Goal: Task Accomplishment & Management: Manage account settings

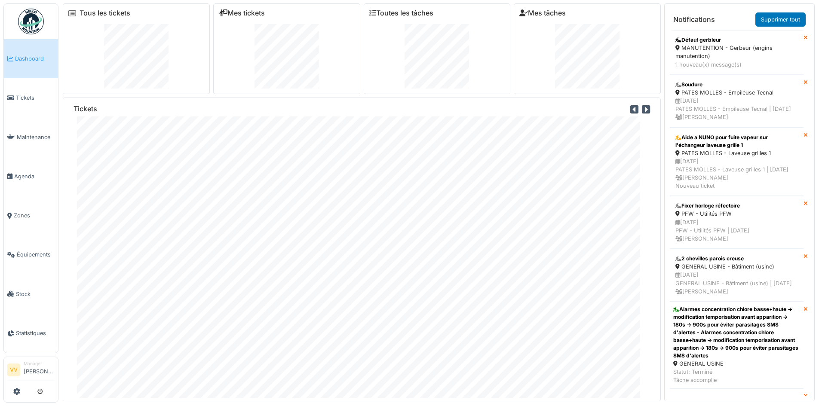
click at [32, 61] on span "Dashboard" at bounding box center [35, 59] width 40 height 8
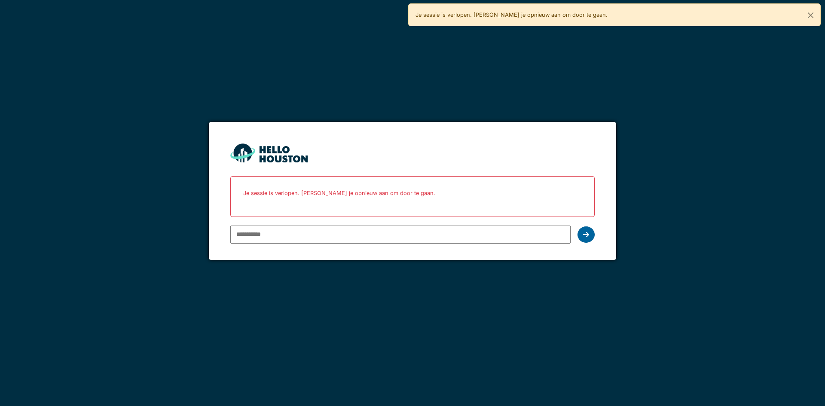
type input "**********"
click at [588, 229] on div at bounding box center [586, 234] width 17 height 16
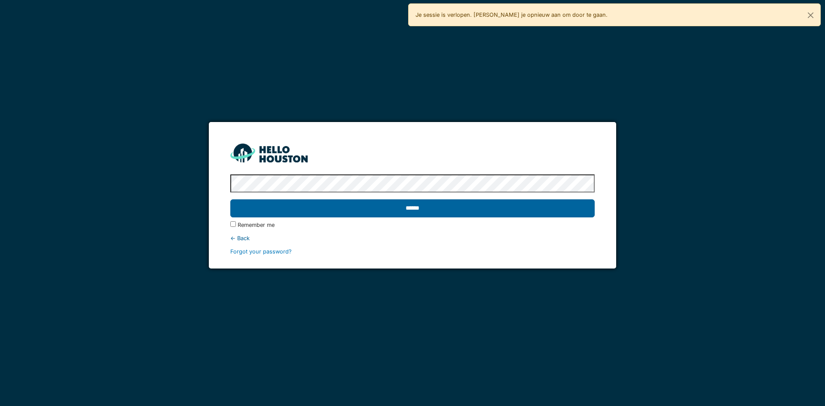
click at [521, 208] on input "******" at bounding box center [412, 208] width 364 height 18
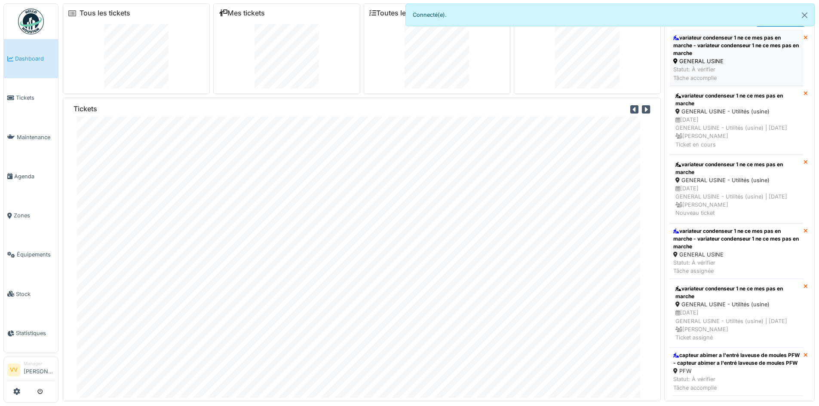
click at [740, 58] on div "GENERAL USINE" at bounding box center [736, 61] width 127 height 8
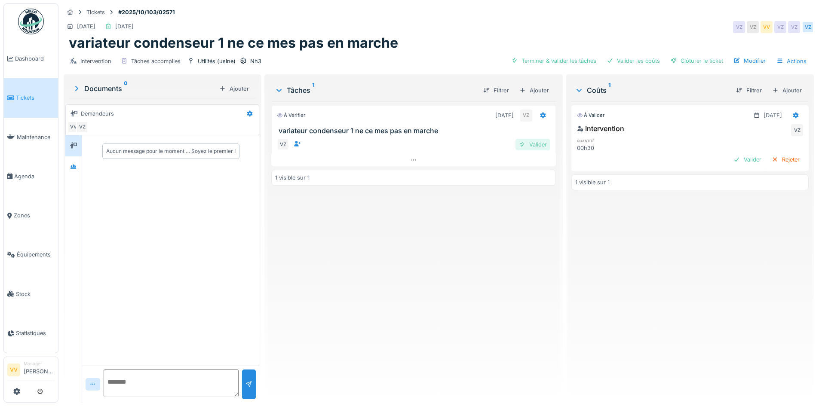
click at [526, 143] on div "Valider" at bounding box center [532, 145] width 35 height 12
click at [730, 157] on div "Valider" at bounding box center [747, 160] width 35 height 12
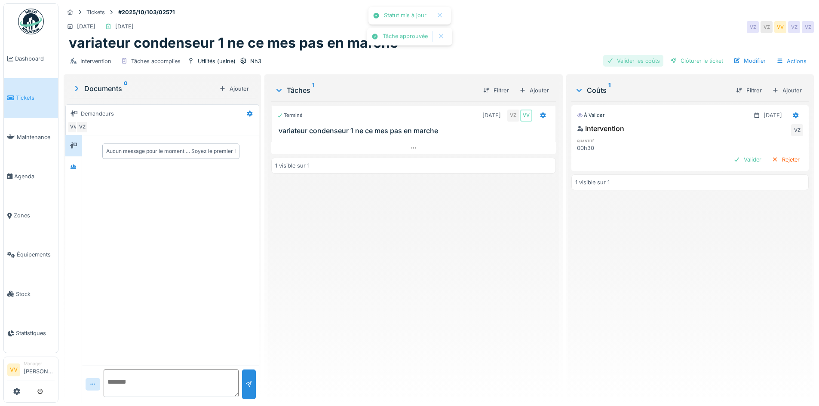
click at [632, 58] on div "Valider les coûts" at bounding box center [633, 61] width 60 height 12
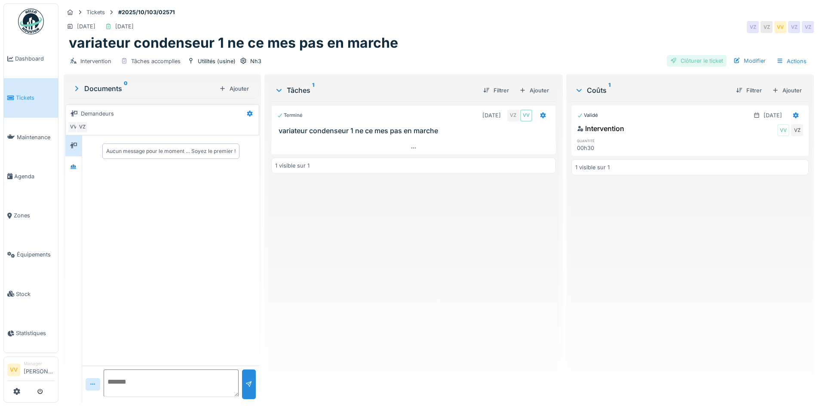
click at [694, 60] on div "Clôturer le ticket" at bounding box center [697, 61] width 60 height 12
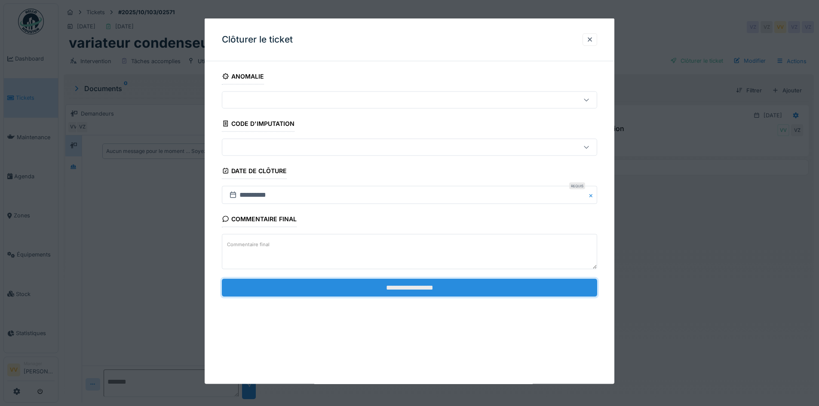
click at [387, 287] on input "**********" at bounding box center [409, 287] width 375 height 18
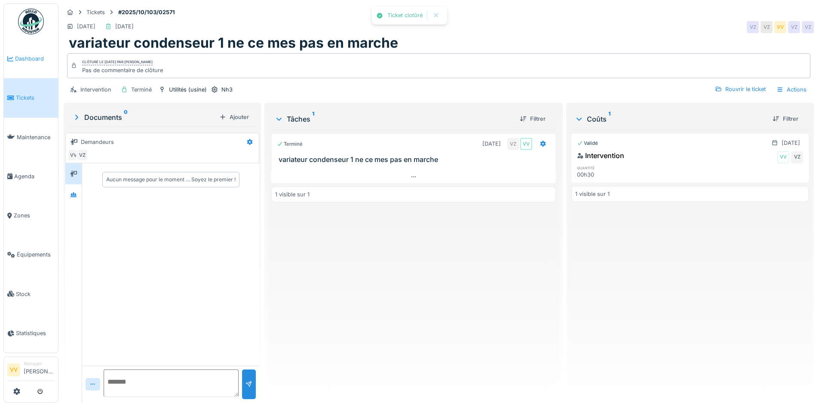
click at [38, 56] on span "Dashboard" at bounding box center [35, 59] width 40 height 8
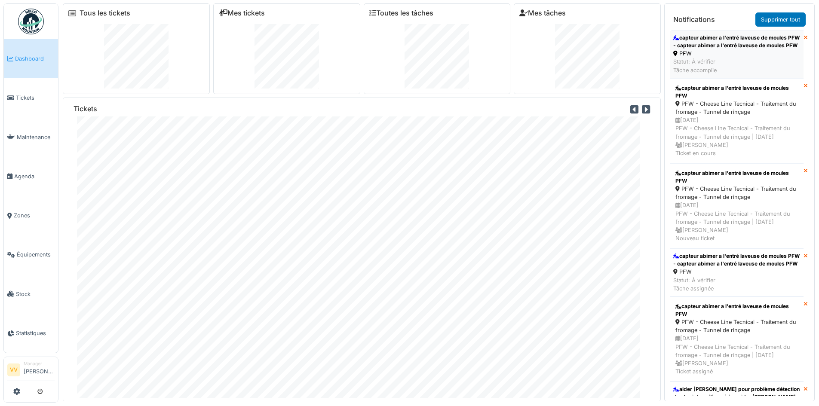
click at [762, 49] on div "capteur abimer a l'entré laveuse de moules PFW - capteur abimer a l'entré laveu…" at bounding box center [736, 41] width 127 height 15
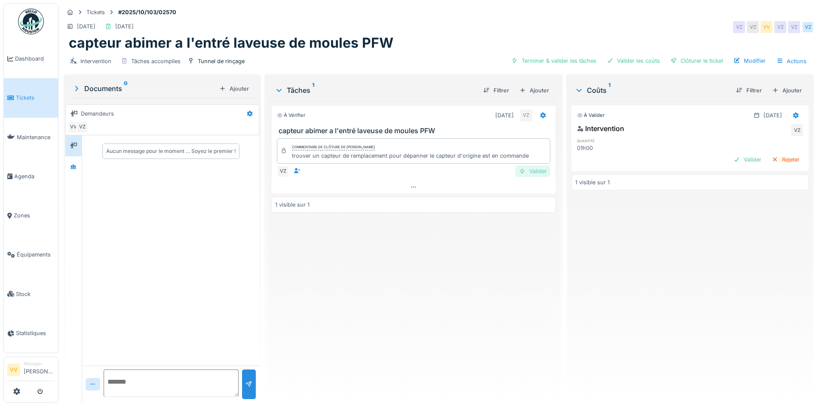
click at [529, 169] on div "Valider" at bounding box center [532, 171] width 35 height 12
click at [730, 160] on div "Valider" at bounding box center [747, 160] width 35 height 12
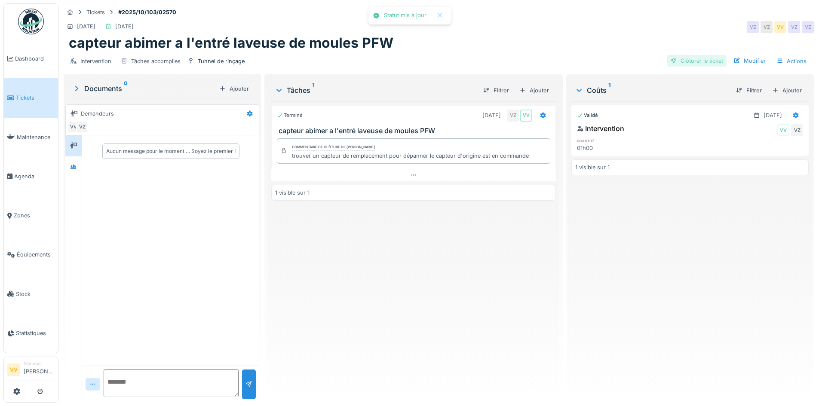
click at [679, 58] on div "Clôturer le ticket" at bounding box center [697, 61] width 60 height 12
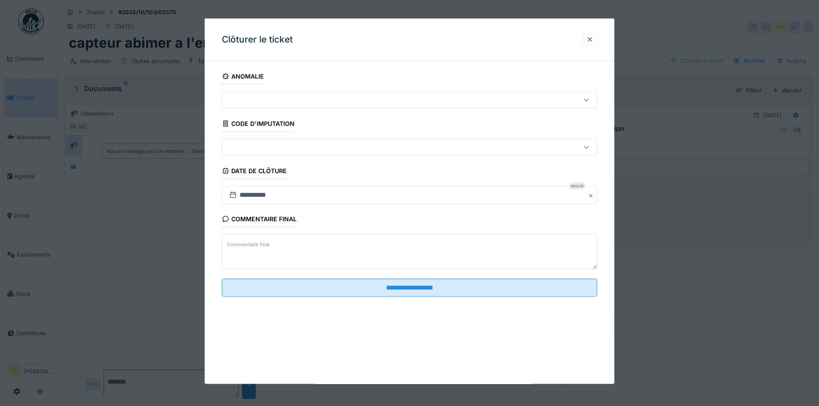
click at [367, 277] on fieldset "**********" at bounding box center [409, 185] width 375 height 235
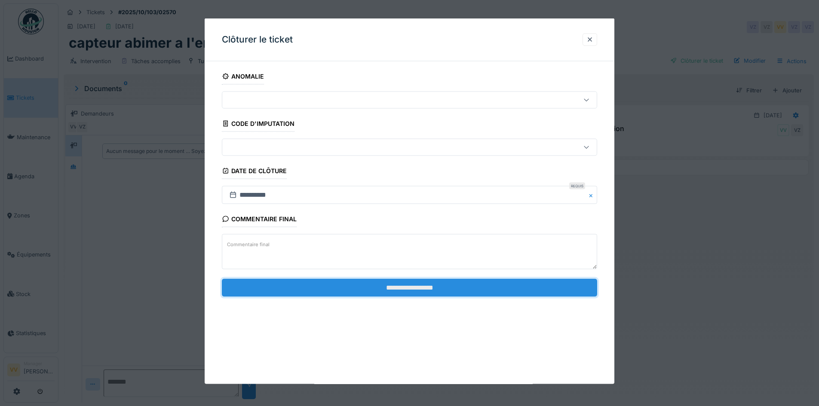
click at [369, 281] on input "**********" at bounding box center [409, 287] width 375 height 18
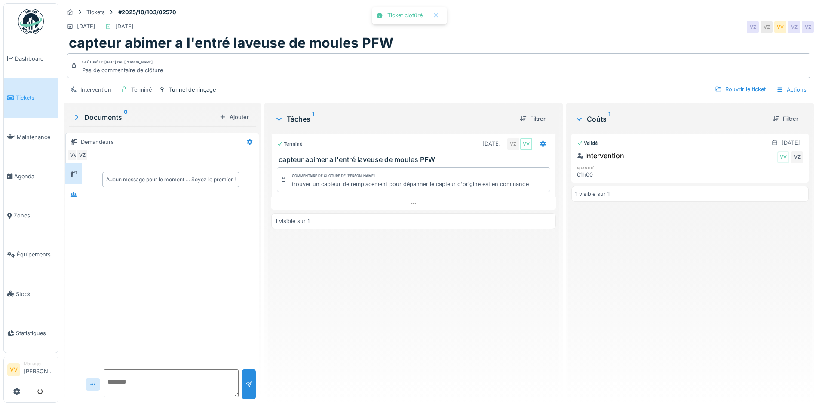
click at [695, 272] on div "Validé 24/09/2025 Intervention VV VZ quantité 01h00 1 visible sur 1" at bounding box center [689, 263] width 237 height 266
click at [22, 94] on span "Tickets" at bounding box center [35, 98] width 39 height 8
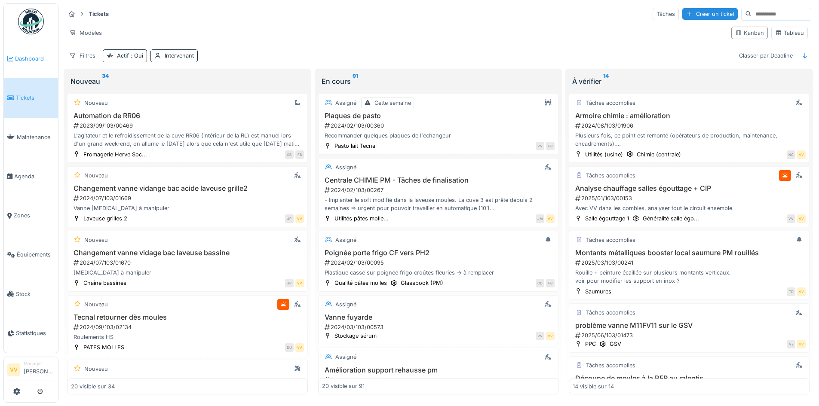
click at [34, 52] on link "Dashboard" at bounding box center [31, 58] width 54 height 39
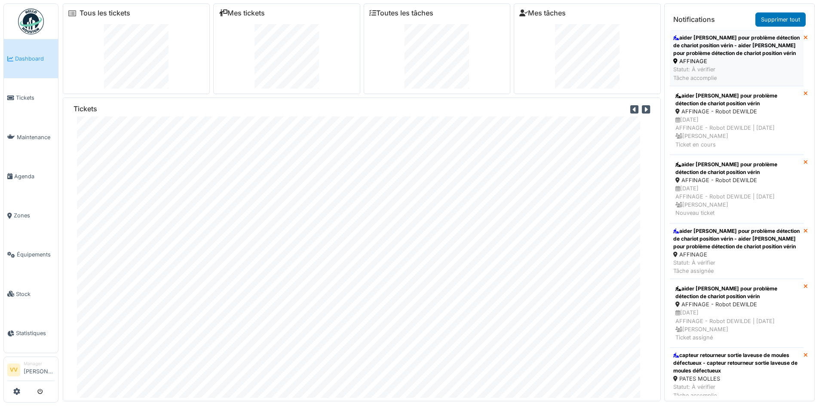
click at [749, 57] on div "aider [PERSON_NAME] pour problème détection de chariot position vérin - aider […" at bounding box center [736, 45] width 127 height 23
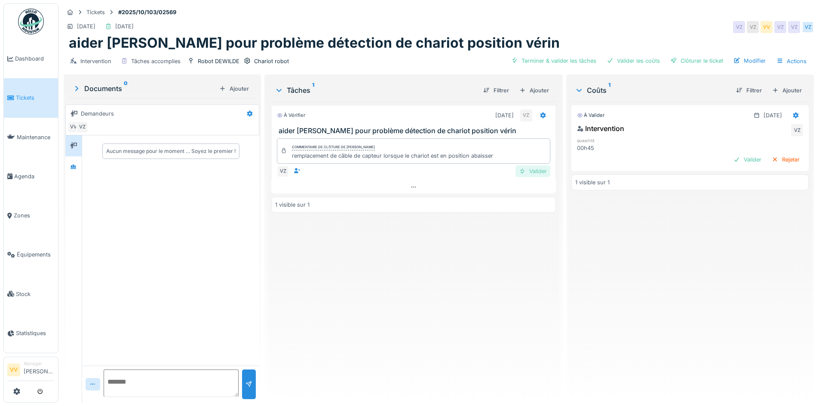
click at [519, 169] on div at bounding box center [522, 171] width 7 height 8
click at [730, 159] on div "Valider" at bounding box center [747, 160] width 35 height 12
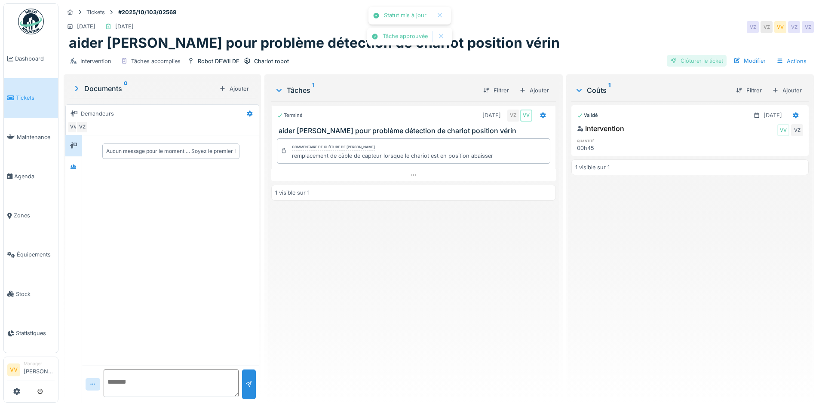
click at [696, 63] on div "Clôturer le ticket" at bounding box center [697, 61] width 60 height 12
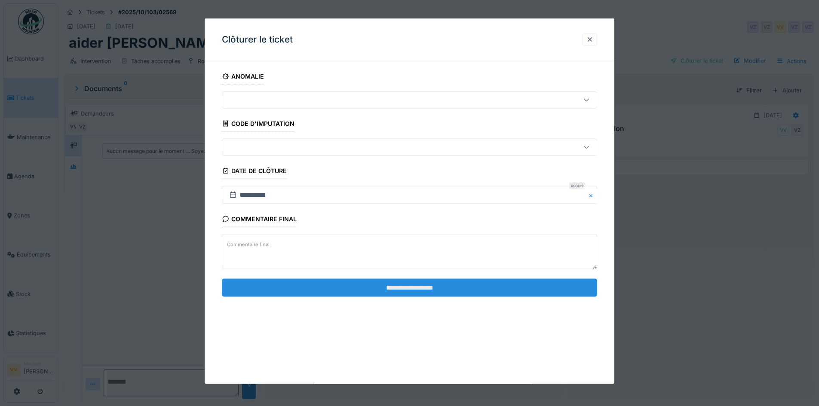
click at [483, 287] on input "**********" at bounding box center [409, 287] width 375 height 18
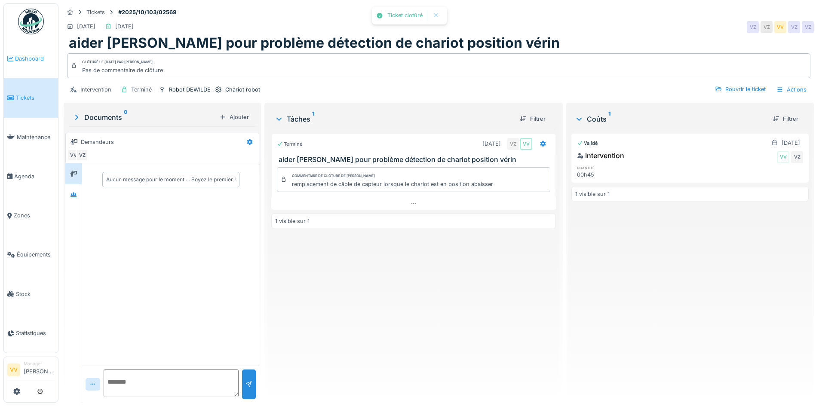
click at [20, 49] on link "Dashboard" at bounding box center [31, 58] width 54 height 39
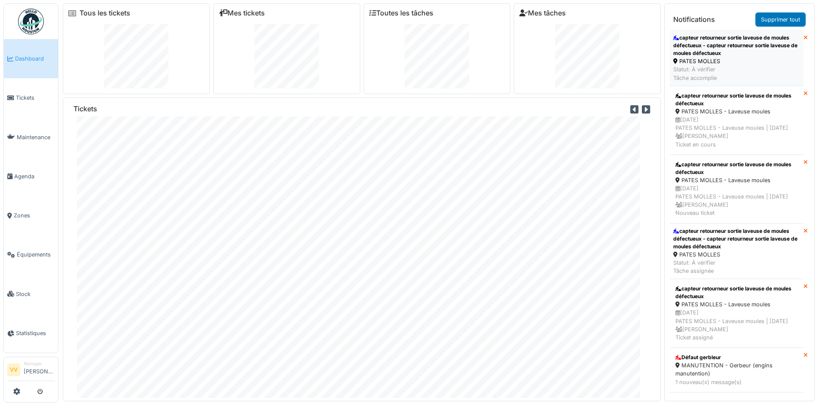
click at [724, 59] on div "PATES MOLLES" at bounding box center [736, 61] width 127 height 8
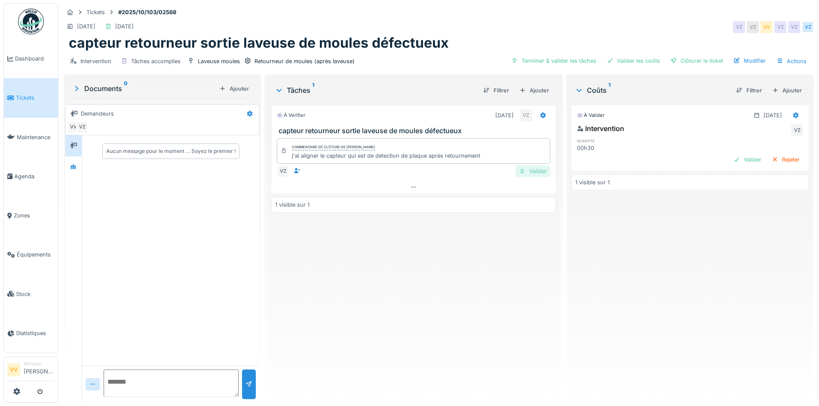
click at [523, 172] on div "Valider" at bounding box center [532, 171] width 35 height 12
click at [730, 160] on div "Valider" at bounding box center [747, 160] width 35 height 12
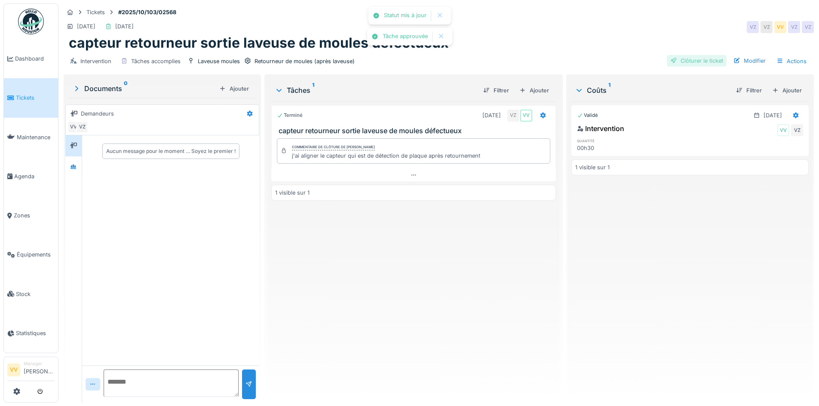
click at [691, 60] on div "Clôturer le ticket" at bounding box center [697, 61] width 60 height 12
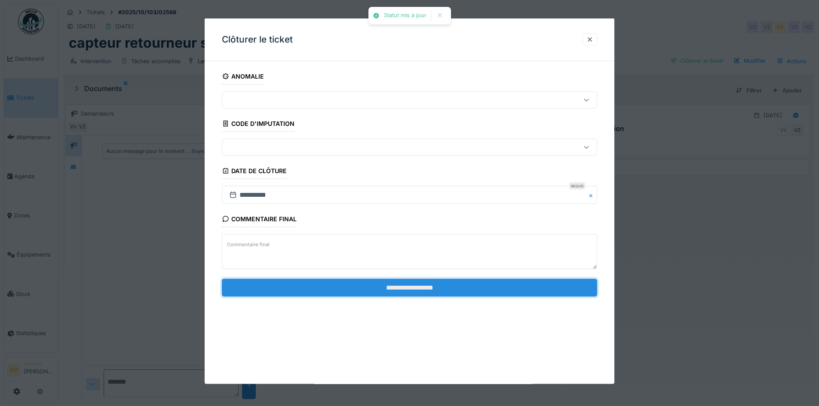
click at [352, 289] on input "**********" at bounding box center [409, 287] width 375 height 18
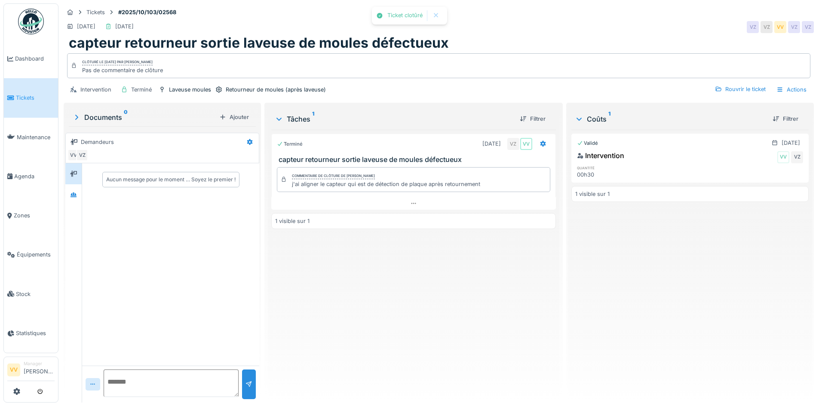
drag, startPoint x: 447, startPoint y: 276, endPoint x: 126, endPoint y: 77, distance: 377.1
click at [431, 263] on div "Terminé 24/09/2025 VZ VV capteur retourneur sortie laveuse de moules défectueux…" at bounding box center [413, 263] width 284 height 266
click at [29, 62] on span "Dashboard" at bounding box center [35, 59] width 40 height 8
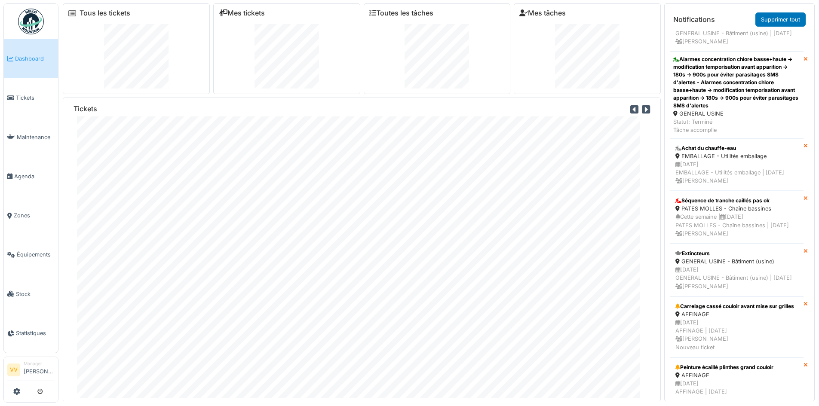
scroll to position [301, 0]
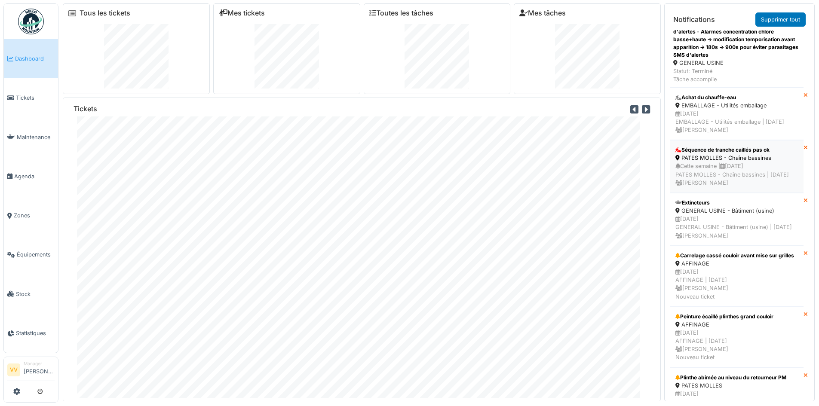
click at [739, 187] on div "Cette semaine | [DATE] PATES MOLLES - Chaîne bassines | [DATE] [PERSON_NAME]" at bounding box center [736, 174] width 122 height 25
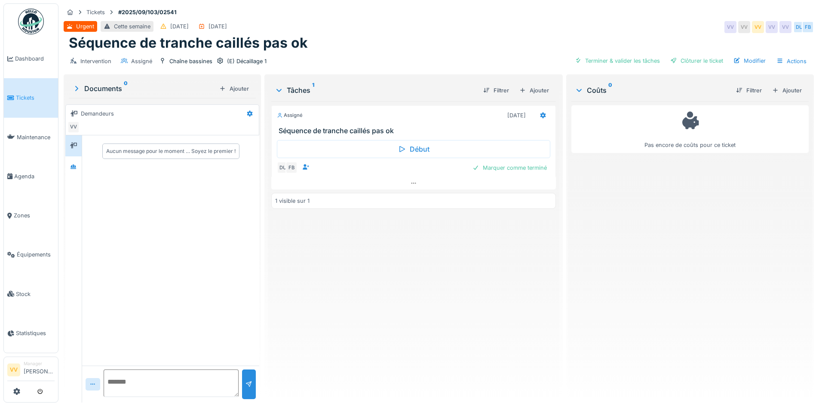
click at [146, 386] on textarea at bounding box center [171, 384] width 135 height 28
click at [18, 60] on span "Dashboard" at bounding box center [35, 59] width 40 height 8
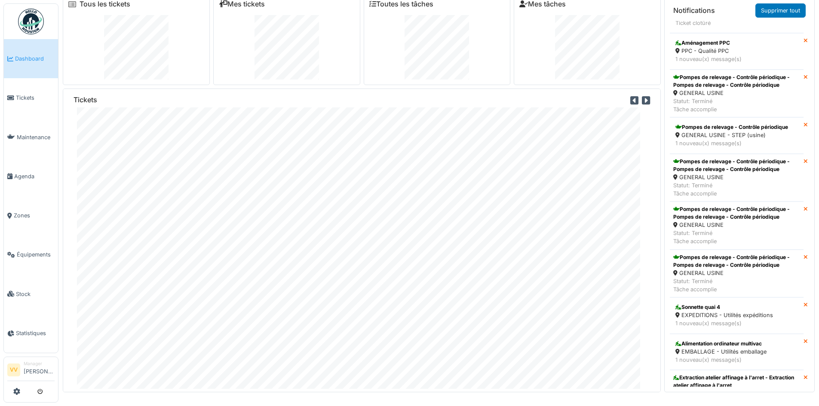
scroll to position [2617, 0]
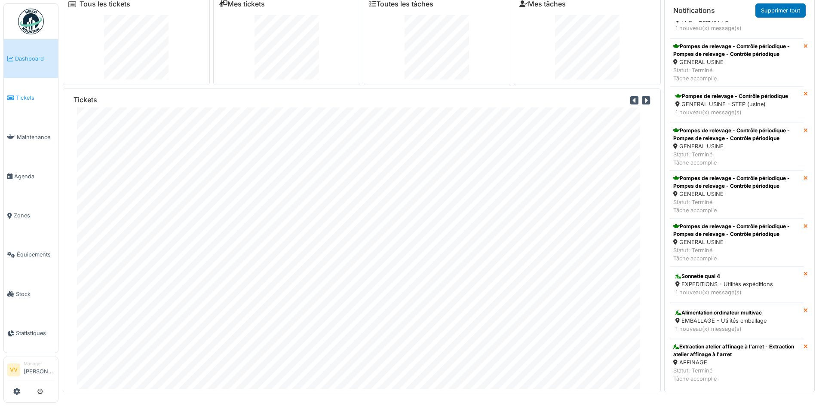
click at [31, 95] on span "Tickets" at bounding box center [35, 98] width 39 height 8
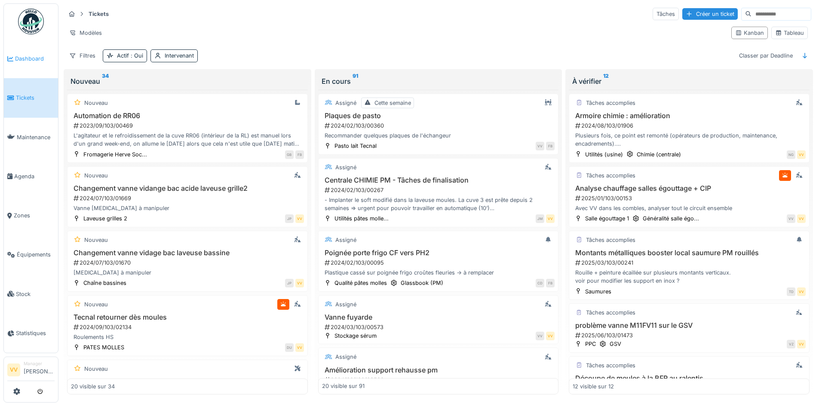
click at [24, 57] on span "Dashboard" at bounding box center [35, 59] width 40 height 8
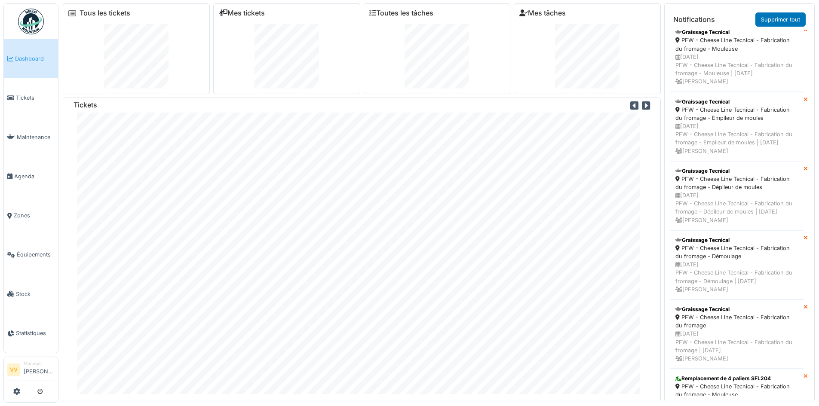
scroll to position [9, 0]
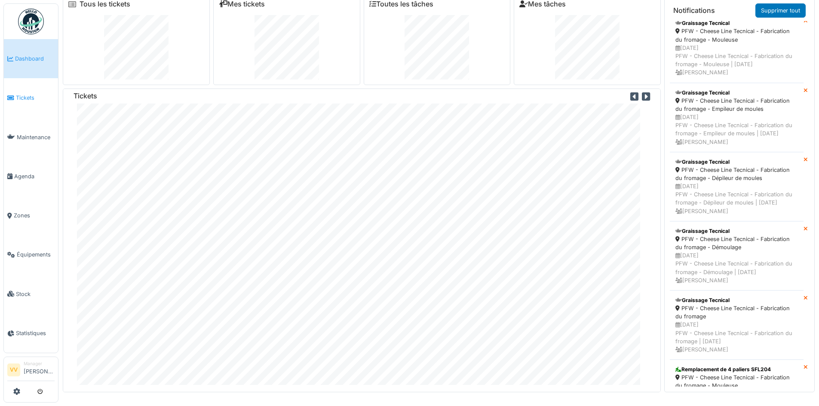
click at [21, 101] on link "Tickets" at bounding box center [31, 97] width 54 height 39
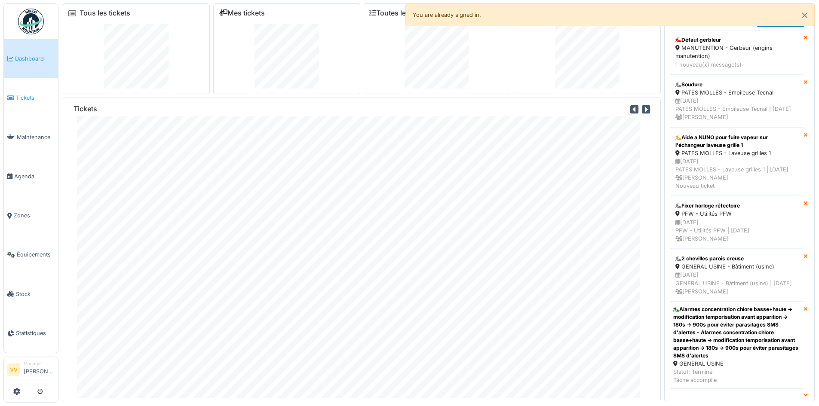
click at [38, 96] on span "Tickets" at bounding box center [35, 98] width 39 height 8
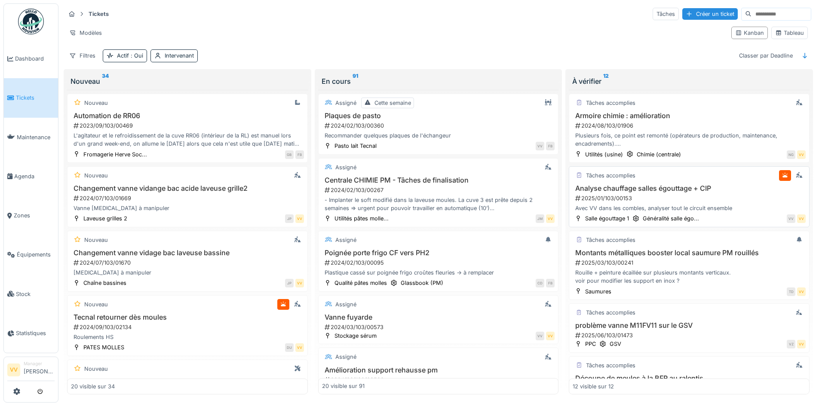
click at [703, 191] on h3 "Analyse chauffage salles égouttage + CIP" at bounding box center [688, 188] width 233 height 8
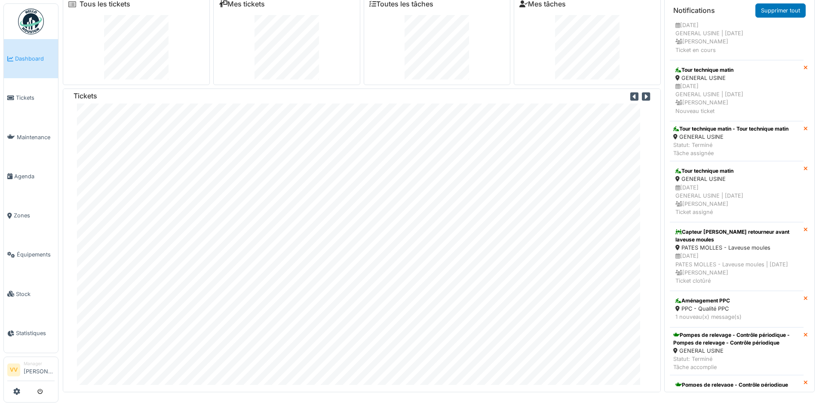
scroll to position [10, 0]
click at [24, 97] on span "Tickets" at bounding box center [35, 98] width 39 height 8
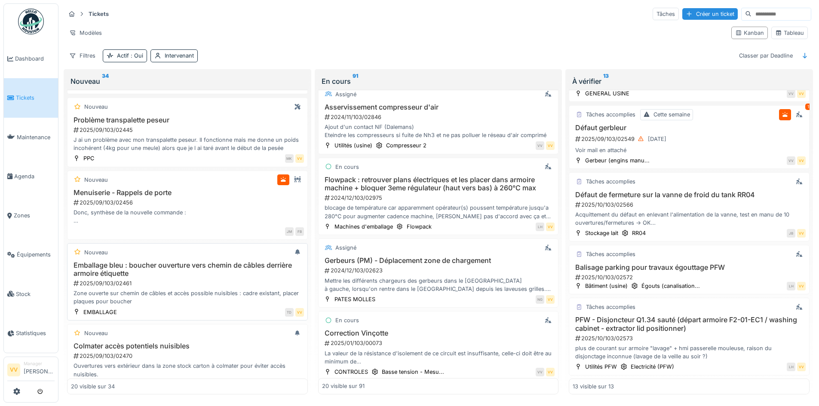
scroll to position [1148, 0]
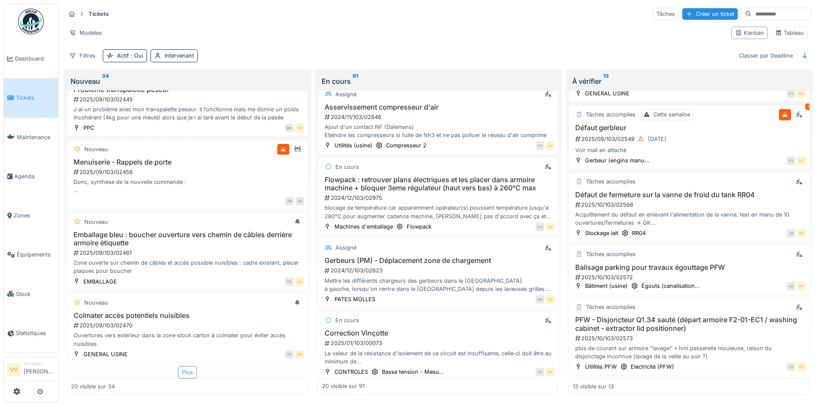
click at [183, 366] on div "Plus" at bounding box center [187, 372] width 19 height 12
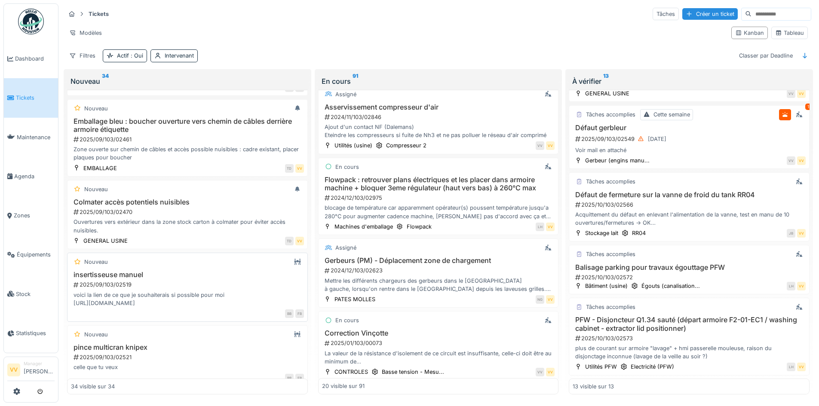
scroll to position [1277, 0]
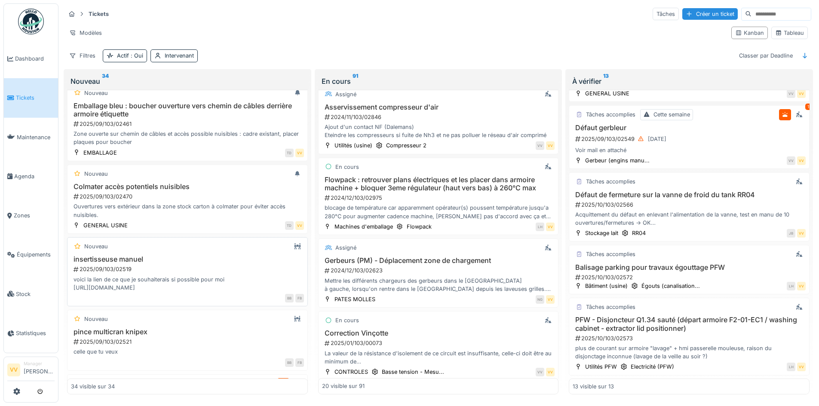
click at [178, 265] on div "2025/09/103/02519" at bounding box center [188, 269] width 231 height 8
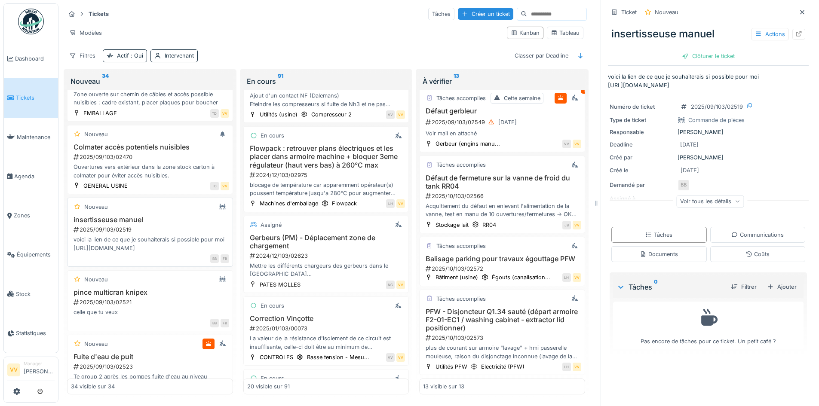
scroll to position [1478, 0]
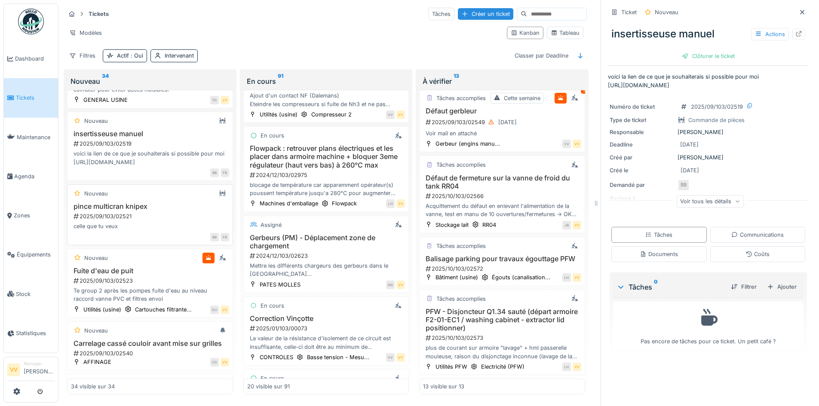
click at [175, 230] on div "celle que tu veux" at bounding box center [150, 226] width 158 height 8
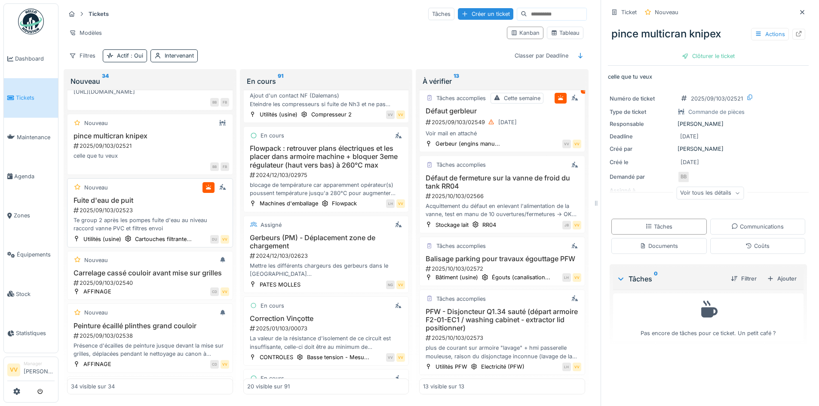
scroll to position [1564, 0]
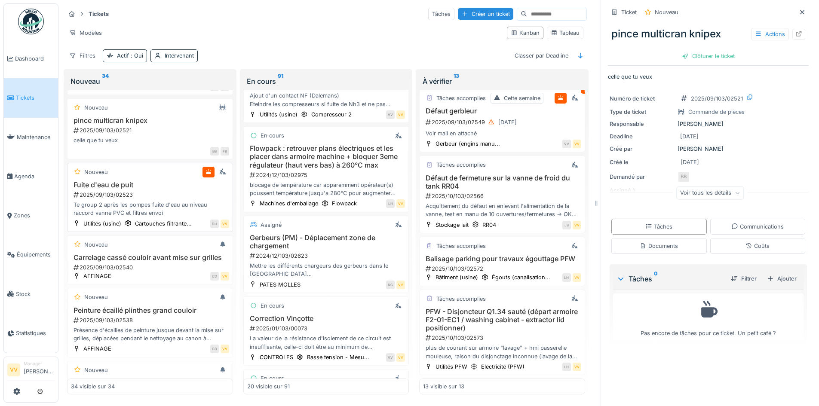
click at [170, 217] on div "Te group 2 après les pompes fuite d'eau au niveau raccord vanne PVC et filtres …" at bounding box center [150, 209] width 158 height 16
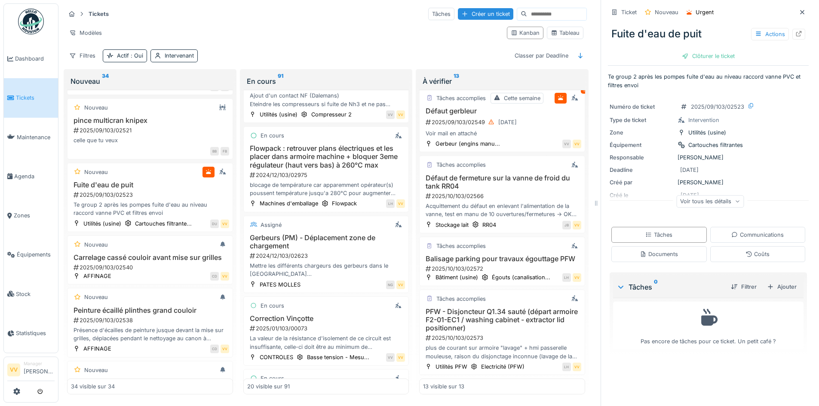
scroll to position [6, 0]
click at [150, 272] on div "Carrelage cassé couloir avant mise sur grilles 2025/09/103/02540" at bounding box center [150, 263] width 158 height 18
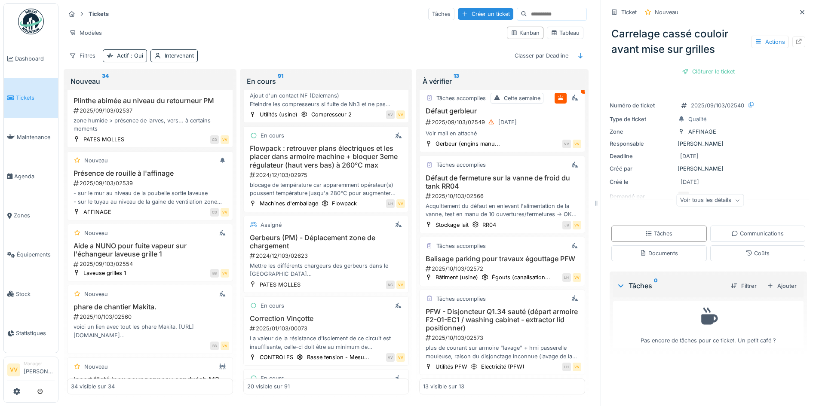
scroll to position [1994, 0]
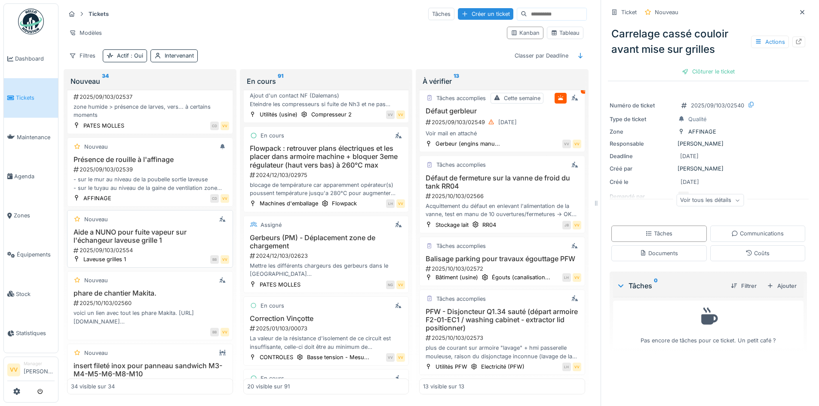
click at [153, 245] on h3 "Aide a NUNO pour fuite vapeur sur l'échangeur laveuse grille 1" at bounding box center [150, 236] width 158 height 16
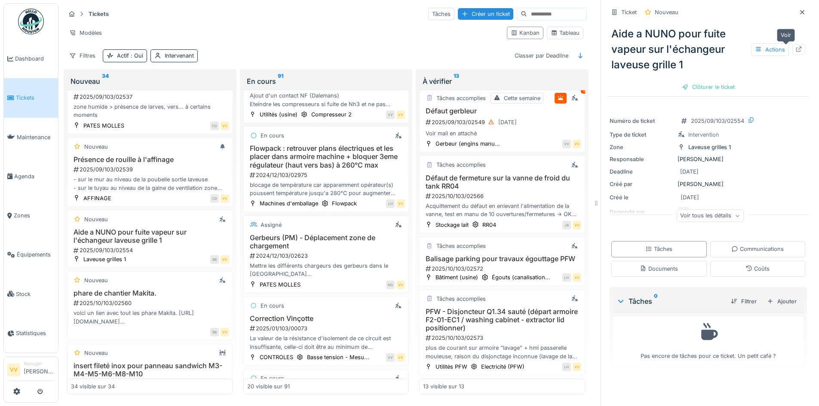
click at [795, 46] on icon at bounding box center [798, 49] width 7 height 6
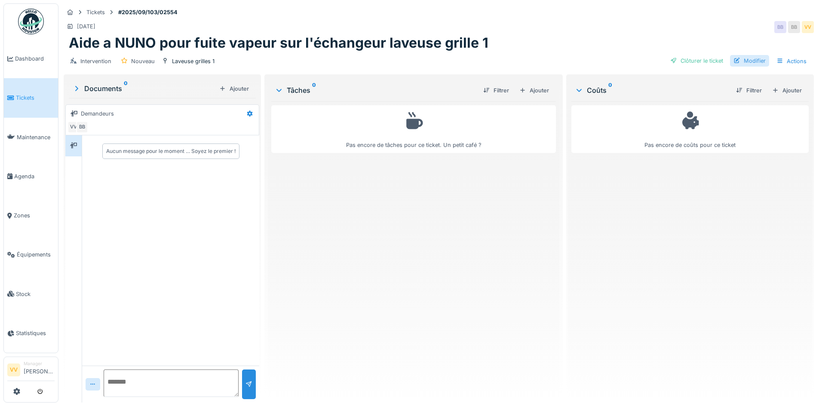
click at [749, 61] on div "Modifier" at bounding box center [749, 61] width 39 height 12
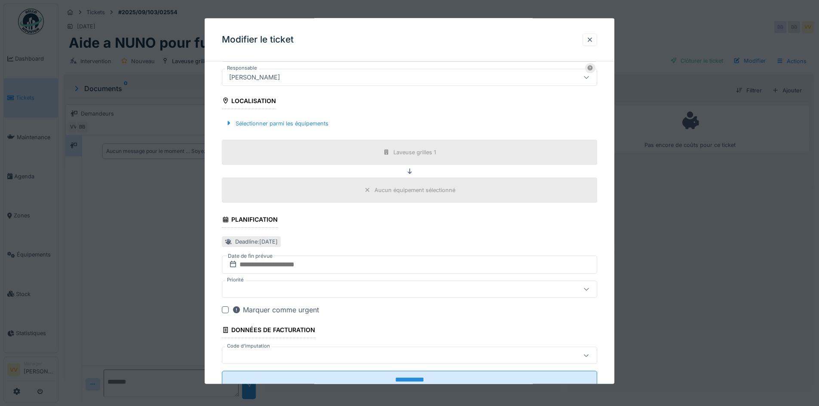
scroll to position [215, 0]
click at [354, 265] on input "text" at bounding box center [409, 264] width 375 height 18
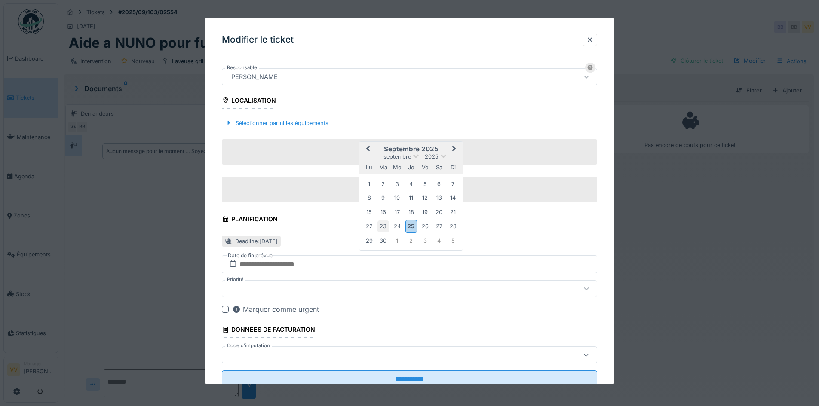
click at [382, 225] on div "23" at bounding box center [383, 226] width 12 height 12
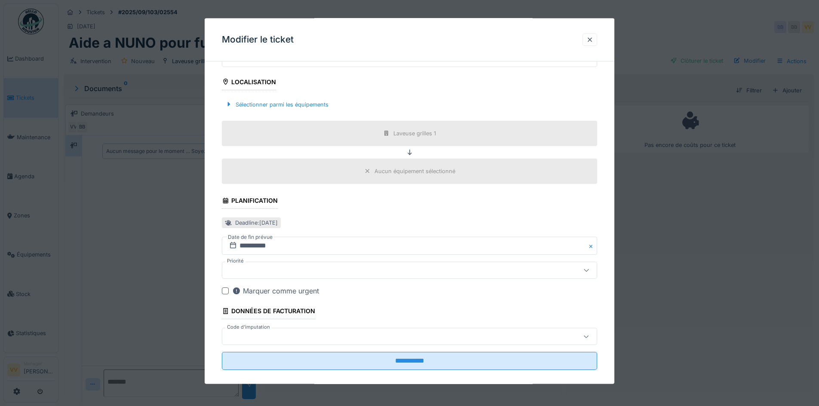
scroll to position [243, 0]
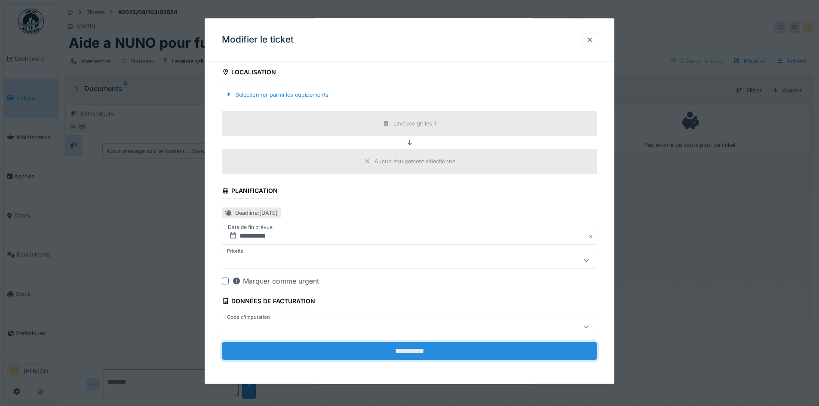
click at [397, 352] on input "**********" at bounding box center [409, 351] width 375 height 18
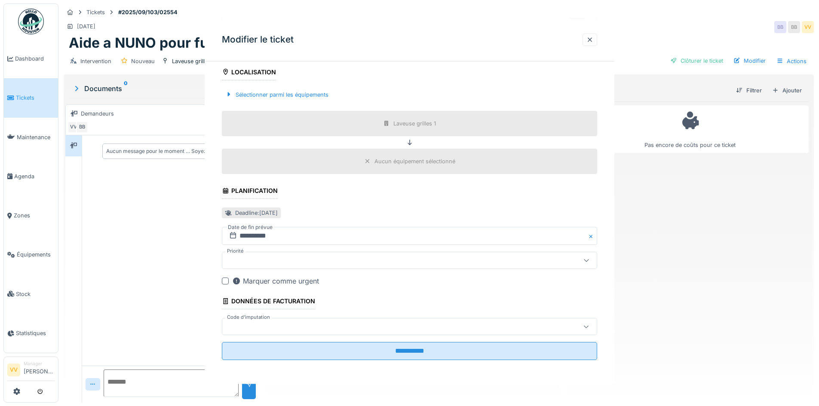
scroll to position [0, 0]
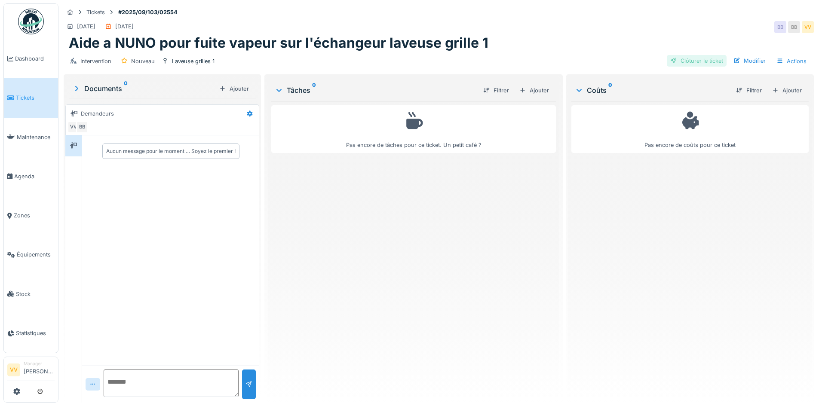
click at [684, 62] on div "Clôturer le ticket" at bounding box center [697, 61] width 60 height 12
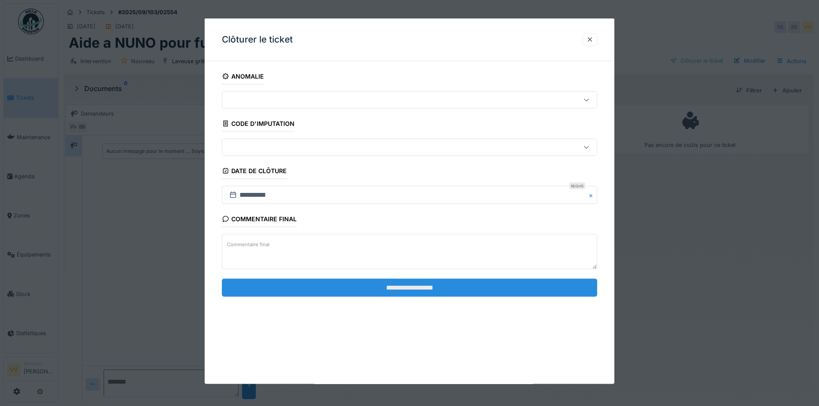
click at [429, 290] on input "**********" at bounding box center [409, 287] width 375 height 18
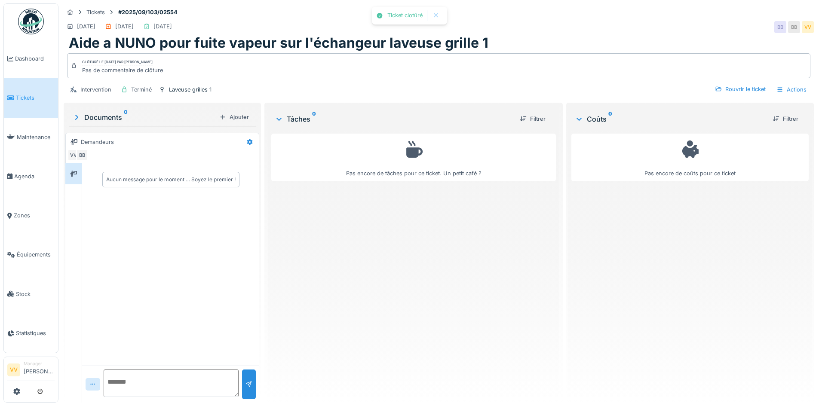
click at [428, 290] on div "Pas encore de tâches pour ce ticket. Un petit café ?" at bounding box center [413, 263] width 284 height 266
click at [24, 56] on span "Dashboard" at bounding box center [35, 59] width 40 height 8
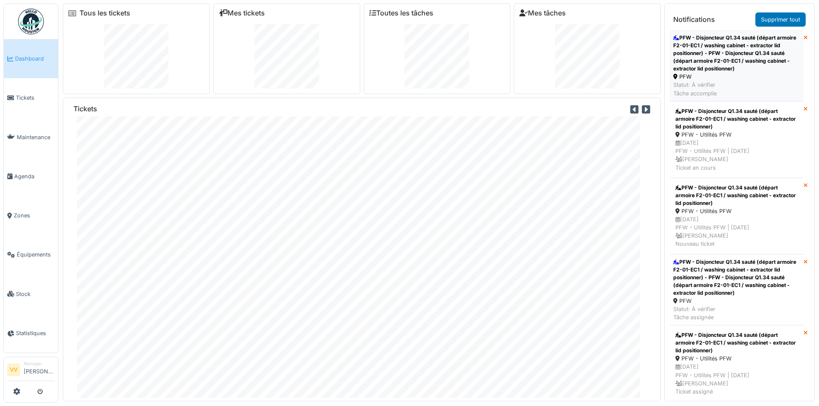
click at [734, 52] on div "PFW - Disjoncteur Q1.34 sauté (départ armoire F2-01-EC1 / washing cabinet - ext…" at bounding box center [736, 53] width 127 height 39
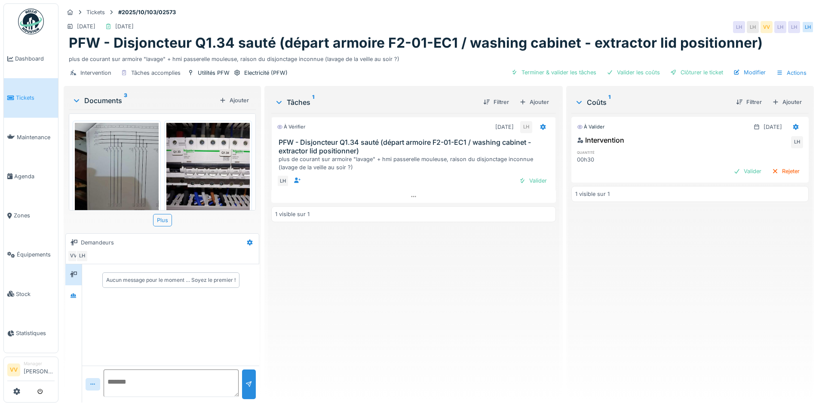
click at [129, 187] on img at bounding box center [117, 179] width 84 height 112
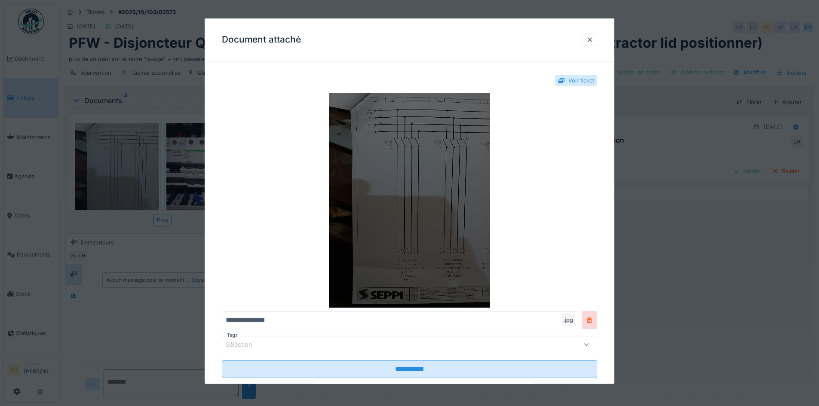
click at [413, 198] on img at bounding box center [409, 200] width 375 height 215
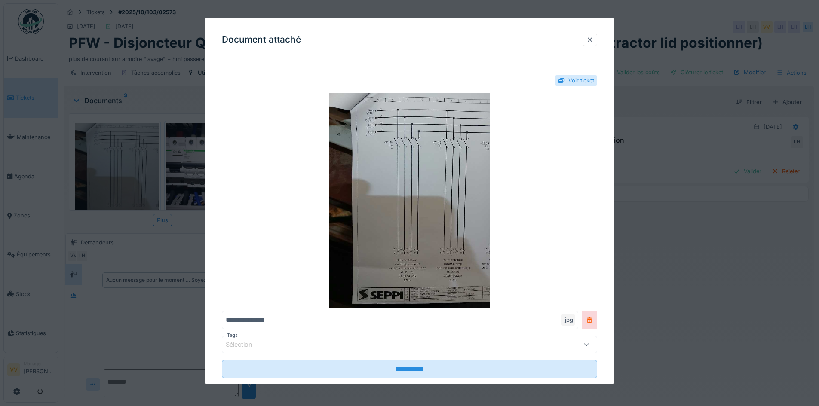
click at [588, 37] on div at bounding box center [589, 39] width 15 height 12
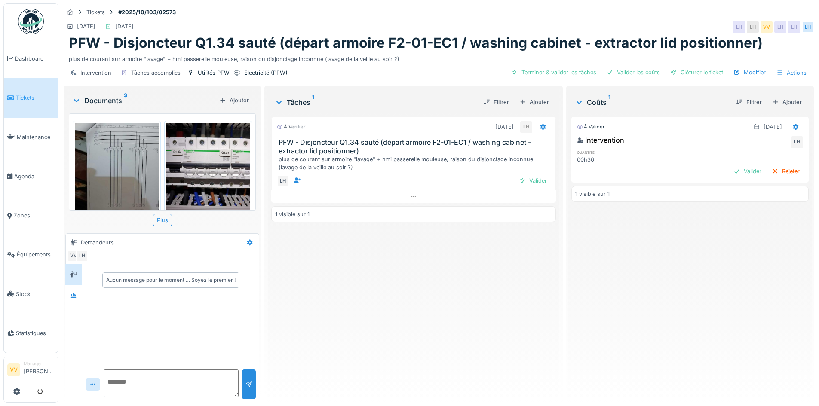
click at [220, 155] on img at bounding box center [208, 179] width 84 height 112
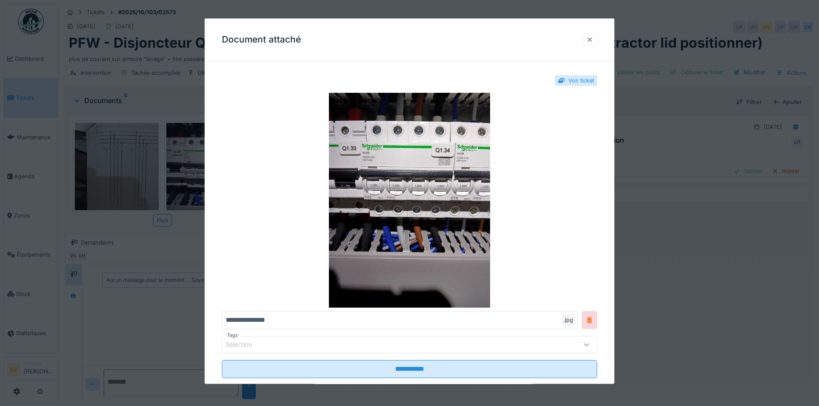
click at [593, 39] on div at bounding box center [589, 39] width 7 height 8
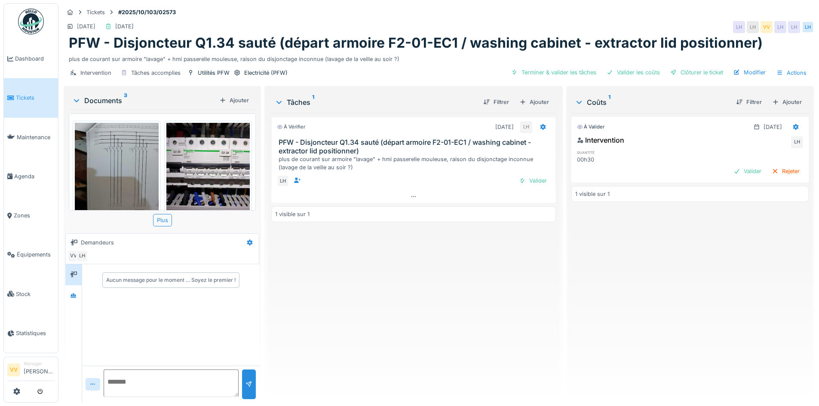
click at [214, 136] on img at bounding box center [208, 179] width 84 height 112
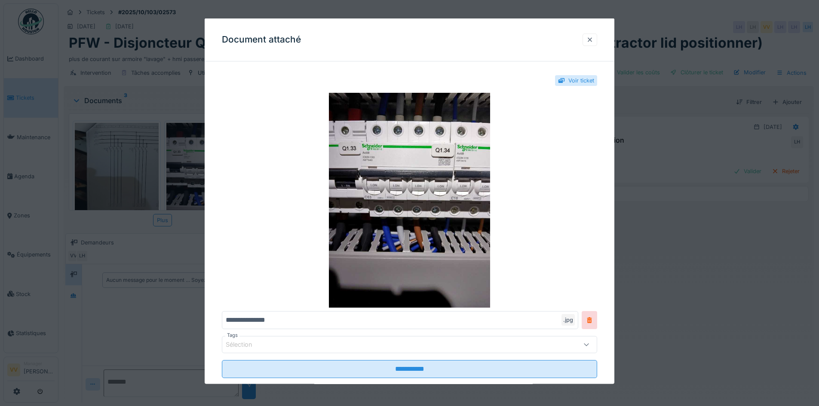
click at [593, 40] on div at bounding box center [589, 39] width 7 height 8
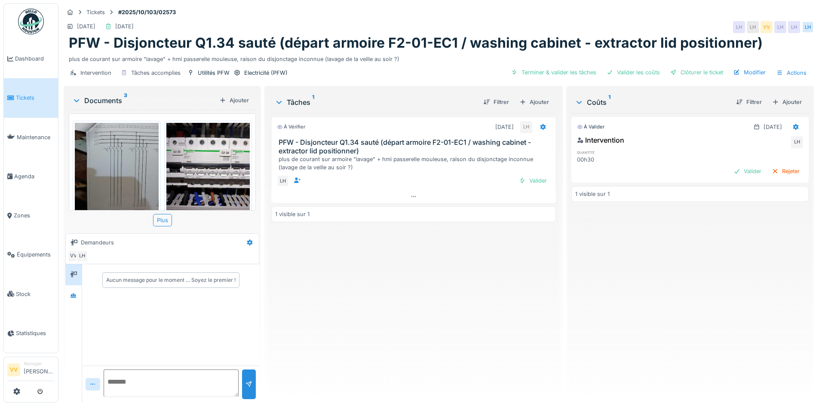
click at [451, 260] on div "À vérifier [DATE] LH PFW - Disjoncteur Q1.34 sauté (départ armoire F2-01-EC1 / …" at bounding box center [413, 254] width 284 height 283
click at [120, 155] on img at bounding box center [117, 179] width 84 height 112
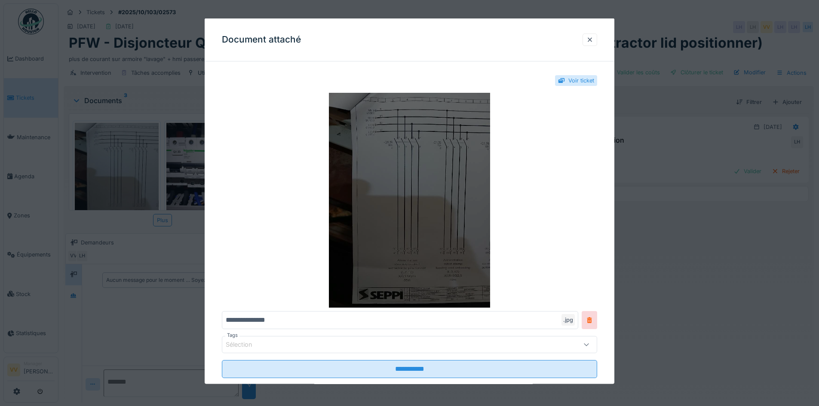
click at [404, 220] on img at bounding box center [409, 200] width 375 height 215
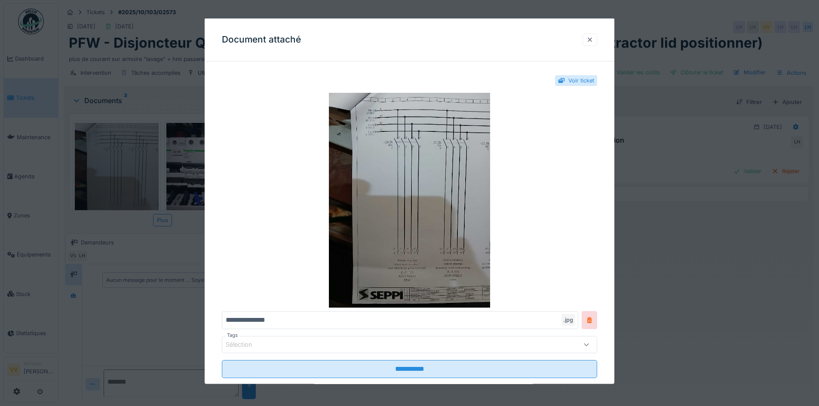
click at [596, 44] on div at bounding box center [589, 39] width 15 height 12
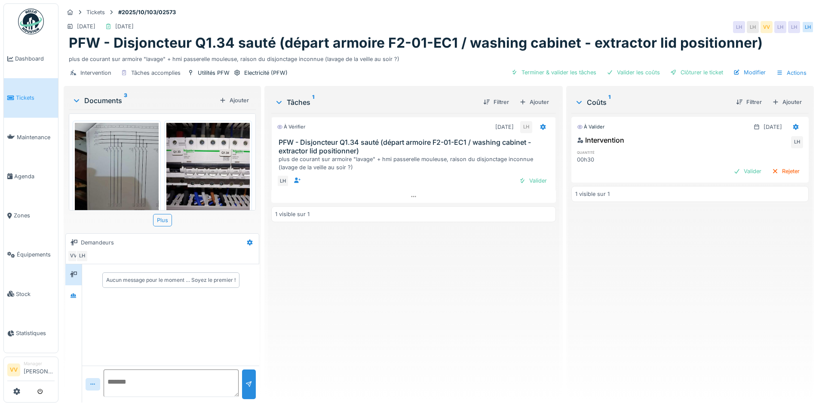
click at [231, 153] on img at bounding box center [208, 179] width 84 height 112
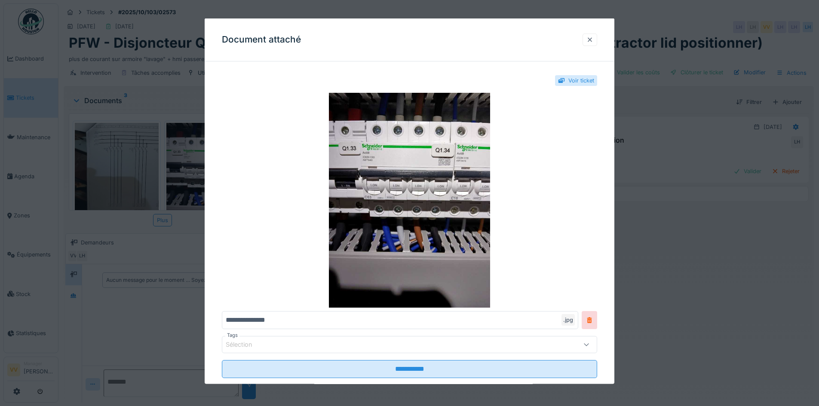
click at [593, 38] on div at bounding box center [589, 39] width 7 height 8
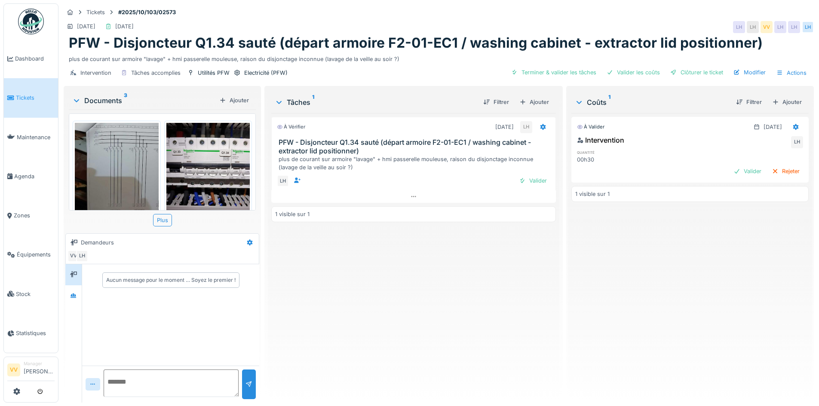
click at [112, 176] on img at bounding box center [117, 179] width 84 height 112
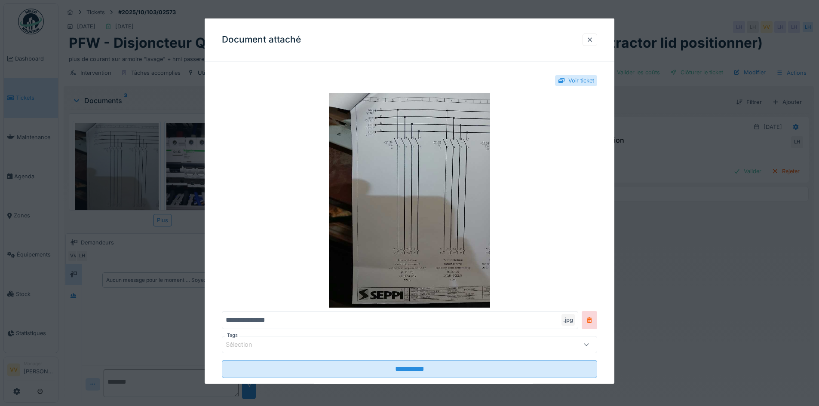
click at [593, 40] on div at bounding box center [589, 39] width 7 height 8
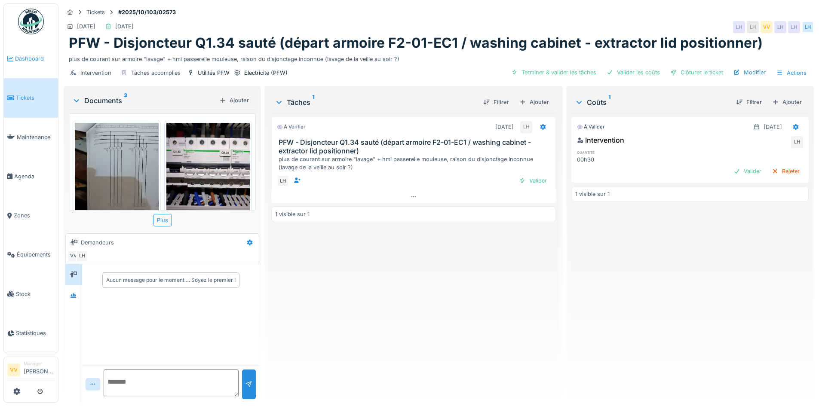
click at [28, 55] on span "Dashboard" at bounding box center [35, 59] width 40 height 8
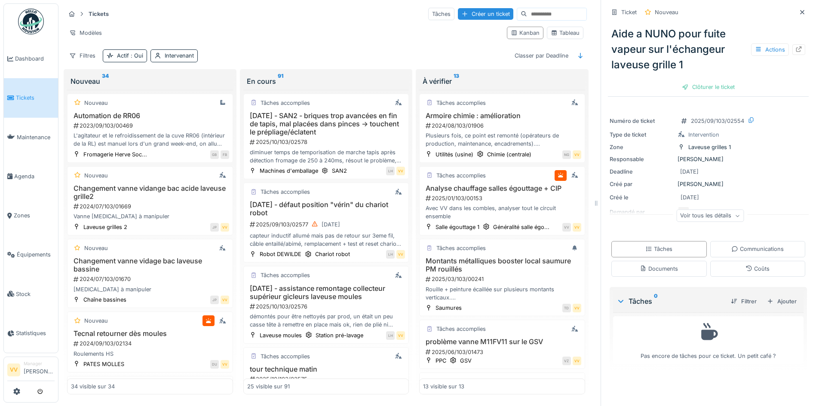
scroll to position [658, 0]
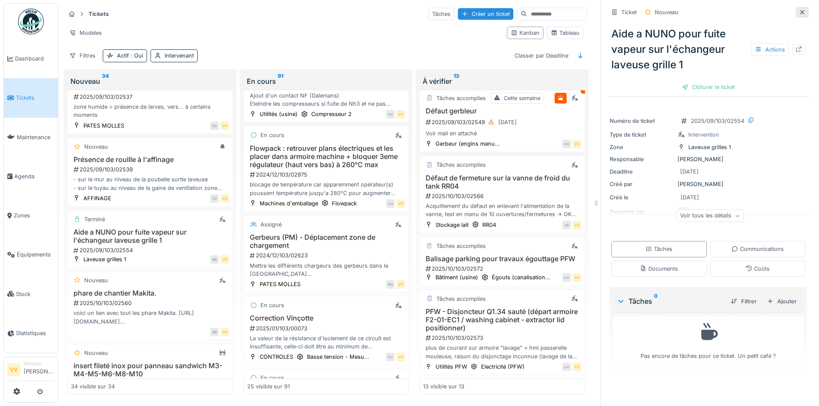
click at [798, 9] on icon at bounding box center [801, 12] width 7 height 6
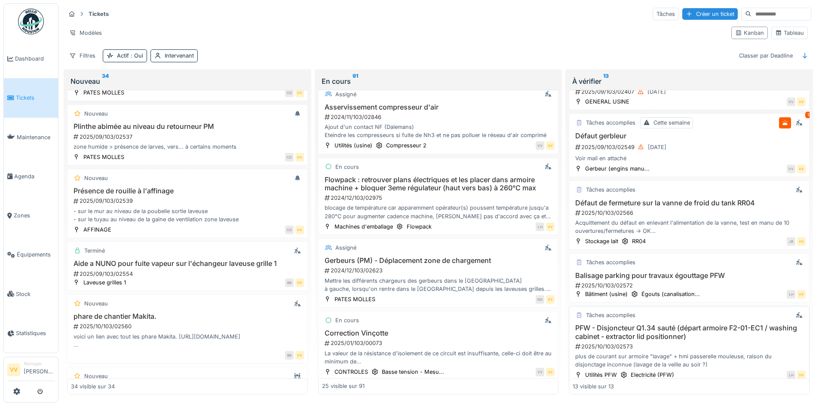
scroll to position [586, 0]
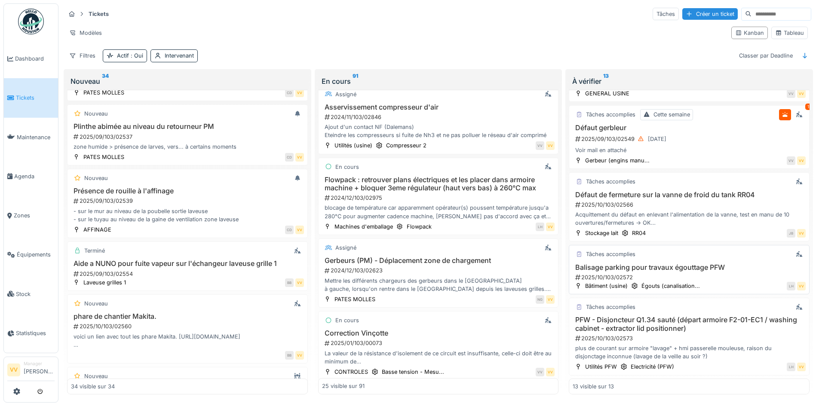
click at [667, 263] on div "Balisage parking pour travaux égouttage PFW 2025/10/103/02572" at bounding box center [688, 272] width 233 height 18
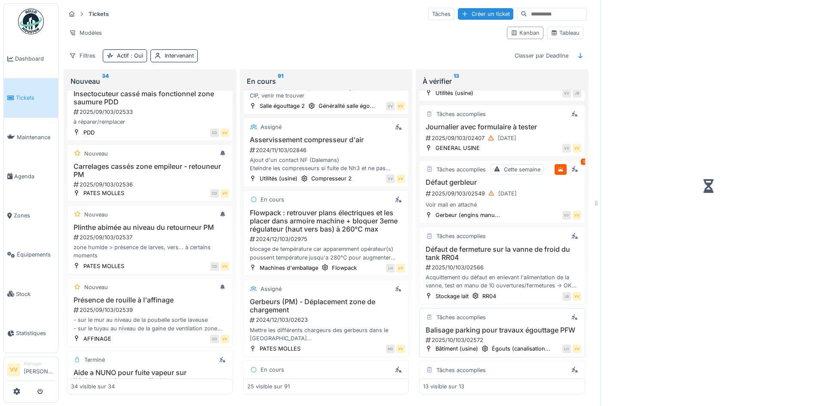
scroll to position [658, 0]
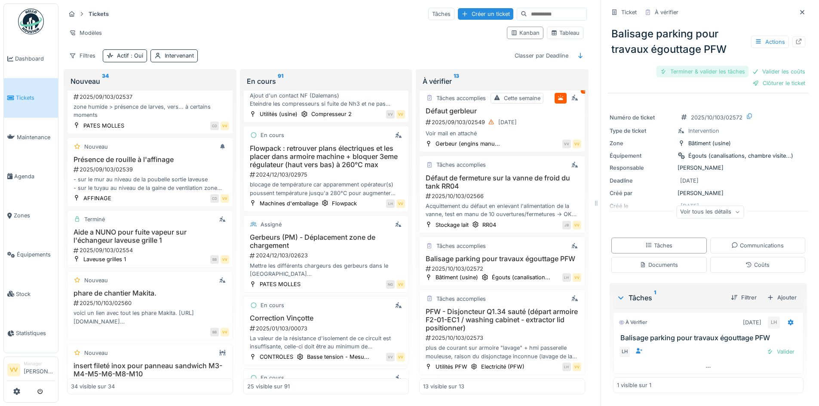
click at [684, 66] on div "Terminer & valider les tâches" at bounding box center [702, 72] width 92 height 12
click at [786, 67] on div "Valider les coûts" at bounding box center [778, 72] width 60 height 12
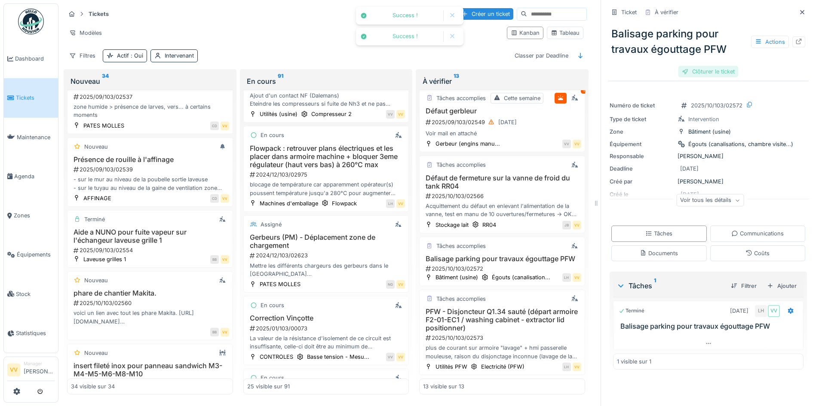
click at [703, 67] on div "Clôturer le ticket" at bounding box center [708, 72] width 60 height 12
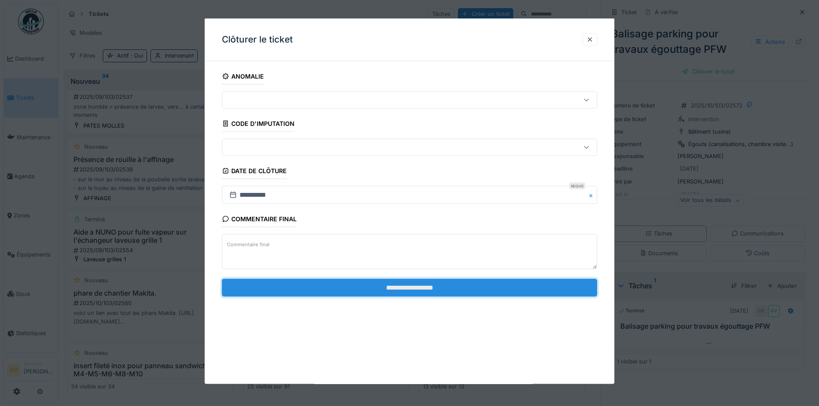
click at [451, 283] on input "**********" at bounding box center [409, 287] width 375 height 18
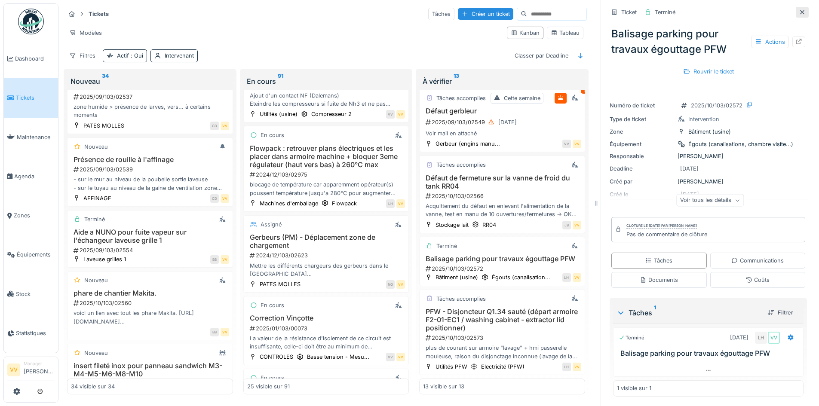
click at [798, 8] on div at bounding box center [801, 12] width 7 height 8
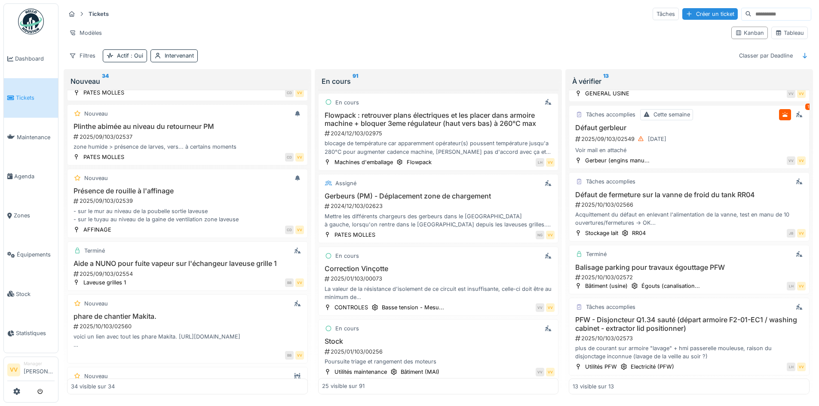
scroll to position [855, 0]
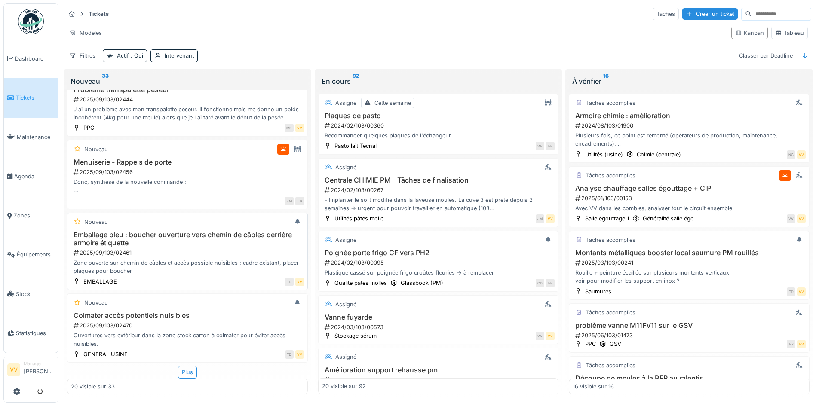
scroll to position [5, 0]
click at [183, 370] on div "Plus" at bounding box center [187, 372] width 19 height 12
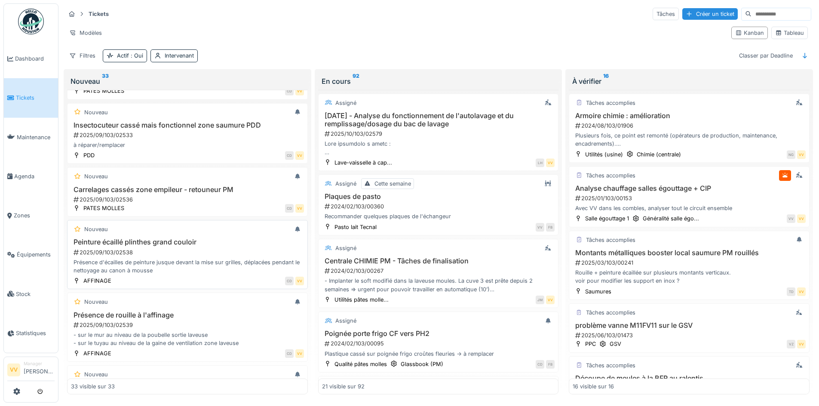
scroll to position [1663, 0]
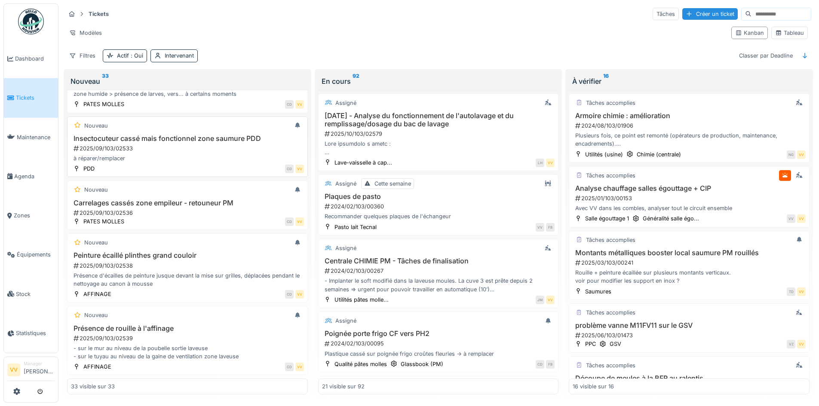
click at [190, 159] on div "à réparer/remplacer" at bounding box center [187, 158] width 233 height 8
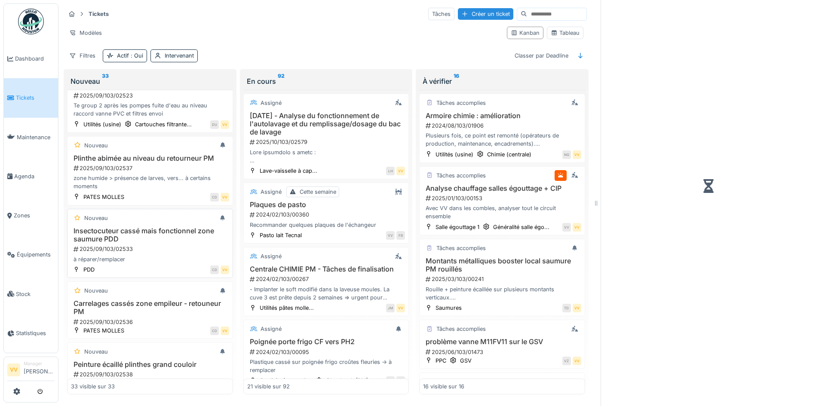
scroll to position [1779, 0]
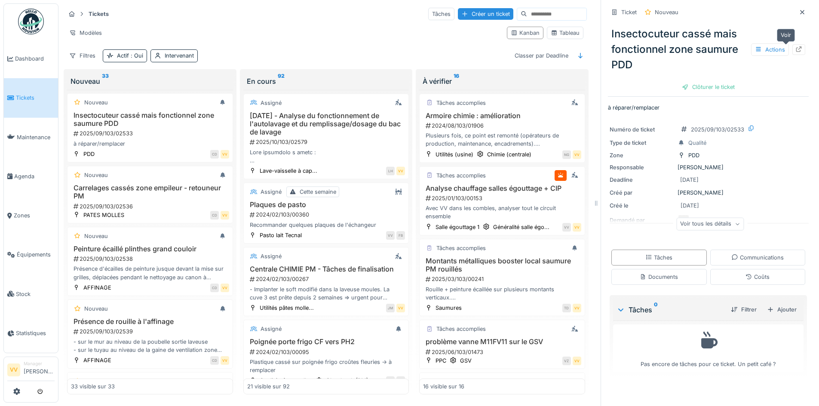
click at [795, 46] on icon at bounding box center [798, 49] width 7 height 6
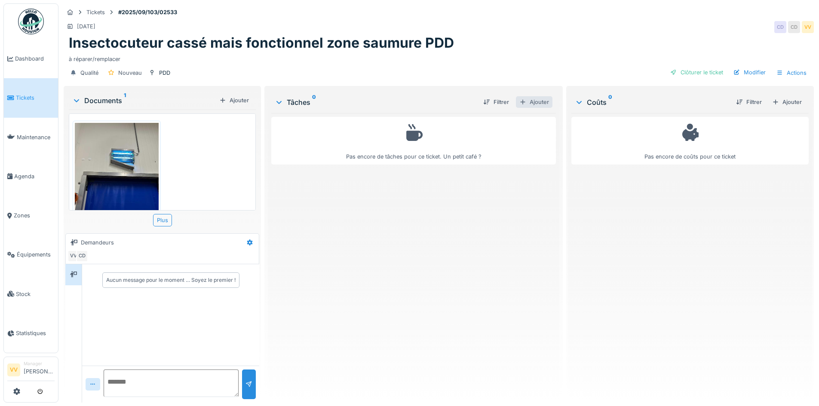
click at [536, 106] on div "Ajouter" at bounding box center [534, 102] width 37 height 12
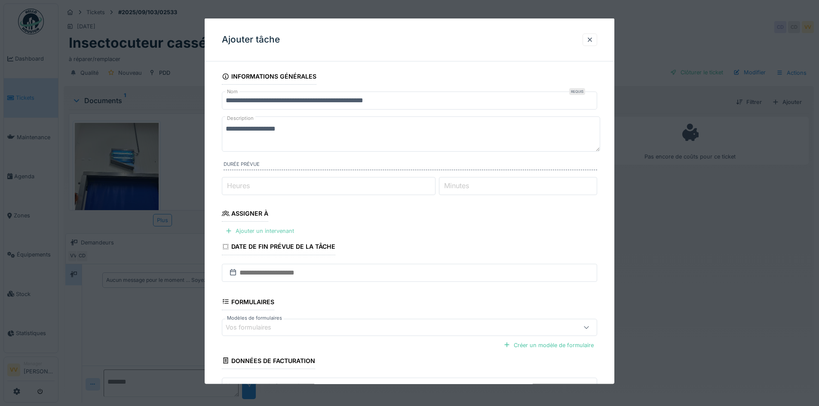
click at [266, 232] on div "Ajouter un intervenant" at bounding box center [260, 231] width 76 height 12
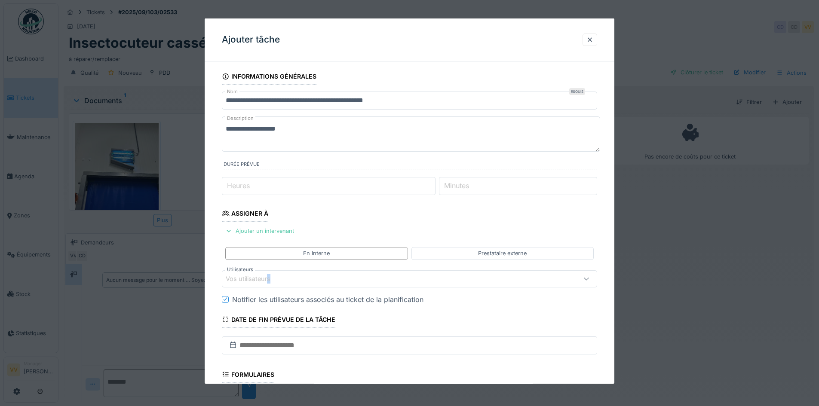
click at [269, 276] on div "Vos utilisateurs" at bounding box center [254, 278] width 57 height 9
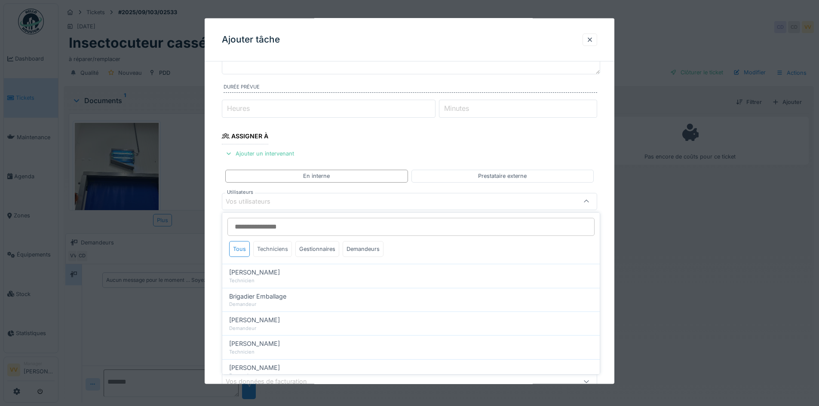
click at [271, 248] on div "Techniciens" at bounding box center [272, 249] width 39 height 16
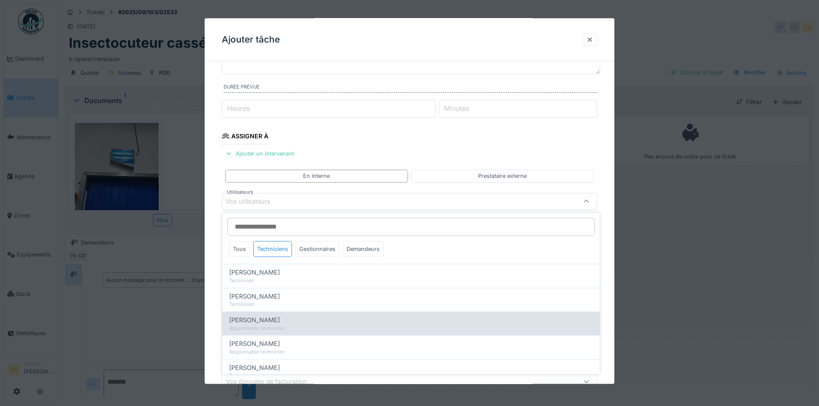
click at [287, 322] on div "Julien Bebronne" at bounding box center [411, 319] width 364 height 9
type input "****"
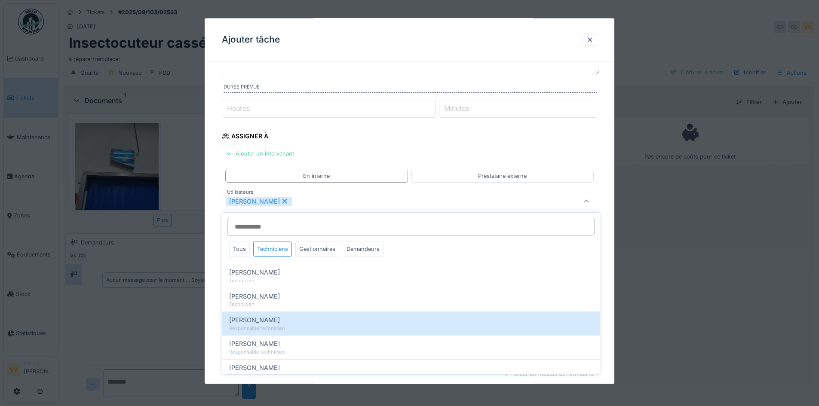
click at [565, 144] on fieldset "**********" at bounding box center [409, 223] width 375 height 465
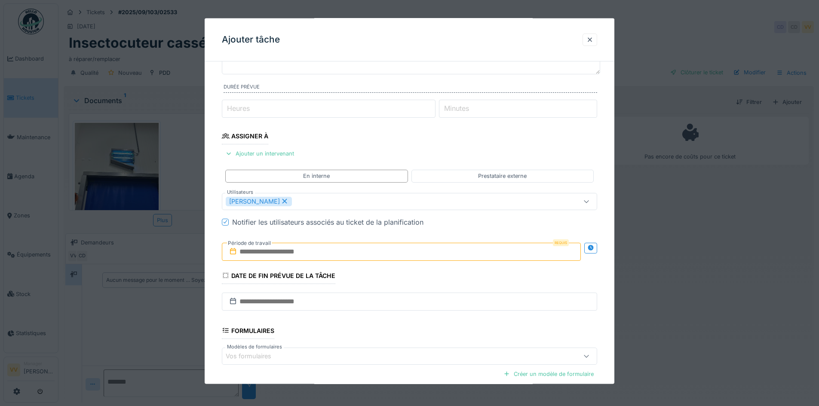
click at [345, 252] on input "text" at bounding box center [401, 251] width 359 height 18
click at [418, 352] on div "26" at bounding box center [417, 350] width 12 height 12
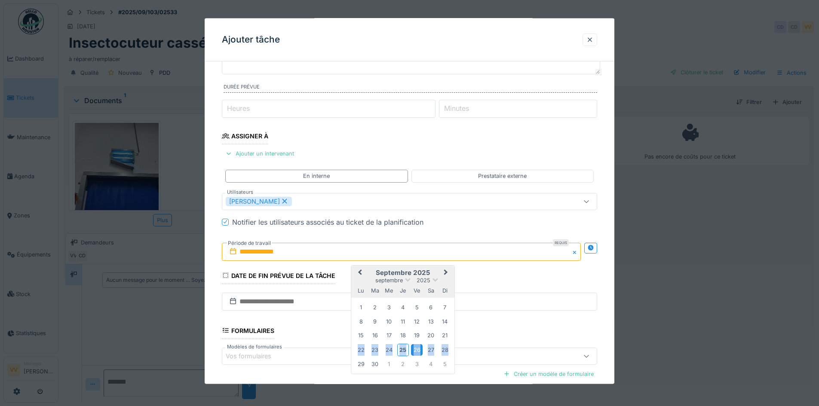
click at [418, 352] on div "26" at bounding box center [417, 350] width 12 height 12
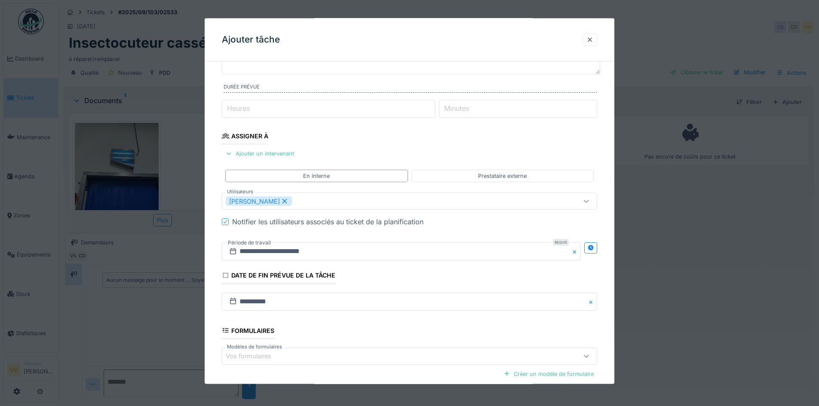
click at [476, 272] on fieldset "**********" at bounding box center [409, 223] width 375 height 465
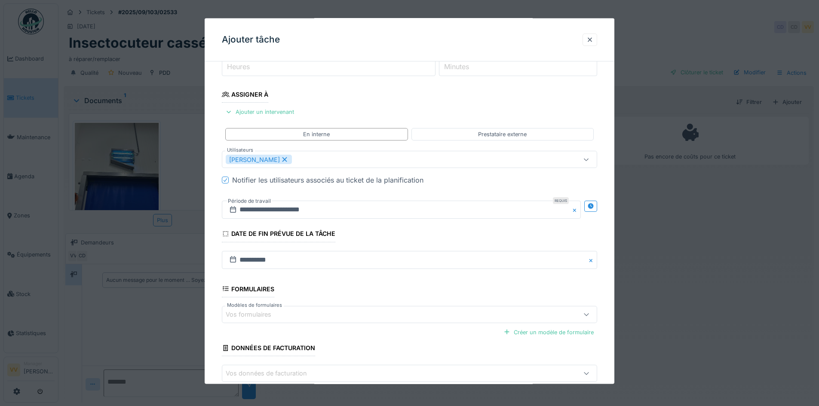
scroll to position [166, 0]
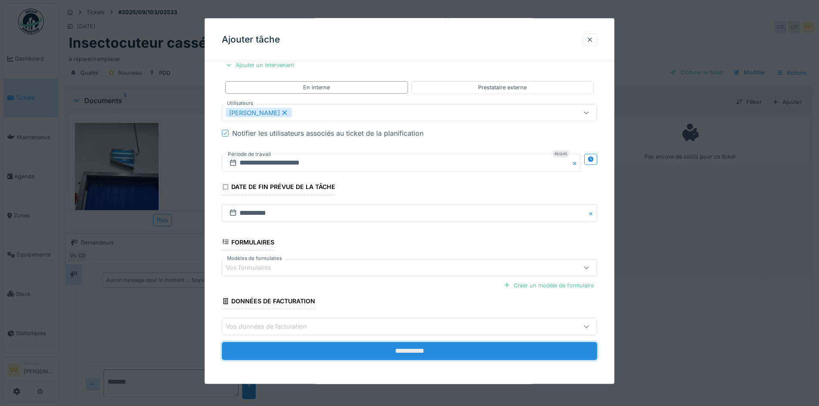
click at [439, 355] on input "**********" at bounding box center [409, 351] width 375 height 18
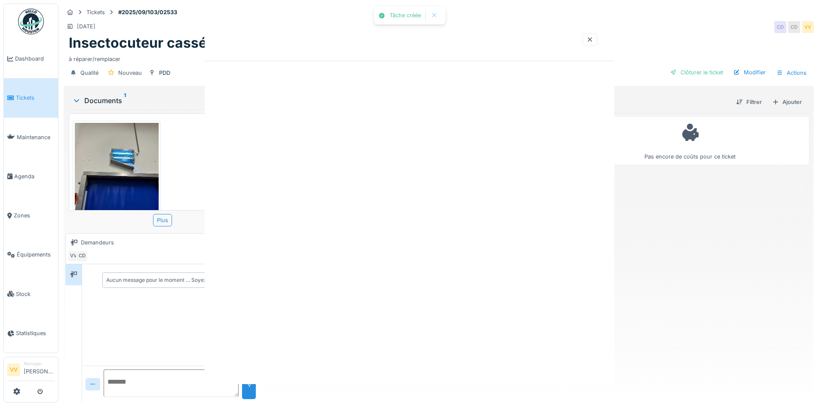
scroll to position [0, 0]
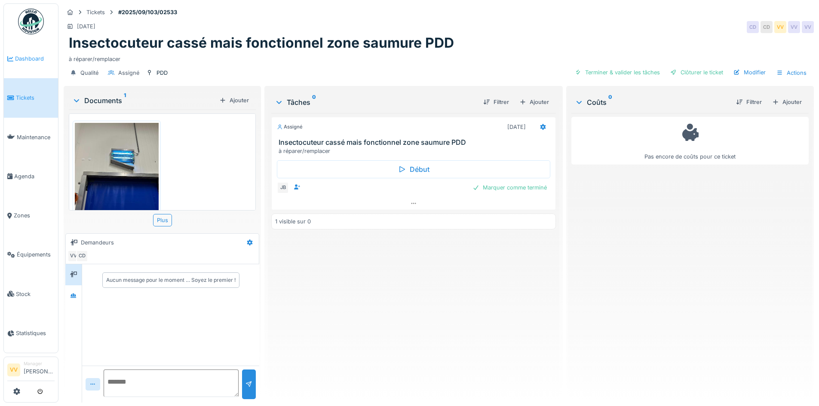
click at [36, 57] on span "Dashboard" at bounding box center [35, 59] width 40 height 8
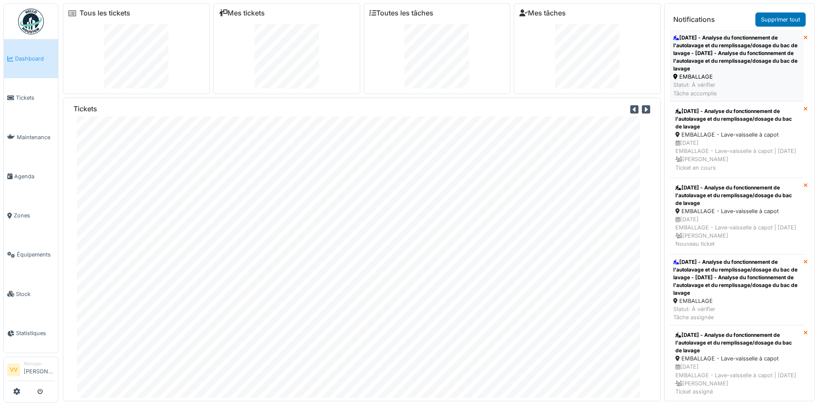
click at [726, 70] on div "24/9/25 - Analyse du fonctionnement de l'autolavage et du remplissage/dosage du…" at bounding box center [736, 53] width 127 height 39
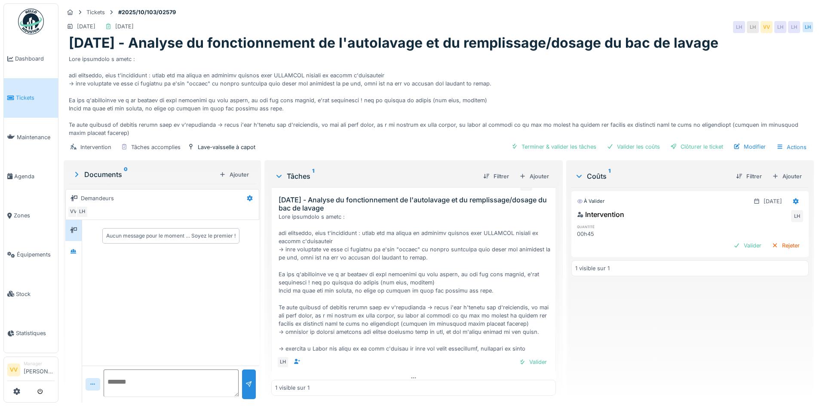
scroll to position [25, 0]
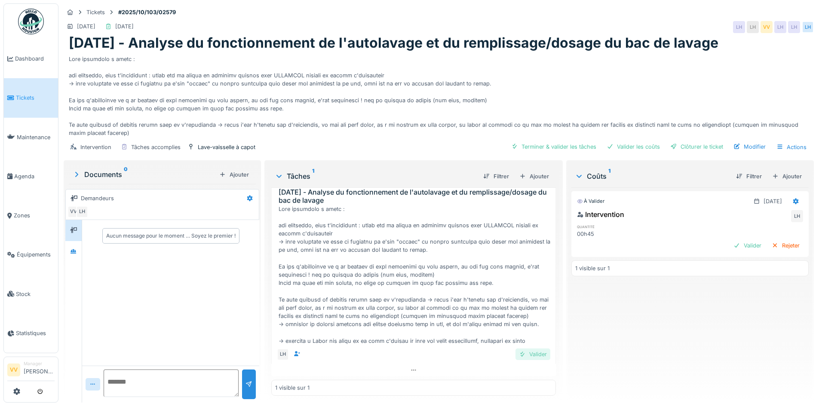
click at [529, 353] on div "Valider" at bounding box center [532, 355] width 35 height 12
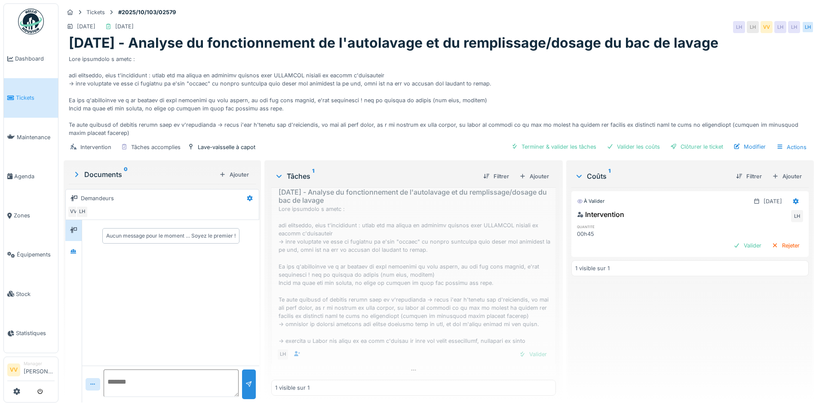
scroll to position [0, 0]
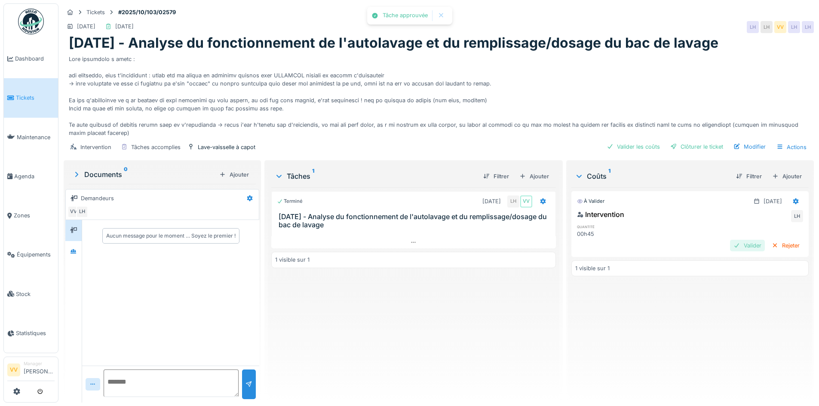
click at [737, 246] on div "Valider" at bounding box center [747, 246] width 35 height 12
click at [681, 151] on div "Clôturer le ticket" at bounding box center [697, 147] width 60 height 12
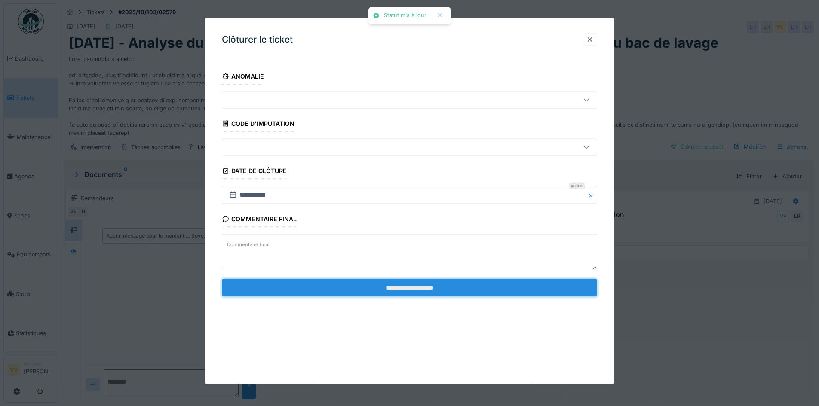
click at [364, 287] on input "**********" at bounding box center [409, 287] width 375 height 18
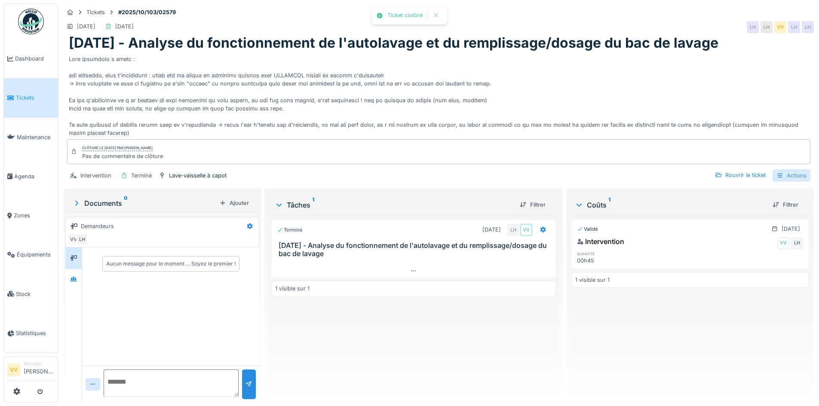
click at [801, 174] on div "Actions" at bounding box center [791, 175] width 38 height 12
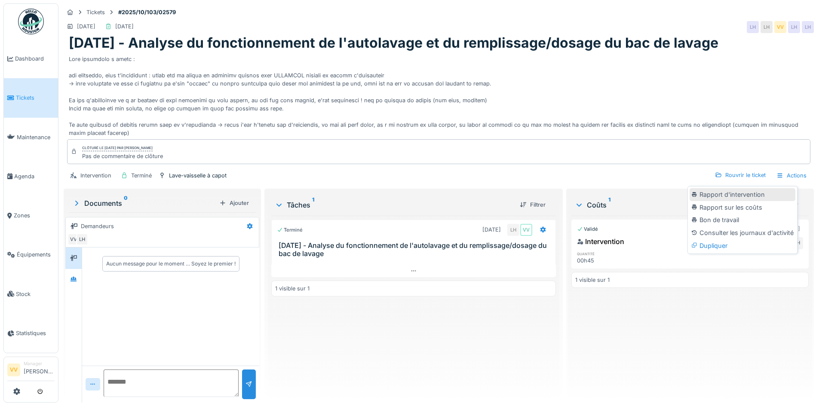
click at [749, 196] on div "Rapport d'intervention" at bounding box center [742, 194] width 106 height 13
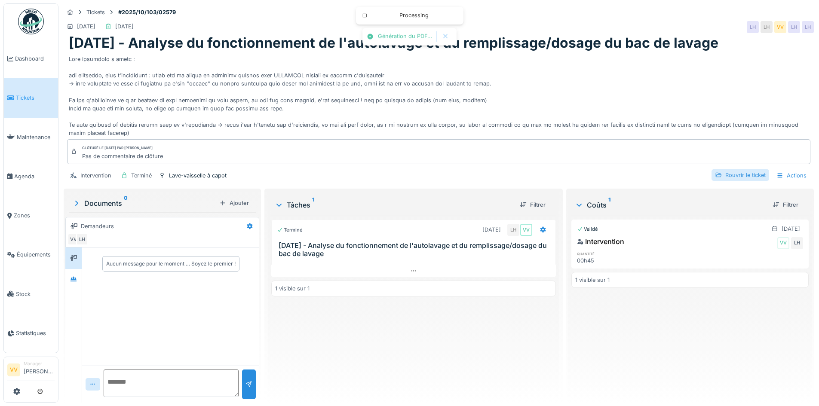
click at [727, 175] on div "Rouvrir le ticket" at bounding box center [740, 175] width 58 height 12
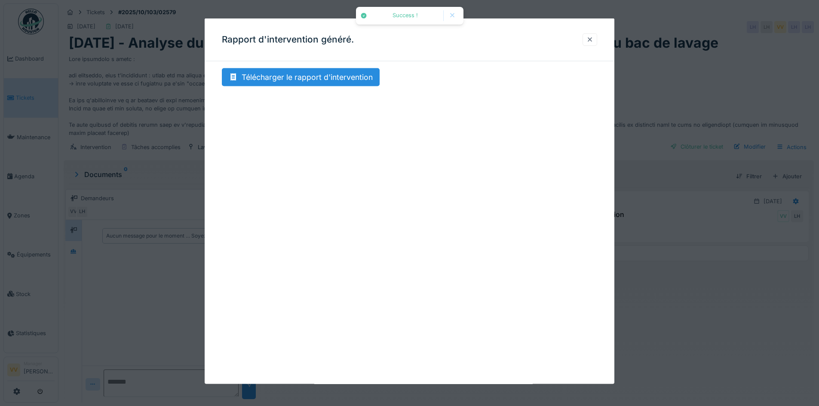
click at [597, 39] on div at bounding box center [589, 39] width 15 height 12
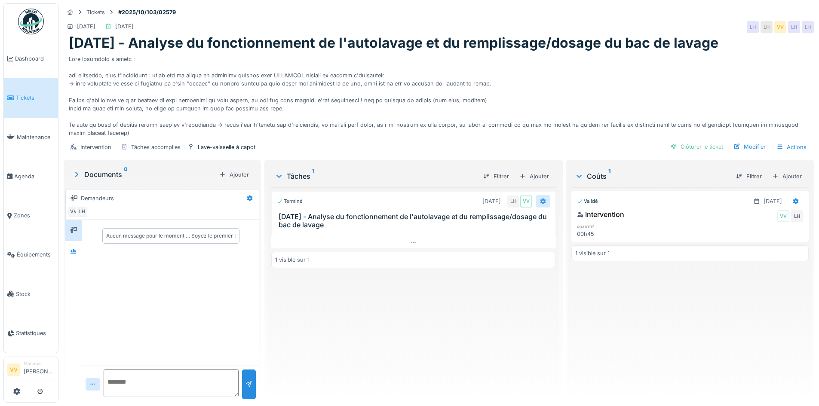
click at [542, 200] on div at bounding box center [542, 201] width 15 height 12
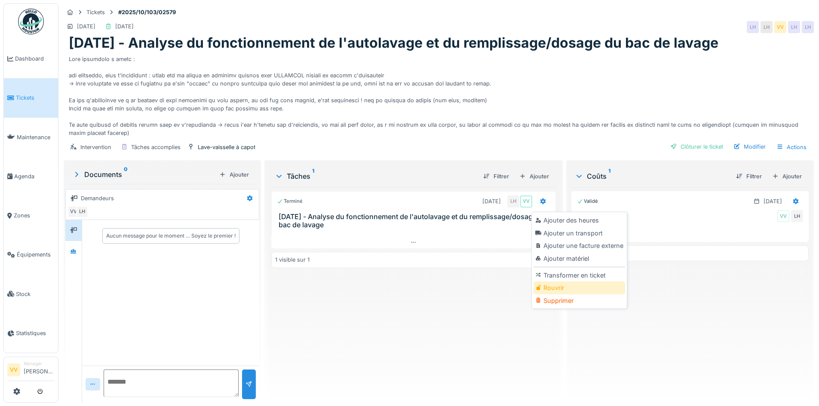
click at [568, 290] on div "Rouvrir" at bounding box center [579, 287] width 92 height 13
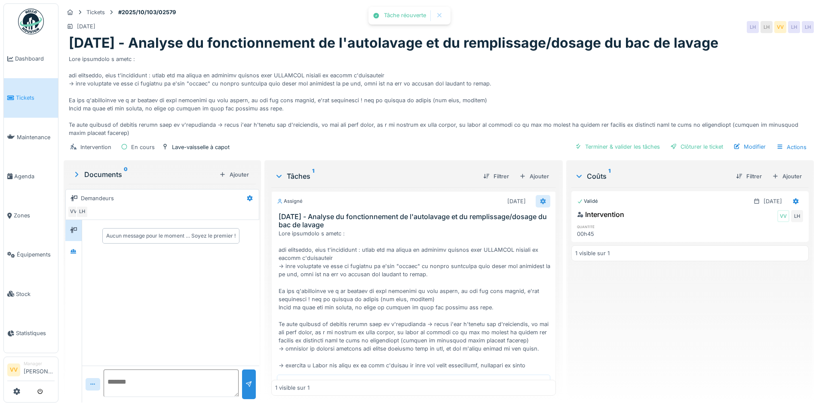
click at [539, 201] on icon at bounding box center [542, 202] width 7 height 6
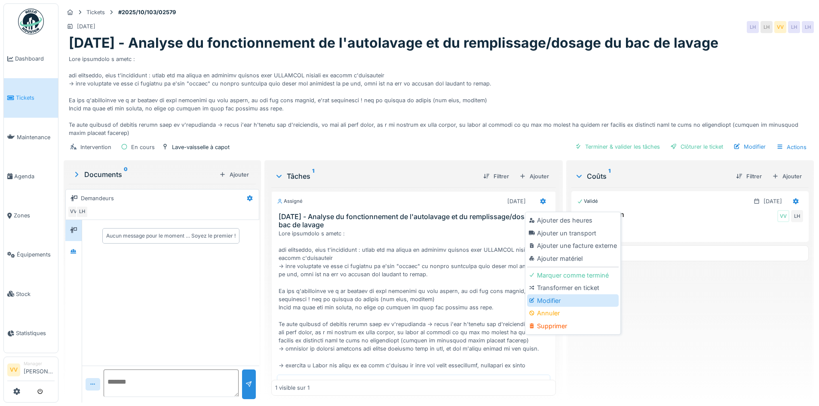
click at [545, 300] on div "Modifier" at bounding box center [573, 300] width 92 height 13
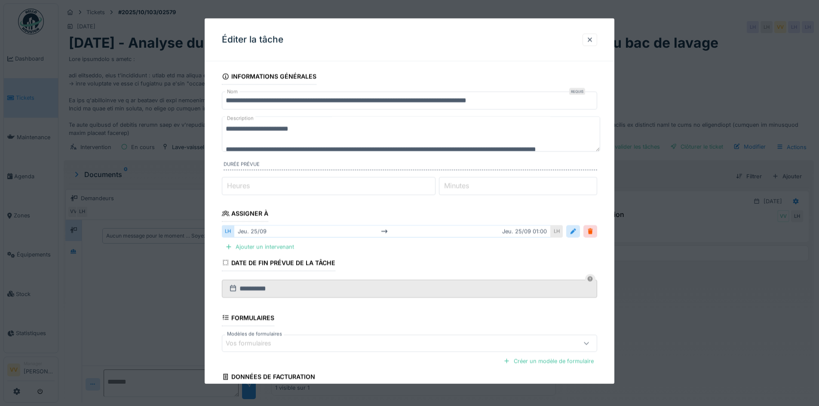
click at [290, 233] on div "jeu. 25/09 jeu. 25/09 01:00" at bounding box center [392, 231] width 317 height 12
click at [576, 232] on div at bounding box center [572, 231] width 7 height 8
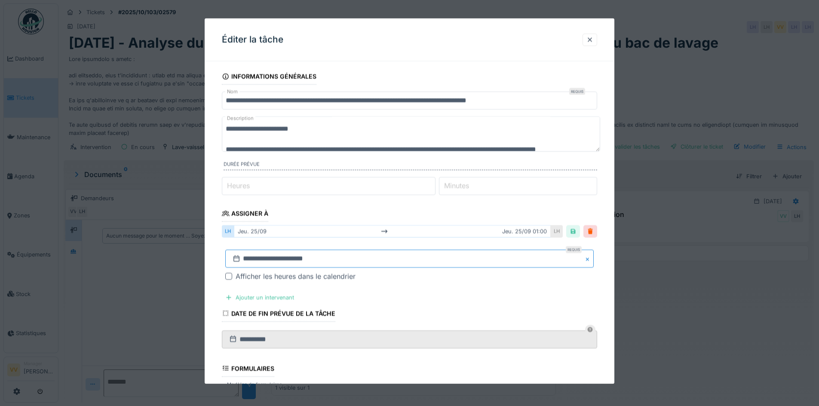
click at [251, 257] on input "**********" at bounding box center [409, 259] width 368 height 18
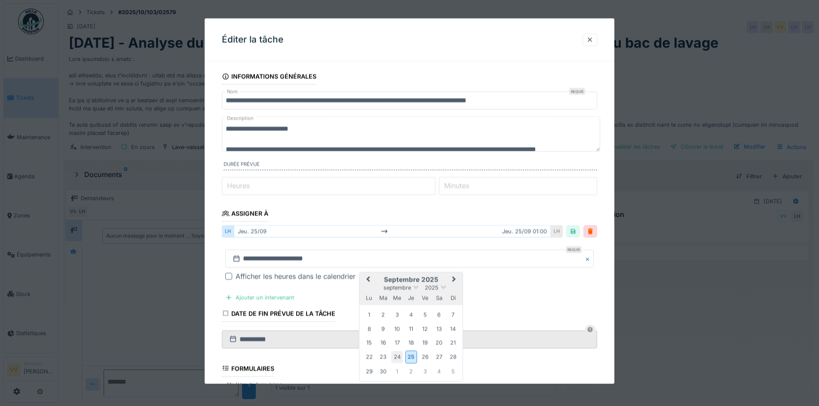
click at [398, 355] on div "24" at bounding box center [397, 357] width 12 height 12
click at [399, 355] on div "24" at bounding box center [397, 357] width 12 height 12
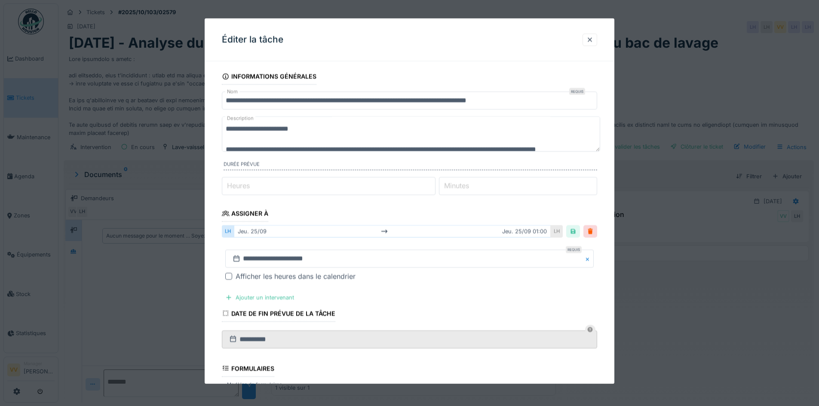
click at [490, 281] on div "Afficher les heures dans le calendrier" at bounding box center [414, 276] width 358 height 10
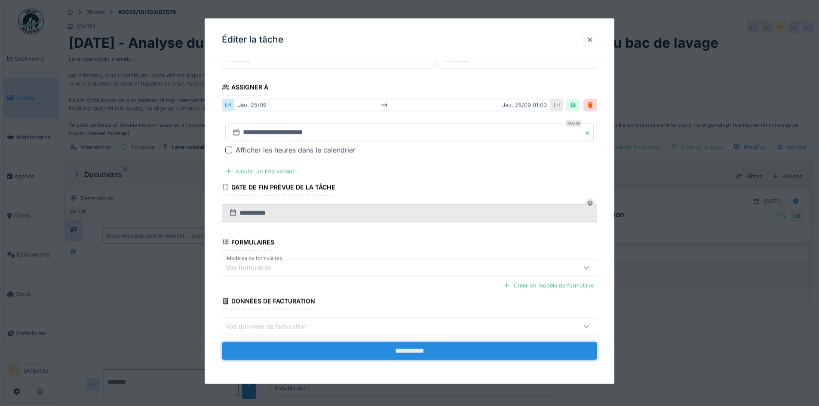
click at [460, 352] on input "**********" at bounding box center [409, 351] width 375 height 18
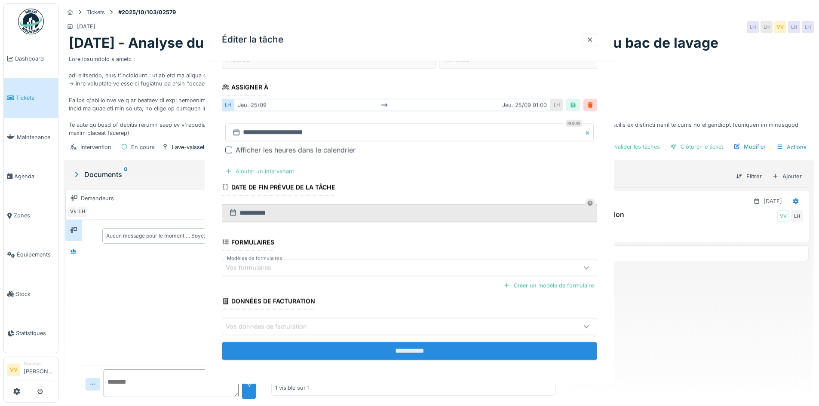
scroll to position [0, 0]
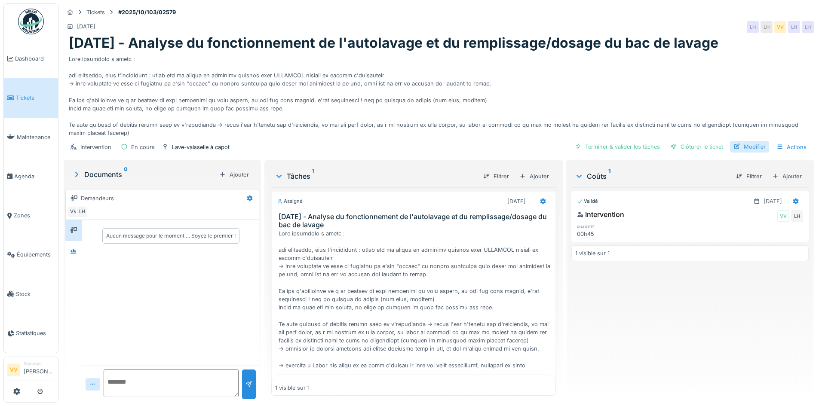
click at [735, 143] on div "Modifier" at bounding box center [749, 147] width 39 height 12
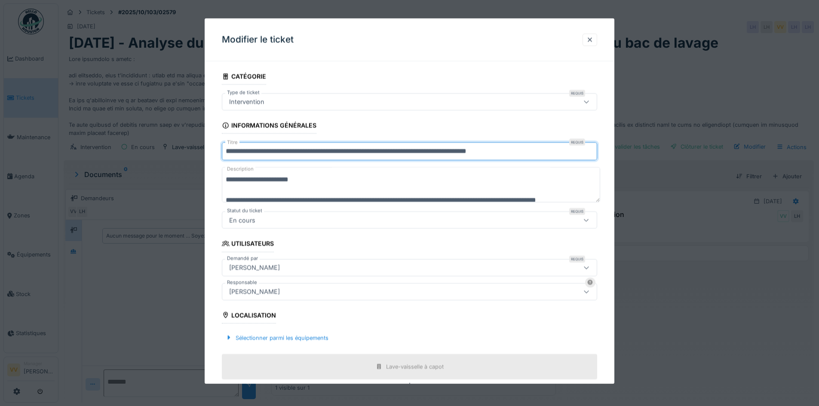
drag, startPoint x: 260, startPoint y: 150, endPoint x: 172, endPoint y: 152, distance: 87.7
click at [173, 152] on div "**********" at bounding box center [438, 203] width 760 height 406
click at [345, 151] on input "**********" at bounding box center [409, 151] width 375 height 18
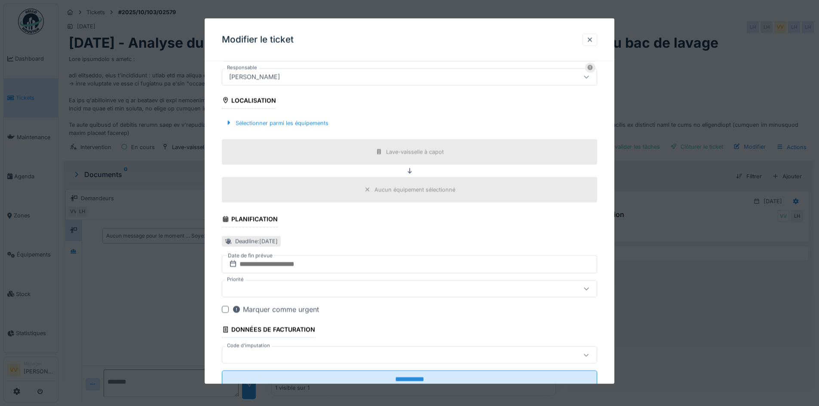
scroll to position [243, 0]
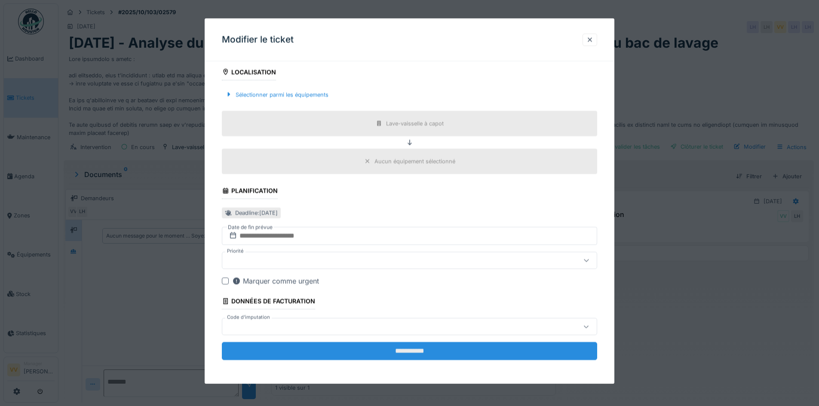
type input "**********"
click at [431, 356] on input "**********" at bounding box center [409, 351] width 375 height 18
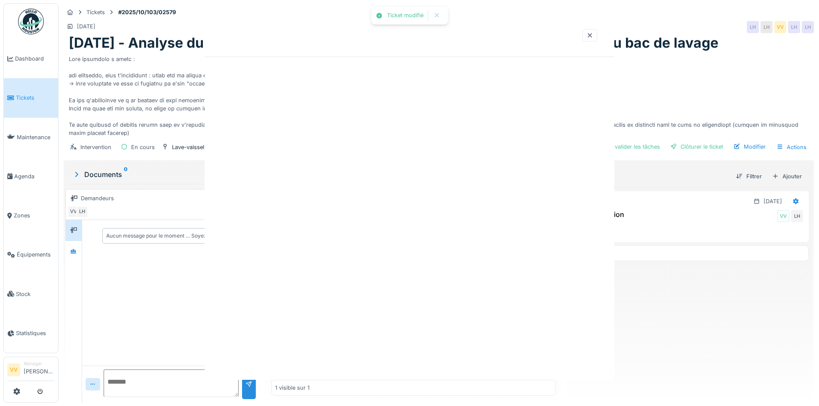
scroll to position [0, 0]
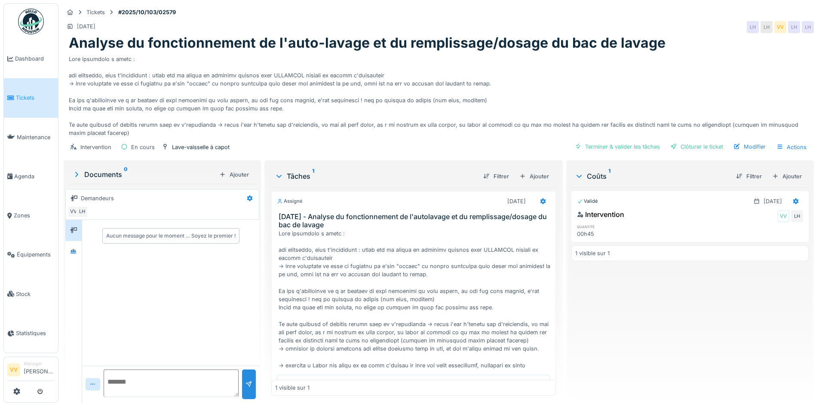
drag, startPoint x: 602, startPoint y: 147, endPoint x: 468, endPoint y: 148, distance: 134.5
click at [468, 148] on div "Intervention En cours Lave-vaisselle à capot Terminer & valider les tâches Clôt…" at bounding box center [439, 147] width 750 height 19
click at [537, 203] on div at bounding box center [542, 201] width 15 height 12
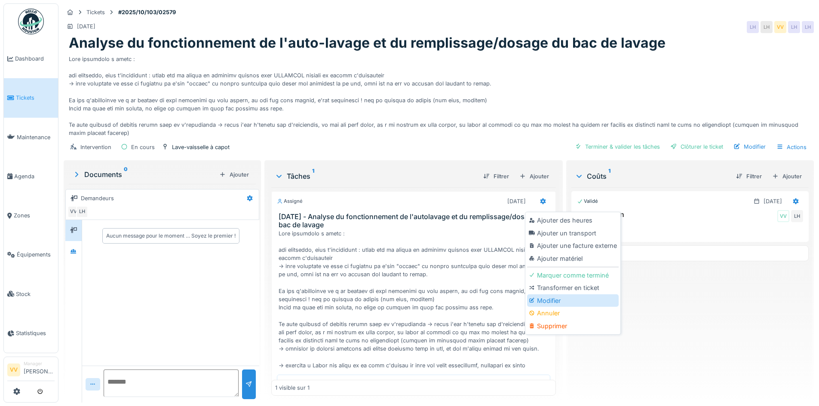
click at [563, 300] on div "Modifier" at bounding box center [573, 300] width 92 height 13
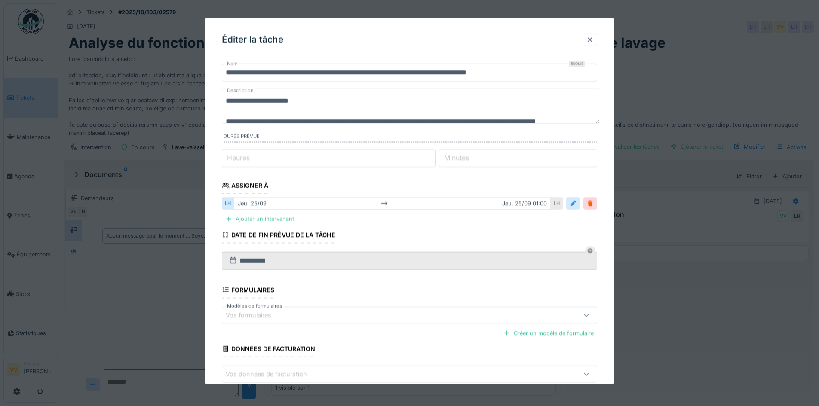
scroll to position [43, 0]
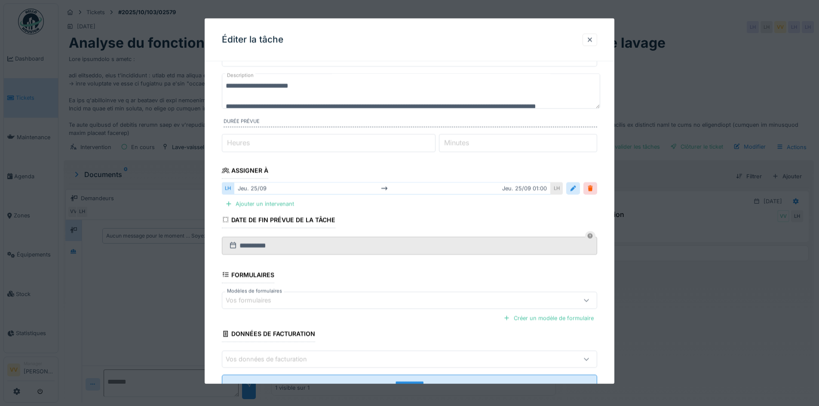
click at [283, 190] on div "[DATE] [DATE] 01:00" at bounding box center [392, 188] width 317 height 12
click at [253, 190] on div "[DATE] [DATE] 01:00" at bounding box center [392, 188] width 317 height 12
click at [575, 189] on div at bounding box center [572, 188] width 7 height 8
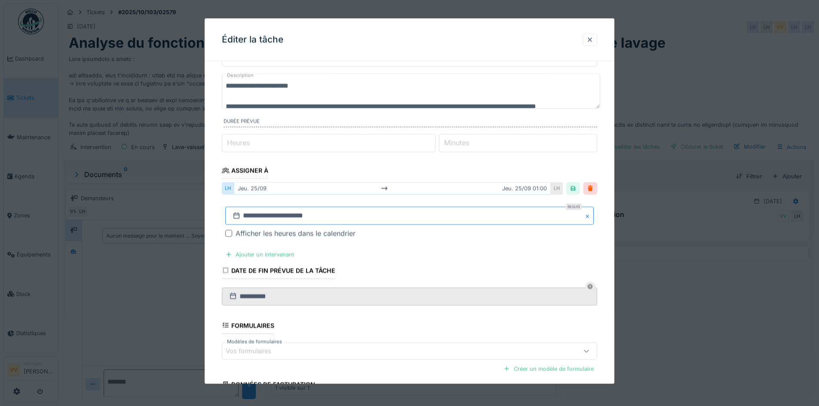
click at [248, 216] on input "**********" at bounding box center [409, 216] width 368 height 18
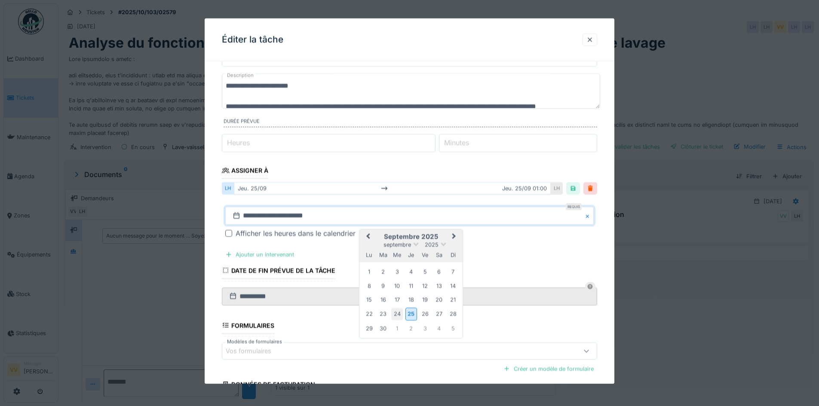
click at [391, 309] on div "24" at bounding box center [397, 314] width 12 height 12
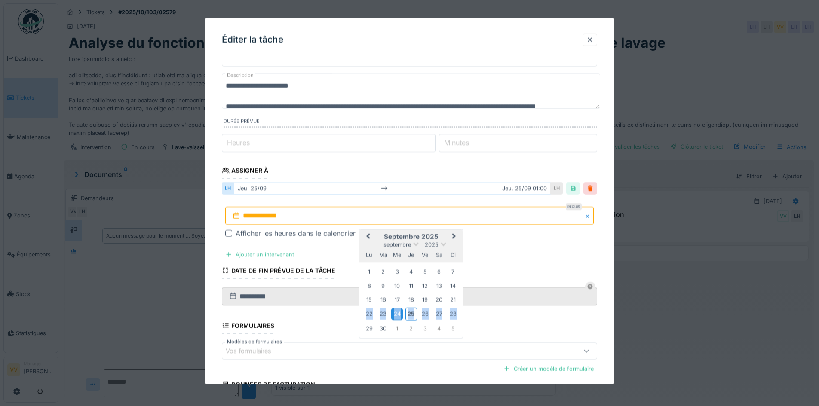
click at [391, 309] on div "24" at bounding box center [397, 314] width 12 height 12
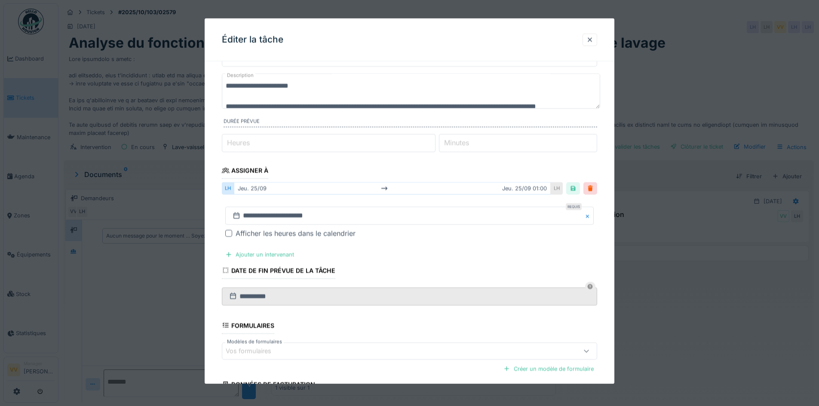
click at [435, 252] on fieldset "**********" at bounding box center [409, 237] width 375 height 425
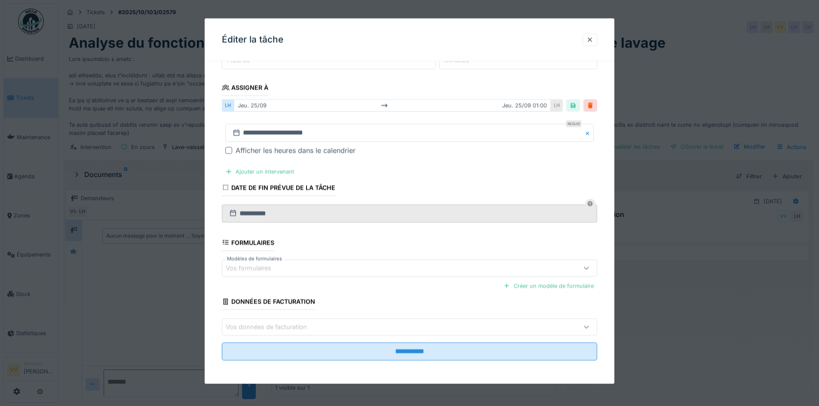
scroll to position [126, 0]
click at [290, 211] on input "**********" at bounding box center [409, 213] width 375 height 18
click at [592, 202] on icon at bounding box center [590, 203] width 6 height 6
click at [226, 187] on icon at bounding box center [226, 187] width 8 height 6
click at [458, 179] on fieldset "**********" at bounding box center [409, 154] width 375 height 425
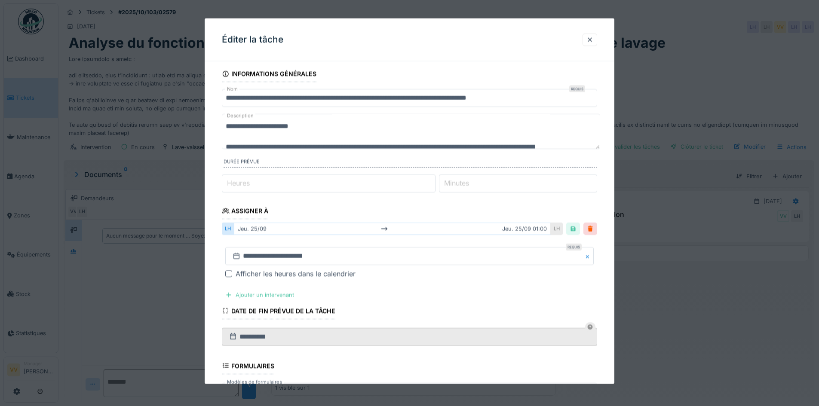
scroll to position [0, 0]
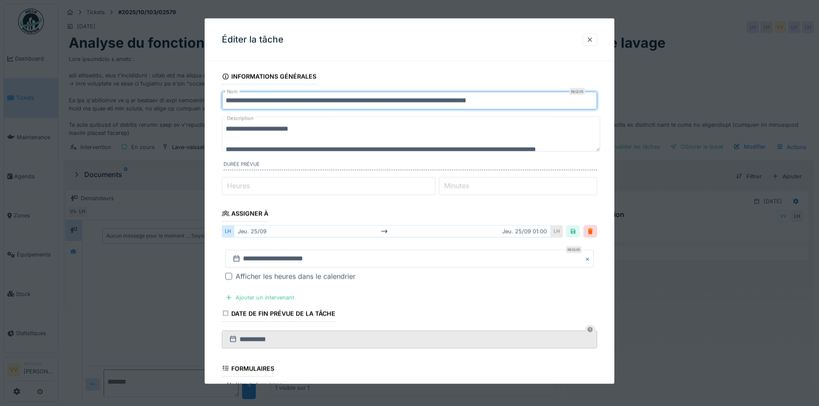
drag, startPoint x: 259, startPoint y: 101, endPoint x: 164, endPoint y: 102, distance: 95.0
click at [164, 102] on div "**********" at bounding box center [438, 203] width 760 height 406
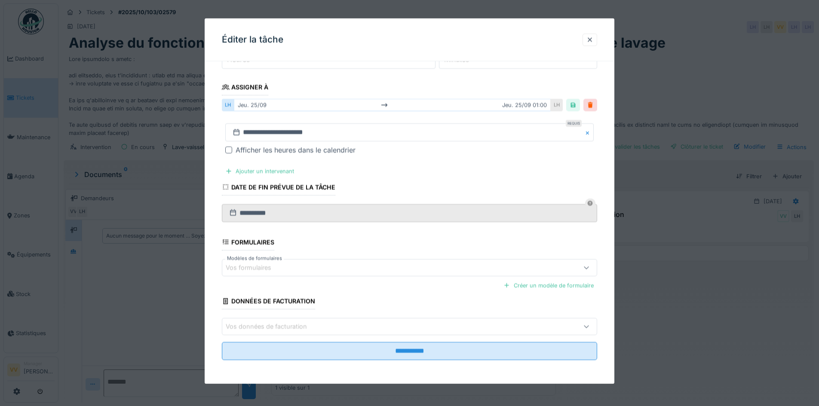
scroll to position [6, 0]
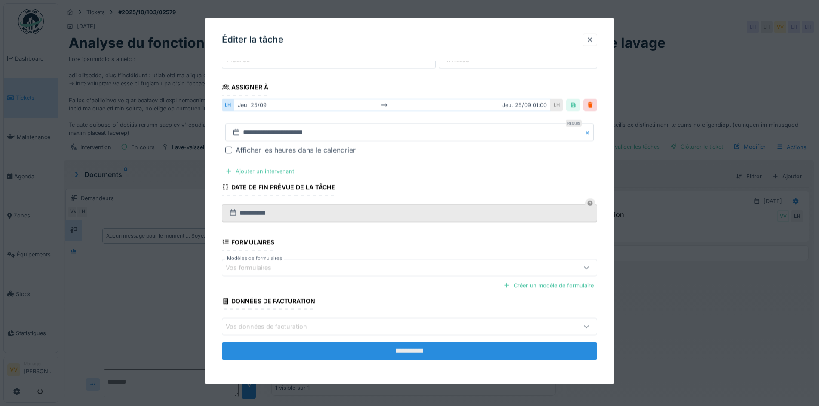
type input "**********"
click at [394, 346] on input "**********" at bounding box center [409, 351] width 375 height 18
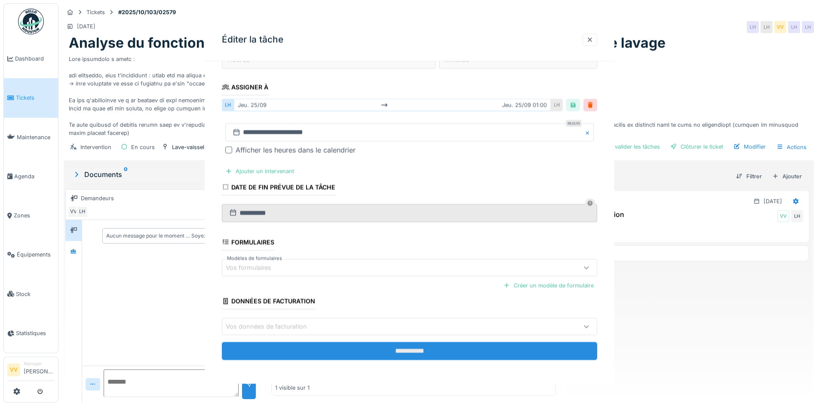
scroll to position [0, 0]
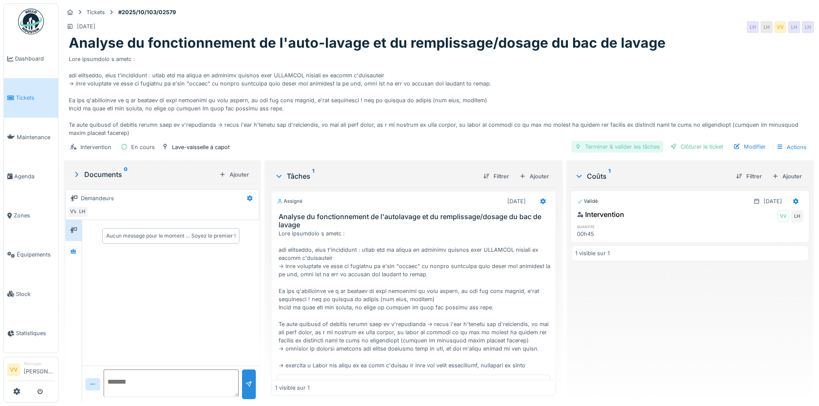
click at [618, 143] on div "Terminer & valider les tâches" at bounding box center [617, 147] width 92 height 12
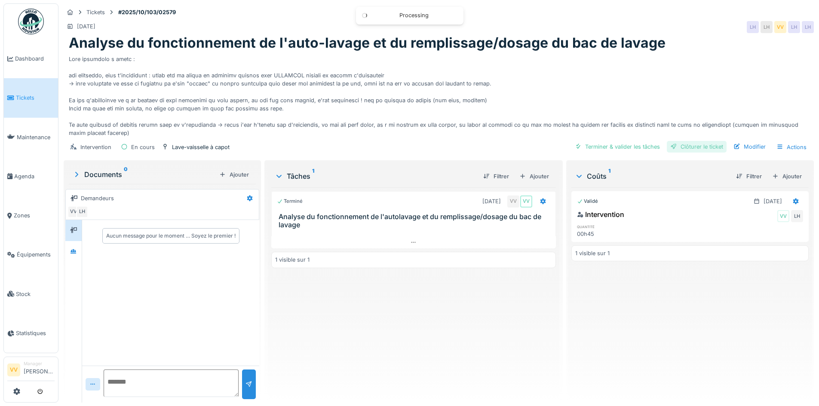
click at [679, 141] on div "Clôturer le ticket" at bounding box center [697, 147] width 60 height 12
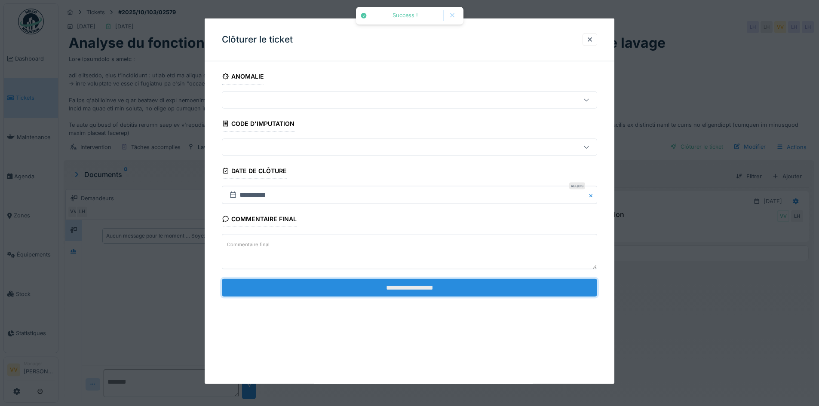
click at [426, 284] on input "**********" at bounding box center [409, 287] width 375 height 18
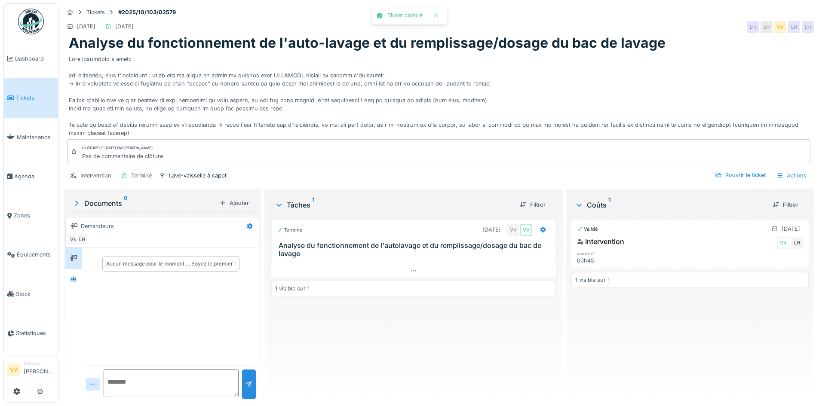
click at [3, 95] on div "Ticket clotûré Annuler Tickets #2025/10/103/02579 02/10/2025 25/09/2025 LH LH V…" at bounding box center [409, 203] width 819 height 406
click at [30, 97] on span "Tickets" at bounding box center [35, 98] width 39 height 8
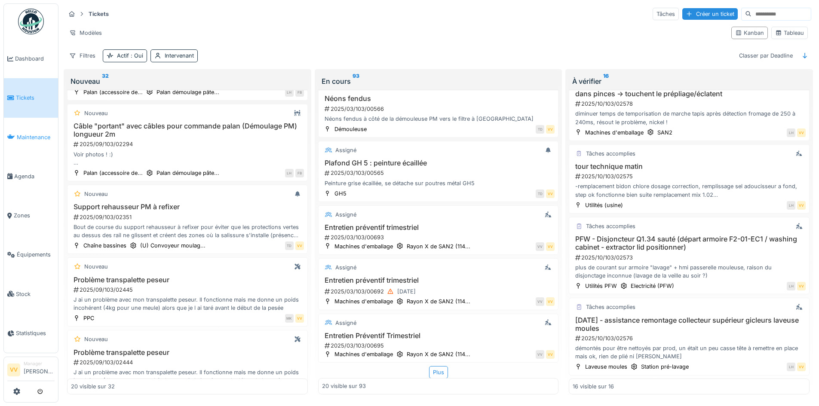
scroll to position [847, 0]
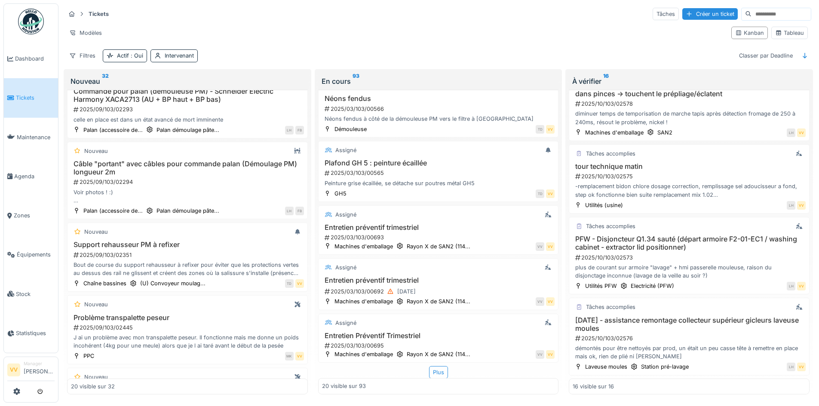
click at [28, 96] on span "Tickets" at bounding box center [35, 98] width 39 height 8
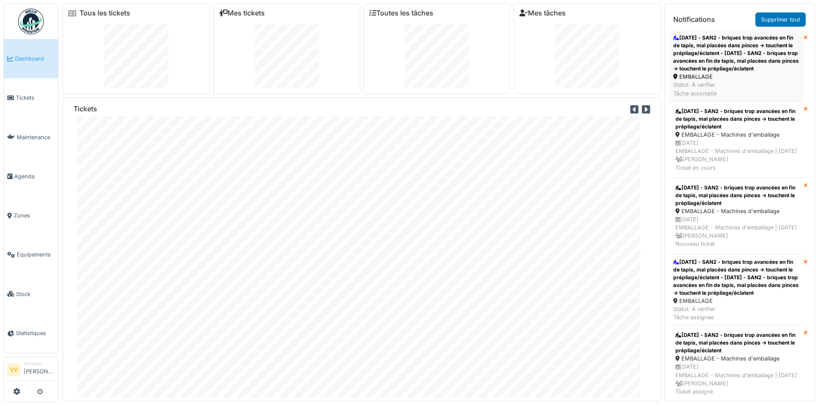
click at [761, 55] on div "24/9/25 - SAN2 - briques trop avancées en fin de tapis, mal placées dans pinces…" at bounding box center [736, 53] width 127 height 39
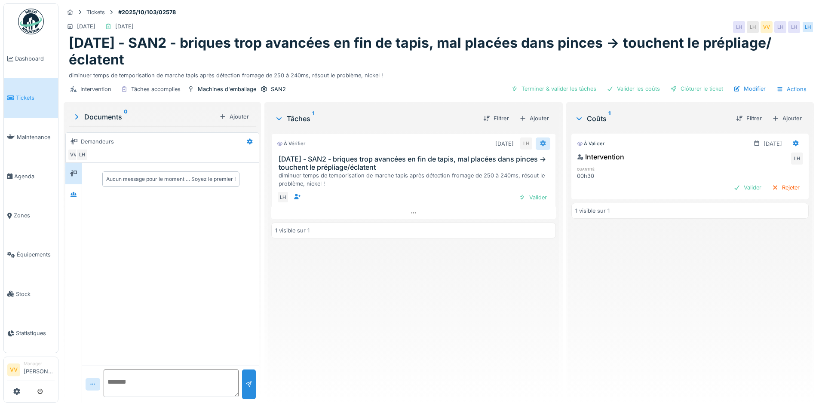
click at [540, 142] on icon at bounding box center [543, 144] width 6 height 6
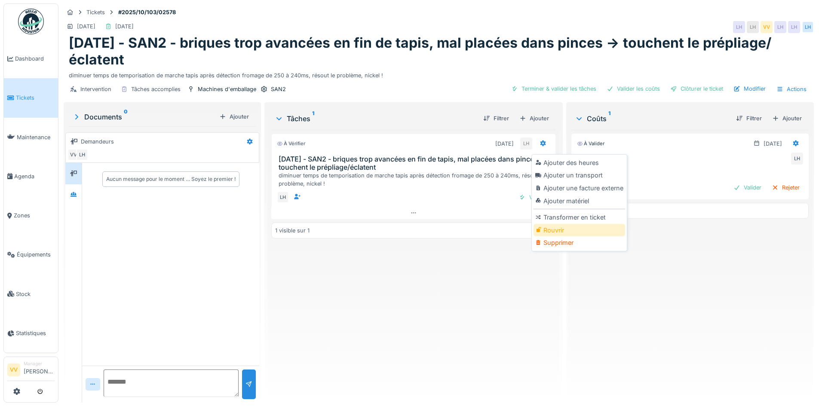
click at [563, 231] on div "Rouvrir" at bounding box center [579, 230] width 92 height 13
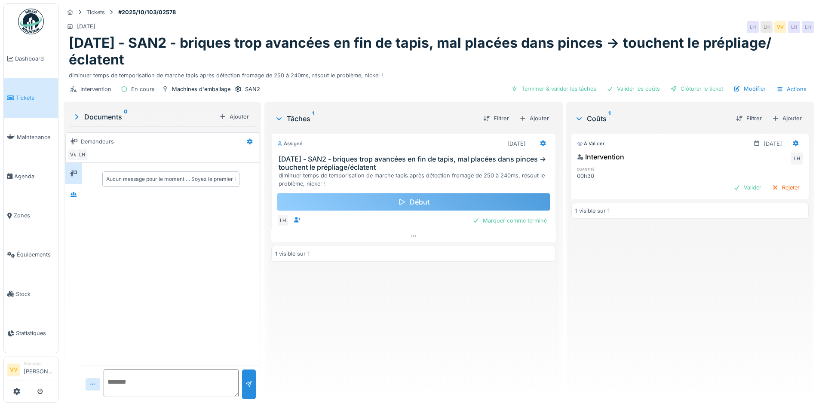
click at [408, 199] on div "Début" at bounding box center [413, 202] width 273 height 18
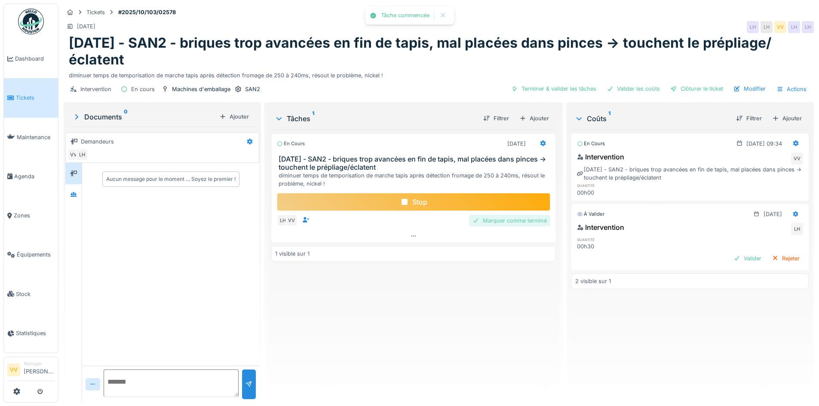
click at [516, 220] on div "Marquer comme terminé" at bounding box center [509, 221] width 81 height 12
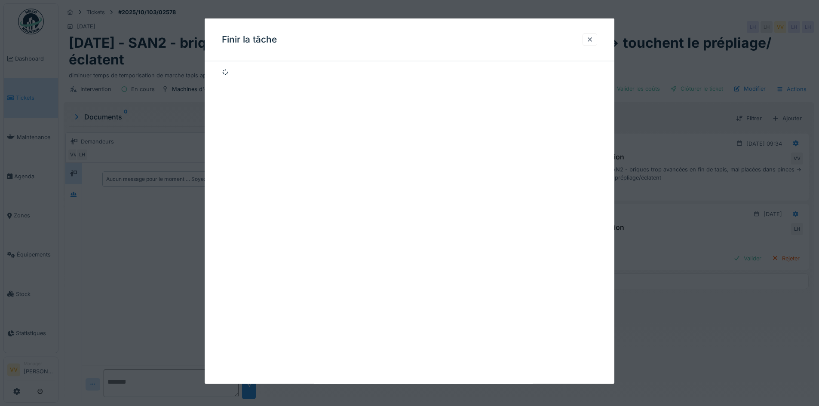
click at [593, 41] on div at bounding box center [589, 39] width 7 height 8
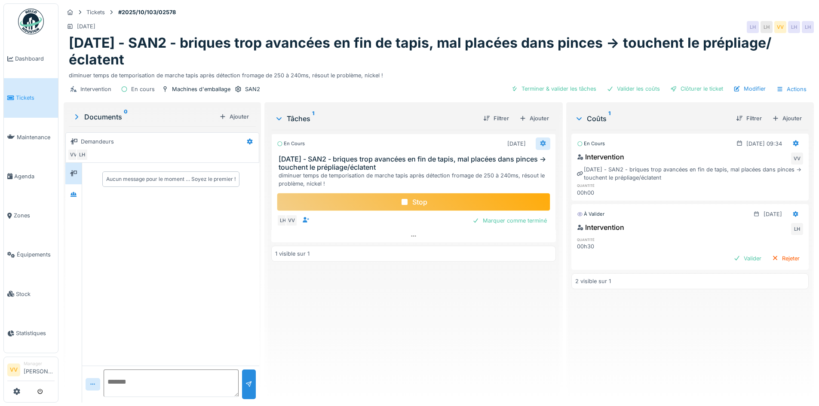
click at [543, 145] on div at bounding box center [542, 144] width 15 height 12
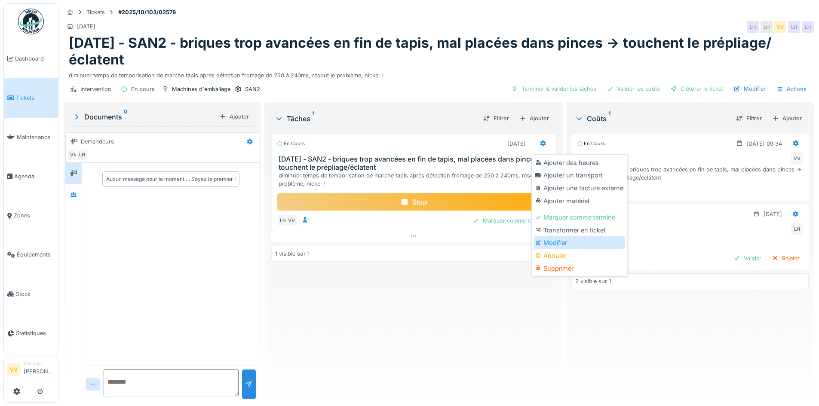
click at [553, 243] on div "Modifier" at bounding box center [579, 242] width 92 height 13
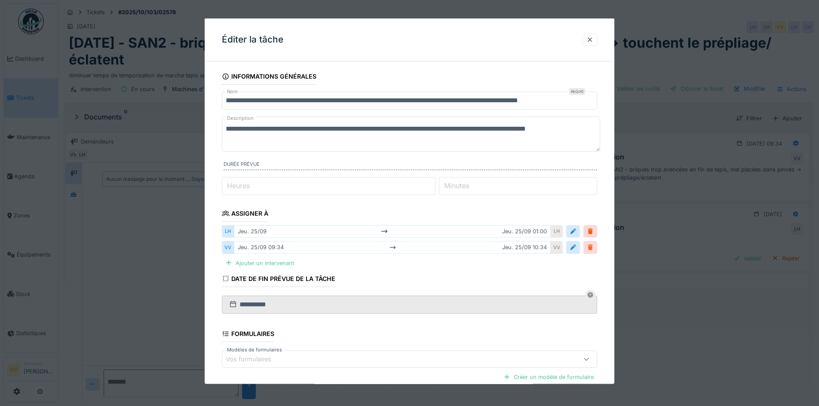
click at [592, 248] on div at bounding box center [590, 247] width 7 height 8
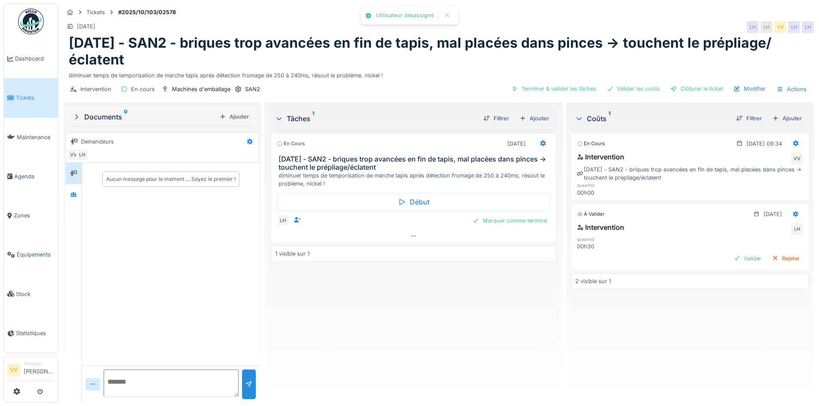
click at [592, 230] on div at bounding box center [409, 203] width 819 height 406
click at [542, 143] on div at bounding box center [542, 144] width 15 height 12
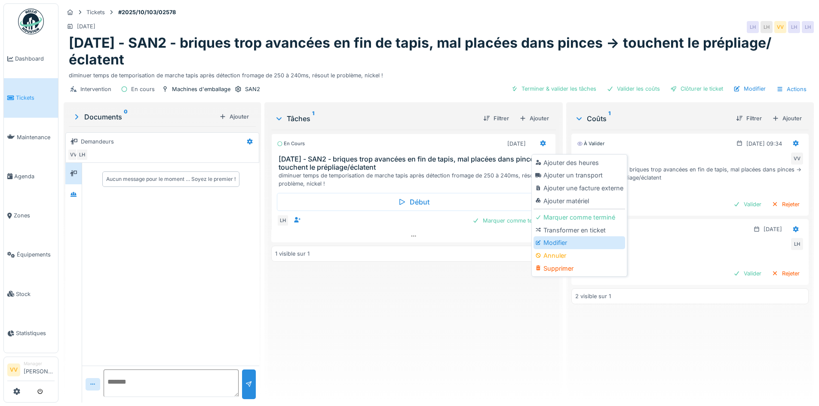
click at [553, 242] on div "Modifier" at bounding box center [579, 242] width 92 height 13
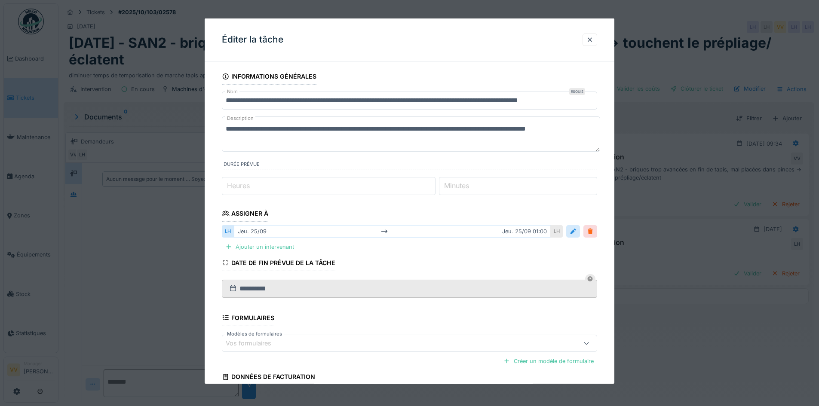
click at [592, 230] on div at bounding box center [590, 231] width 7 height 8
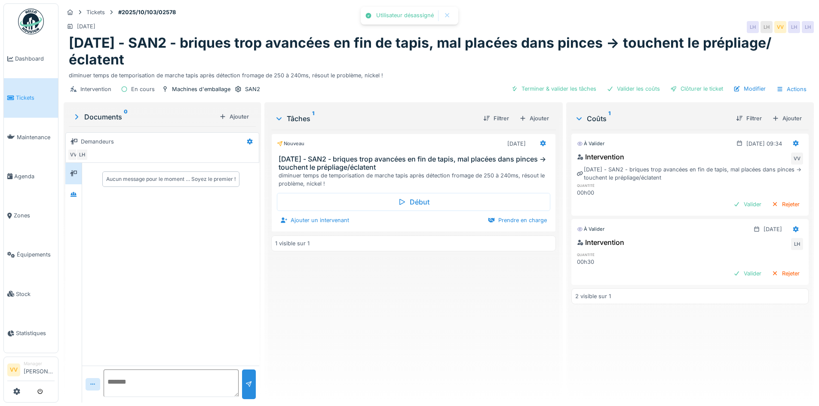
click at [487, 342] on div "Nouveau 02/10/2025 24/9/25 - SAN2 - briques trop avancées en fin de tapis, mal …" at bounding box center [413, 263] width 284 height 266
click at [741, 83] on div "Modifier" at bounding box center [749, 89] width 39 height 12
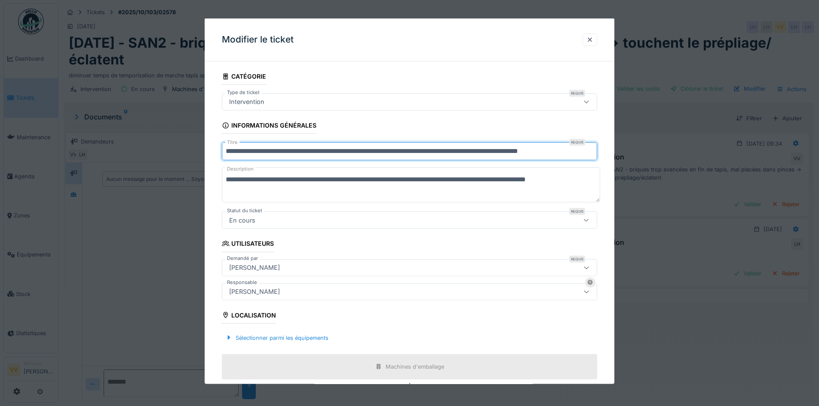
drag, startPoint x: 285, startPoint y: 152, endPoint x: 170, endPoint y: 162, distance: 115.7
click at [175, 162] on div "**********" at bounding box center [438, 203] width 760 height 406
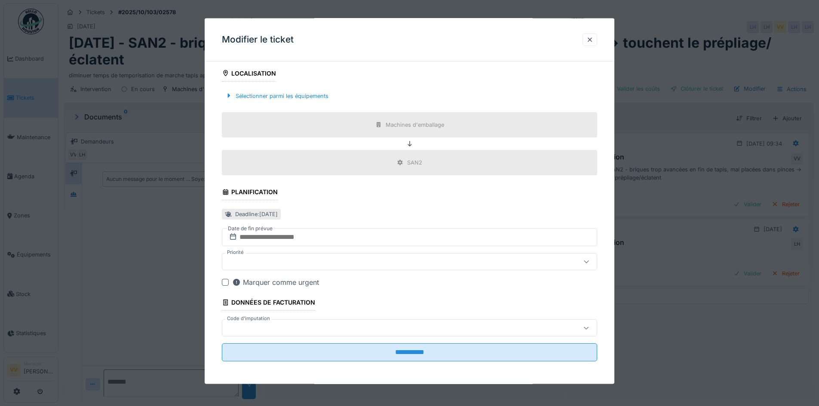
scroll to position [243, 0]
type input "**********"
click at [394, 233] on input "text" at bounding box center [409, 236] width 375 height 18
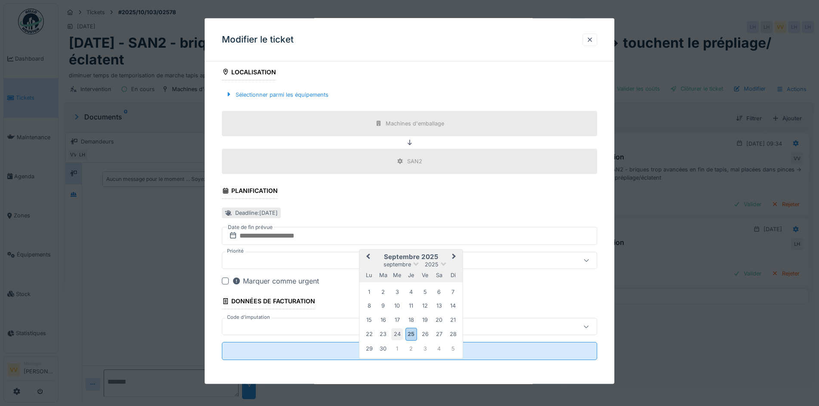
click at [404, 334] on div "22 23 24 25 26 27 28" at bounding box center [411, 334] width 98 height 15
click at [398, 333] on div "24" at bounding box center [397, 334] width 12 height 12
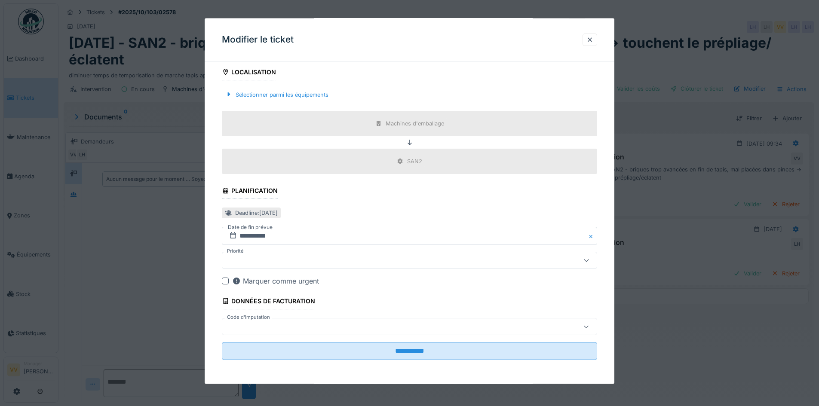
scroll to position [6, 0]
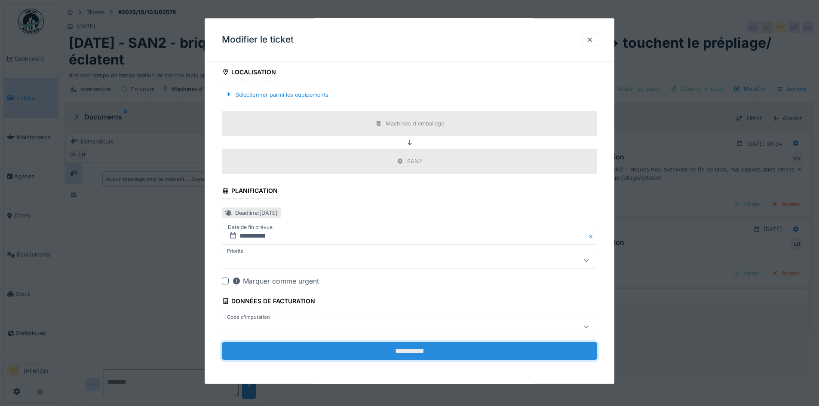
click at [399, 351] on input "**********" at bounding box center [409, 351] width 375 height 18
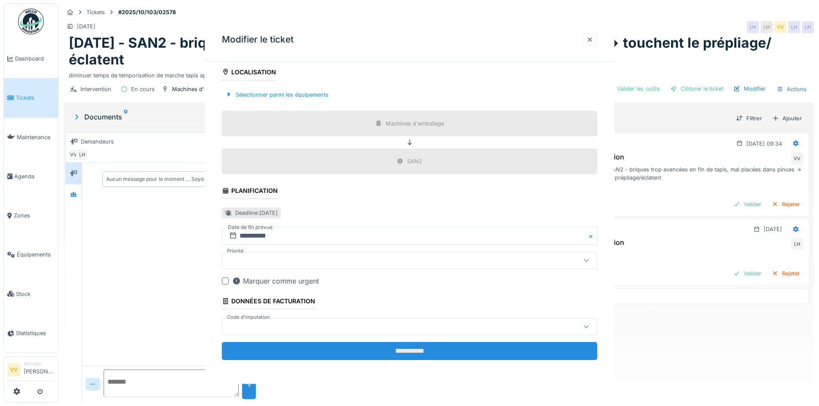
scroll to position [0, 0]
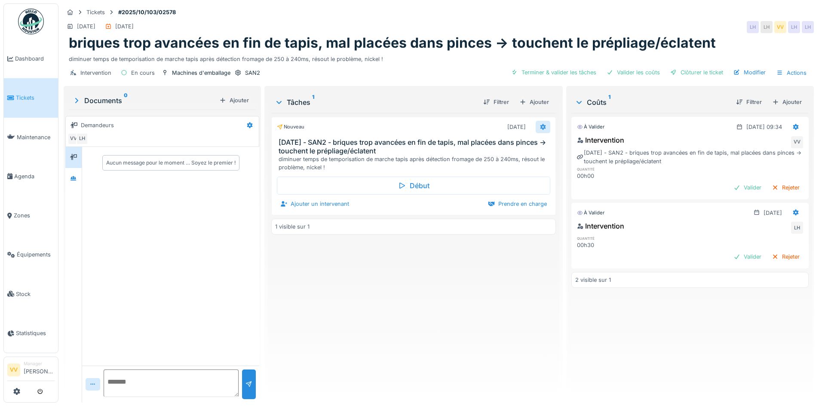
click at [539, 124] on icon at bounding box center [542, 127] width 7 height 6
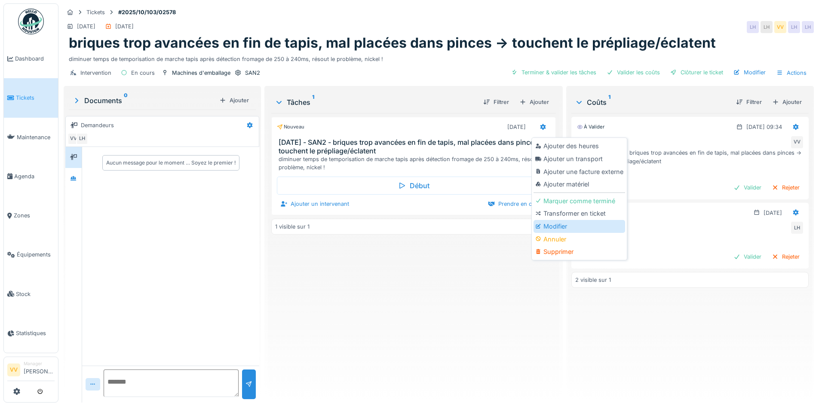
click at [553, 220] on div "Modifier" at bounding box center [579, 226] width 92 height 13
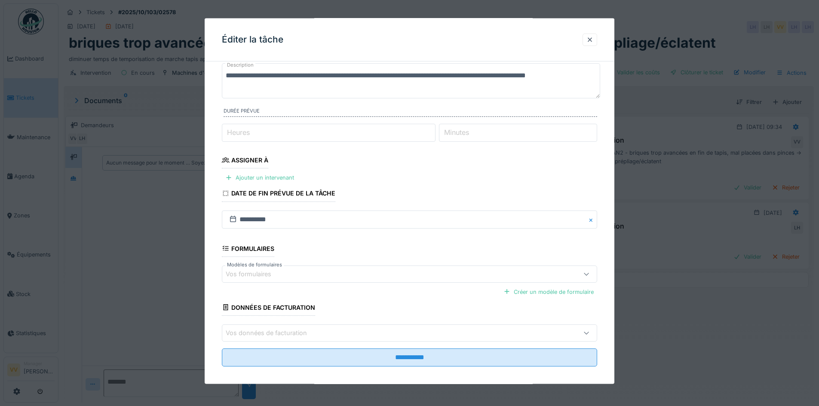
scroll to position [60, 0]
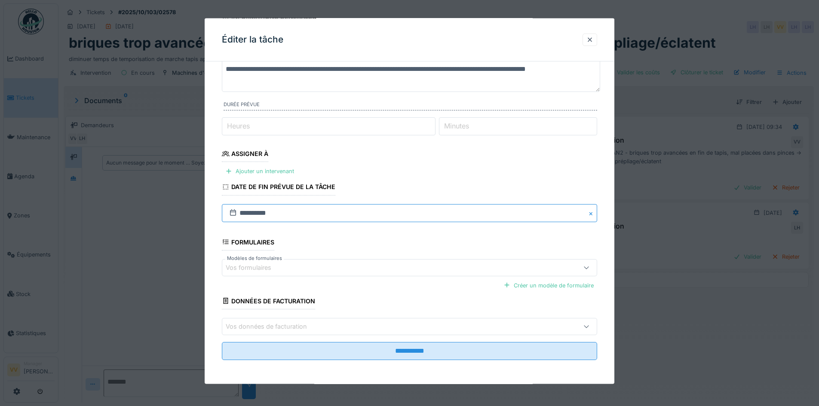
click at [335, 216] on input "**********" at bounding box center [409, 213] width 375 height 18
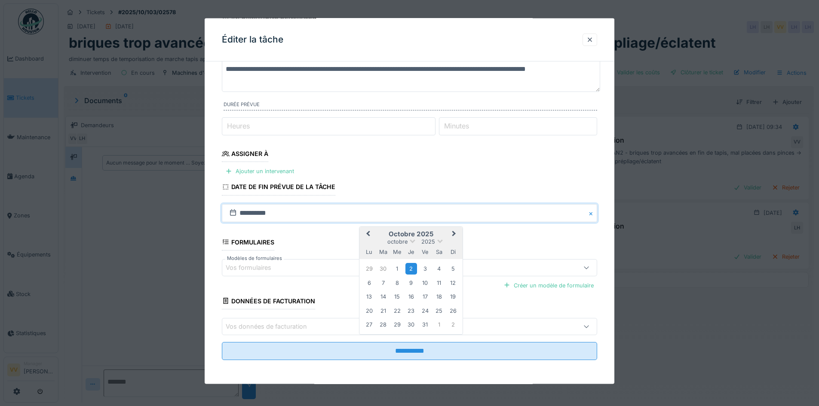
click at [368, 233] on span "Previous Month" at bounding box center [368, 234] width 0 height 10
click at [395, 308] on div "24" at bounding box center [397, 311] width 12 height 12
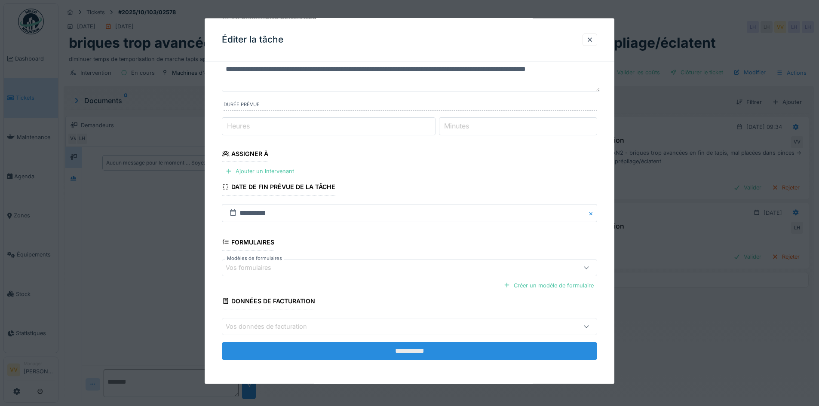
click at [376, 349] on input "**********" at bounding box center [409, 351] width 375 height 18
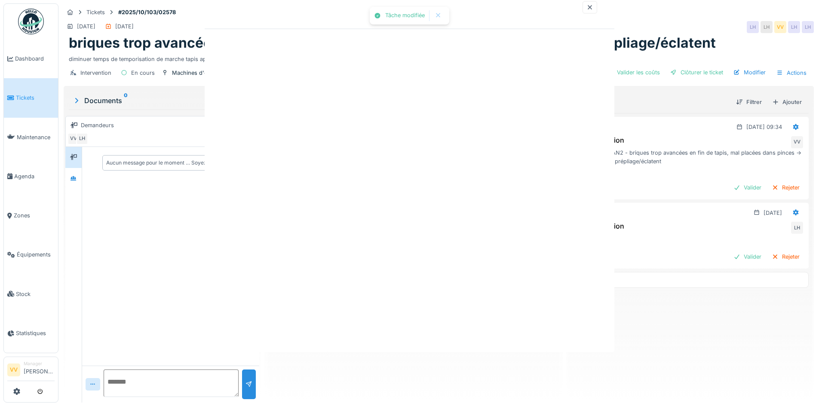
scroll to position [0, 0]
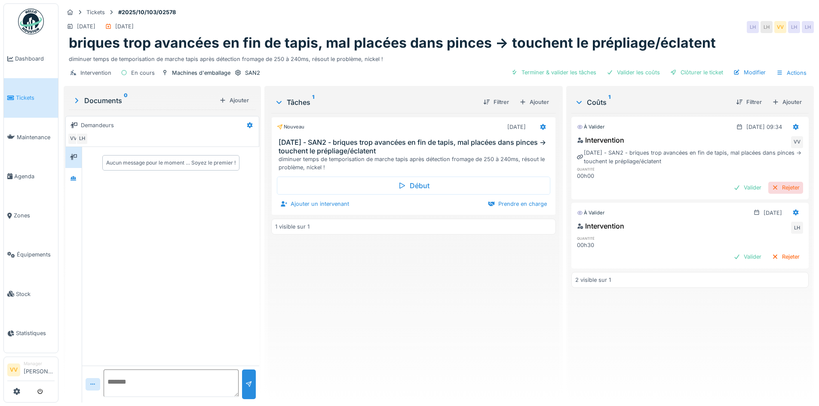
click at [772, 184] on div "Rejeter" at bounding box center [785, 188] width 35 height 12
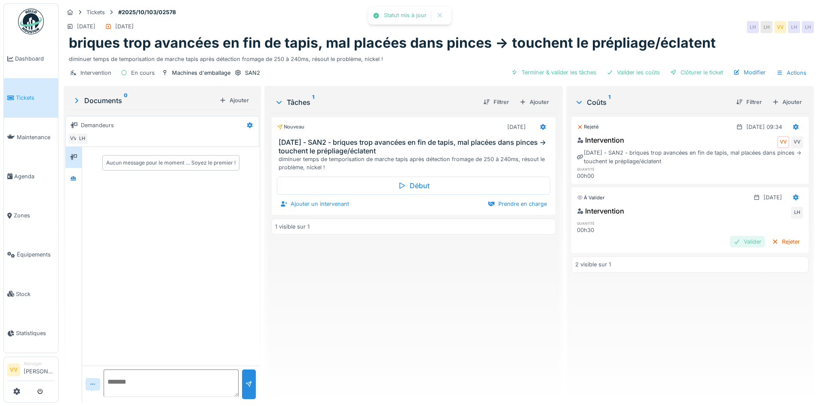
click at [730, 236] on div "Valider" at bounding box center [747, 242] width 35 height 12
click at [707, 67] on div "Clôturer le ticket" at bounding box center [697, 73] width 60 height 12
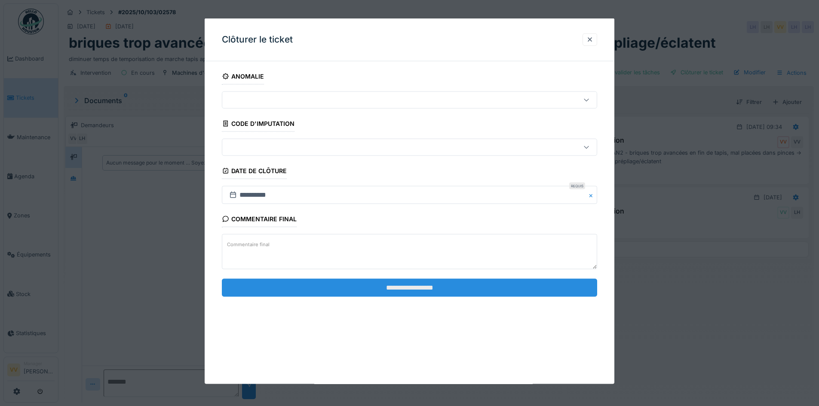
click at [447, 290] on input "**********" at bounding box center [409, 287] width 375 height 18
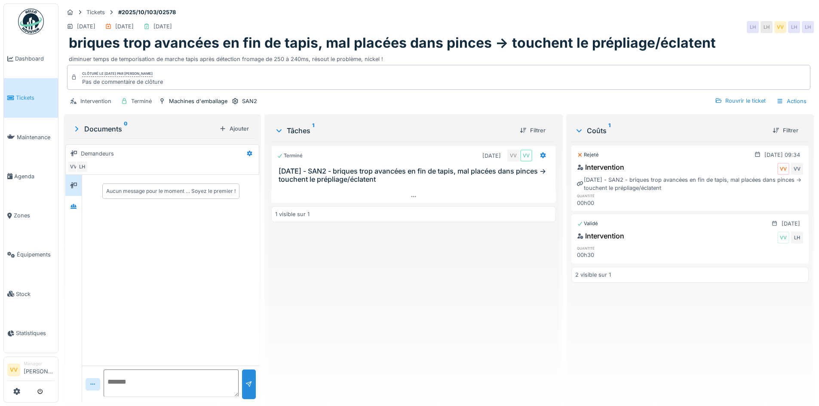
click at [19, 91] on link "Tickets" at bounding box center [31, 97] width 54 height 39
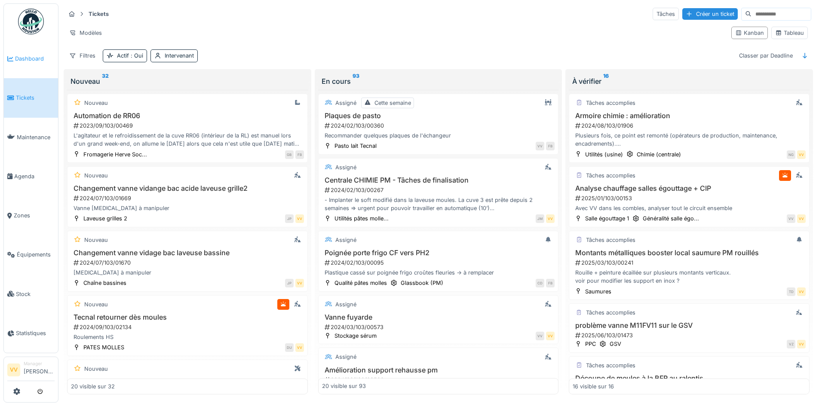
click at [12, 59] on icon at bounding box center [10, 59] width 6 height 6
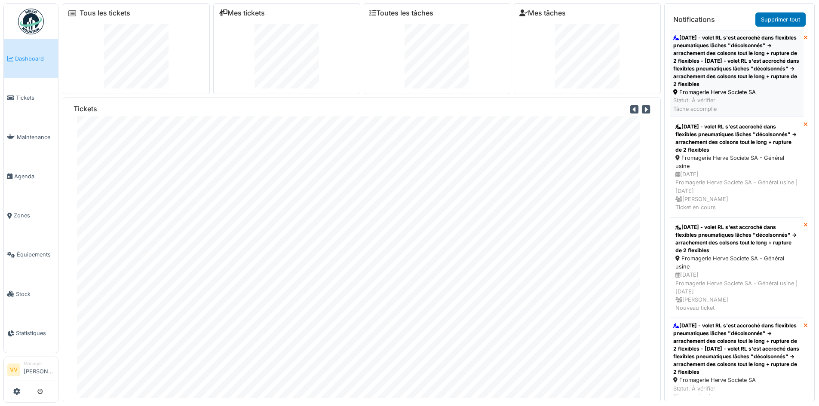
click at [725, 62] on div "[DATE] - volet RL s'est accroché dans flexibles pneumatiques lâches "décolsonné…" at bounding box center [736, 61] width 127 height 54
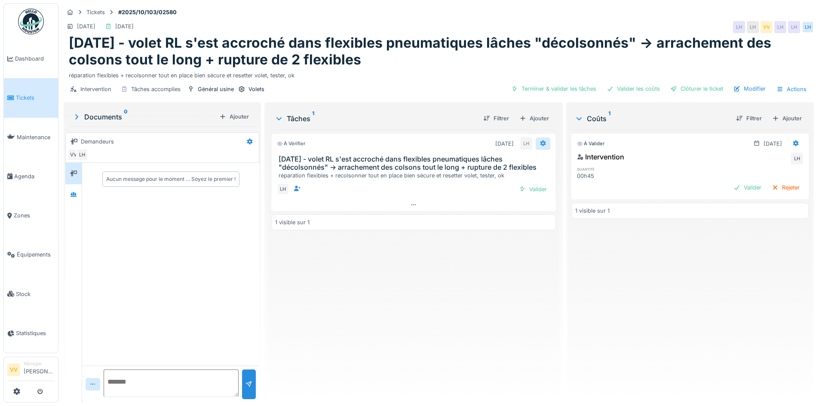
click at [537, 148] on div at bounding box center [542, 144] width 15 height 12
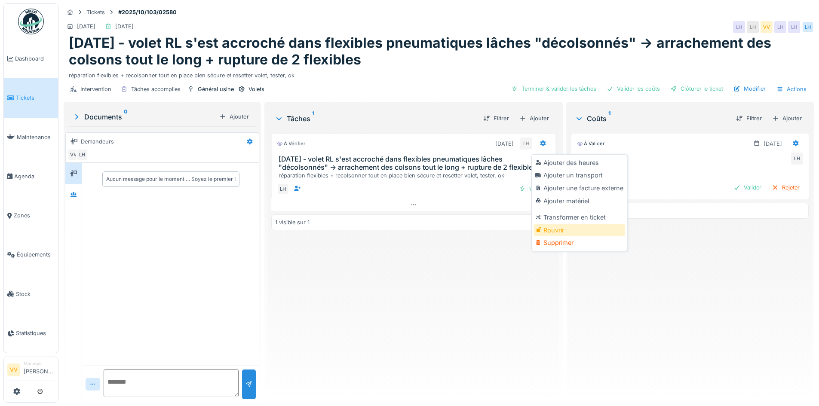
click at [565, 232] on div "Rouvrir" at bounding box center [579, 230] width 92 height 13
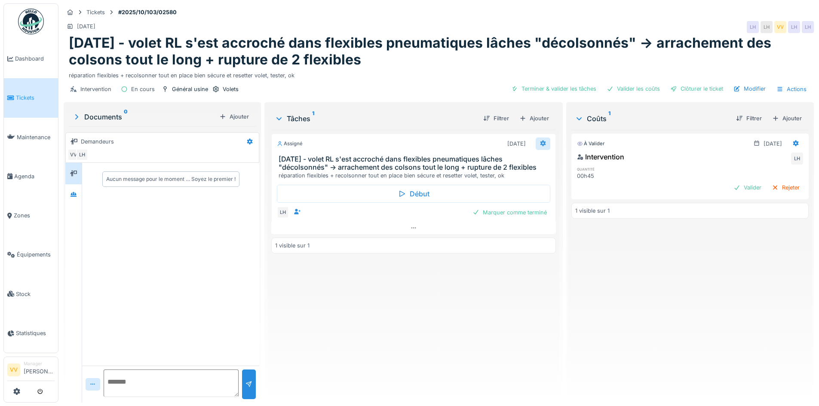
click at [539, 147] on div at bounding box center [542, 144] width 7 height 8
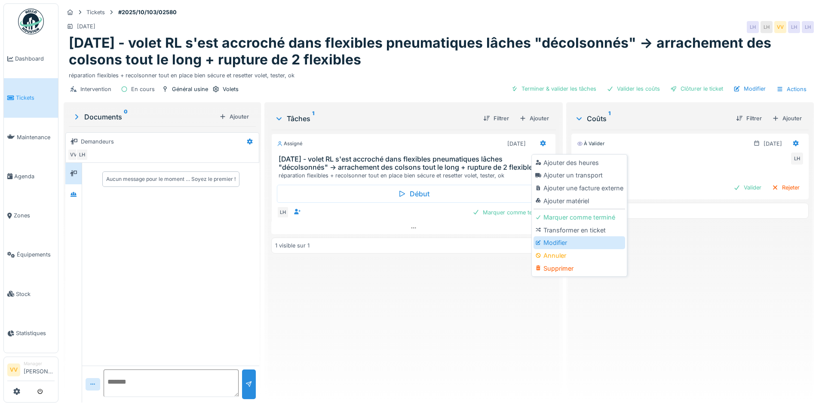
click at [560, 238] on div "Modifier" at bounding box center [579, 242] width 92 height 13
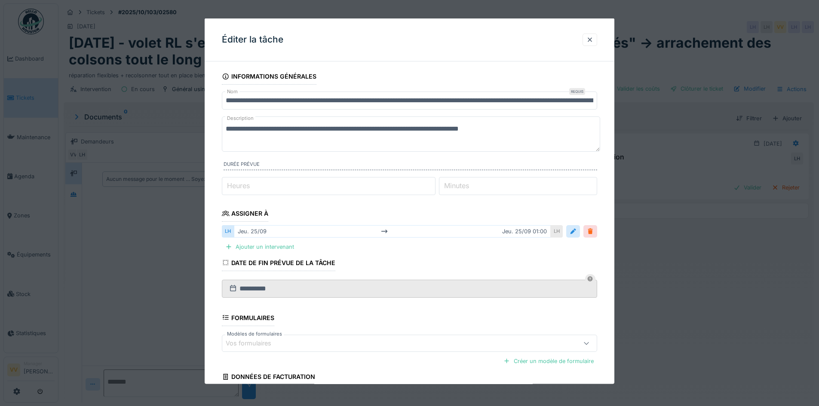
click at [597, 229] on div at bounding box center [590, 231] width 14 height 12
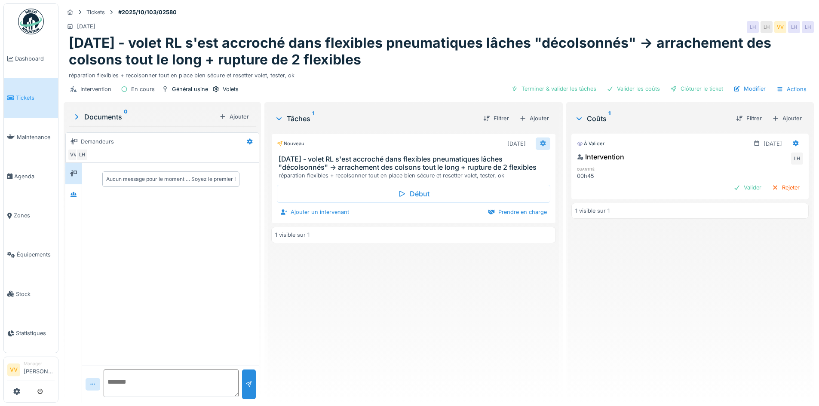
click at [539, 144] on icon at bounding box center [542, 144] width 7 height 6
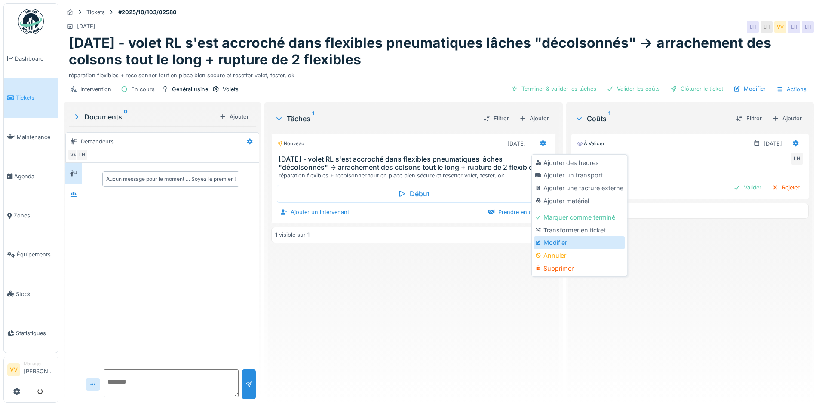
click at [539, 242] on icon at bounding box center [538, 242] width 6 height 5
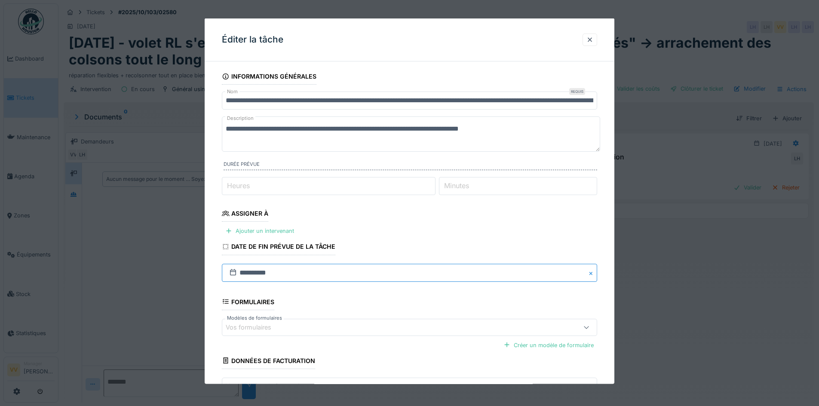
click at [284, 272] on input "**********" at bounding box center [409, 272] width 375 height 18
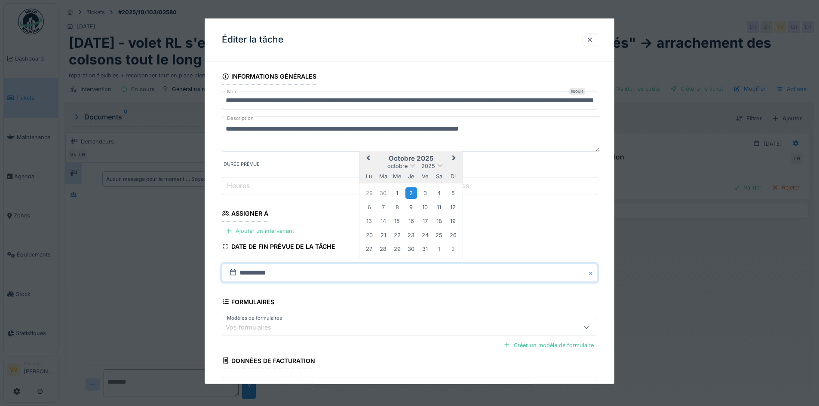
click at [368, 155] on button "Previous Month" at bounding box center [367, 159] width 14 height 14
click at [394, 233] on div "24" at bounding box center [397, 235] width 12 height 12
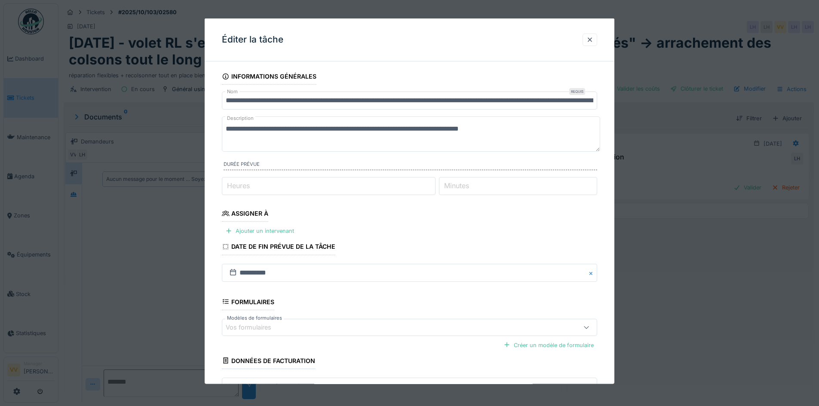
click at [435, 232] on fieldset "**********" at bounding box center [409, 247] width 375 height 358
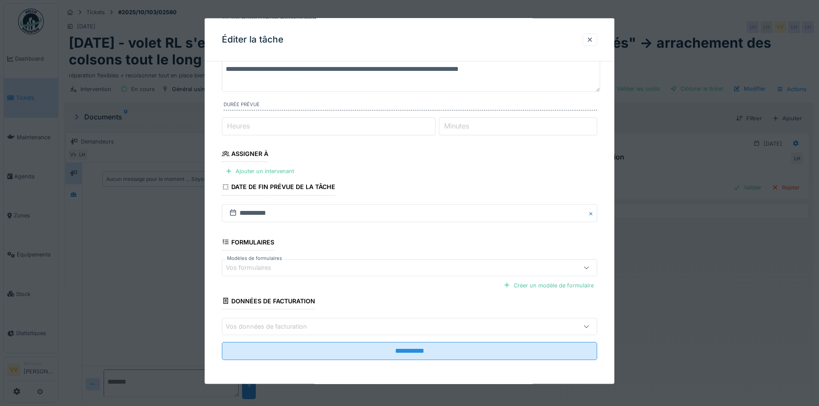
scroll to position [6, 0]
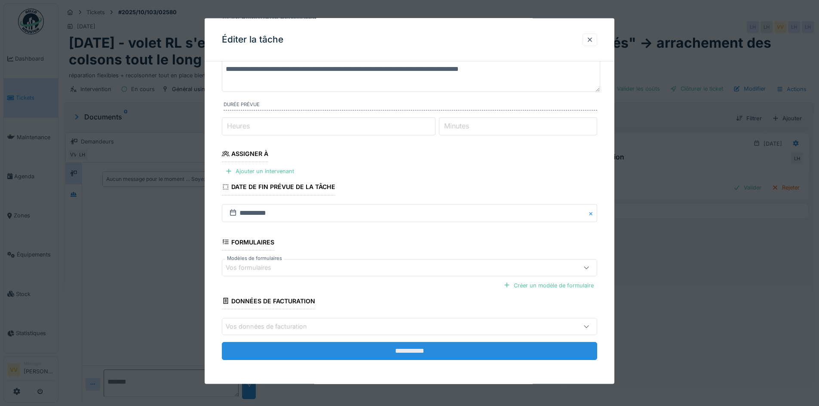
click at [402, 348] on input "**********" at bounding box center [409, 351] width 375 height 18
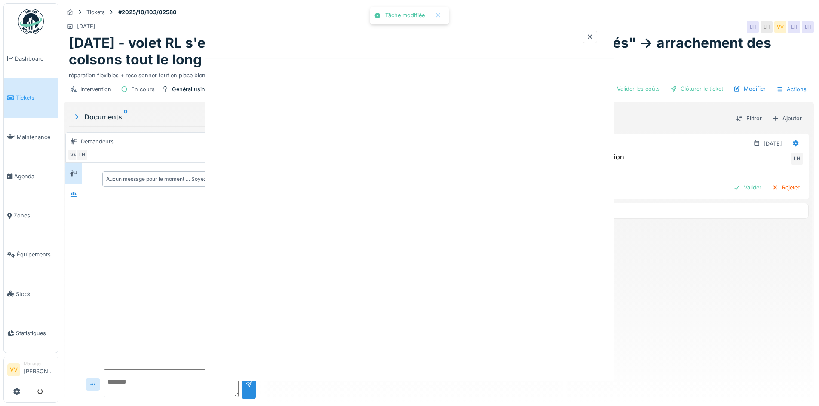
scroll to position [0, 0]
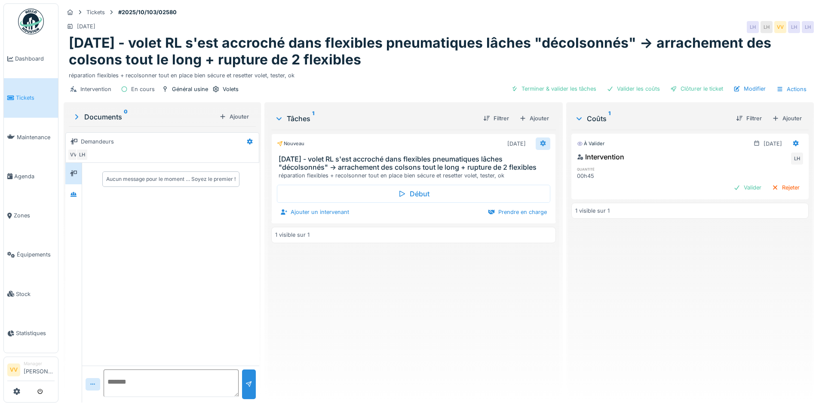
click at [539, 144] on icon at bounding box center [542, 144] width 7 height 6
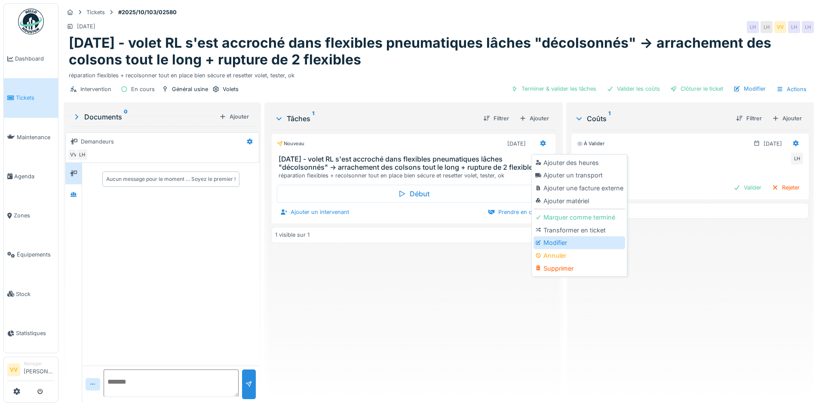
click at [562, 244] on div "Modifier" at bounding box center [579, 242] width 92 height 13
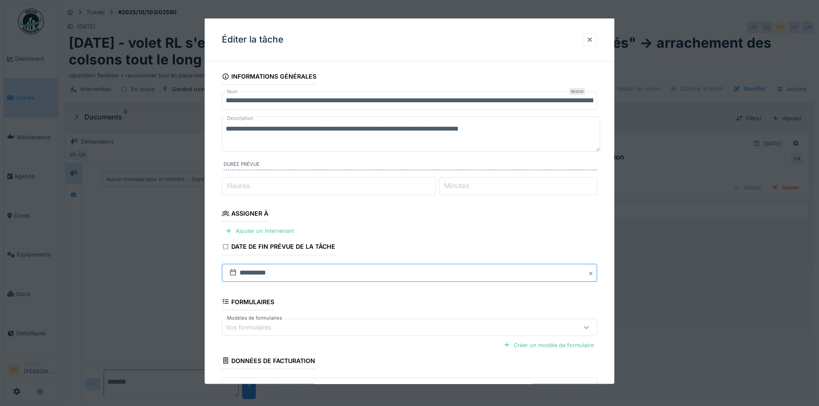
click at [382, 270] on input "**********" at bounding box center [409, 272] width 375 height 18
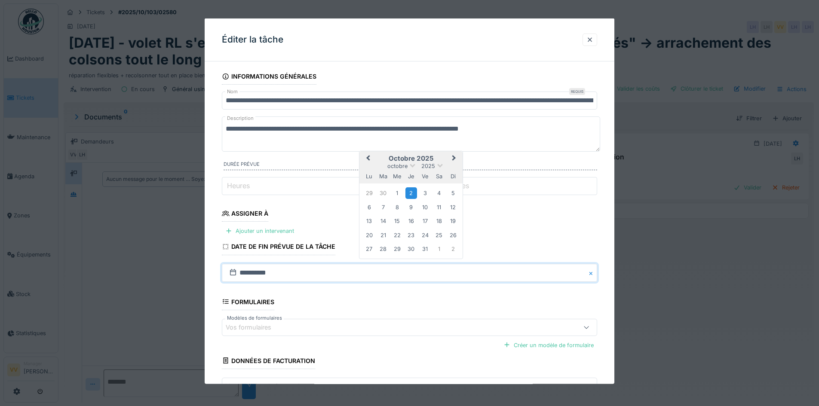
click at [368, 157] on span "Previous Month" at bounding box center [368, 158] width 0 height 10
click at [394, 234] on div "24" at bounding box center [397, 235] width 12 height 12
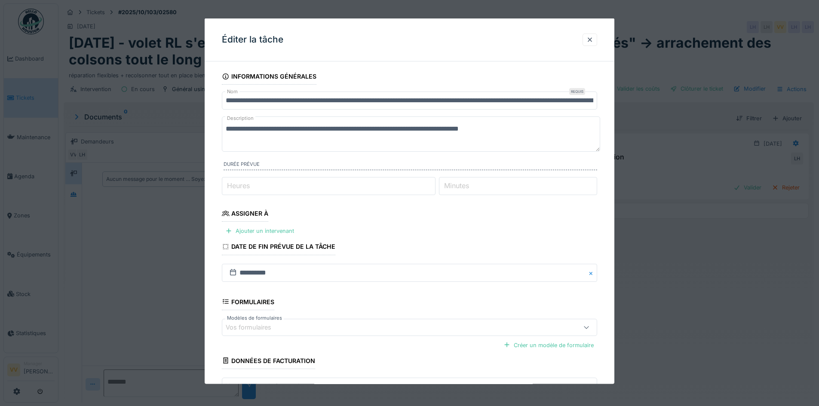
click at [379, 300] on fieldset "**********" at bounding box center [409, 247] width 375 height 358
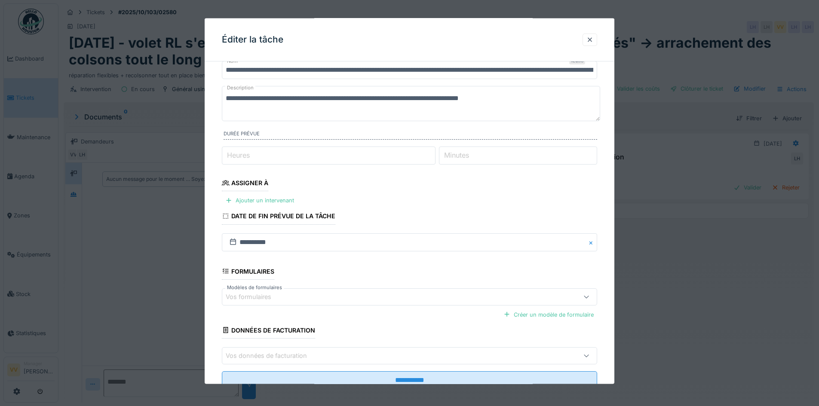
scroll to position [60, 0]
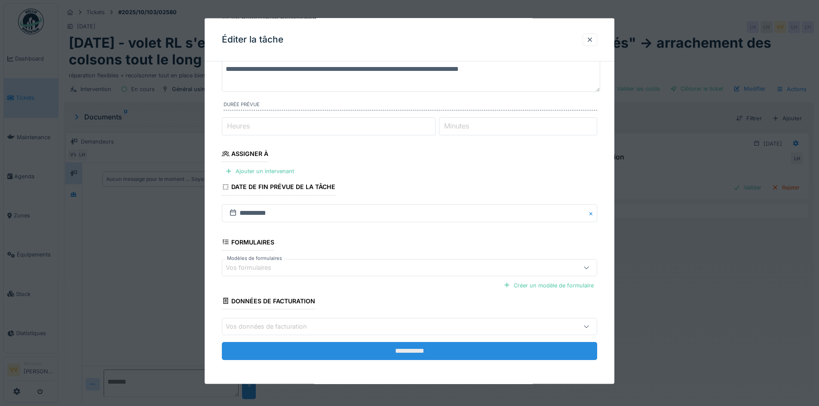
click at [375, 347] on input "**********" at bounding box center [409, 351] width 375 height 18
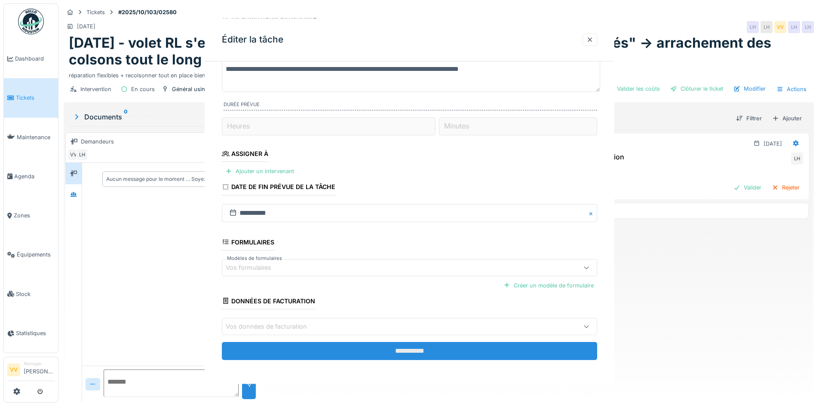
scroll to position [0, 0]
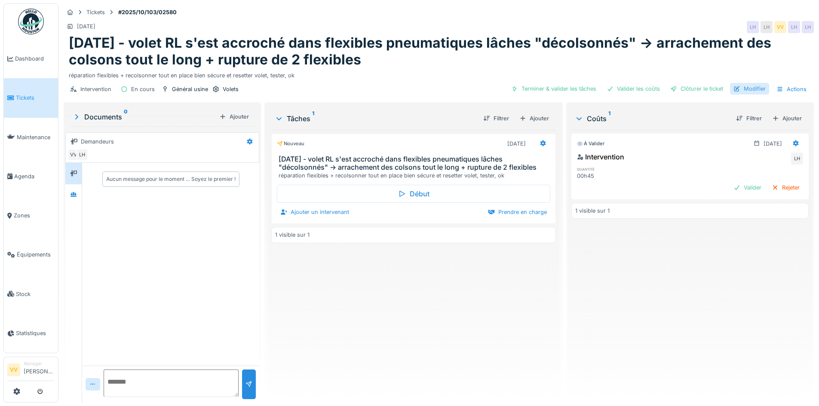
click at [744, 86] on div "Modifier" at bounding box center [749, 89] width 39 height 12
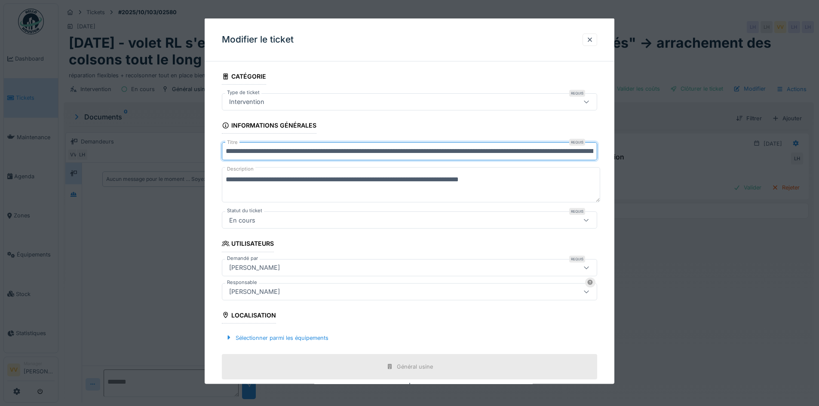
drag, startPoint x: 260, startPoint y: 153, endPoint x: 138, endPoint y: 149, distance: 122.1
click at [139, 149] on div "**********" at bounding box center [438, 203] width 760 height 406
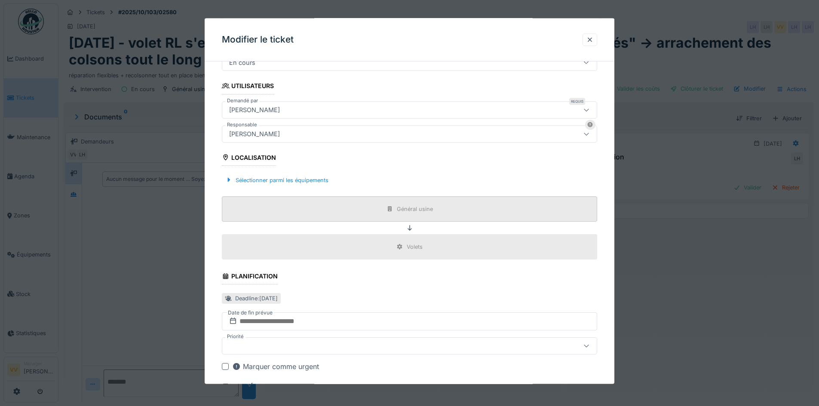
scroll to position [215, 0]
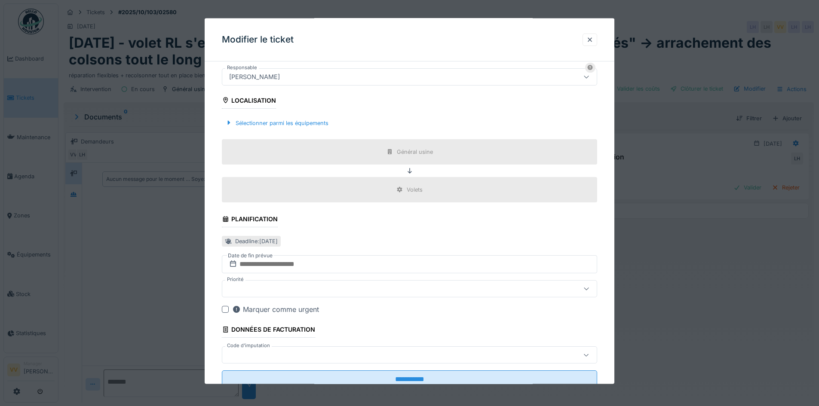
type input "**********"
click at [280, 261] on input "text" at bounding box center [409, 264] width 375 height 18
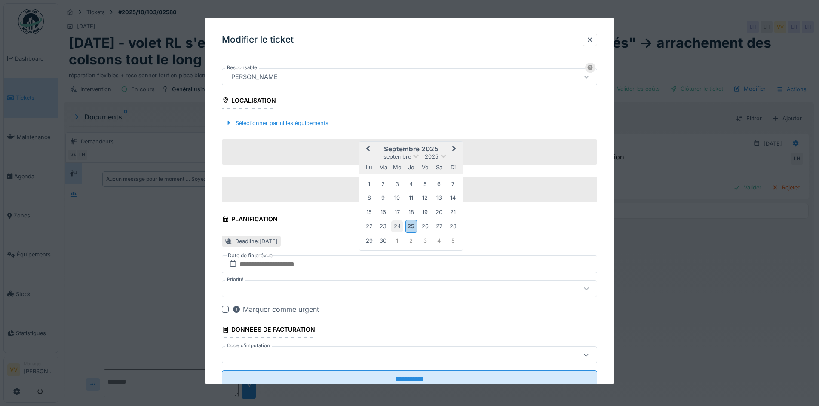
click at [397, 226] on div "24" at bounding box center [397, 226] width 12 height 12
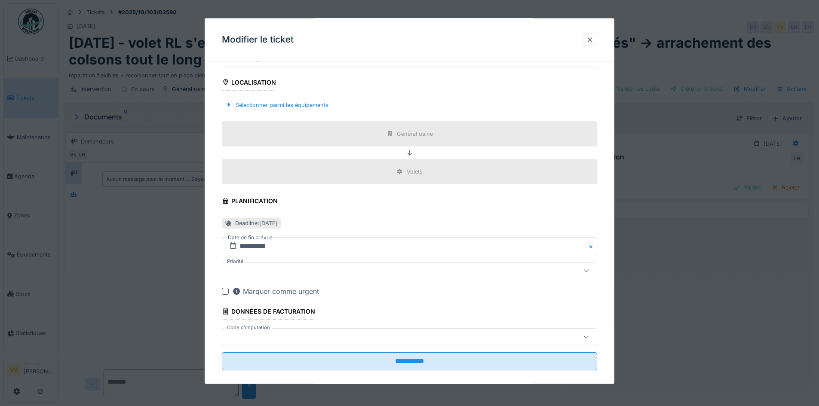
scroll to position [243, 0]
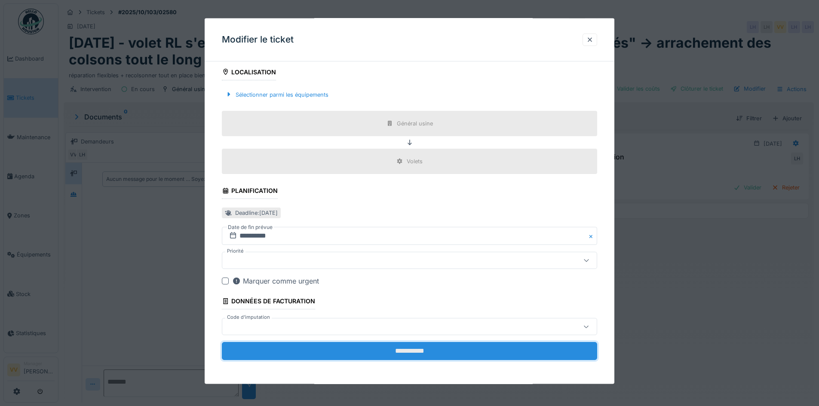
click at [399, 352] on input "**********" at bounding box center [409, 351] width 375 height 18
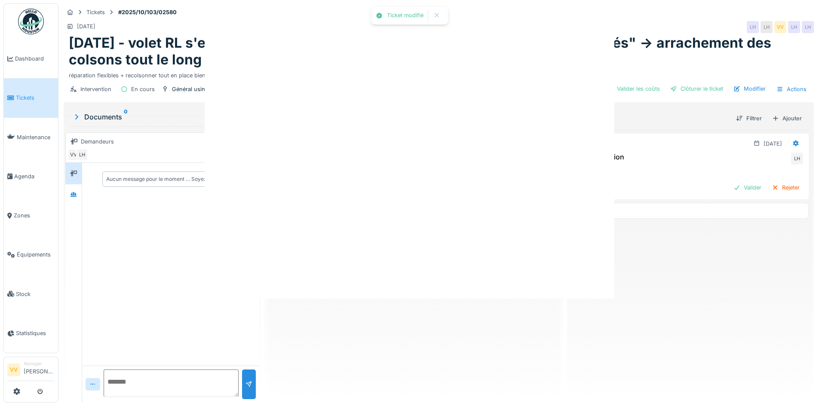
scroll to position [0, 0]
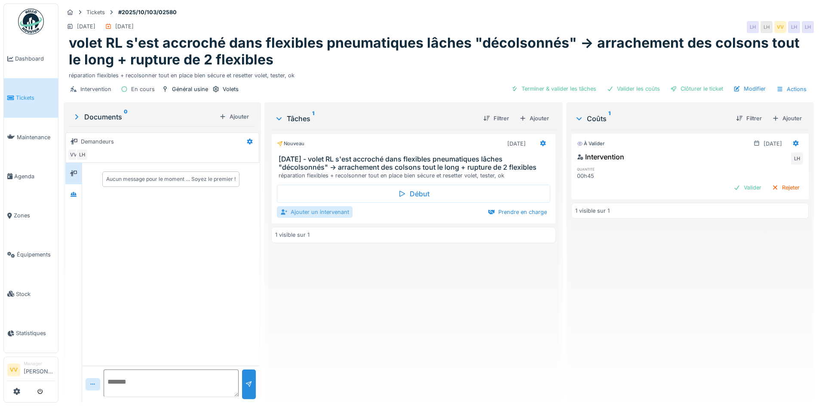
click at [328, 211] on div "Ajouter un intervenant" at bounding box center [315, 212] width 76 height 12
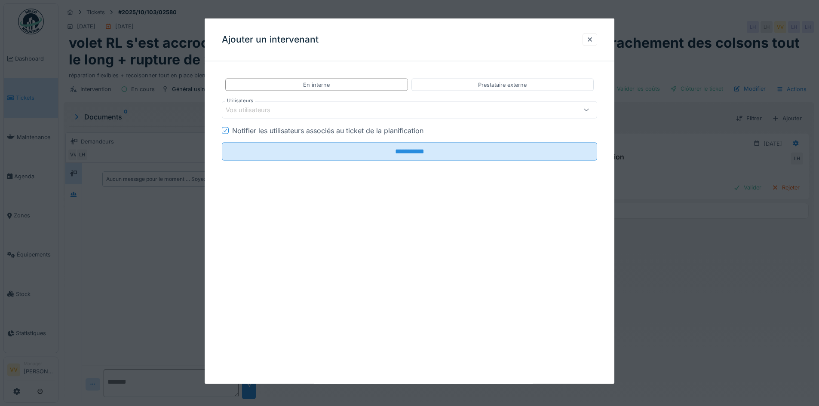
click at [266, 107] on div "Vos utilisateurs" at bounding box center [254, 109] width 57 height 9
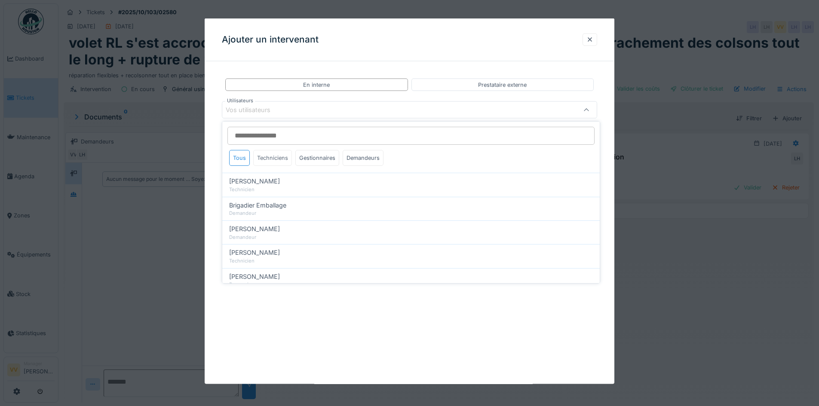
click at [273, 156] on div "Techniciens" at bounding box center [272, 158] width 39 height 16
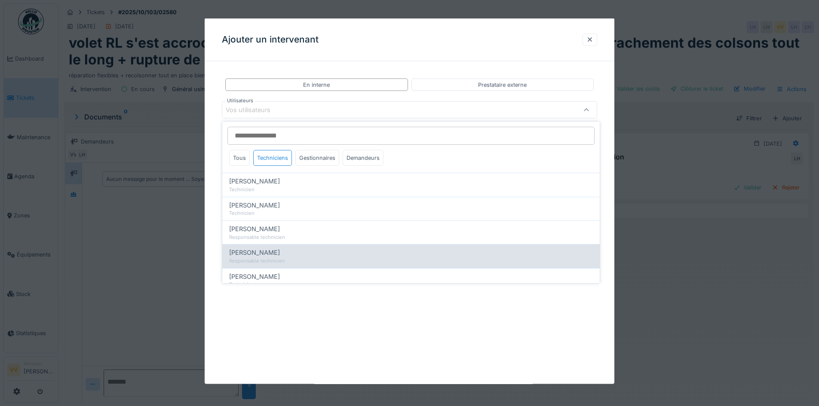
click at [329, 256] on div "[PERSON_NAME]" at bounding box center [411, 252] width 364 height 9
type input "*****"
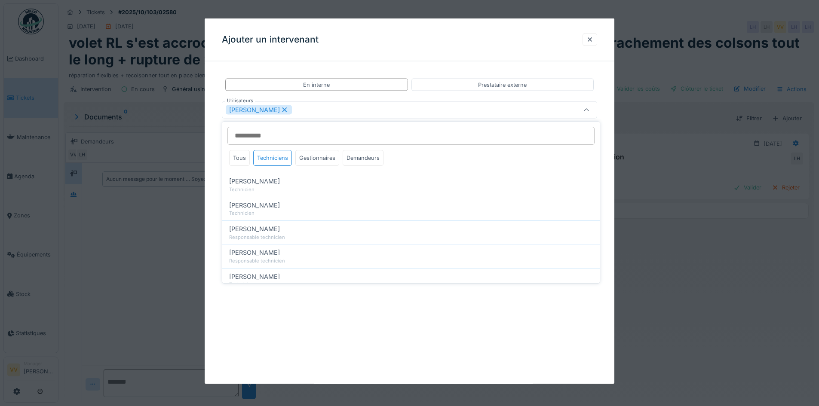
click at [375, 311] on div "**********" at bounding box center [410, 201] width 410 height 366
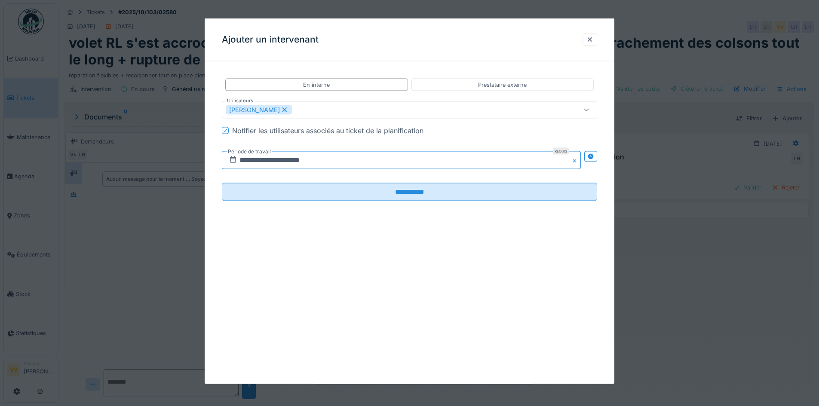
click at [432, 166] on input "**********" at bounding box center [401, 160] width 359 height 18
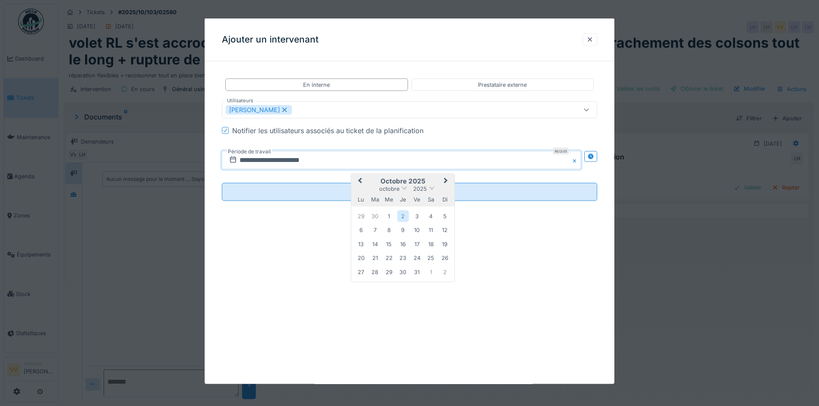
click at [360, 179] on span "Previous Month" at bounding box center [360, 181] width 0 height 10
click at [387, 257] on div "24" at bounding box center [389, 259] width 12 height 12
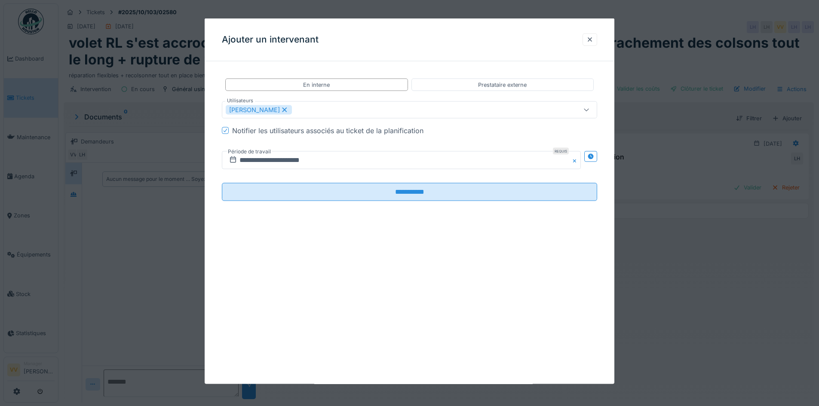
click at [385, 262] on div "**********" at bounding box center [410, 201] width 410 height 366
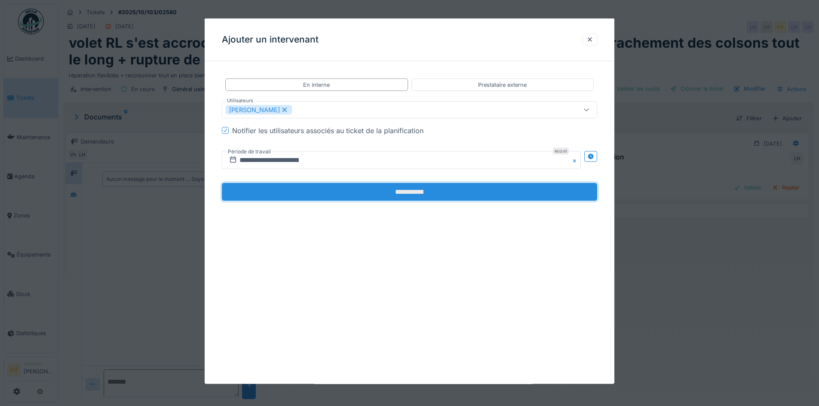
click at [389, 193] on input "**********" at bounding box center [409, 192] width 375 height 18
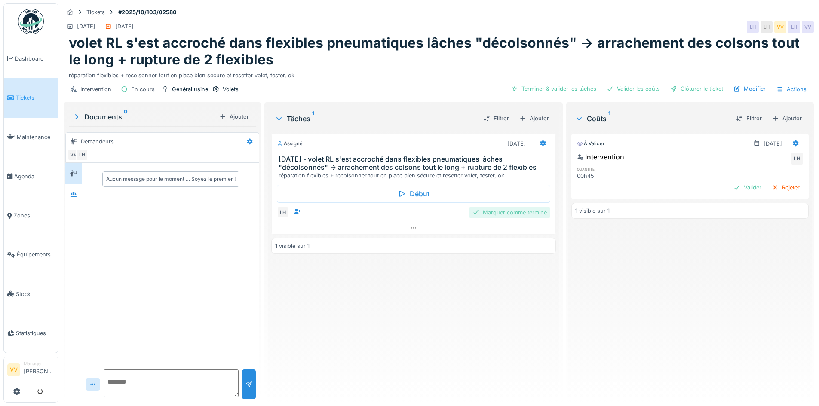
click at [526, 214] on div "Marquer comme terminé" at bounding box center [509, 213] width 81 height 12
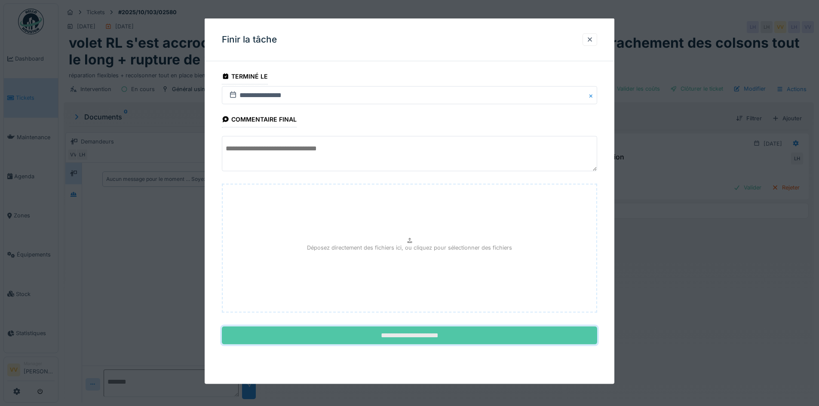
click at [397, 335] on input "**********" at bounding box center [409, 336] width 375 height 18
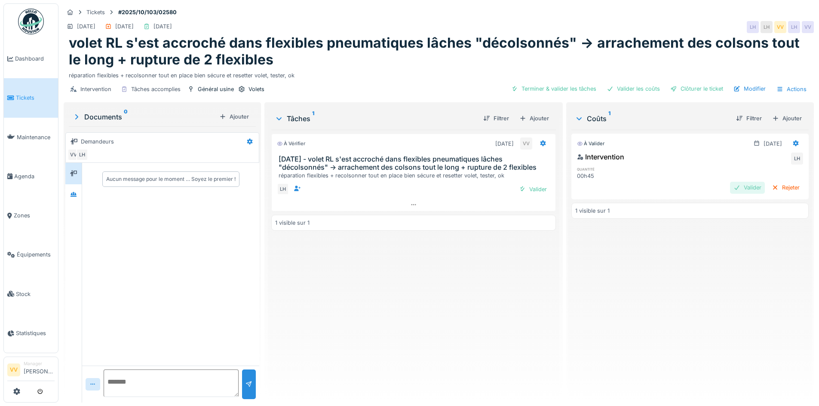
click at [730, 187] on div "Valider" at bounding box center [747, 188] width 35 height 12
click at [716, 329] on div "Validé [DATE] Intervention VV LH quantité 00h45 1 visible sur 1" at bounding box center [689, 263] width 237 height 266
click at [697, 87] on div "Clôturer le ticket" at bounding box center [697, 89] width 60 height 12
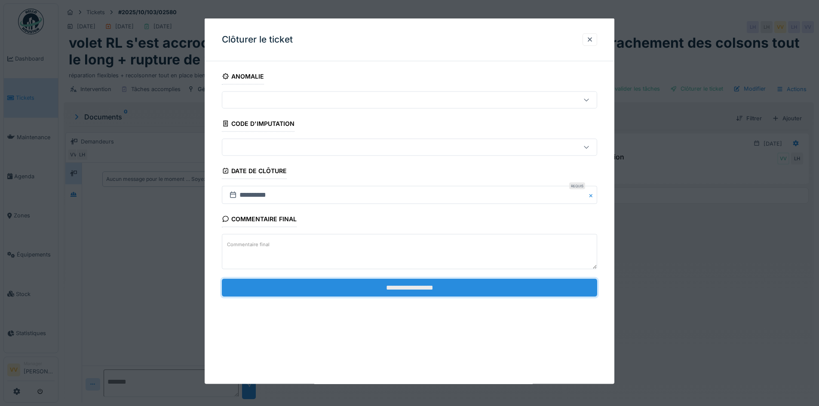
click at [408, 288] on input "**********" at bounding box center [409, 287] width 375 height 18
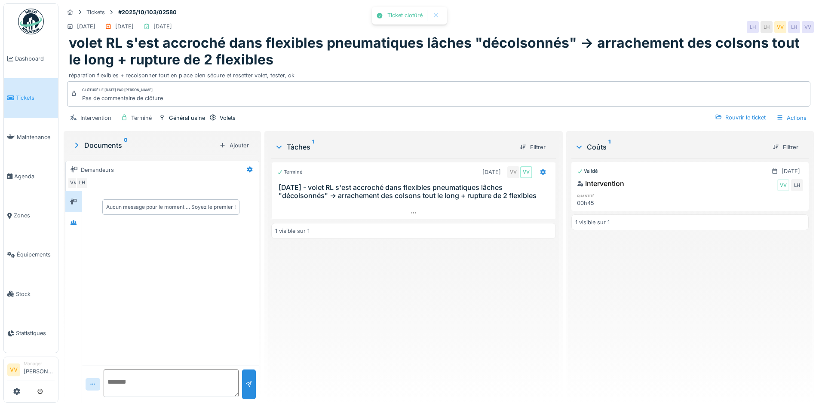
click at [675, 277] on div "Validé [DATE] Intervention VV LH quantité 00h45 1 visible sur 1" at bounding box center [689, 277] width 237 height 238
click at [31, 59] on span "Dashboard" at bounding box center [35, 59] width 40 height 8
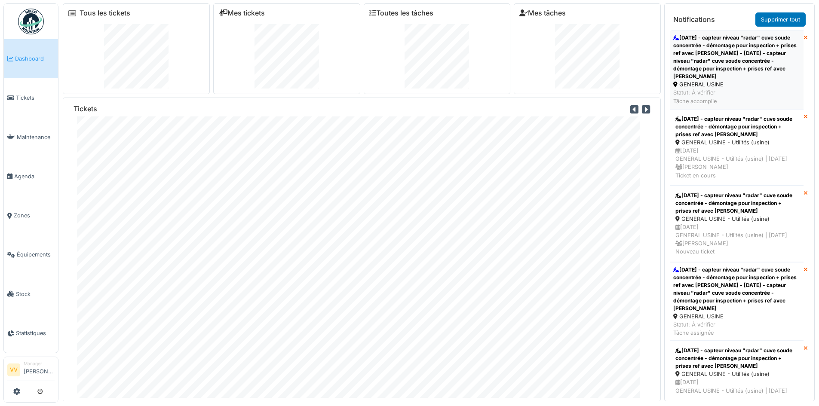
click at [744, 61] on div "24/9/25 - capteur niveau "radar" cuve soude concentrée - démontage pour inspect…" at bounding box center [736, 57] width 127 height 46
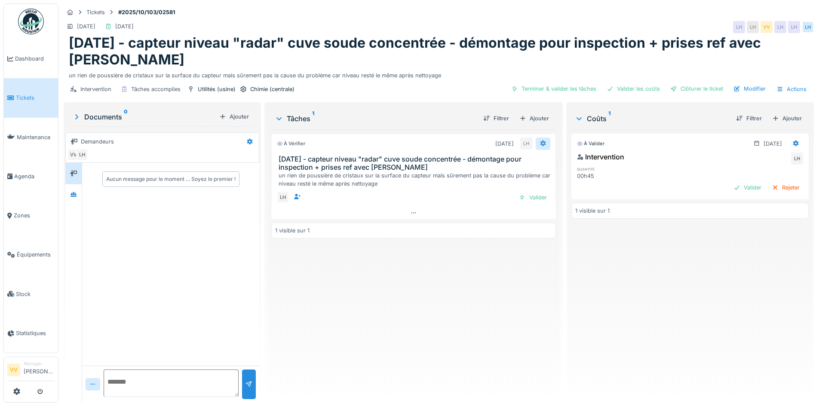
click at [539, 141] on icon at bounding box center [542, 144] width 7 height 6
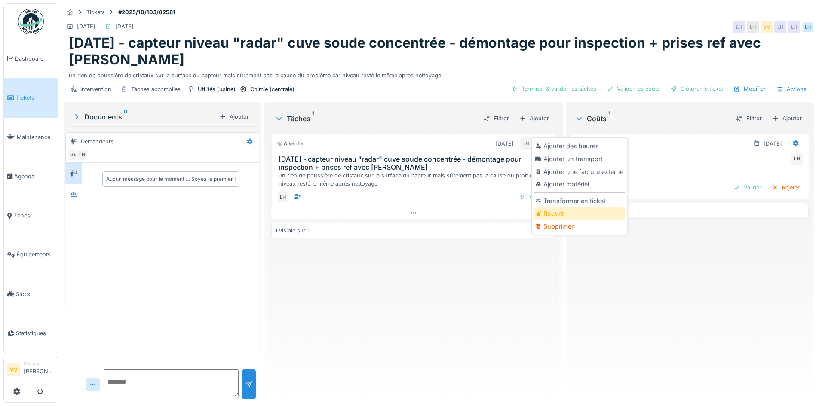
click at [567, 212] on div "Rouvrir" at bounding box center [579, 213] width 92 height 13
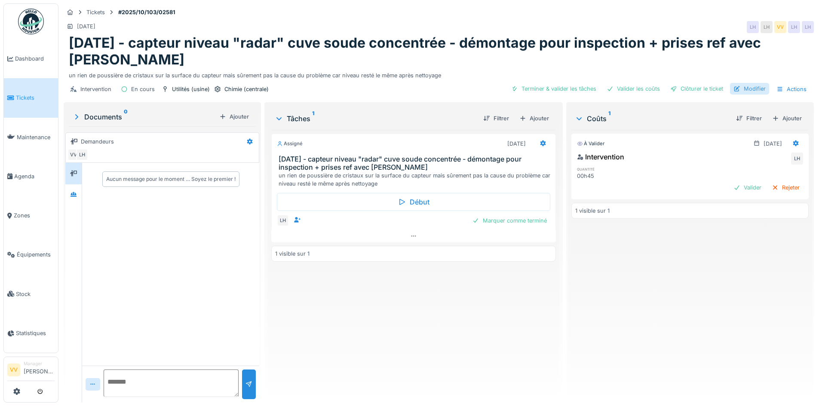
click at [746, 83] on div "Modifier" at bounding box center [749, 89] width 39 height 12
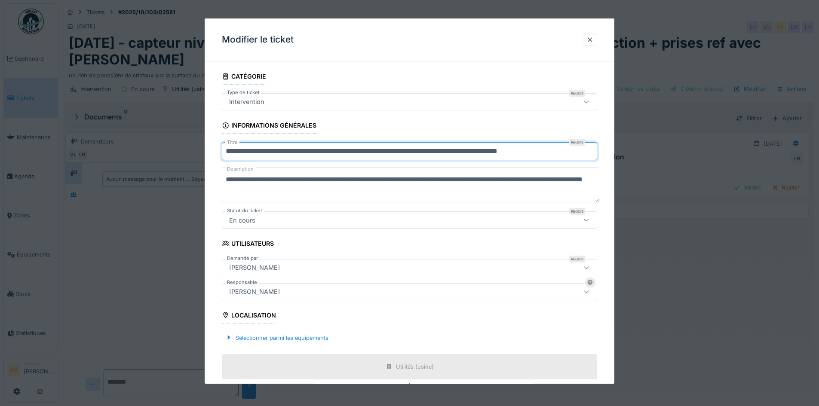
drag, startPoint x: 258, startPoint y: 151, endPoint x: 174, endPoint y: 151, distance: 84.7
click at [174, 151] on div "**********" at bounding box center [438, 203] width 760 height 406
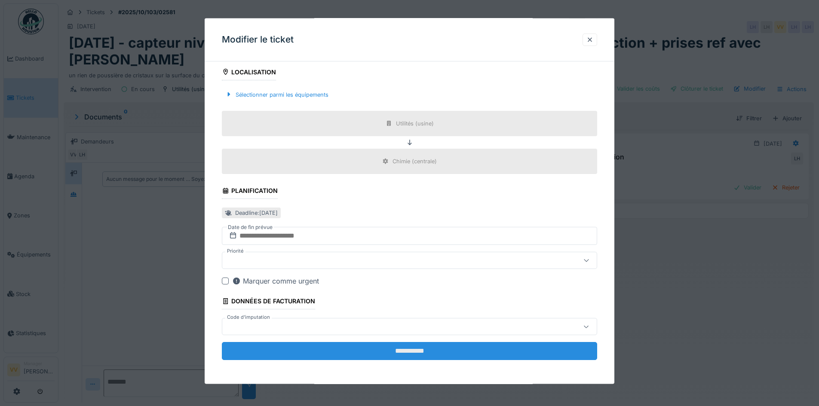
type input "**********"
click at [451, 350] on input "**********" at bounding box center [409, 351] width 375 height 18
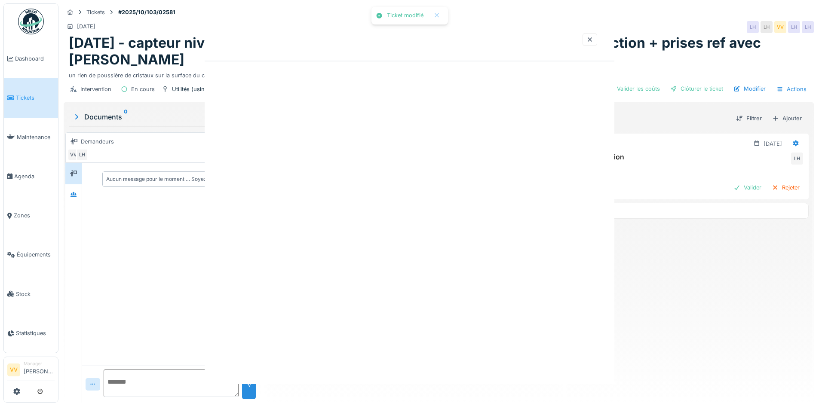
scroll to position [0, 0]
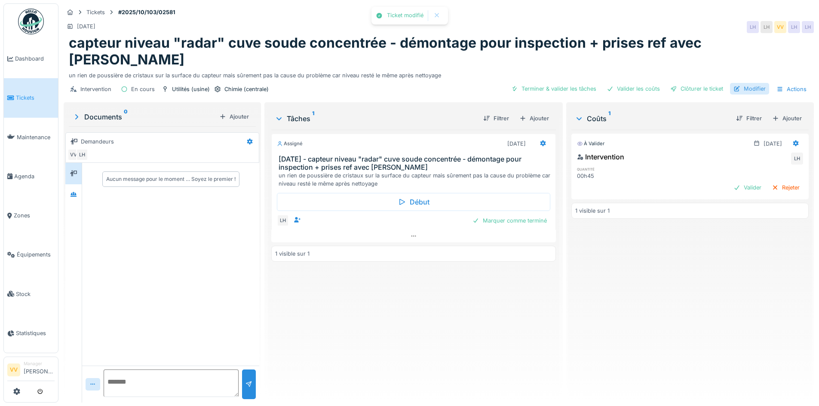
click at [749, 83] on div "Modifier" at bounding box center [749, 89] width 39 height 12
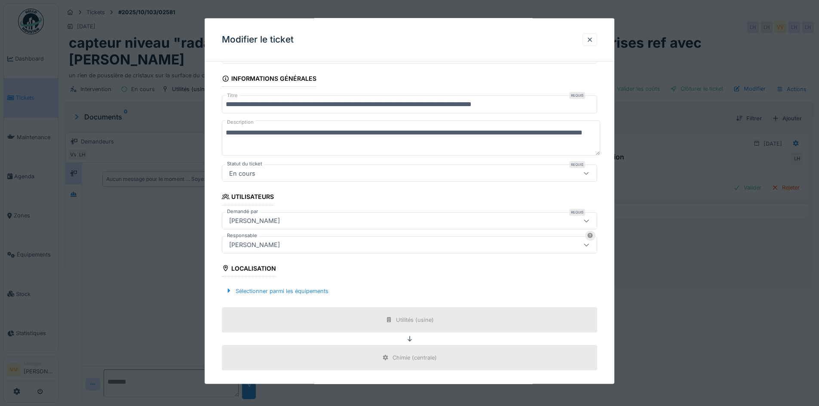
scroll to position [215, 0]
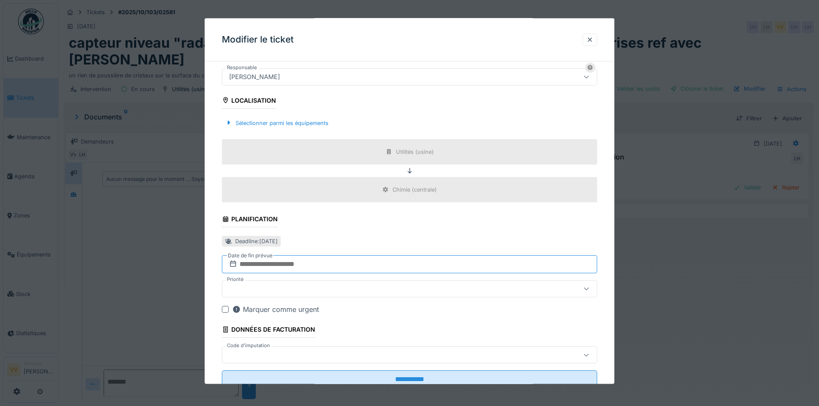
click at [341, 267] on input "text" at bounding box center [409, 264] width 375 height 18
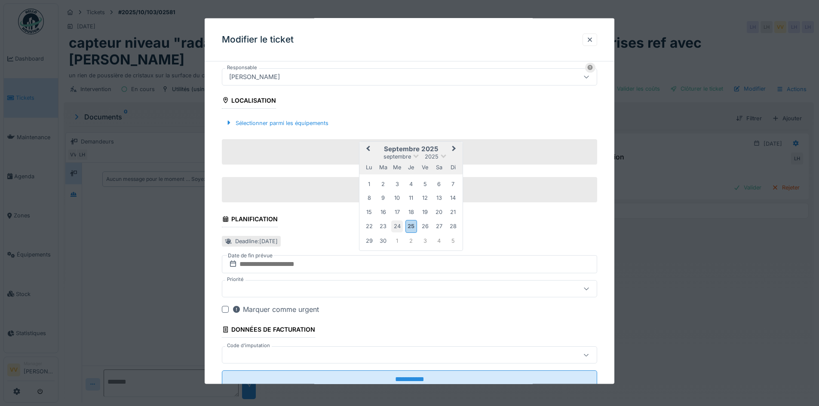
click at [396, 227] on div "24" at bounding box center [397, 226] width 12 height 12
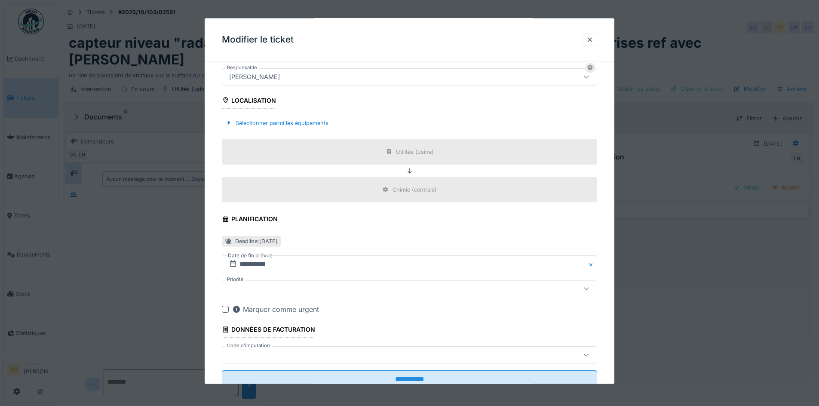
click at [425, 248] on div "Deadline : jeudi 2 oct. 2025" at bounding box center [409, 241] width 375 height 14
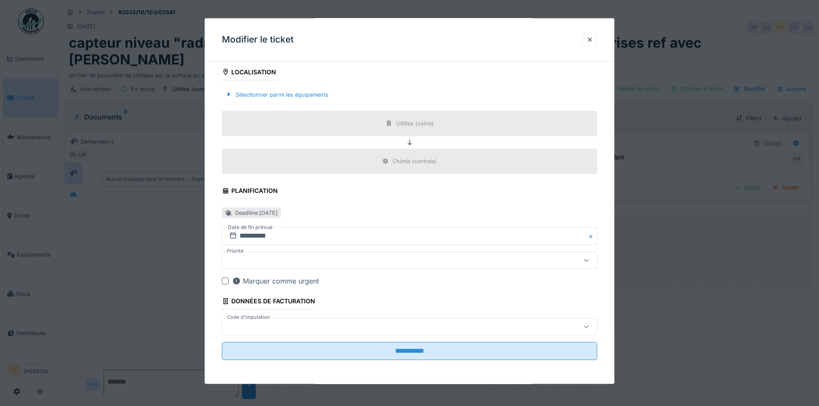
scroll to position [6, 0]
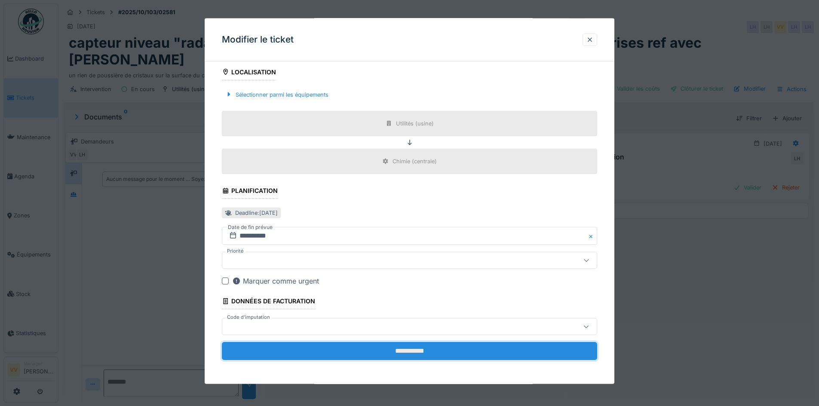
click at [386, 354] on input "**********" at bounding box center [409, 351] width 375 height 18
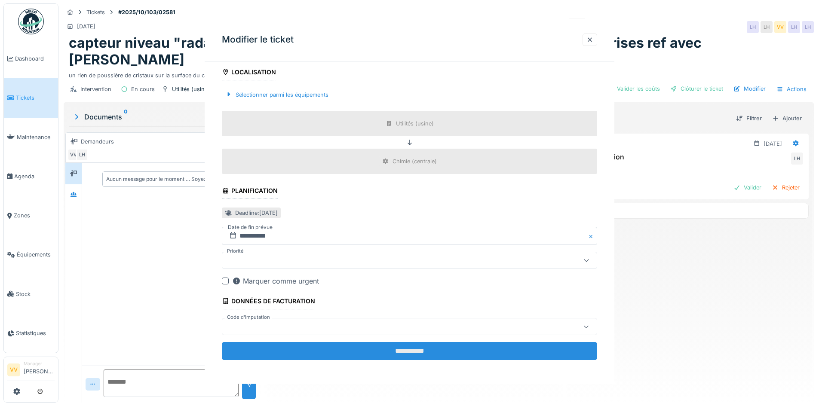
scroll to position [0, 0]
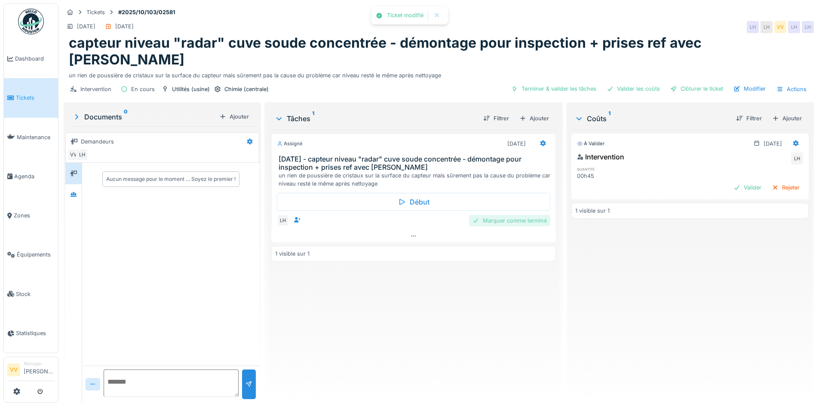
click at [535, 215] on div "Marquer comme terminé" at bounding box center [509, 221] width 81 height 12
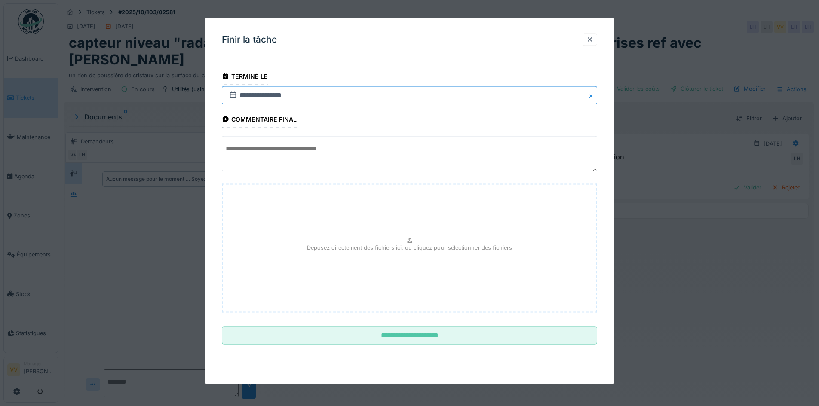
click at [245, 96] on input "**********" at bounding box center [409, 95] width 375 height 18
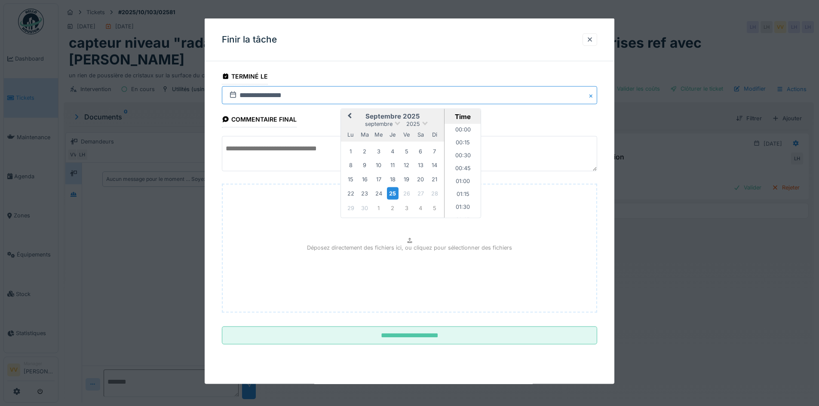
scroll to position [449, 0]
click at [382, 195] on div "24" at bounding box center [379, 194] width 12 height 12
click at [553, 119] on fieldset "**********" at bounding box center [409, 209] width 375 height 283
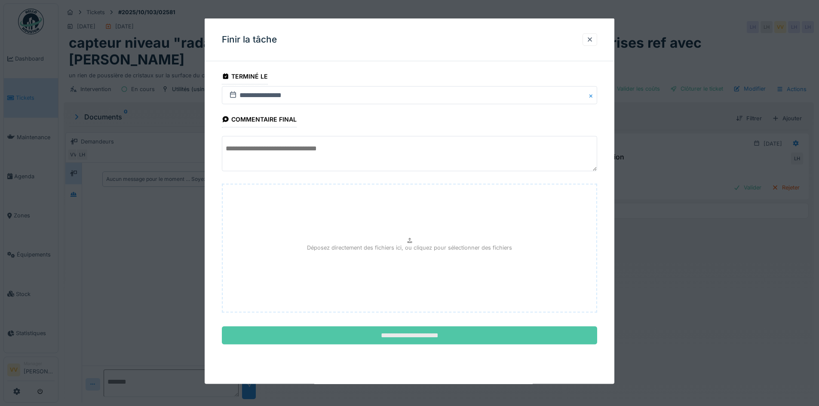
click at [395, 339] on input "**********" at bounding box center [409, 336] width 375 height 18
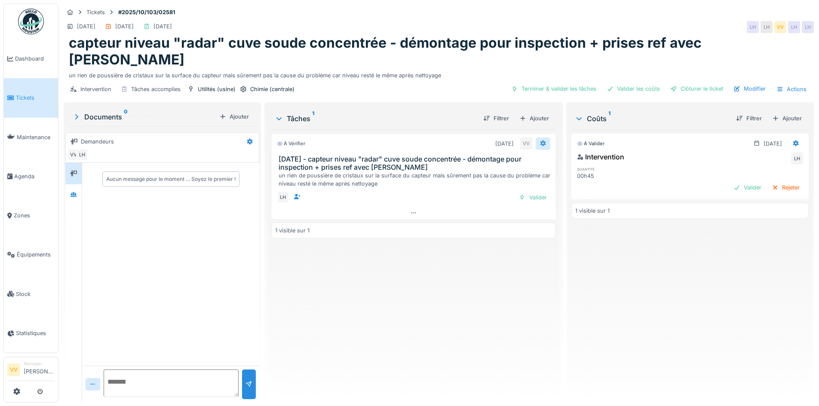
click at [540, 141] on icon at bounding box center [543, 144] width 6 height 6
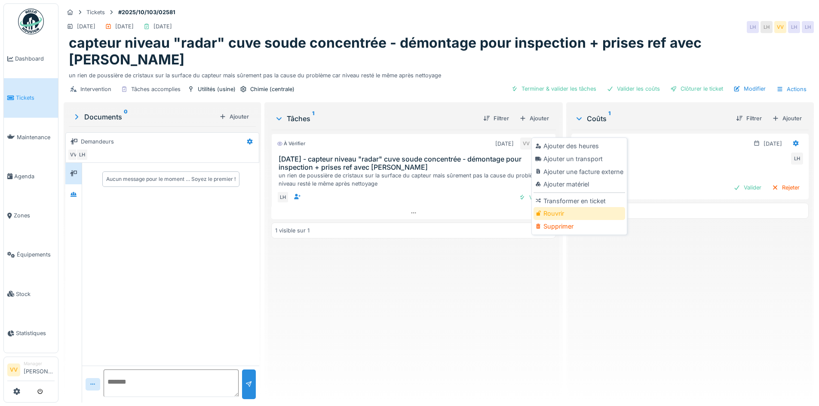
click at [580, 208] on div "Rouvrir" at bounding box center [579, 213] width 92 height 13
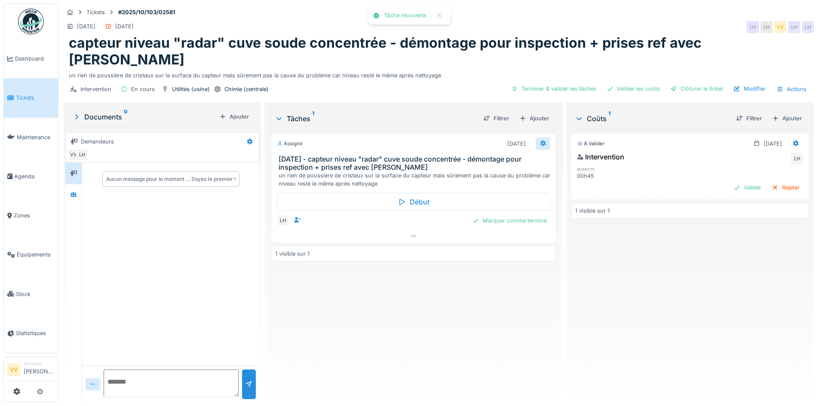
click at [543, 138] on div at bounding box center [542, 144] width 15 height 12
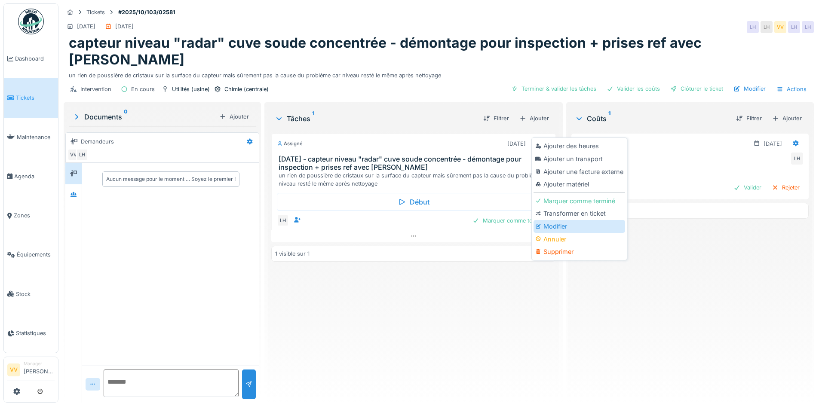
click at [589, 222] on div "Modifier" at bounding box center [579, 226] width 92 height 13
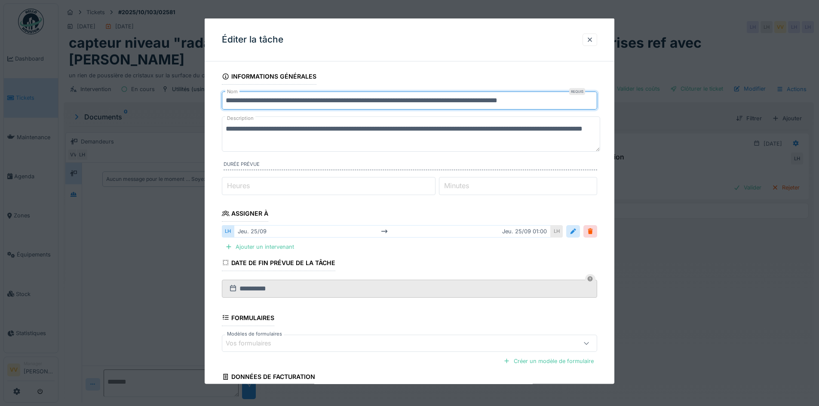
drag, startPoint x: 263, startPoint y: 102, endPoint x: 228, endPoint y: 99, distance: 34.9
click at [228, 99] on input "**********" at bounding box center [409, 101] width 375 height 18
click at [258, 101] on input "**********" at bounding box center [409, 101] width 375 height 18
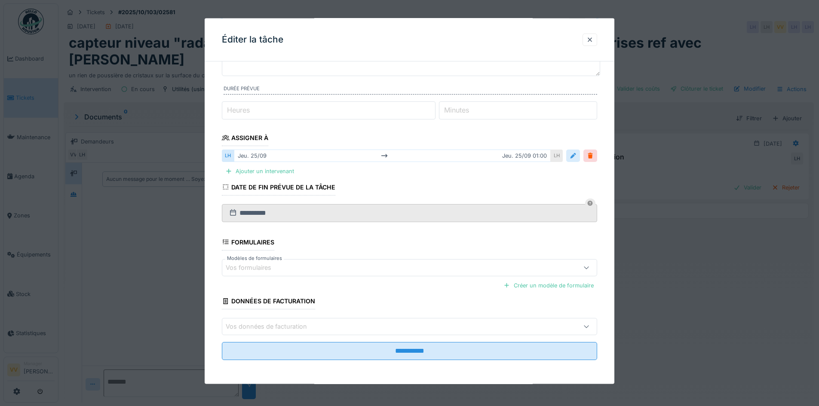
type input "**********"
click at [575, 157] on div at bounding box center [572, 156] width 7 height 8
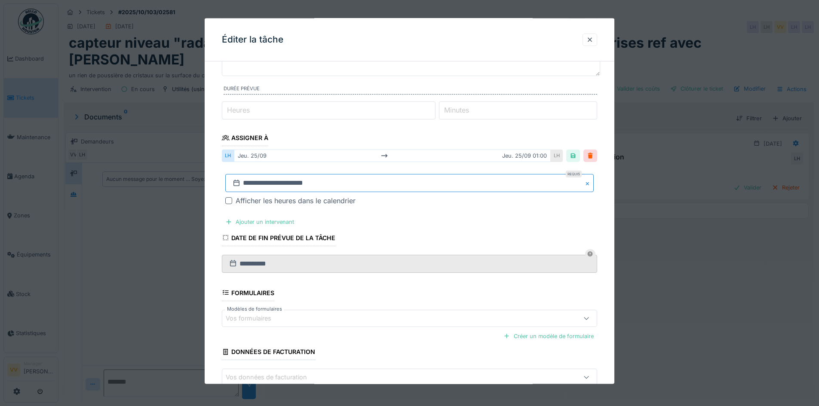
click at [478, 184] on input "**********" at bounding box center [409, 183] width 368 height 18
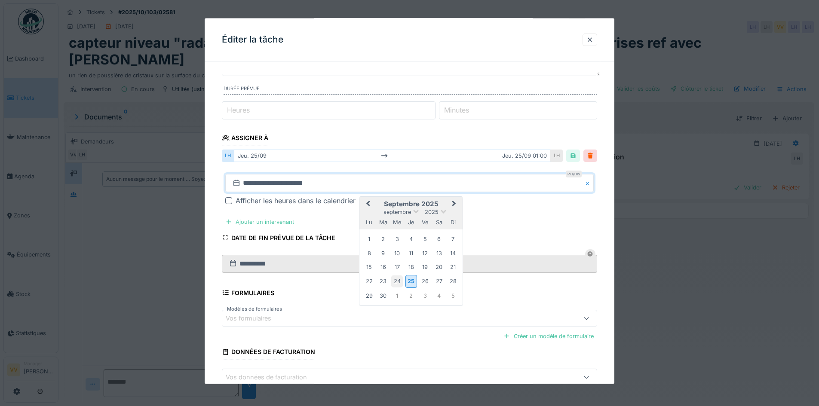
click at [393, 278] on div "24" at bounding box center [397, 281] width 12 height 12
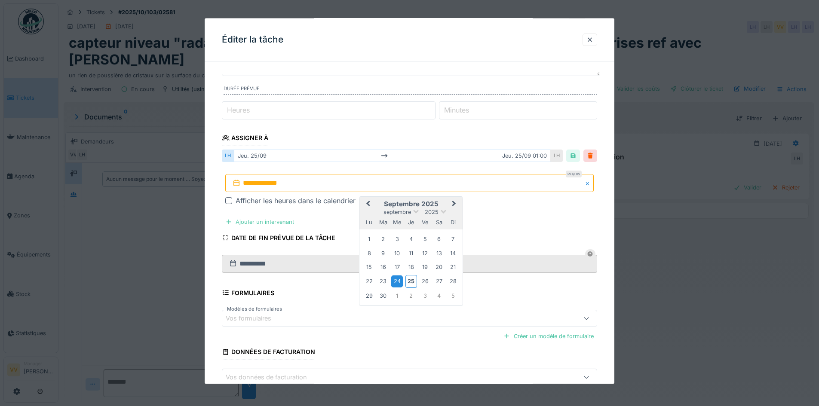
click at [393, 278] on div "24" at bounding box center [397, 281] width 12 height 12
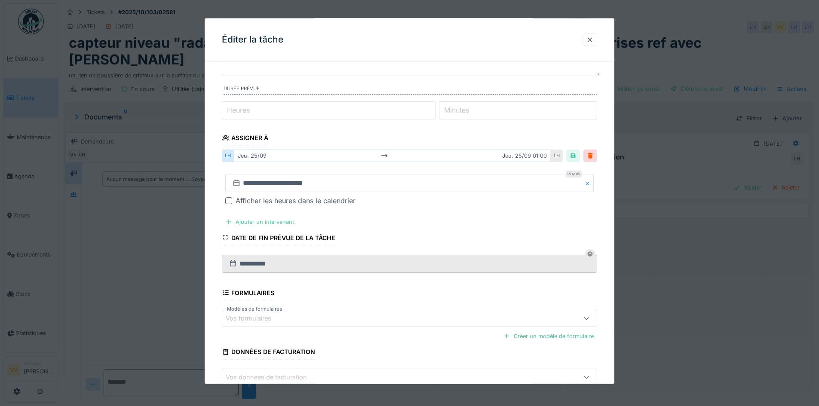
click at [428, 220] on fieldset "**********" at bounding box center [409, 205] width 375 height 425
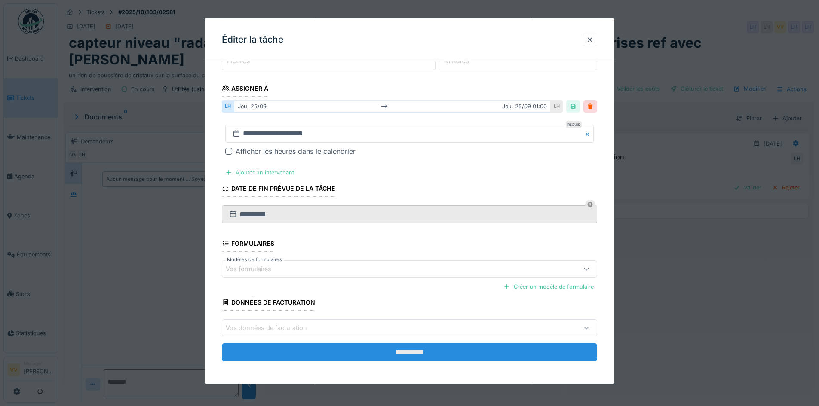
scroll to position [126, 0]
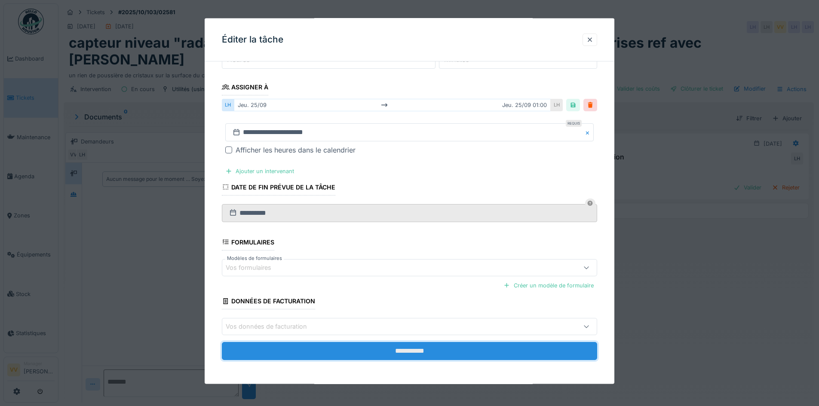
click at [430, 350] on input "**********" at bounding box center [409, 351] width 375 height 18
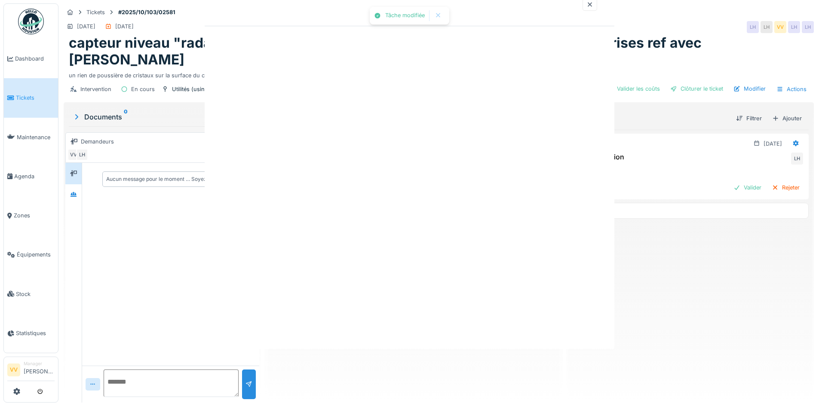
scroll to position [0, 0]
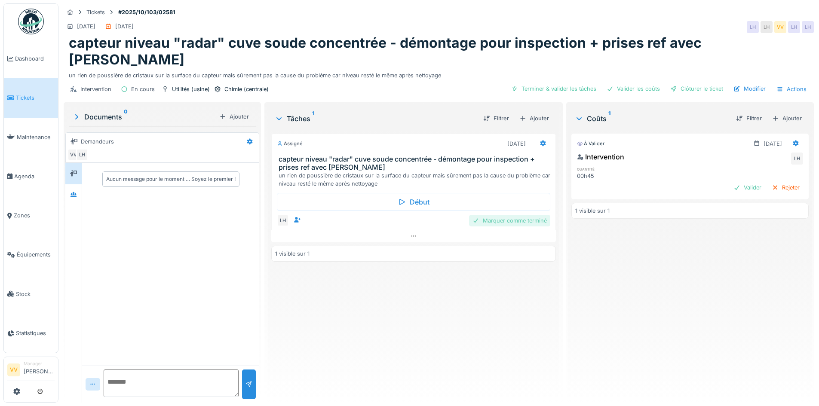
click at [528, 215] on div "Marquer comme terminé" at bounding box center [509, 221] width 81 height 12
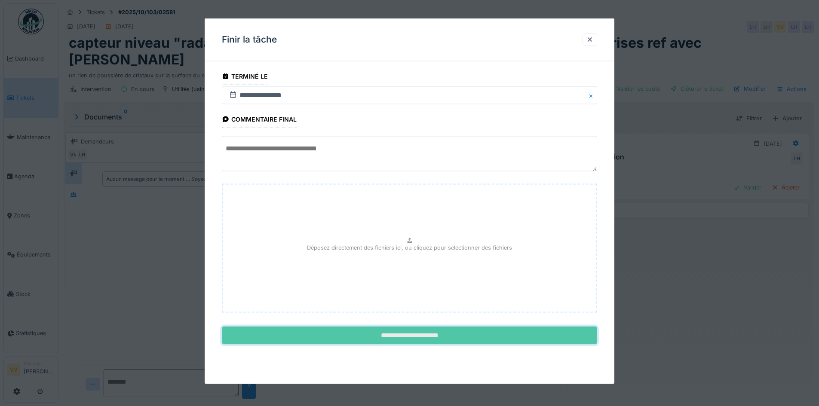
click at [446, 335] on input "**********" at bounding box center [409, 336] width 375 height 18
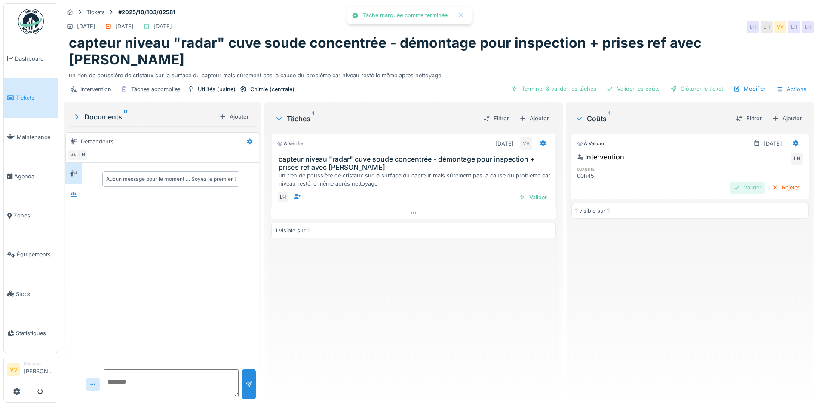
click at [731, 182] on div "Valider" at bounding box center [747, 188] width 35 height 12
click at [642, 83] on div "Terminer & valider les tâches" at bounding box center [617, 89] width 92 height 12
click at [691, 83] on div "Clôturer le ticket" at bounding box center [697, 89] width 60 height 12
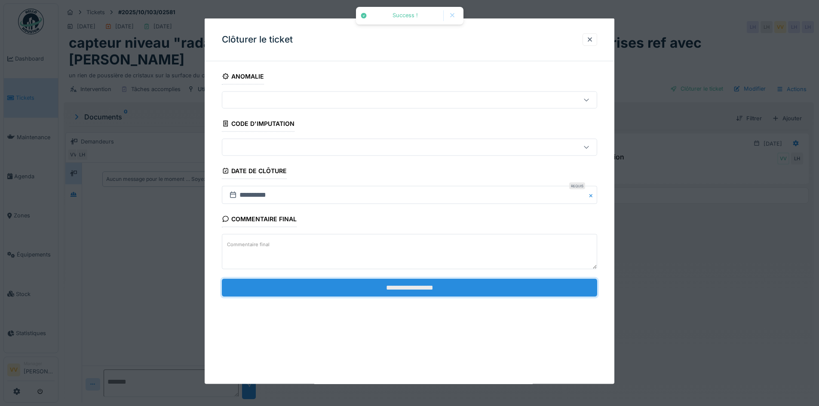
click at [523, 281] on input "**********" at bounding box center [409, 287] width 375 height 18
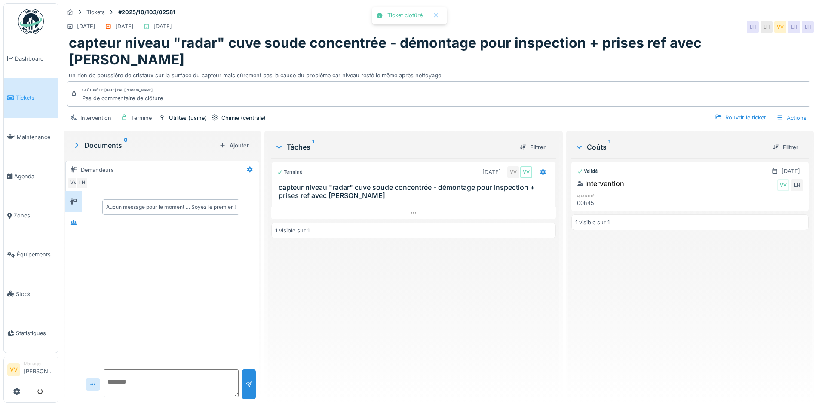
click at [661, 304] on div "Validé 24/09/2025 Intervention VV LH quantité 00h45 1 visible sur 1" at bounding box center [689, 277] width 237 height 238
click at [23, 59] on span "Dashboard" at bounding box center [35, 59] width 40 height 8
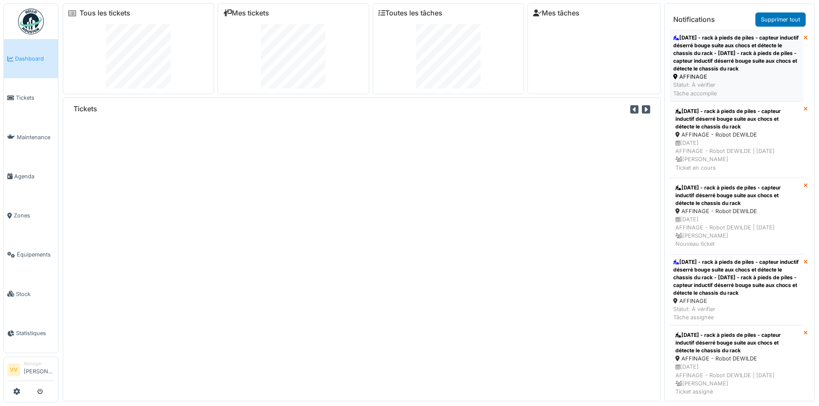
click at [750, 67] on div "[DATE] - rack à pieds de piles - capteur inductif déserré bouge suite aux chocs…" at bounding box center [736, 53] width 127 height 39
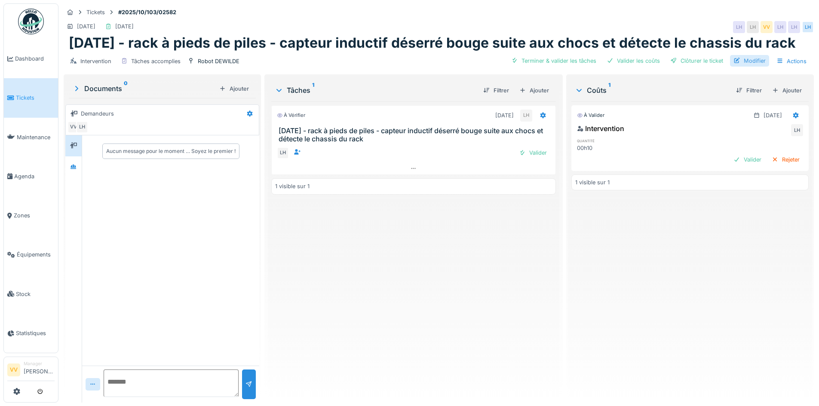
click at [752, 62] on div "Modifier" at bounding box center [749, 61] width 39 height 12
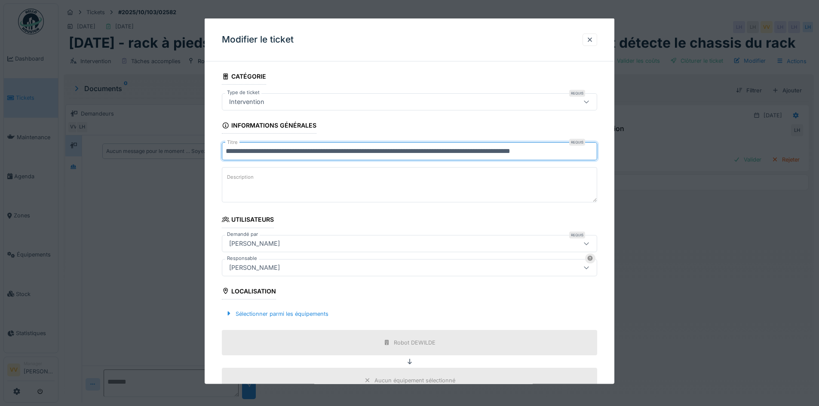
drag, startPoint x: 260, startPoint y: 150, endPoint x: 181, endPoint y: 153, distance: 78.7
click at [181, 153] on div "**********" at bounding box center [438, 203] width 760 height 406
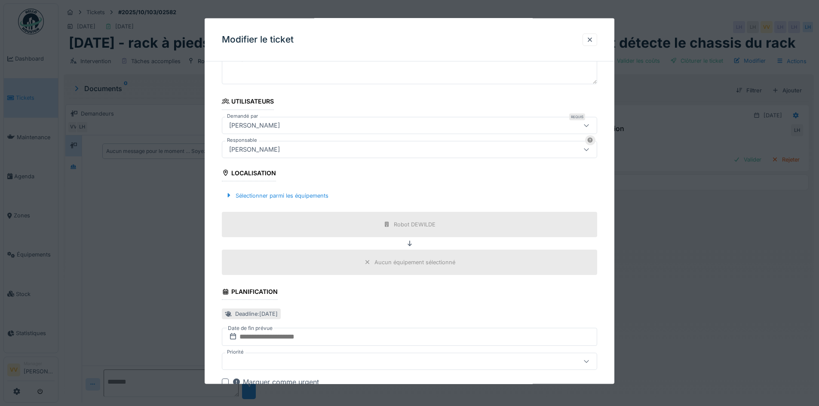
scroll to position [219, 0]
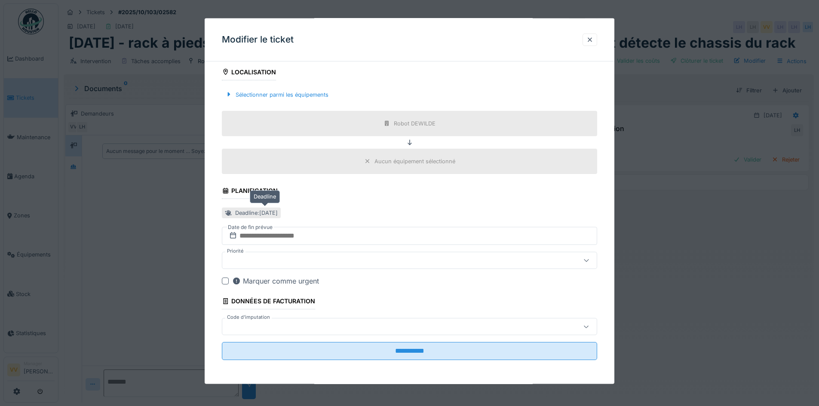
type input "**********"
click at [278, 213] on div "Deadline : [DATE]" at bounding box center [256, 213] width 43 height 8
click at [283, 235] on input "text" at bounding box center [409, 236] width 375 height 18
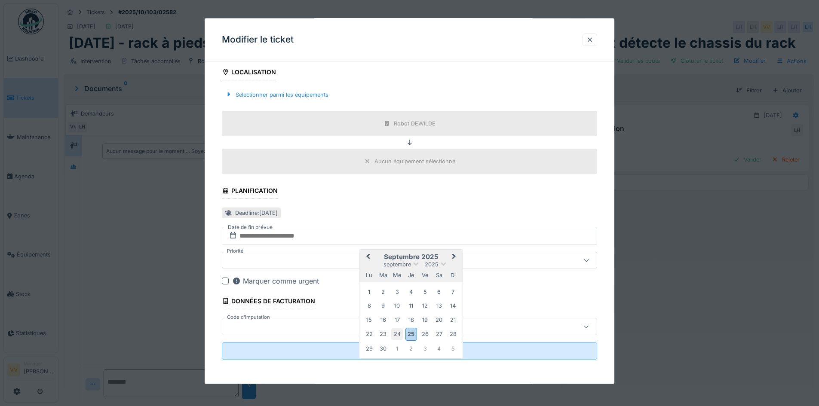
click at [401, 335] on div "24" at bounding box center [397, 334] width 12 height 12
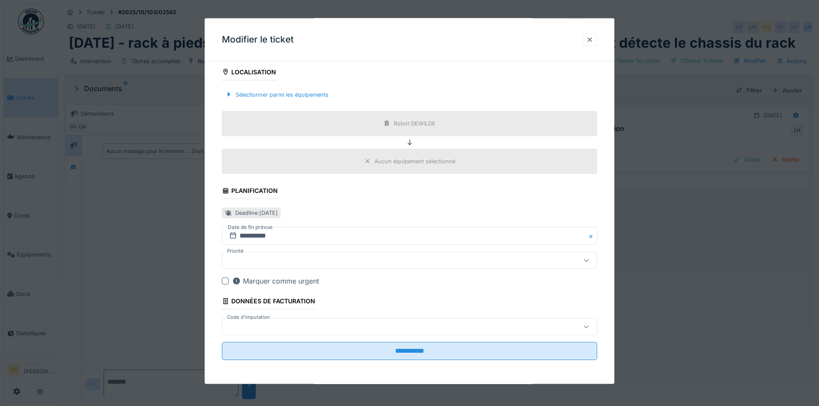
scroll to position [6, 0]
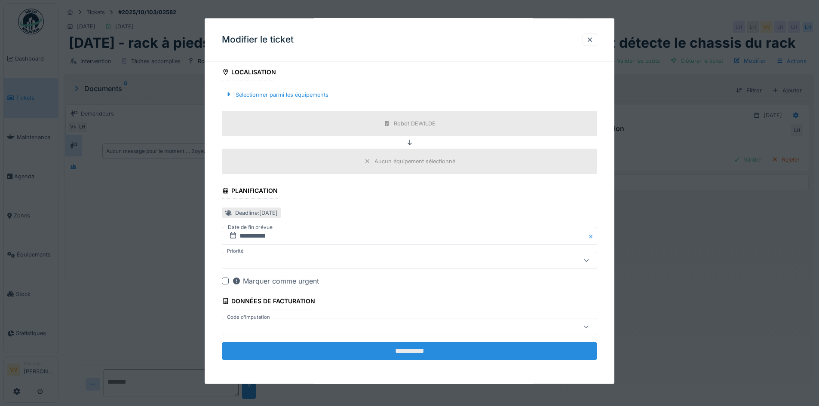
click at [382, 344] on input "**********" at bounding box center [409, 351] width 375 height 18
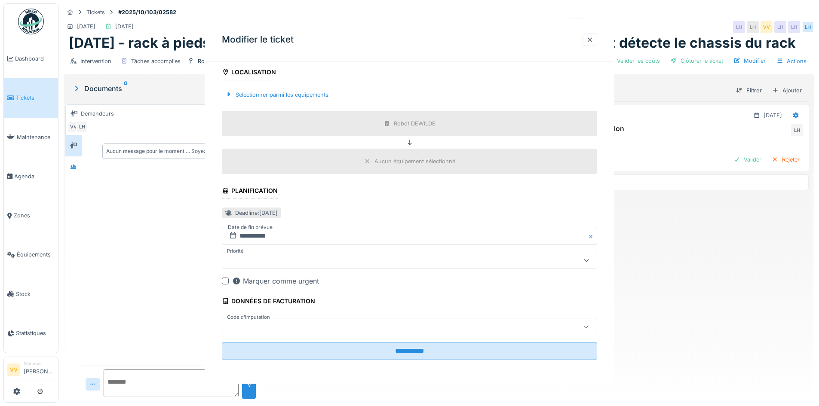
scroll to position [0, 0]
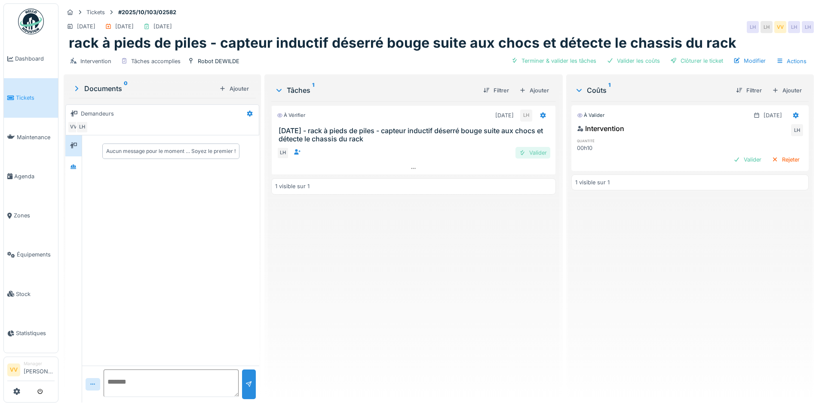
click at [538, 150] on div "Valider" at bounding box center [532, 153] width 35 height 12
click at [540, 112] on icon at bounding box center [543, 115] width 6 height 6
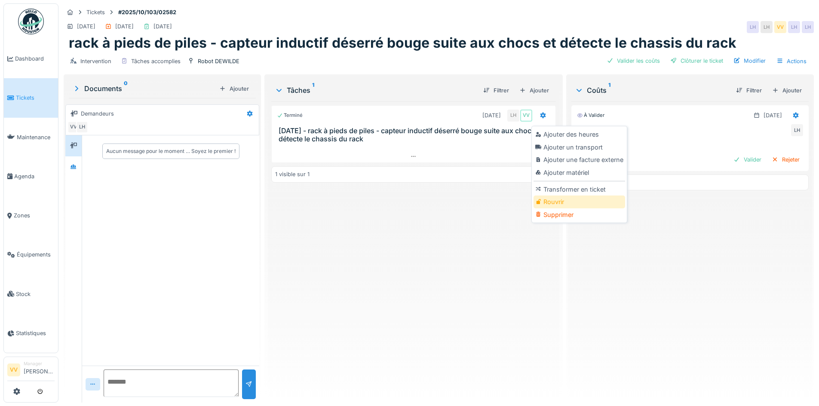
click at [568, 198] on div "Rouvrir" at bounding box center [579, 202] width 92 height 13
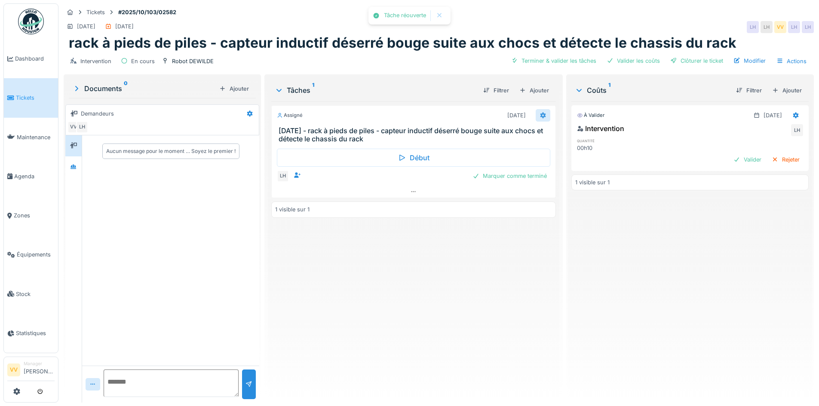
click at [540, 112] on icon at bounding box center [543, 115] width 6 height 6
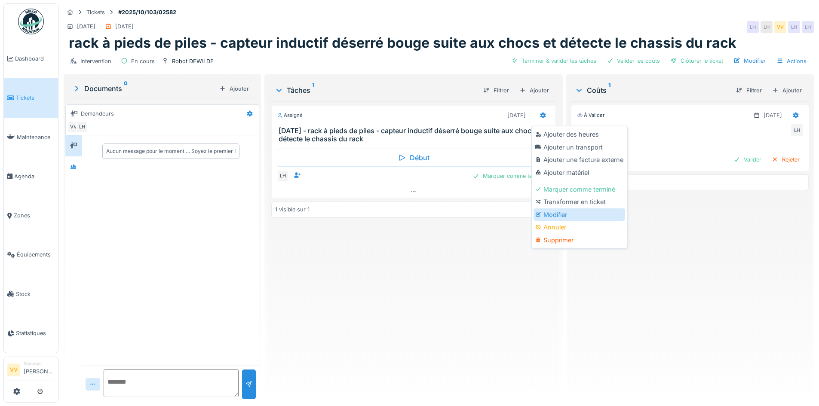
click at [556, 209] on div "Modifier" at bounding box center [579, 214] width 92 height 13
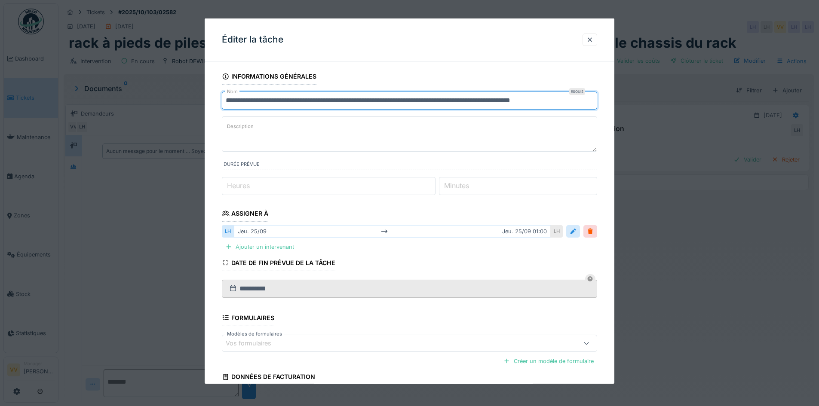
drag, startPoint x: 260, startPoint y: 102, endPoint x: 191, endPoint y: 96, distance: 69.4
click at [191, 96] on div "**********" at bounding box center [438, 203] width 760 height 406
type input "**********"
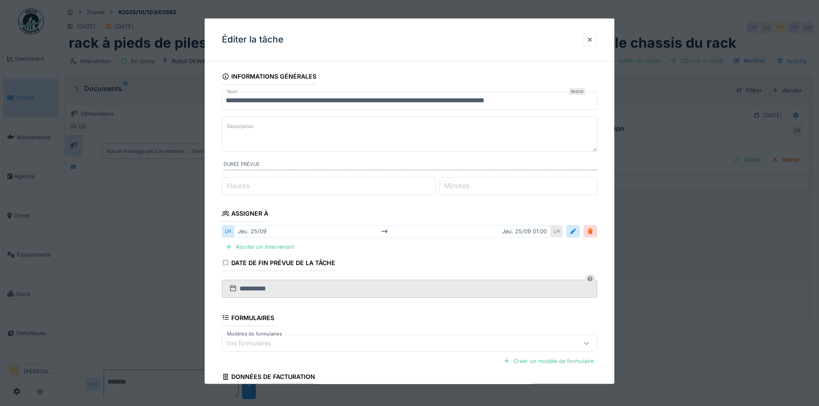
click at [593, 234] on div at bounding box center [590, 231] width 7 height 8
click at [238, 232] on div "[DATE] [DATE] 01:00" at bounding box center [392, 231] width 317 height 12
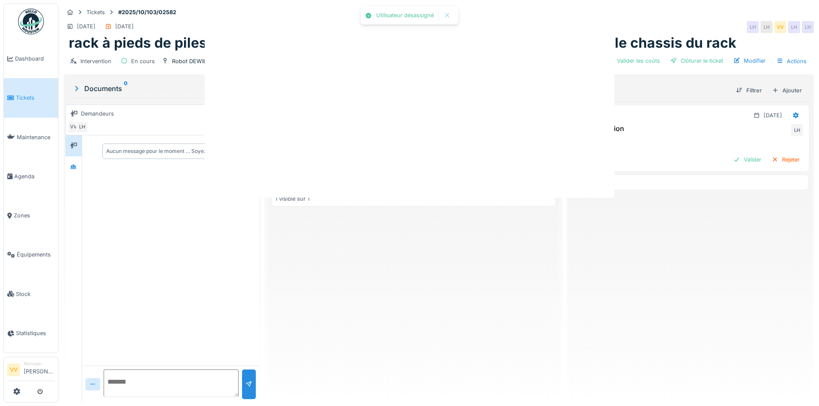
click at [575, 232] on div "Utilisateur désassigné Annuler Tickets #2025/10/103/02582 [DATE] [DATE] LH LH V…" at bounding box center [438, 203] width 760 height 406
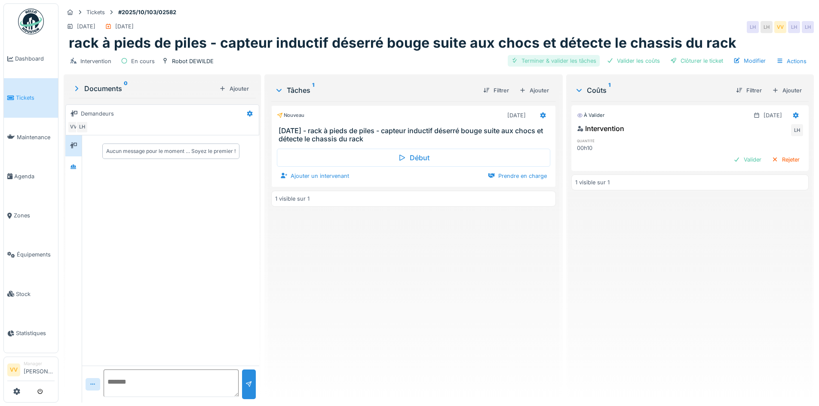
click at [544, 55] on div "Terminer & valider les tâches" at bounding box center [554, 61] width 92 height 12
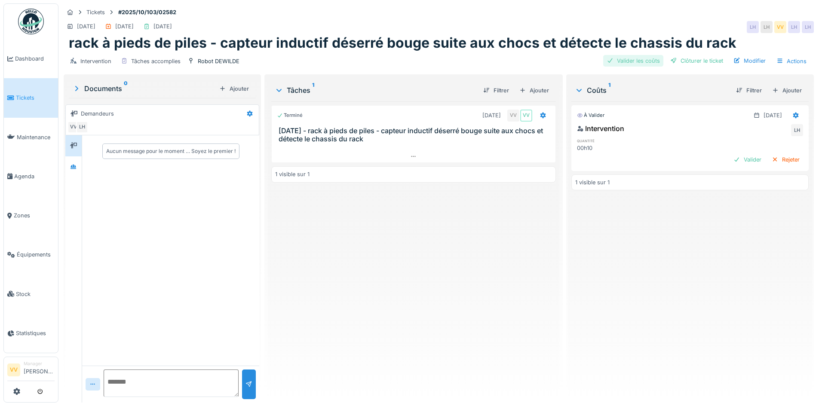
click at [627, 55] on div "Valider les coûts" at bounding box center [633, 61] width 60 height 12
click at [691, 55] on div "Clôturer le ticket" at bounding box center [697, 61] width 60 height 12
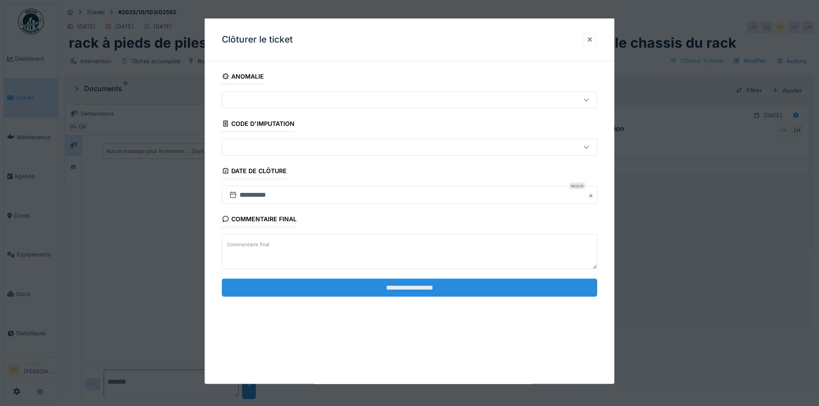
click at [430, 285] on input "**********" at bounding box center [409, 287] width 375 height 18
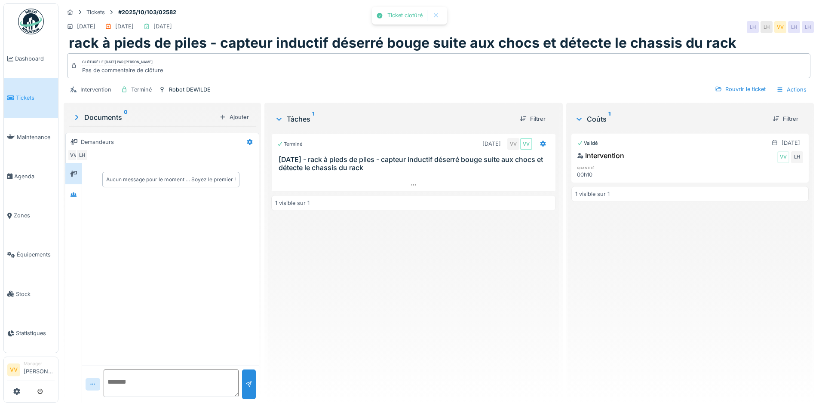
click at [428, 284] on div "Terminé [DATE] VV VV [DATE] - rack à pieds de piles - capteur inductif déserré …" at bounding box center [413, 263] width 284 height 266
click at [26, 58] on span "Dashboard" at bounding box center [35, 59] width 40 height 8
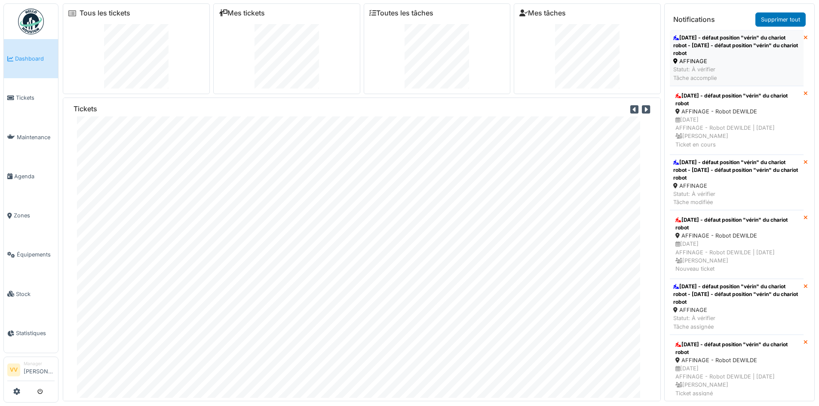
click at [733, 51] on div "[DATE] - défaut position "vérin" du chariot robot - [DATE] - défaut position "v…" at bounding box center [736, 45] width 127 height 23
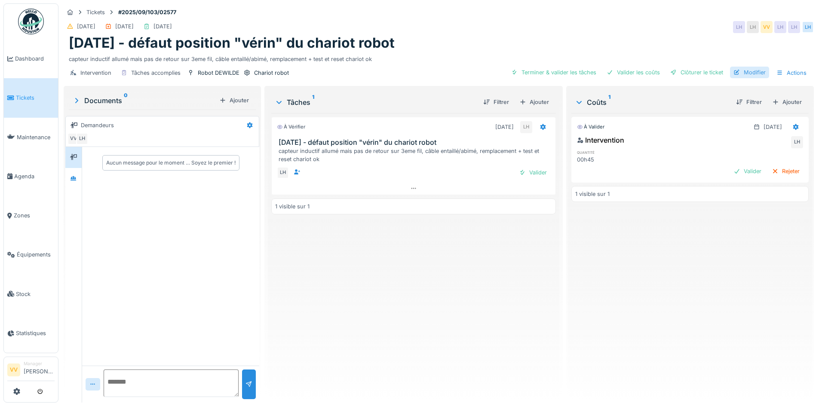
click at [740, 72] on div "Modifier" at bounding box center [749, 73] width 39 height 12
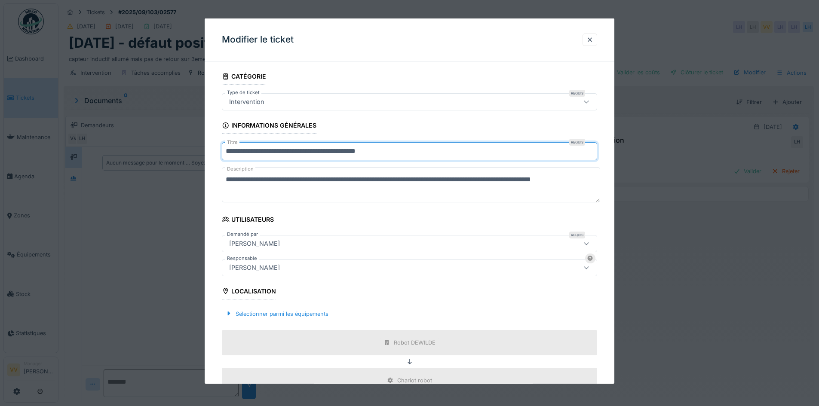
drag, startPoint x: 258, startPoint y: 149, endPoint x: 168, endPoint y: 149, distance: 90.7
click at [168, 149] on div "**********" at bounding box center [438, 203] width 760 height 406
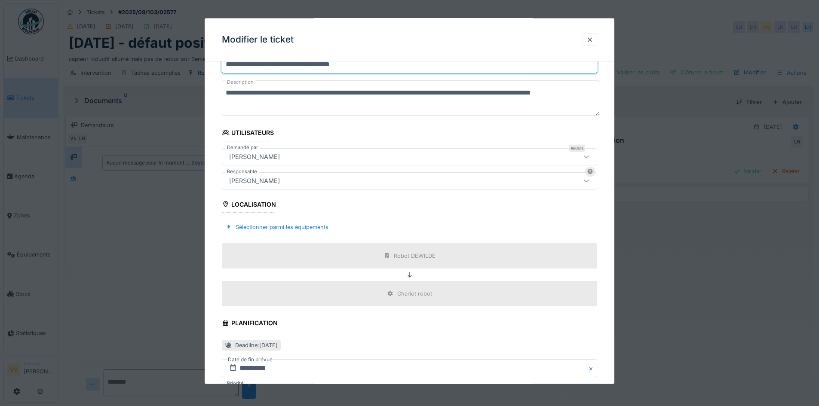
scroll to position [219, 0]
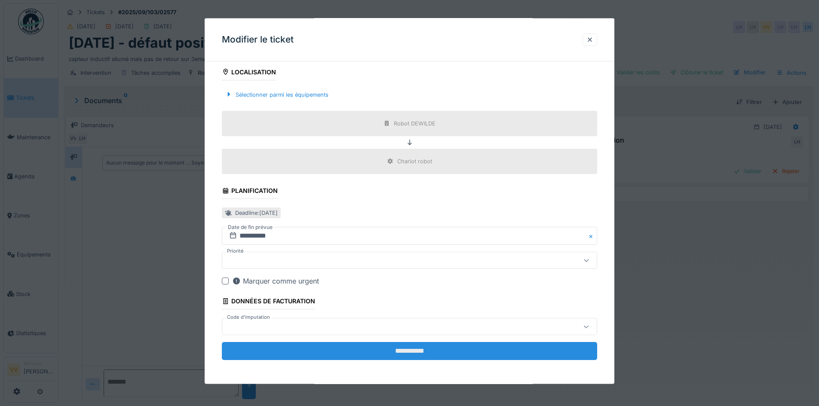
type input "**********"
click at [420, 349] on input "**********" at bounding box center [409, 351] width 375 height 18
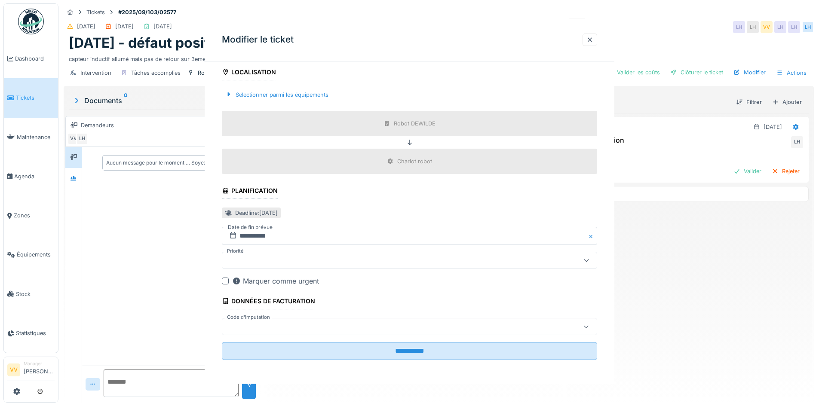
scroll to position [0, 0]
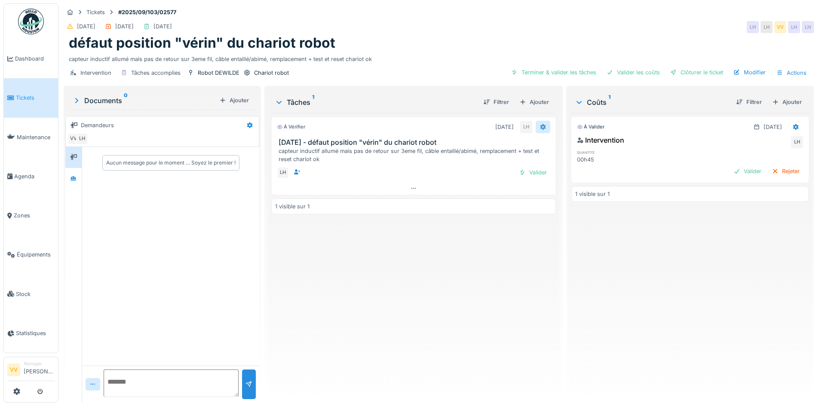
click at [540, 124] on icon at bounding box center [543, 127] width 6 height 6
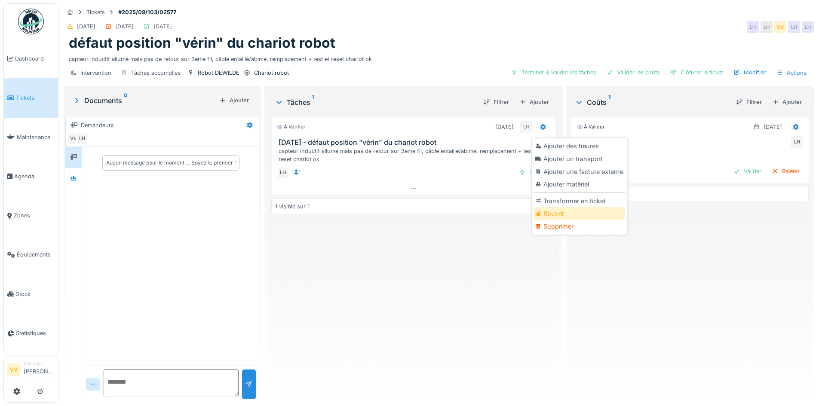
click at [564, 207] on div "Rouvrir" at bounding box center [579, 213] width 92 height 13
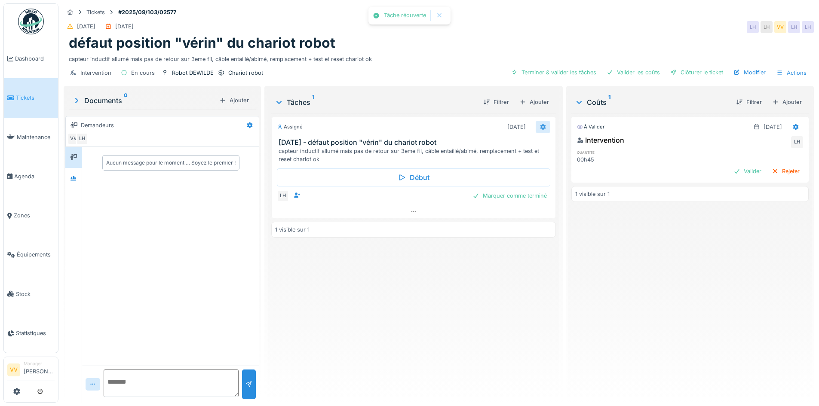
click at [540, 124] on icon at bounding box center [543, 127] width 6 height 6
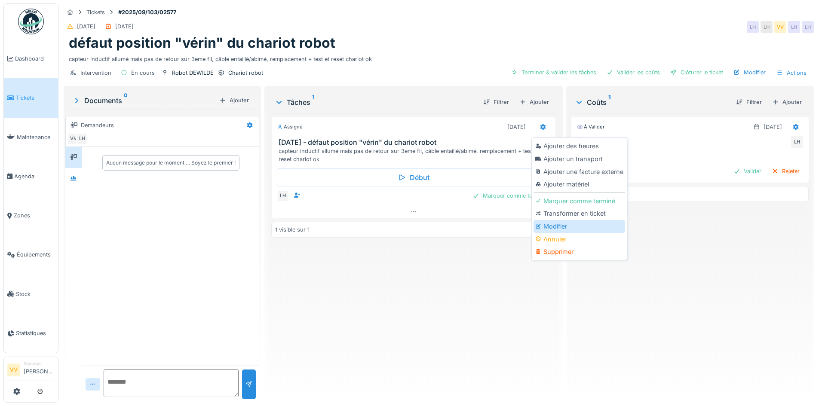
click at [549, 220] on div "Modifier" at bounding box center [579, 226] width 92 height 13
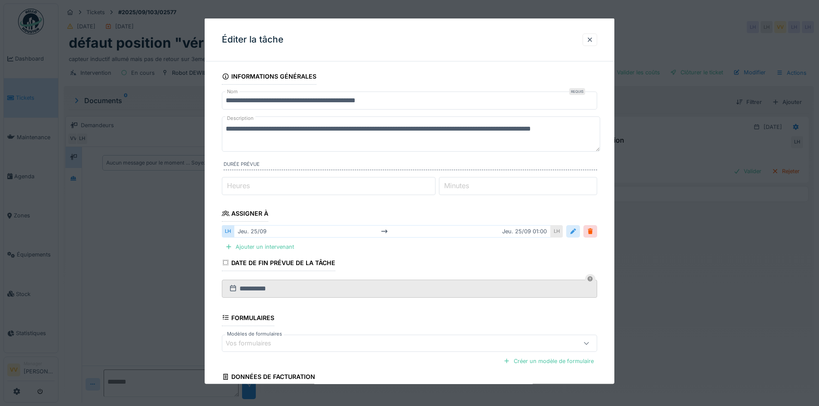
click at [576, 229] on div at bounding box center [572, 231] width 7 height 8
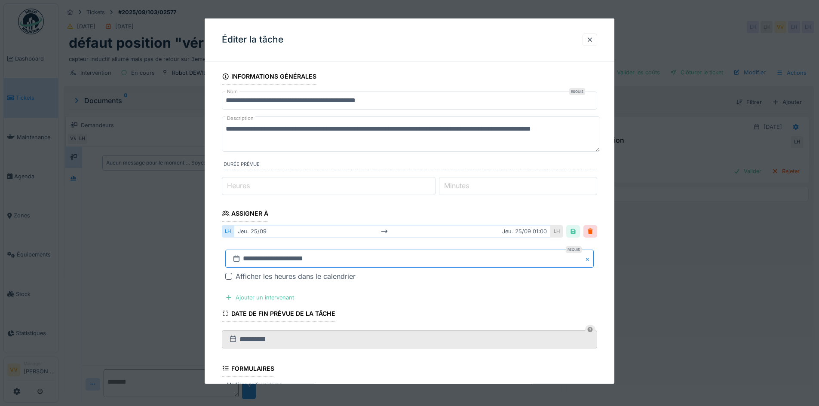
click at [358, 260] on input "**********" at bounding box center [409, 259] width 368 height 18
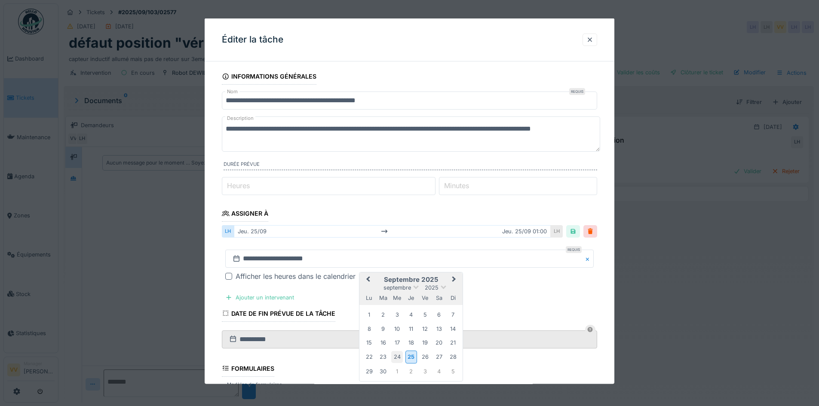
click at [398, 358] on div "24" at bounding box center [397, 357] width 12 height 12
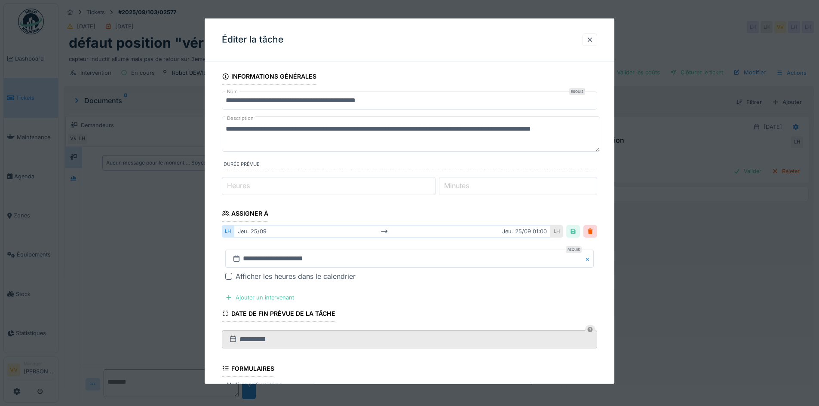
click at [502, 280] on div "Afficher les heures dans le calendrier" at bounding box center [414, 276] width 358 height 10
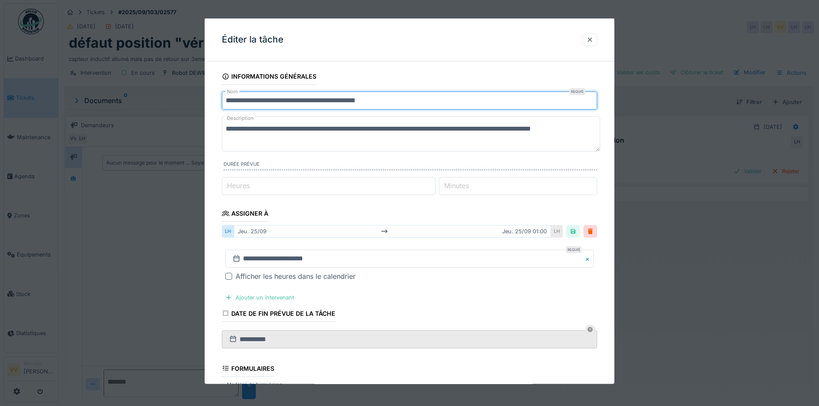
drag, startPoint x: 259, startPoint y: 101, endPoint x: 160, endPoint y: 105, distance: 99.3
click at [160, 105] on div "**********" at bounding box center [438, 203] width 760 height 406
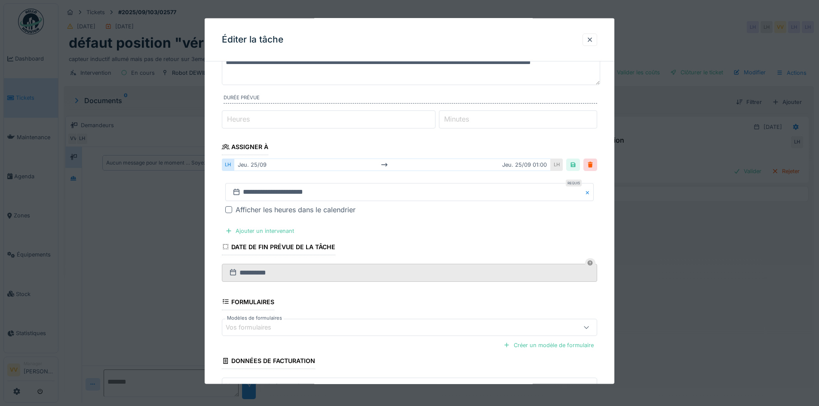
scroll to position [126, 0]
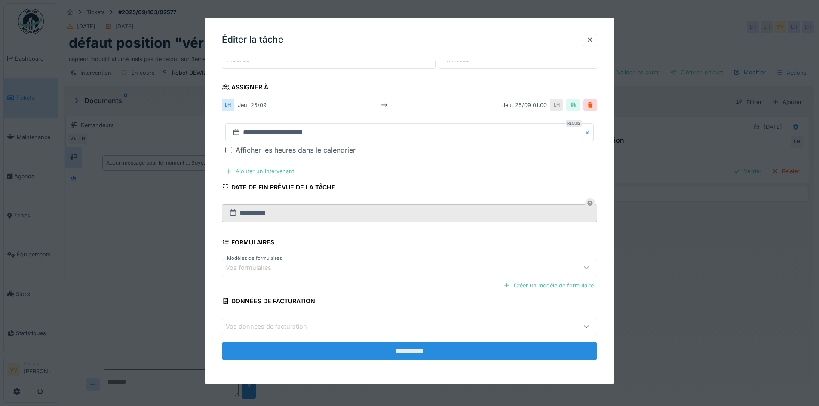
type input "**********"
click at [413, 355] on input "**********" at bounding box center [409, 351] width 375 height 18
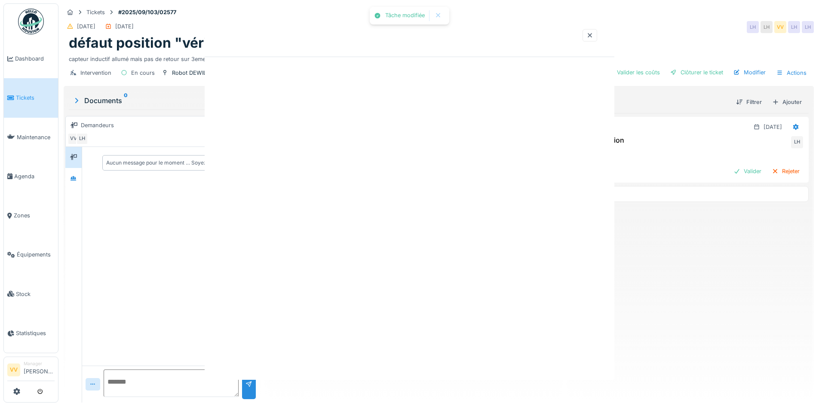
scroll to position [0, 0]
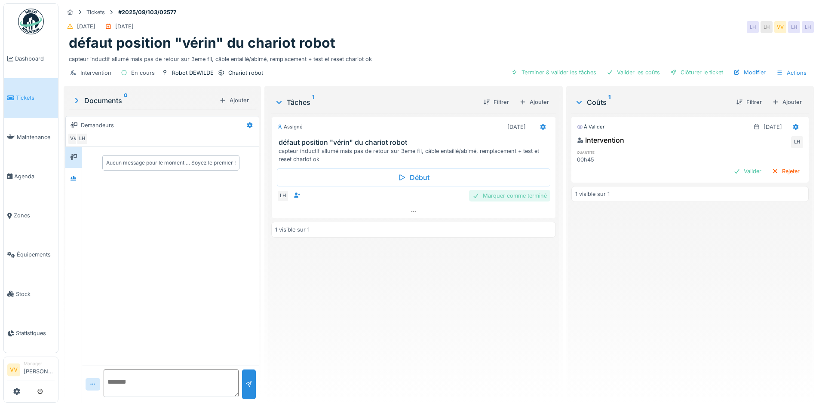
click at [501, 190] on div "Marquer comme terminé" at bounding box center [509, 196] width 81 height 12
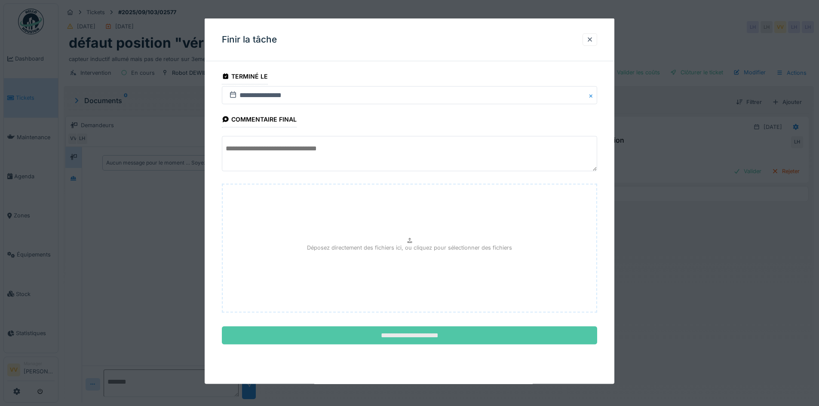
click at [435, 333] on input "**********" at bounding box center [409, 336] width 375 height 18
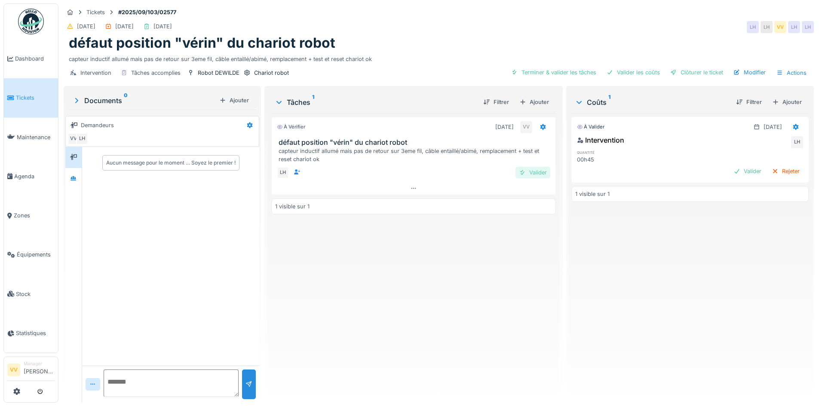
click at [527, 167] on div "Valider" at bounding box center [532, 173] width 35 height 12
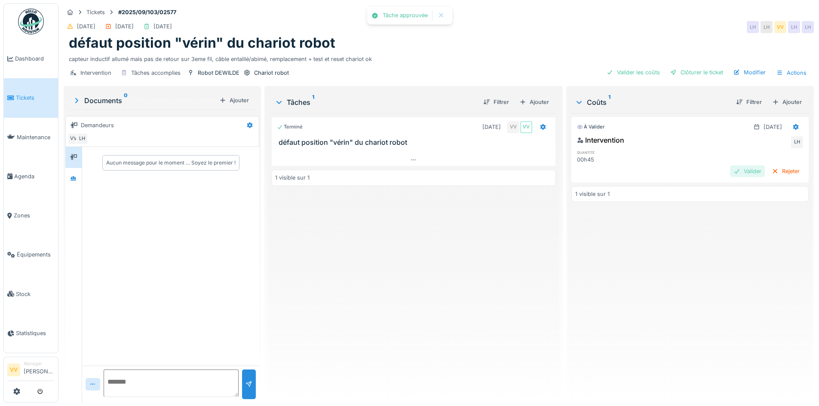
click at [730, 170] on div "Valider" at bounding box center [747, 171] width 35 height 12
click at [696, 68] on div "Clôturer le ticket" at bounding box center [697, 73] width 60 height 12
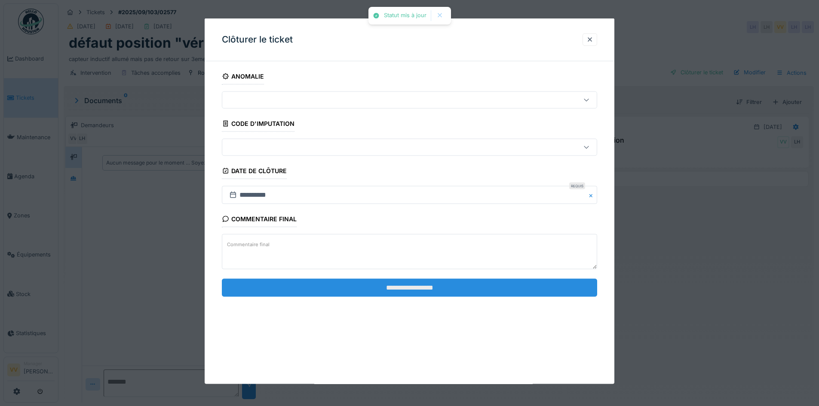
click at [406, 283] on input "**********" at bounding box center [409, 287] width 375 height 18
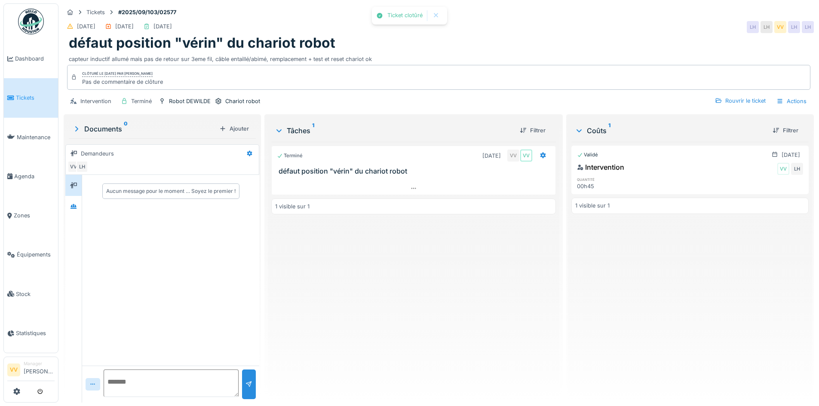
click at [405, 283] on div "Terminé 25/09/2025 VV VV défaut position "vérin" du chariot robot 1 visible sur…" at bounding box center [413, 269] width 284 height 254
click at [25, 53] on link "Dashboard" at bounding box center [31, 58] width 54 height 39
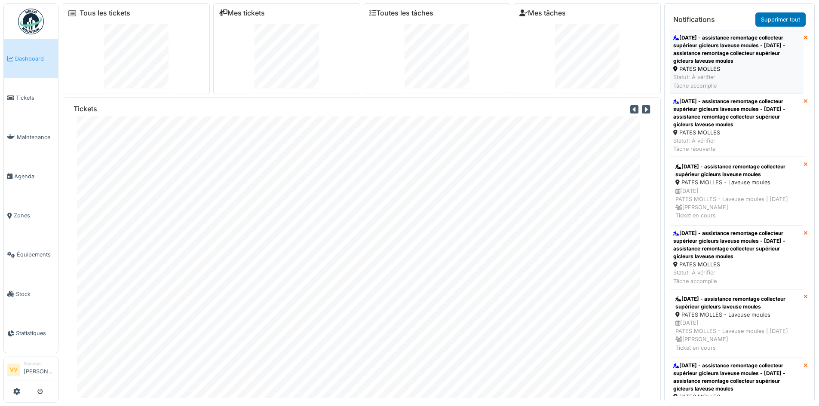
click at [725, 58] on div "[DATE] - assistance remontage collecteur supérieur gicleurs laveuse moules - [D…" at bounding box center [736, 49] width 127 height 31
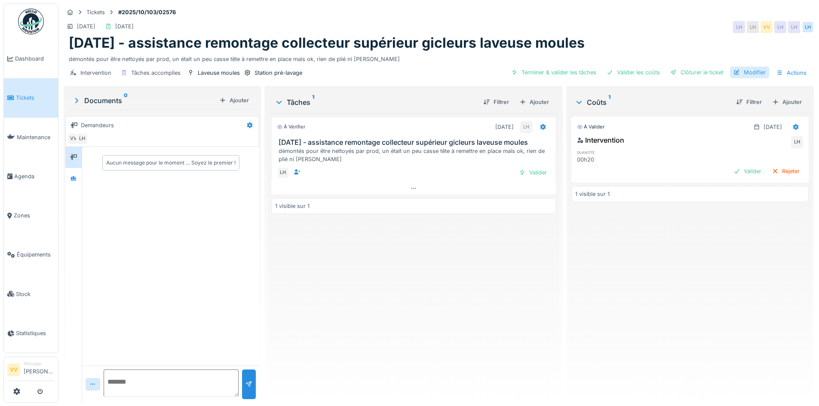
click at [739, 73] on div "Modifier" at bounding box center [749, 73] width 39 height 12
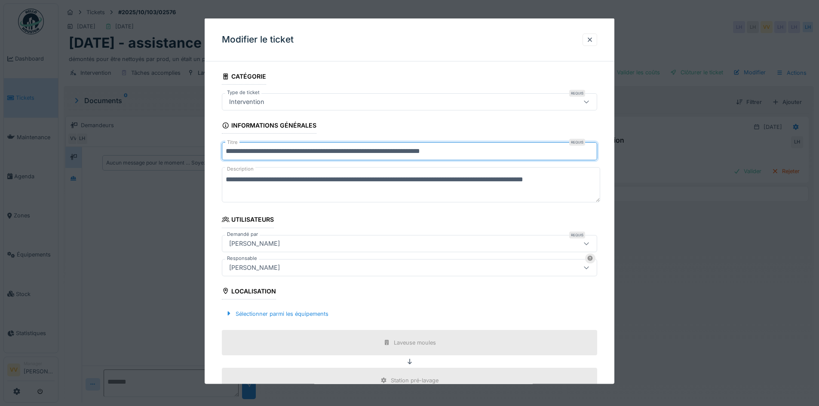
drag, startPoint x: 261, startPoint y: 154, endPoint x: 214, endPoint y: 154, distance: 46.4
click at [214, 154] on div "**********" at bounding box center [410, 335] width 410 height 535
type input "**********"
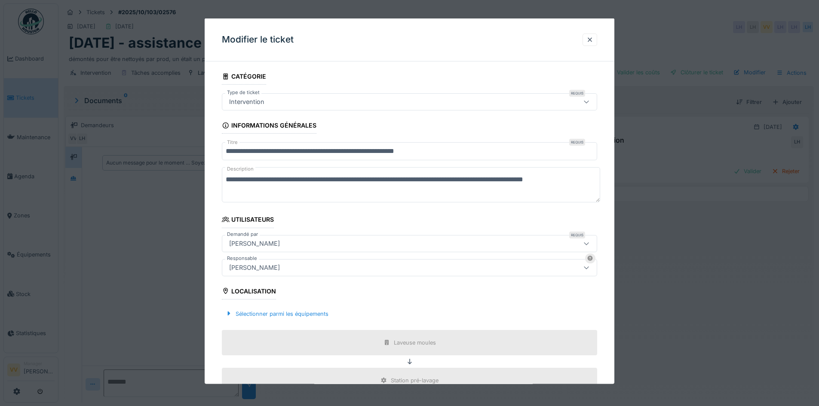
click at [485, 221] on fieldset "**********" at bounding box center [409, 327] width 375 height 518
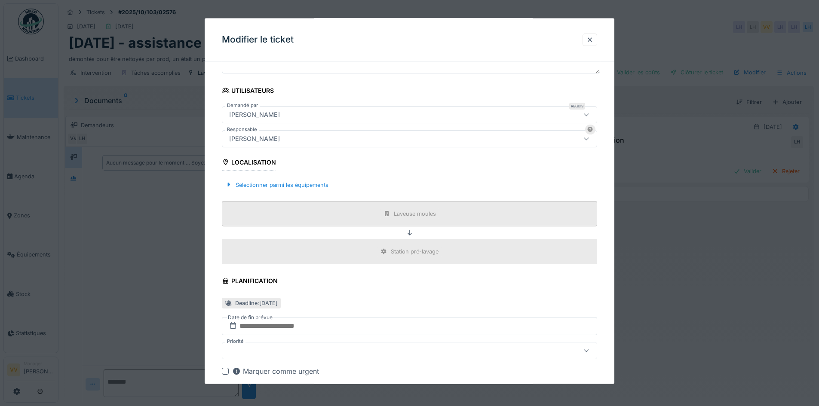
scroll to position [172, 0]
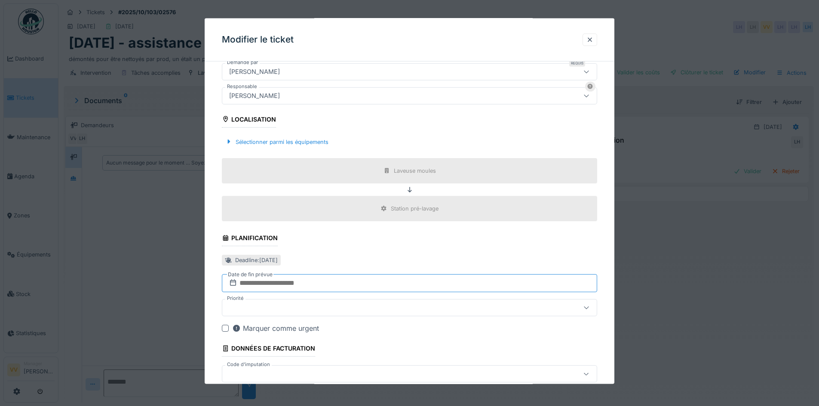
click at [312, 285] on input "text" at bounding box center [409, 283] width 375 height 18
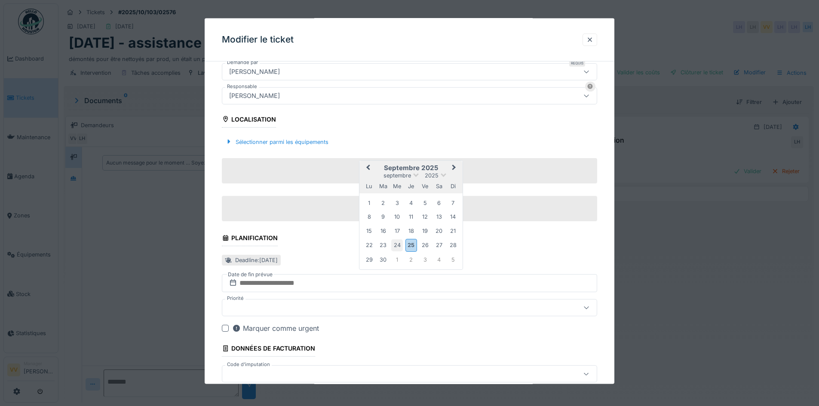
click at [396, 247] on div "24" at bounding box center [397, 245] width 12 height 12
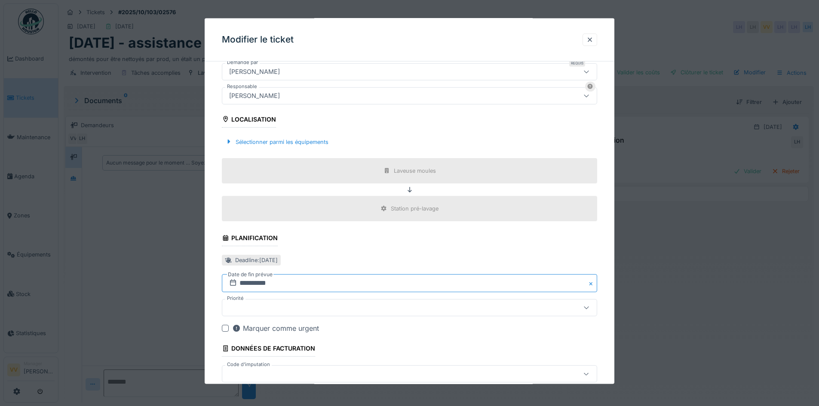
click at [370, 286] on input "**********" at bounding box center [409, 283] width 375 height 18
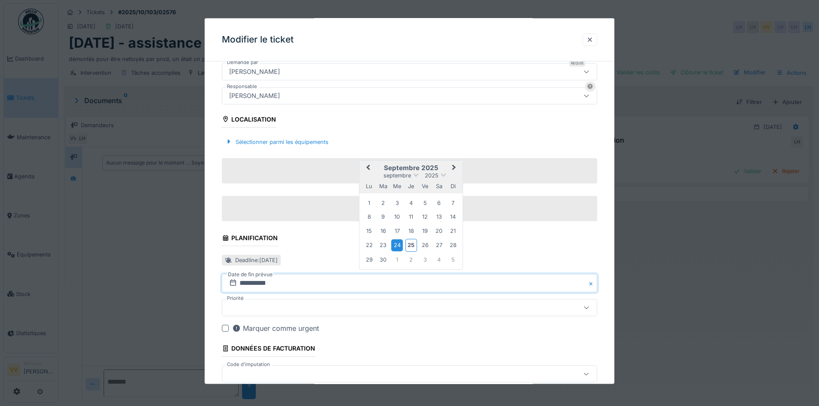
click at [397, 245] on div "24" at bounding box center [397, 245] width 12 height 12
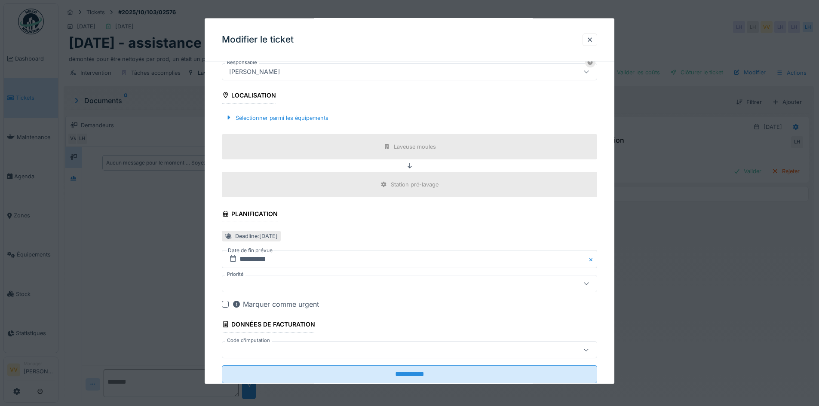
scroll to position [219, 0]
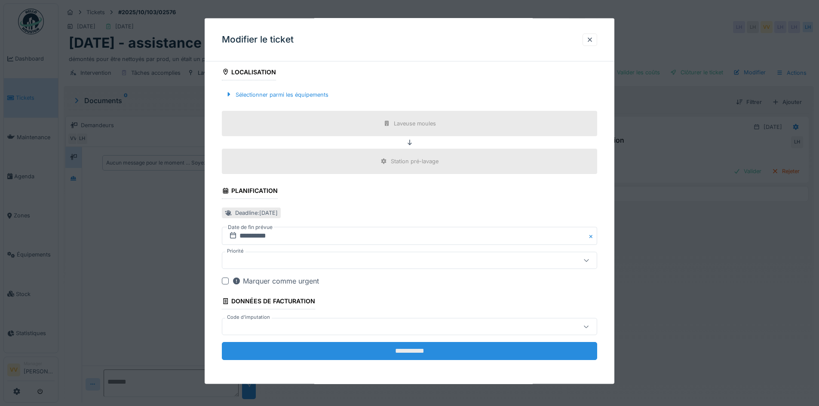
click at [363, 350] on input "**********" at bounding box center [409, 351] width 375 height 18
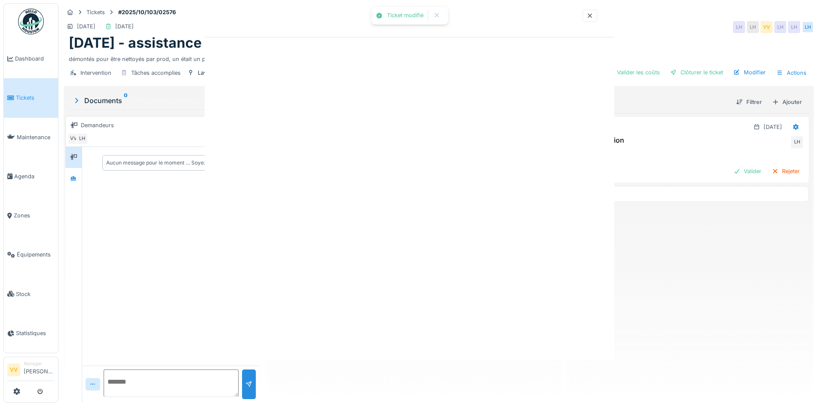
scroll to position [0, 0]
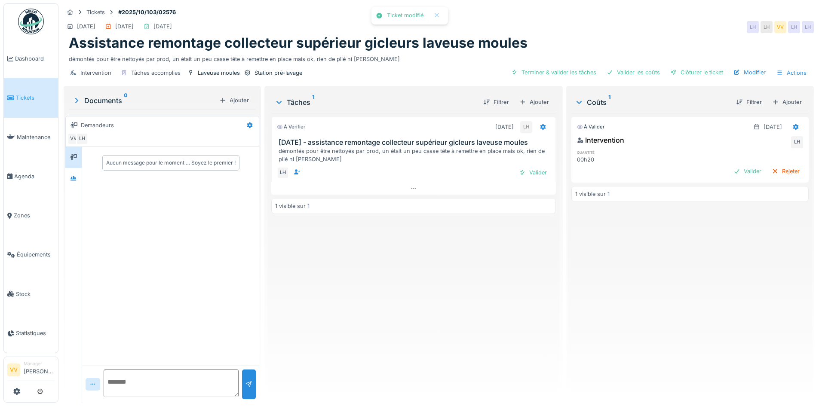
click at [450, 292] on div "À vérifier [DATE] LH [DATE] - assistance remontage collecteur supérieur gicleur…" at bounding box center [413, 254] width 284 height 283
click at [539, 126] on icon at bounding box center [542, 127] width 7 height 6
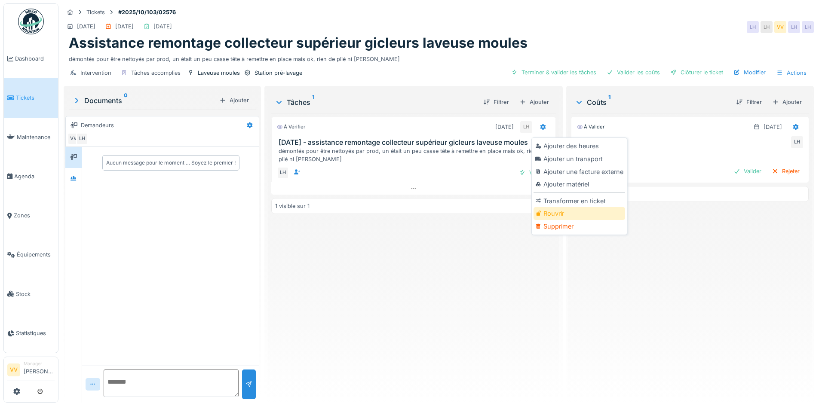
click at [563, 211] on div "Rouvrir" at bounding box center [579, 213] width 92 height 13
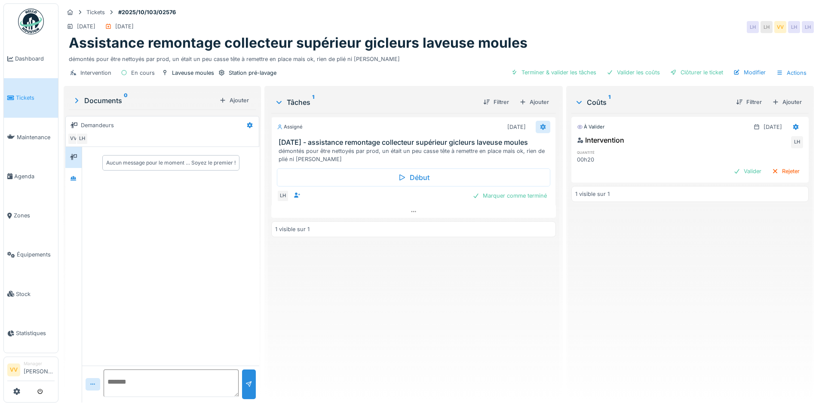
click at [540, 127] on icon at bounding box center [543, 127] width 6 height 6
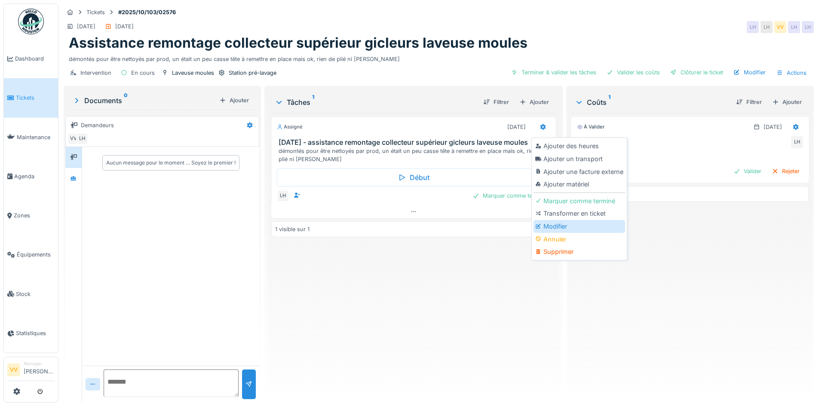
click at [584, 228] on div "Modifier" at bounding box center [579, 226] width 92 height 13
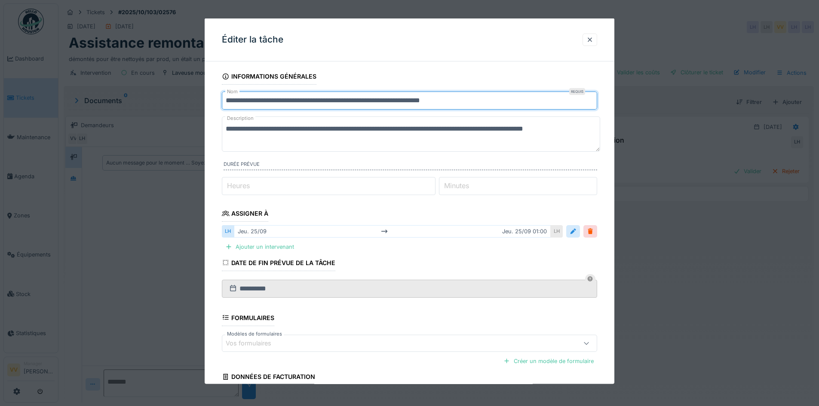
drag, startPoint x: 261, startPoint y: 100, endPoint x: 152, endPoint y: 116, distance: 110.3
click at [152, 116] on div "**********" at bounding box center [438, 203] width 760 height 406
type input "**********"
click at [575, 232] on div at bounding box center [572, 231] width 7 height 8
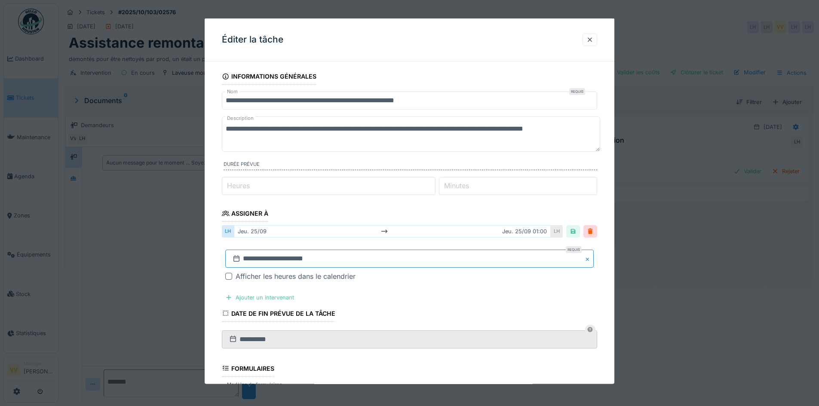
click at [290, 260] on input "**********" at bounding box center [409, 259] width 368 height 18
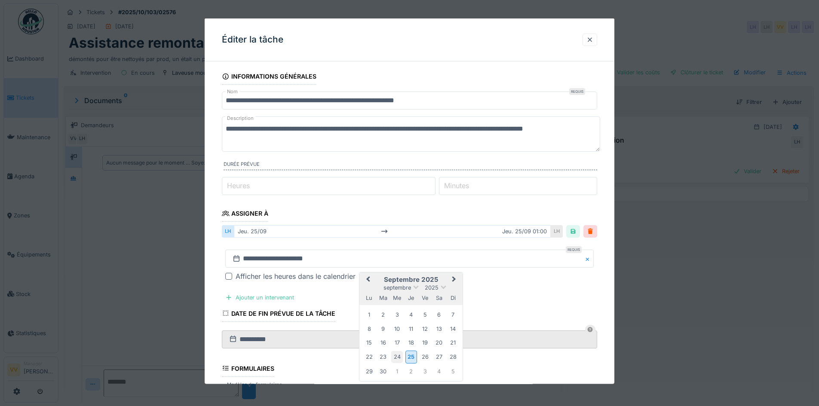
click at [395, 352] on div "24" at bounding box center [397, 357] width 12 height 12
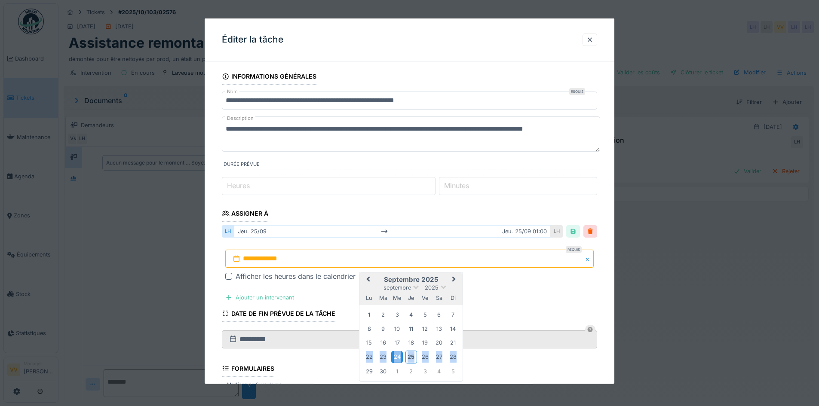
click at [395, 352] on div "24" at bounding box center [397, 357] width 12 height 12
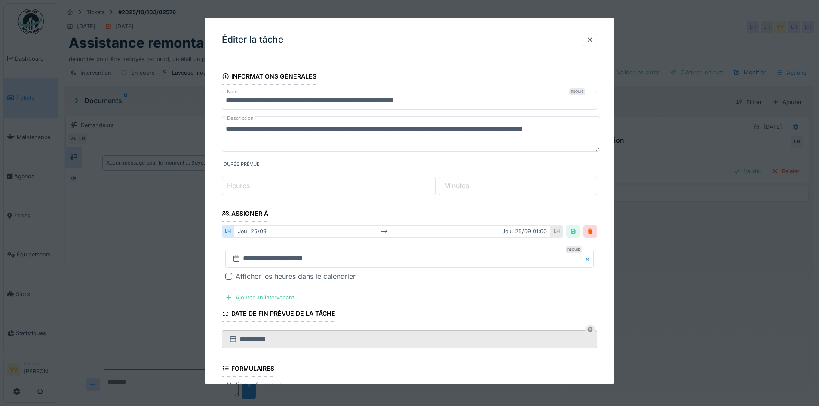
click at [439, 299] on fieldset "**********" at bounding box center [409, 280] width 375 height 425
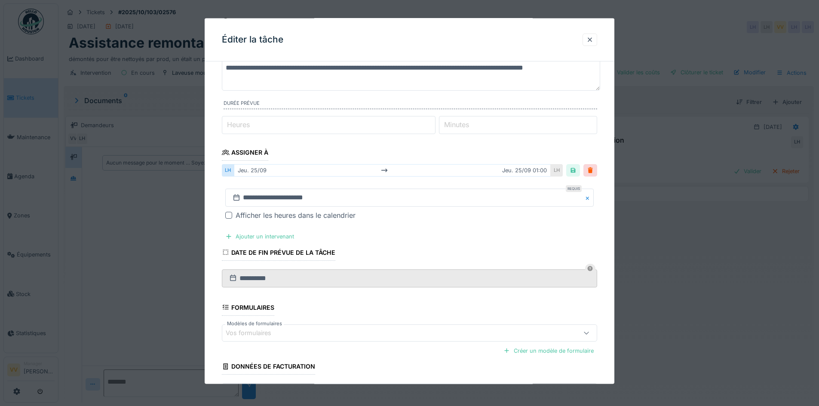
scroll to position [126, 0]
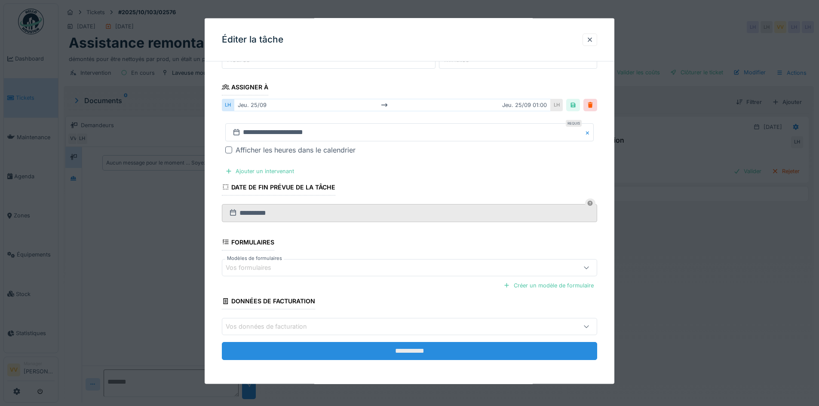
click at [446, 348] on input "**********" at bounding box center [409, 351] width 375 height 18
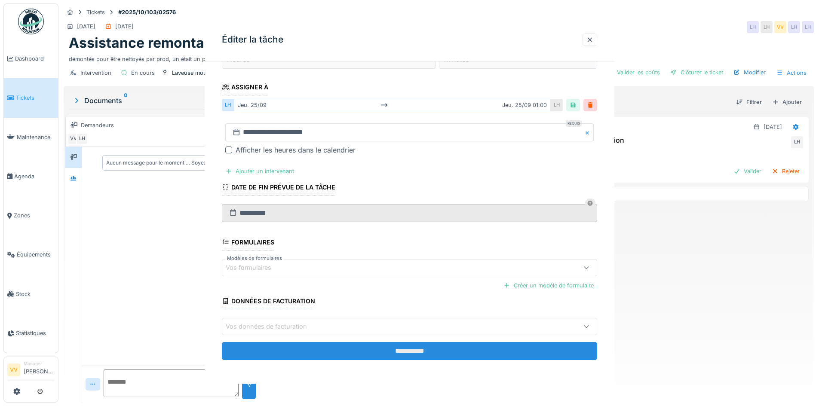
scroll to position [0, 0]
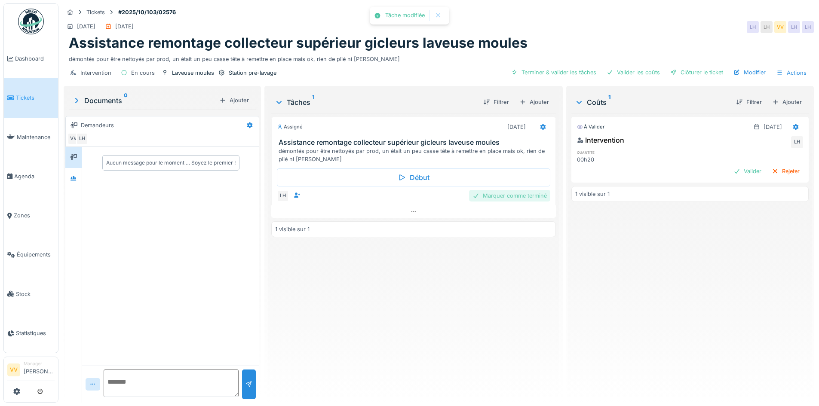
click at [524, 197] on div "Marquer comme terminé" at bounding box center [509, 196] width 81 height 12
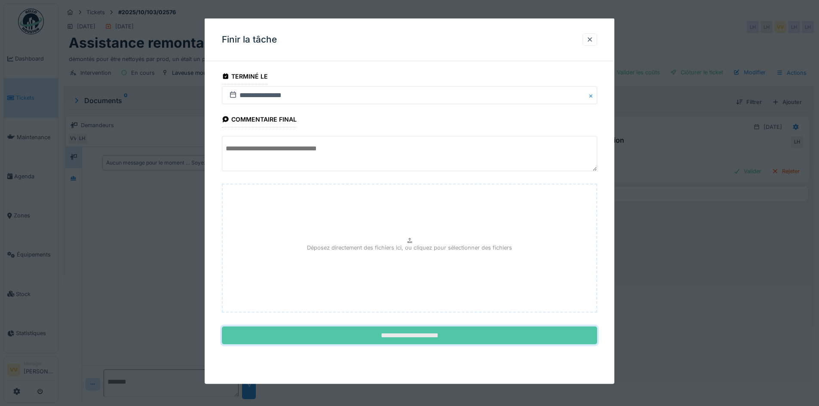
click at [442, 334] on input "**********" at bounding box center [409, 336] width 375 height 18
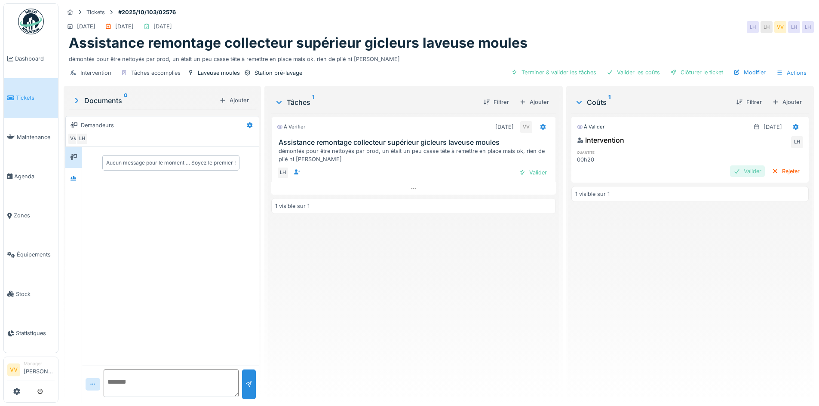
click at [730, 170] on div "Valider" at bounding box center [747, 171] width 35 height 12
click at [691, 300] on div "Validé 24/09/2025 Intervention VV LH quantité 00h20 1 visible sur 1" at bounding box center [689, 254] width 237 height 283
click at [29, 55] on span "Dashboard" at bounding box center [35, 59] width 40 height 8
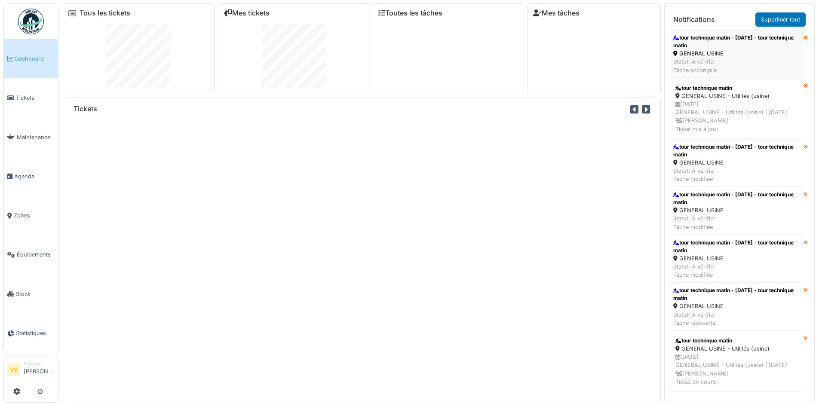
click at [721, 48] on div "tour technique matin - [DATE] - tour technique matin" at bounding box center [736, 41] width 127 height 15
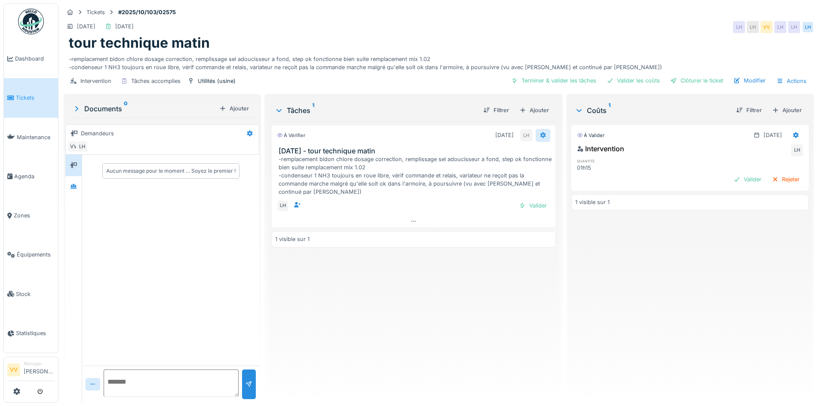
click at [540, 136] on icon at bounding box center [543, 135] width 6 height 6
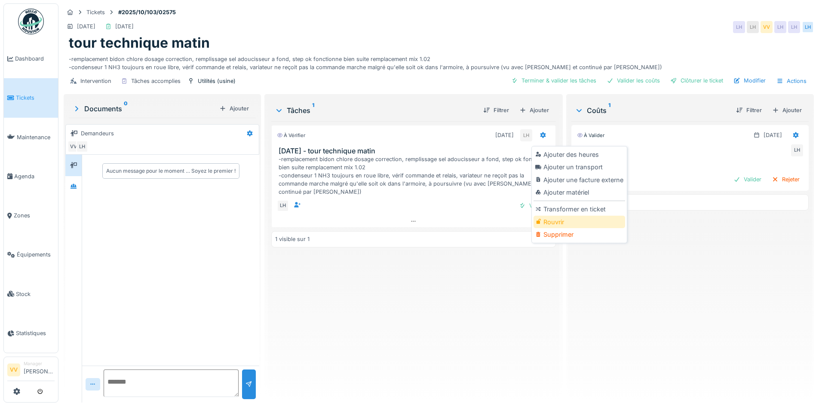
click at [569, 224] on div "Rouvrir" at bounding box center [579, 222] width 92 height 13
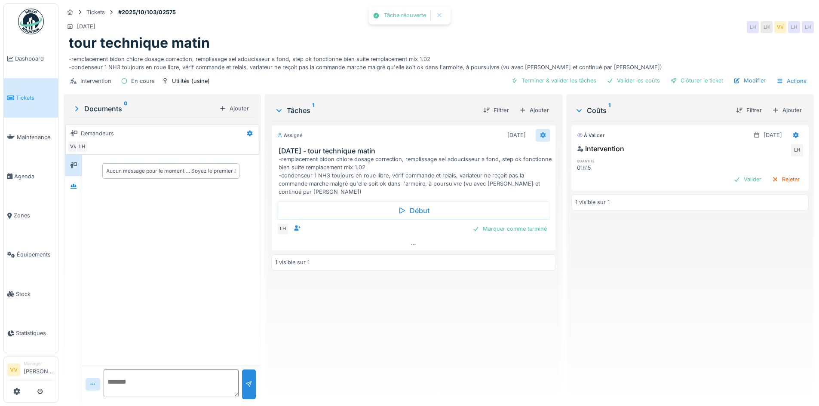
click at [539, 135] on icon at bounding box center [542, 135] width 7 height 6
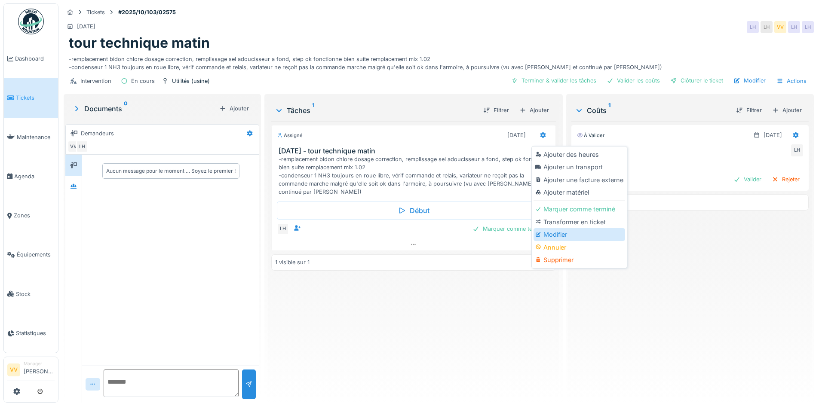
click at [539, 229] on div "Modifier" at bounding box center [579, 234] width 92 height 13
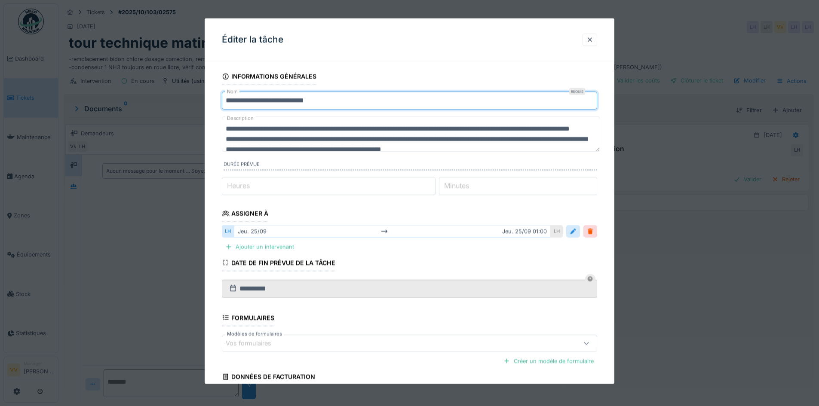
drag, startPoint x: 259, startPoint y: 100, endPoint x: 150, endPoint y: 101, distance: 108.7
click at [153, 101] on div "**********" at bounding box center [438, 203] width 760 height 406
type input "**********"
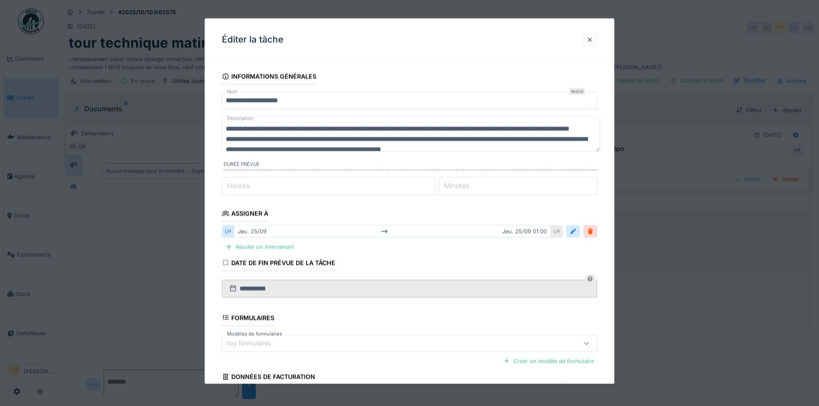
click at [298, 233] on div "jeu. 25/09 jeu. 25/09 01:00" at bounding box center [392, 231] width 317 height 12
click at [575, 230] on div at bounding box center [572, 231] width 7 height 8
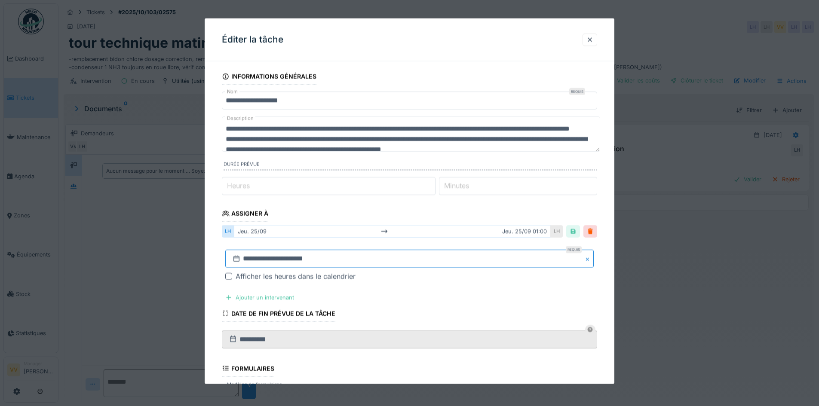
click at [269, 256] on input "**********" at bounding box center [409, 259] width 368 height 18
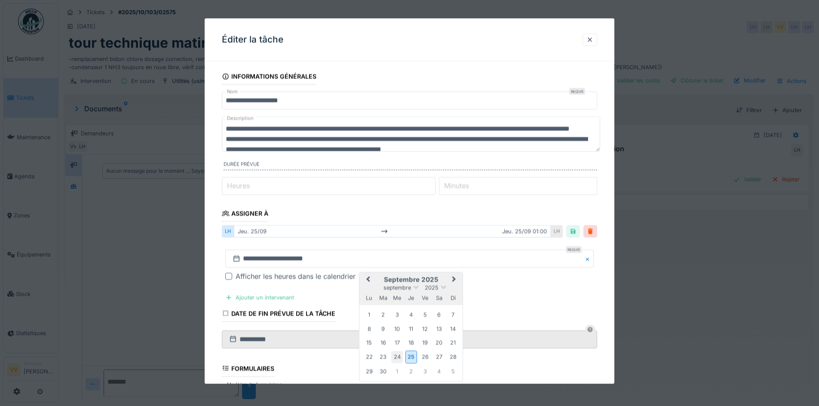
click at [397, 355] on div "24" at bounding box center [397, 357] width 12 height 12
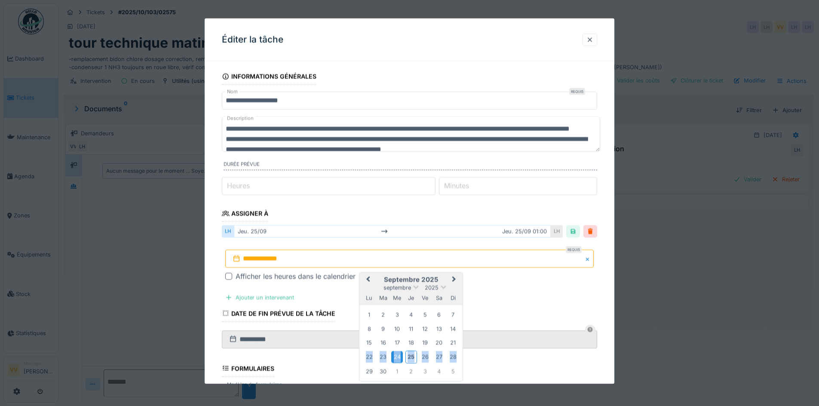
click at [397, 355] on div "24" at bounding box center [397, 357] width 12 height 12
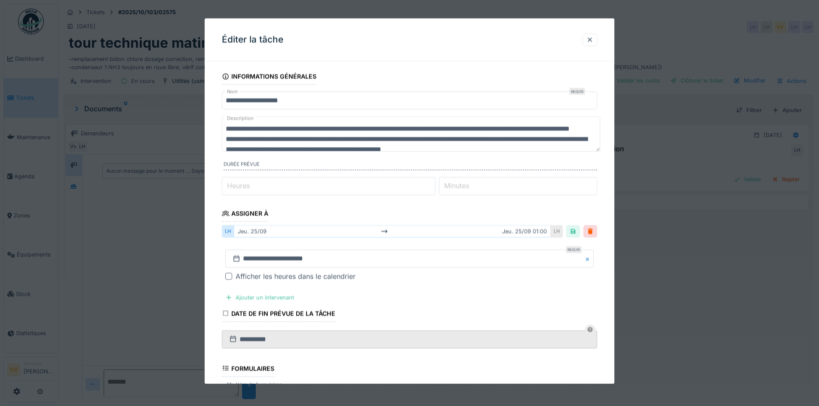
click at [457, 287] on div "**********" at bounding box center [409, 266] width 375 height 46
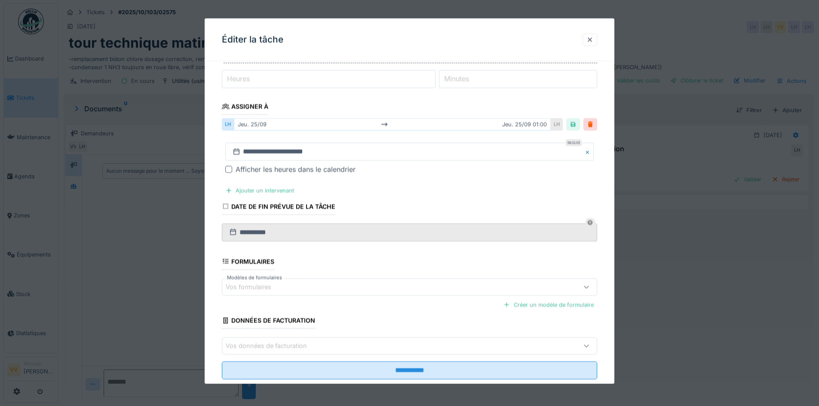
scroll to position [126, 0]
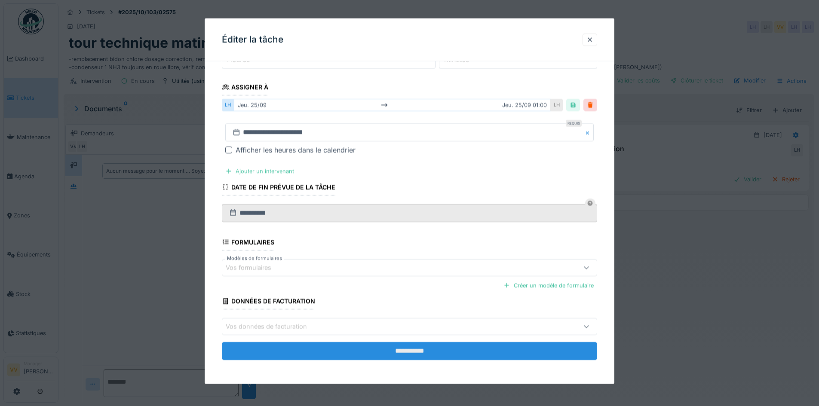
click at [444, 352] on input "**********" at bounding box center [409, 351] width 375 height 18
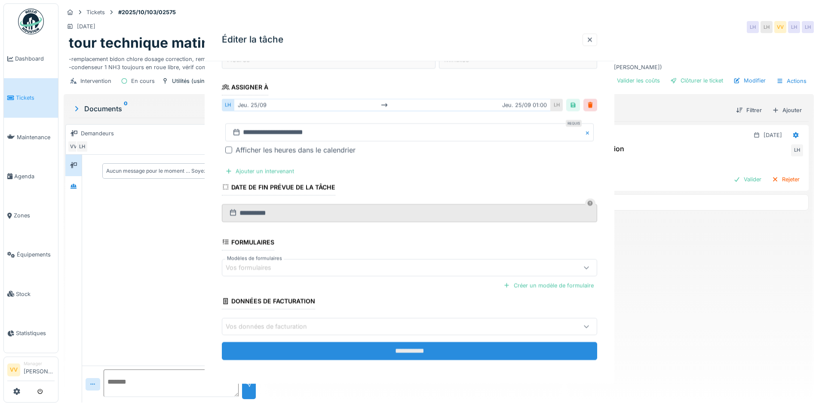
scroll to position [0, 0]
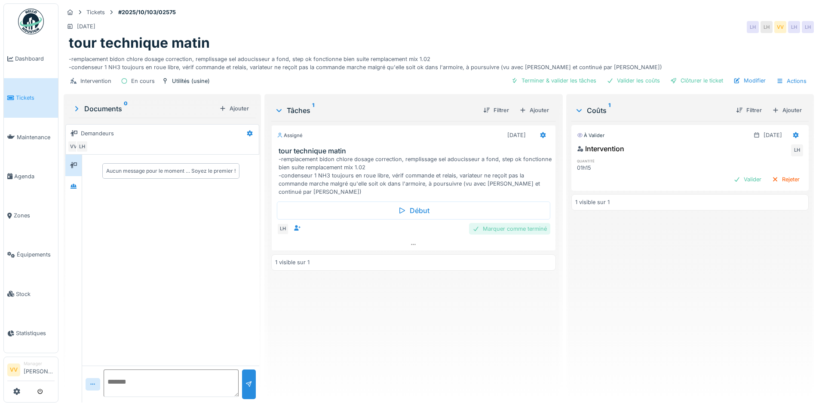
click at [530, 232] on div "Marquer comme terminé" at bounding box center [509, 229] width 81 height 12
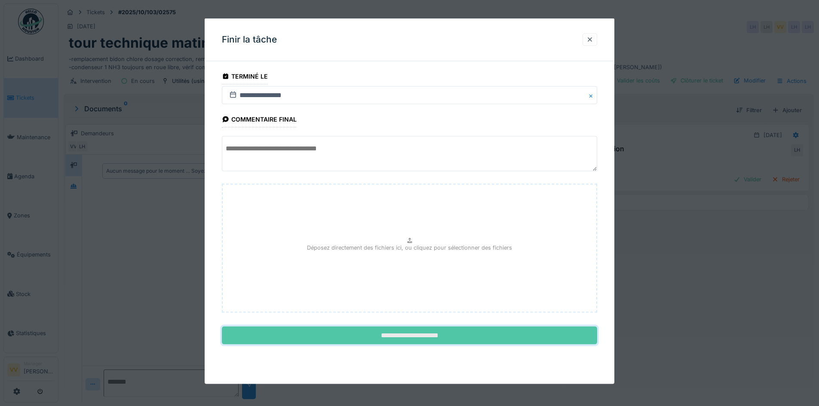
click at [498, 335] on input "**********" at bounding box center [409, 336] width 375 height 18
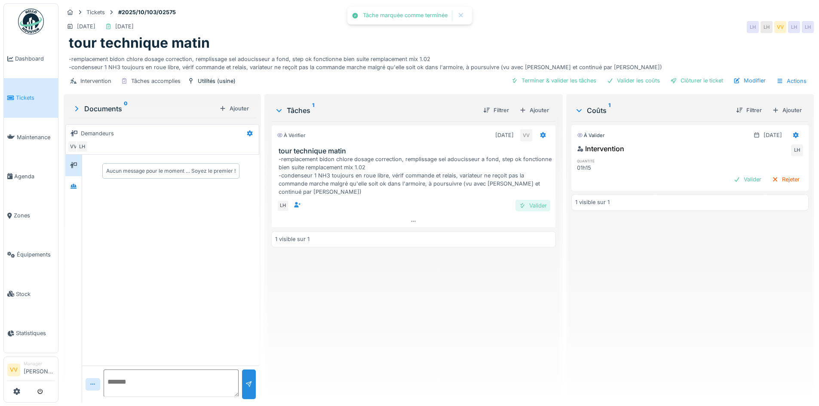
click at [536, 209] on div "Valider" at bounding box center [532, 206] width 35 height 12
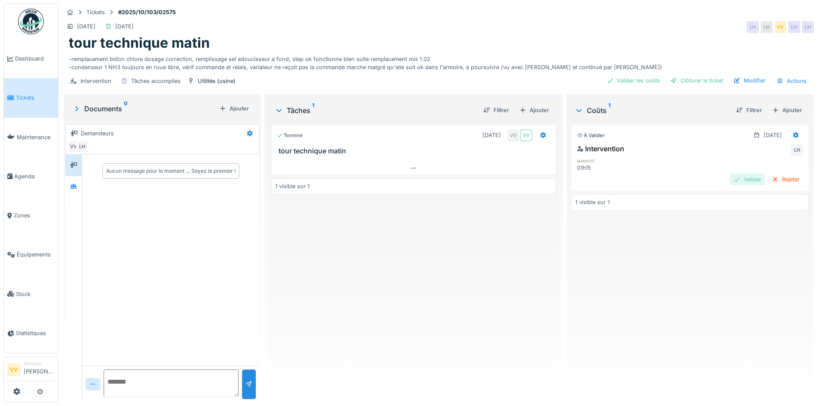
click at [734, 179] on div "Valider" at bounding box center [747, 180] width 35 height 12
click at [692, 80] on div "Clôturer le ticket" at bounding box center [697, 81] width 60 height 12
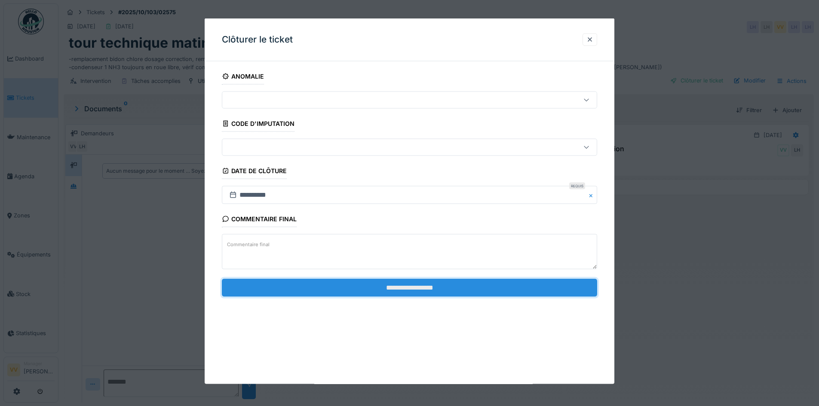
click at [444, 292] on input "**********" at bounding box center [409, 287] width 375 height 18
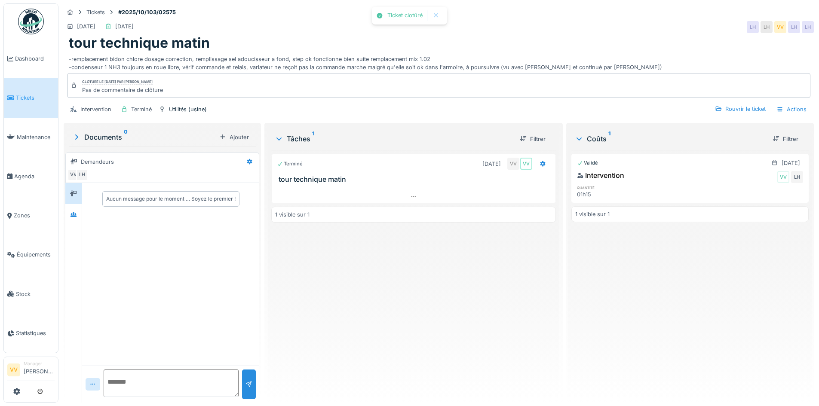
drag, startPoint x: 336, startPoint y: 370, endPoint x: 327, endPoint y: 325, distance: 45.6
click at [337, 367] on div "Terminé 25/09/2025 VV VV tour technique matin 1 visible sur 1" at bounding box center [413, 273] width 284 height 246
click at [28, 61] on span "Dashboard" at bounding box center [35, 59] width 40 height 8
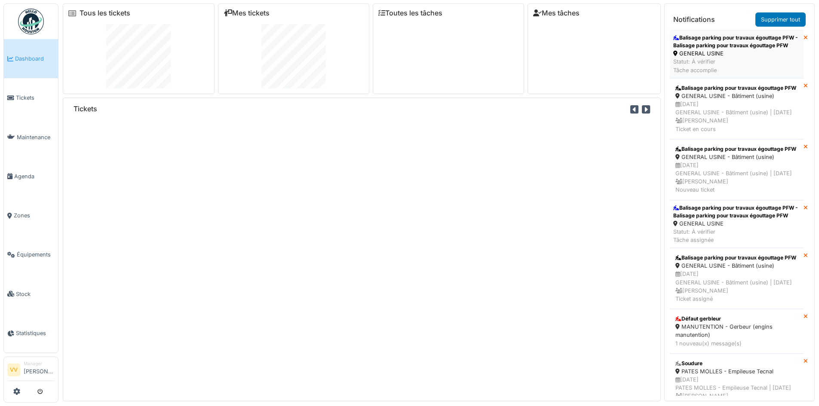
click at [777, 47] on div "Balisage parking pour travaux égouttage PFW - Balisage parking pour travaux égo…" at bounding box center [736, 41] width 127 height 15
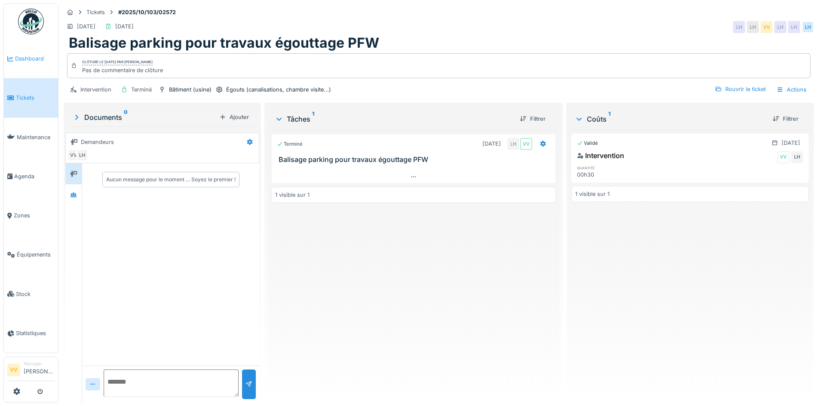
click at [22, 58] on span "Dashboard" at bounding box center [35, 59] width 40 height 8
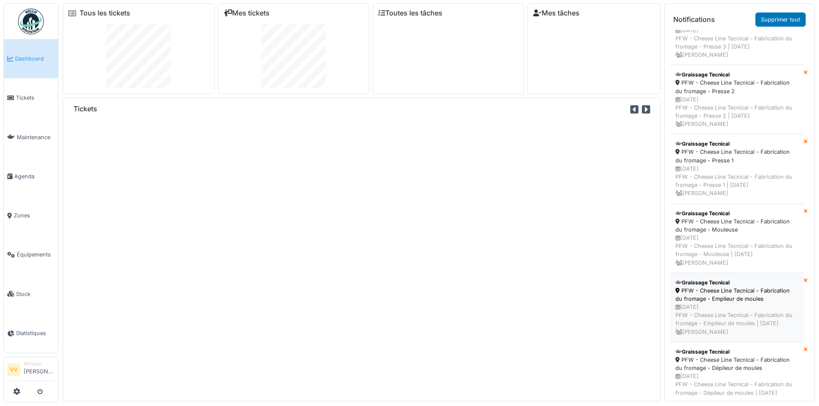
scroll to position [1203, 0]
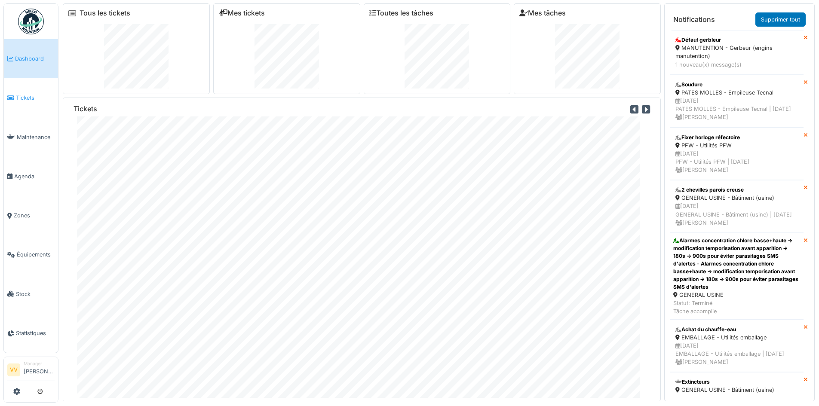
click at [44, 91] on link "Tickets" at bounding box center [31, 97] width 54 height 39
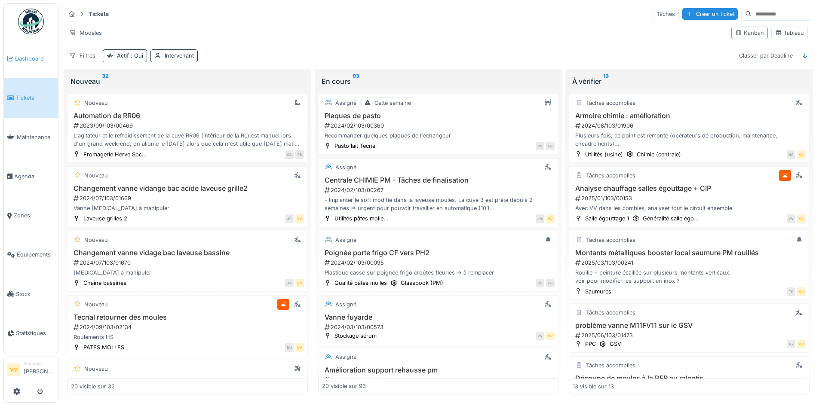
click at [29, 55] on span "Dashboard" at bounding box center [35, 59] width 40 height 8
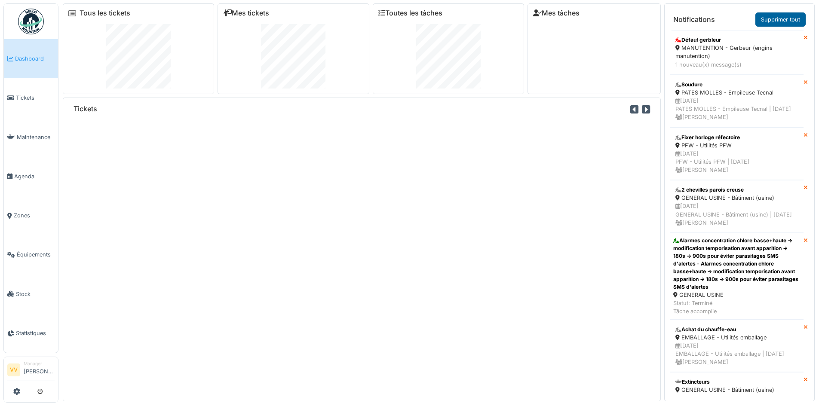
click at [773, 18] on link "Supprimer tout" at bounding box center [780, 19] width 50 height 14
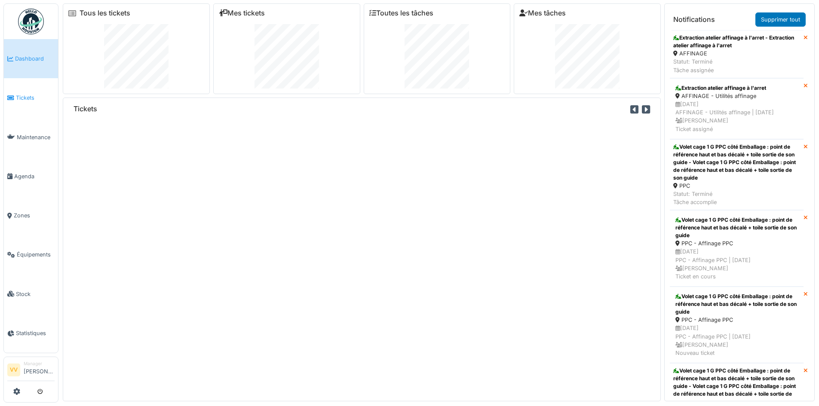
click at [23, 108] on link "Tickets" at bounding box center [31, 97] width 54 height 39
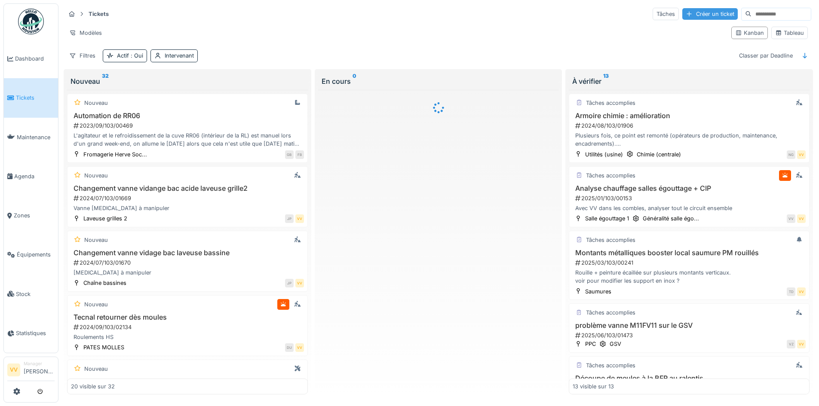
click at [696, 11] on div "Créer un ticket" at bounding box center [709, 14] width 55 height 12
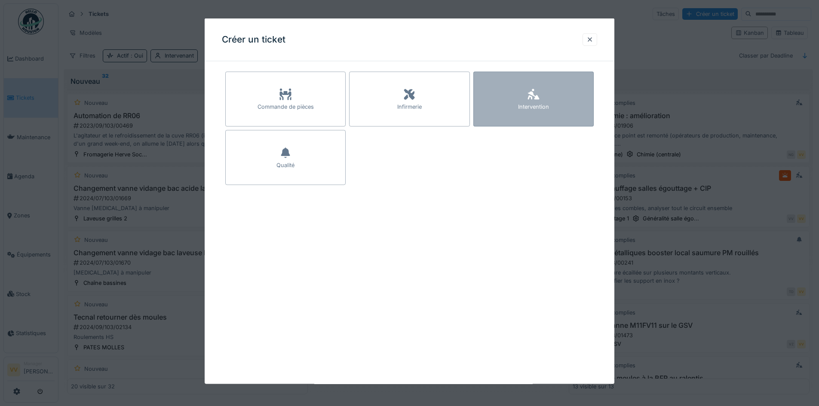
click at [565, 91] on div "Intervention" at bounding box center [533, 99] width 120 height 55
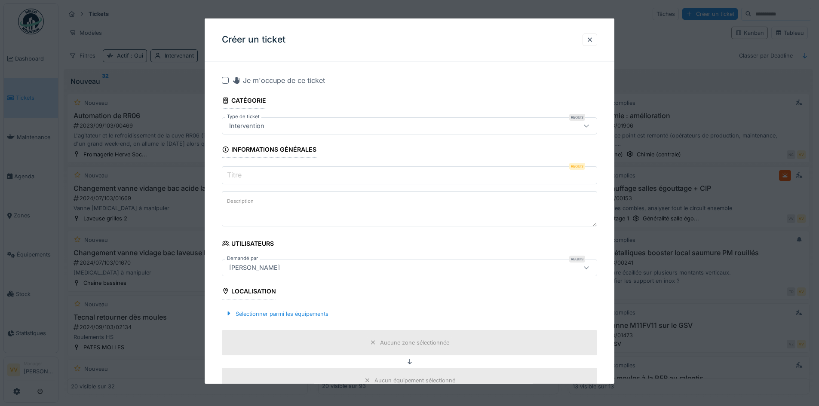
click at [341, 178] on input "Titre" at bounding box center [409, 175] width 375 height 18
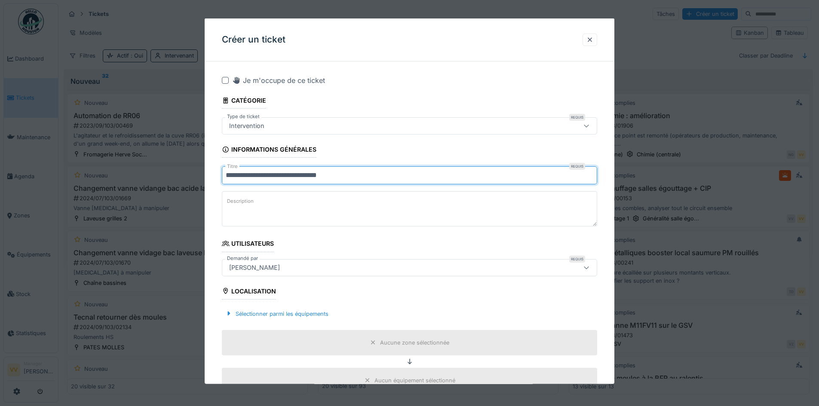
type input "**********"
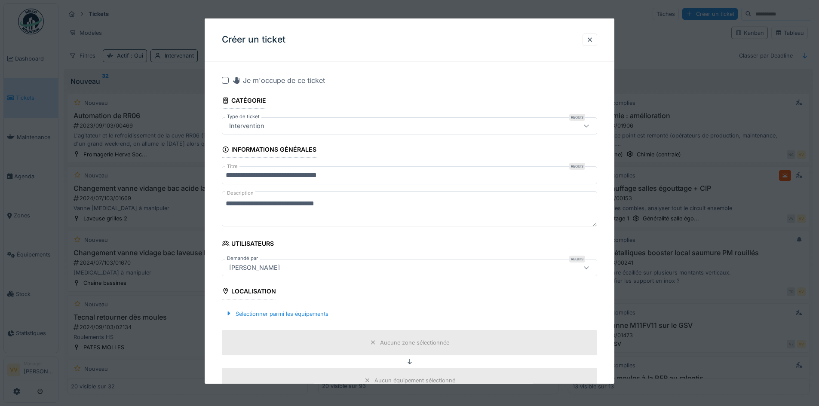
type textarea "**********"
drag, startPoint x: 302, startPoint y: 176, endPoint x: 308, endPoint y: 185, distance: 11.4
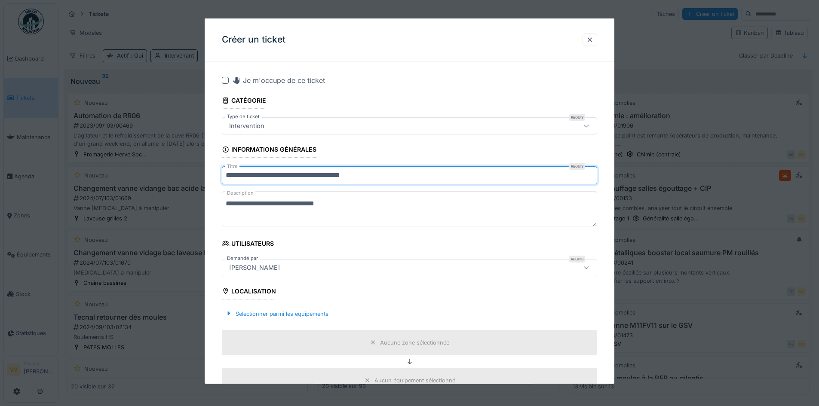
type input "**********"
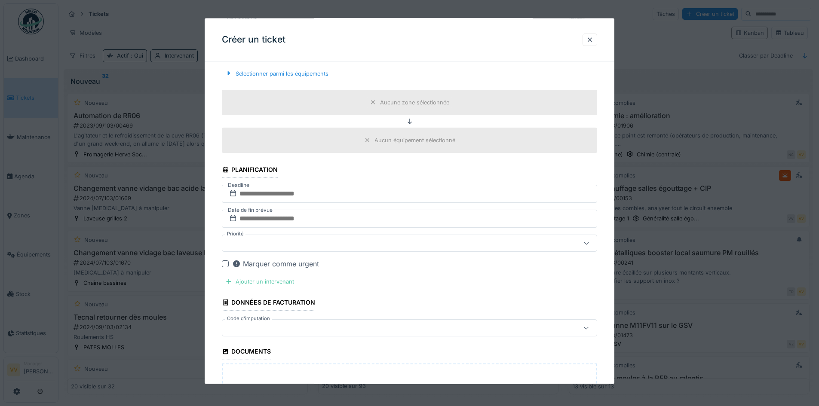
scroll to position [258, 0]
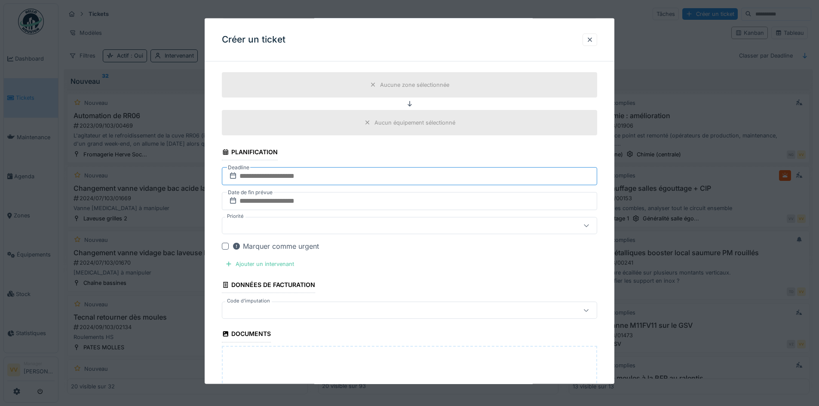
click at [373, 170] on input "text" at bounding box center [409, 176] width 375 height 18
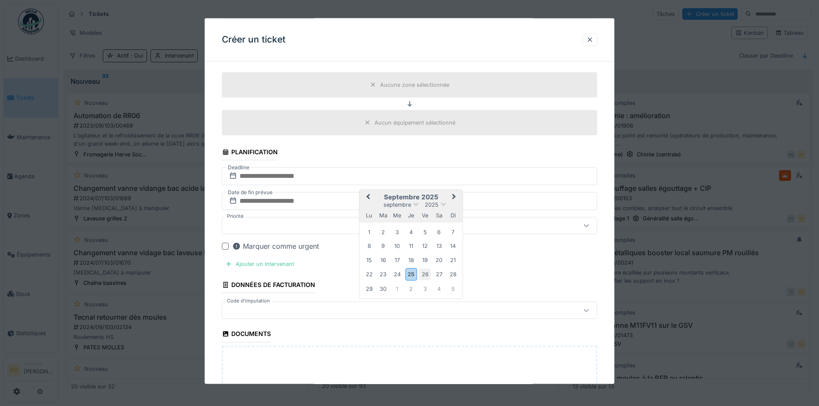
click at [423, 276] on div "26" at bounding box center [425, 275] width 12 height 12
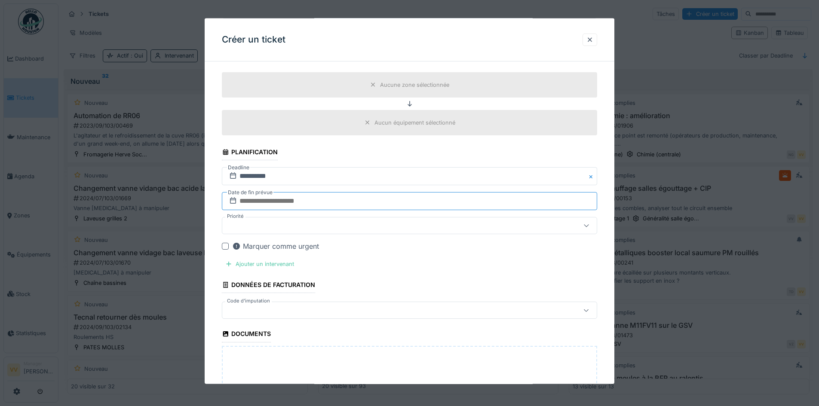
click at [357, 205] on input "text" at bounding box center [409, 201] width 375 height 18
click at [425, 297] on div "26" at bounding box center [425, 300] width 12 height 12
click at [454, 261] on fieldset "**********" at bounding box center [409, 161] width 375 height 703
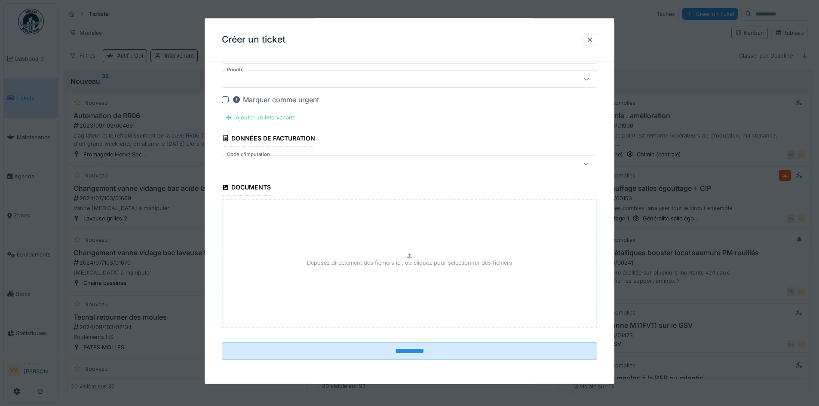
scroll to position [61, 0]
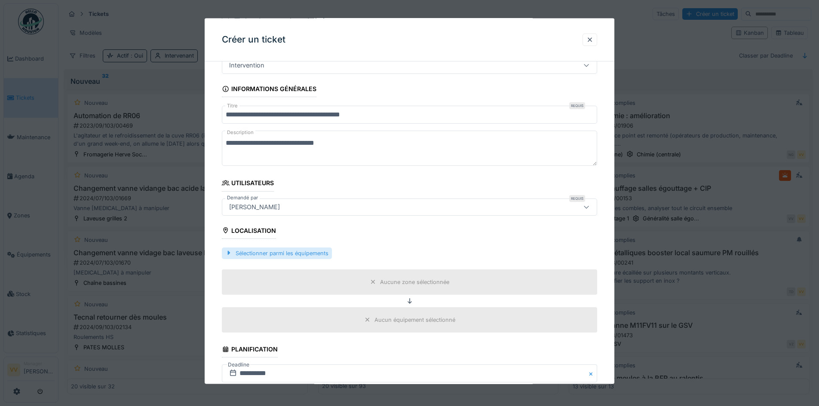
click at [309, 250] on div "Sélectionner parmi les équipements" at bounding box center [277, 253] width 110 height 12
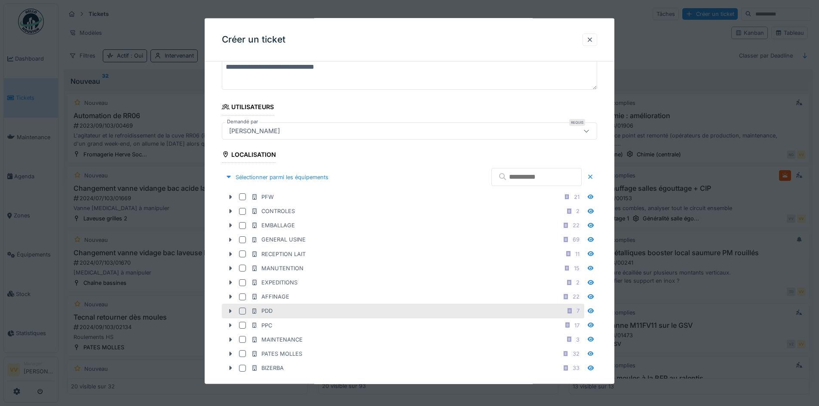
scroll to position [190, 0]
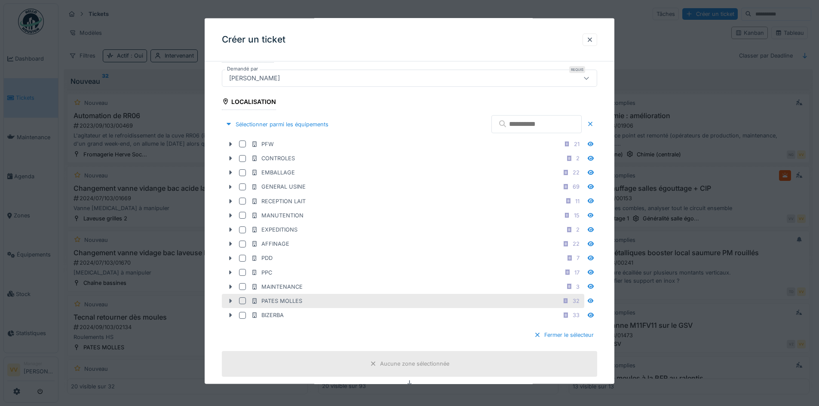
click at [228, 303] on icon at bounding box center [230, 301] width 7 height 6
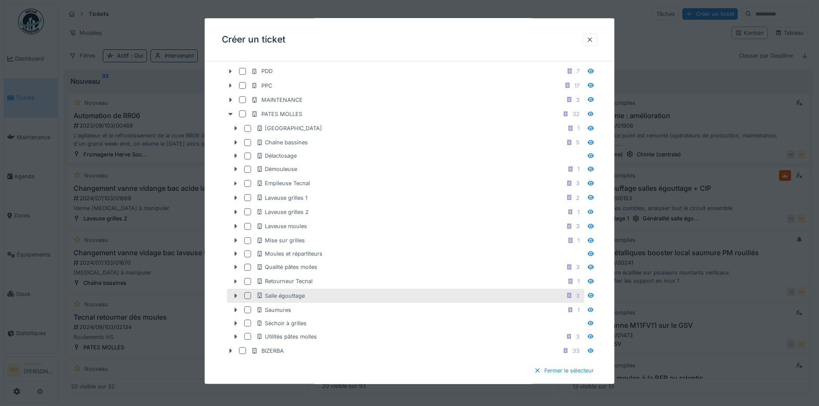
scroll to position [361, 0]
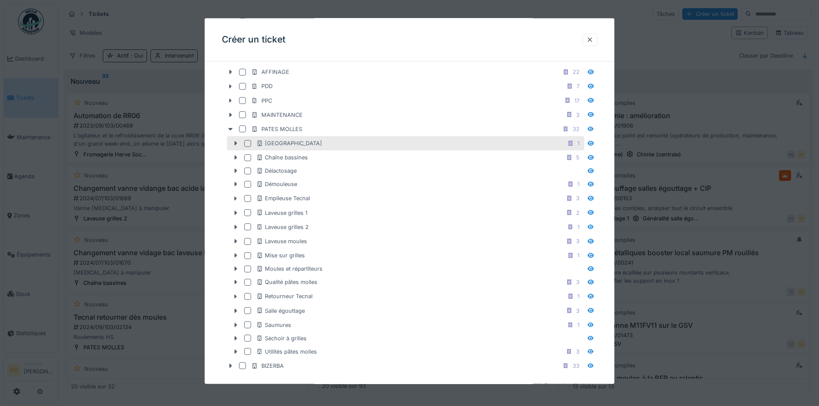
drag, startPoint x: 235, startPoint y: 156, endPoint x: 349, endPoint y: 146, distance: 113.9
click at [349, 146] on fieldset "**********" at bounding box center [409, 275] width 375 height 1136
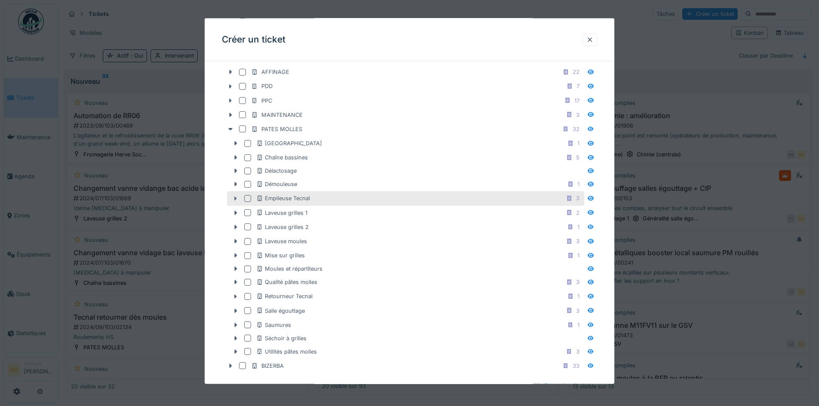
click at [238, 200] on icon at bounding box center [235, 199] width 7 height 6
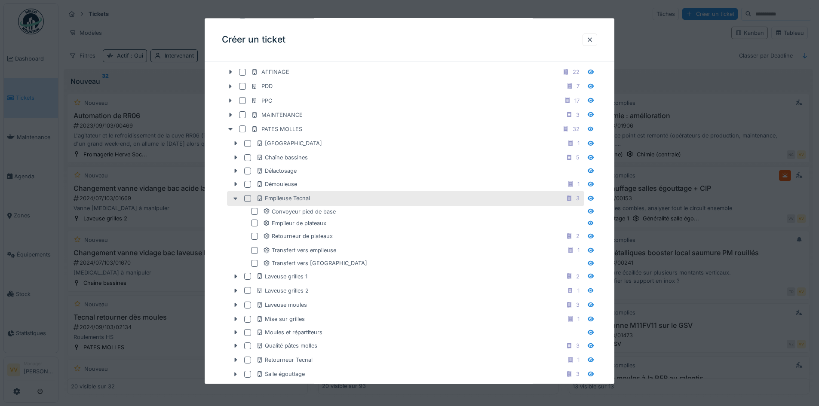
click at [238, 200] on icon at bounding box center [235, 199] width 7 height 6
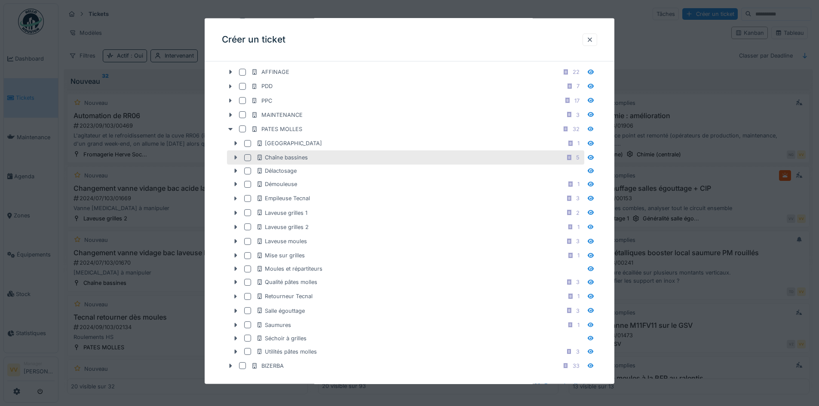
click at [233, 158] on icon at bounding box center [235, 158] width 7 height 6
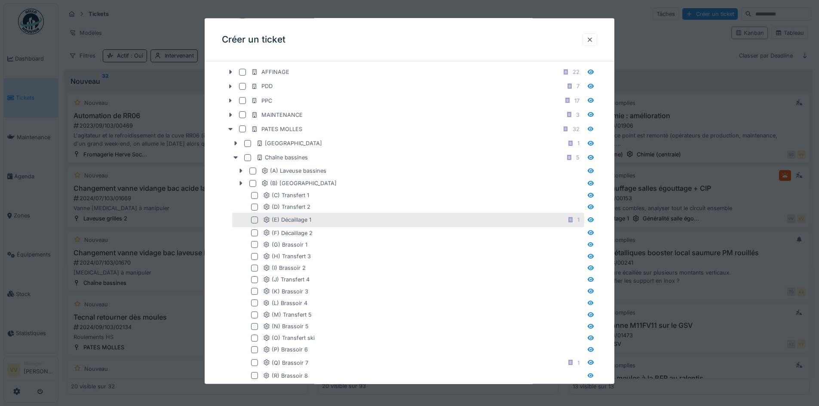
click at [255, 220] on div at bounding box center [254, 220] width 7 height 7
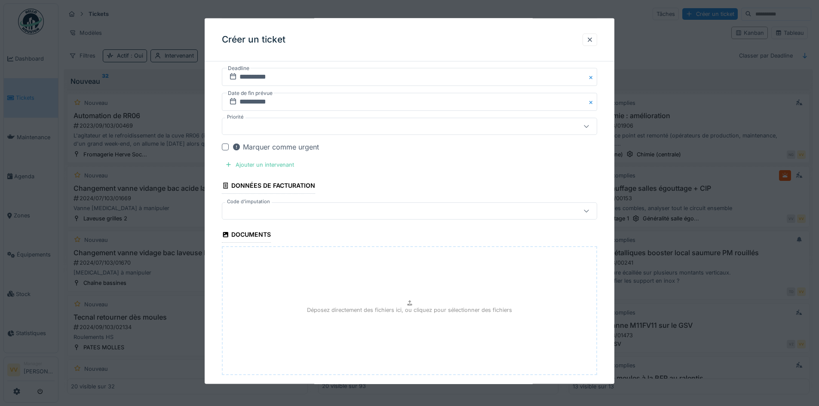
scroll to position [1049, 0]
click at [250, 147] on div "Marquer comme urgent" at bounding box center [275, 143] width 87 height 10
click at [255, 164] on div "Ajouter un intervenant" at bounding box center [260, 162] width 76 height 12
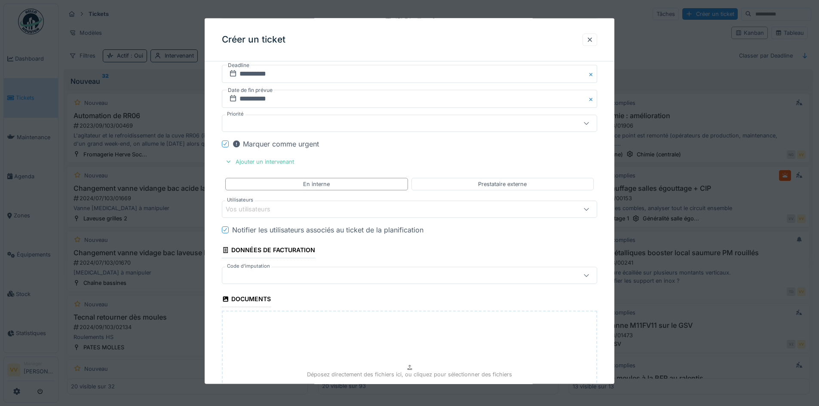
click at [305, 203] on div "Vos utilisateurs" at bounding box center [409, 209] width 375 height 17
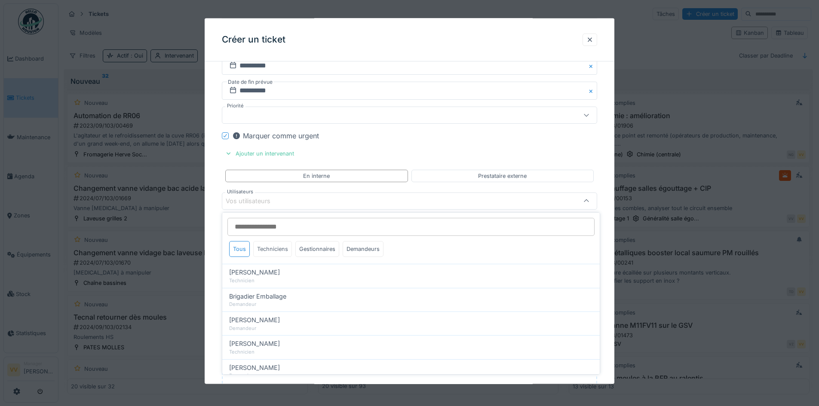
click at [278, 245] on div "Techniciens" at bounding box center [272, 249] width 39 height 16
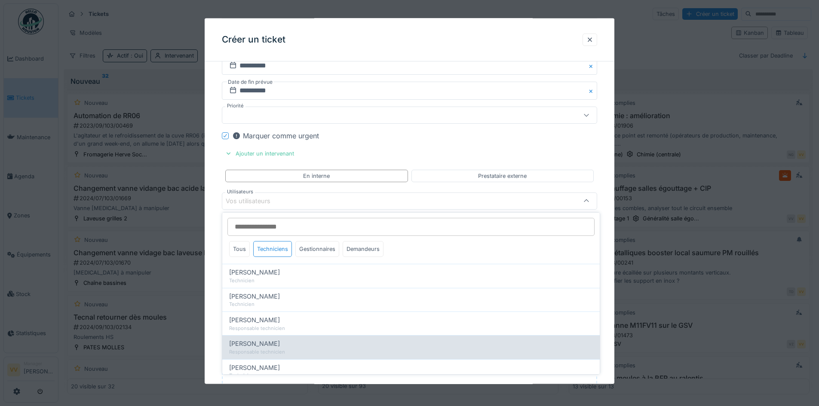
click at [268, 342] on span "[PERSON_NAME]" at bounding box center [254, 343] width 51 height 9
type input "*****"
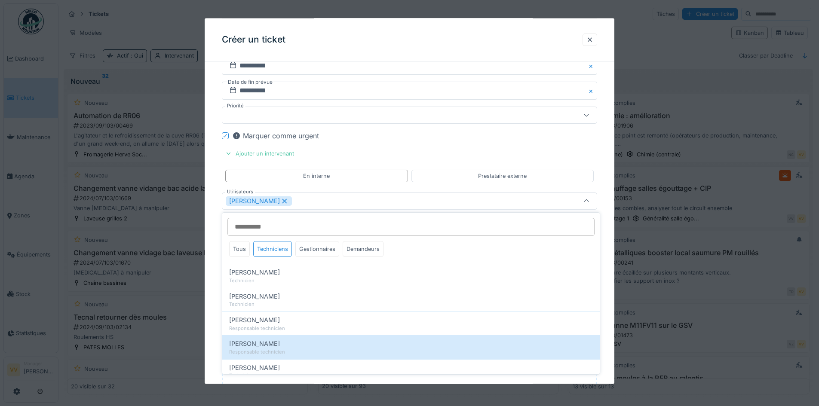
click at [281, 199] on icon at bounding box center [285, 201] width 8 height 6
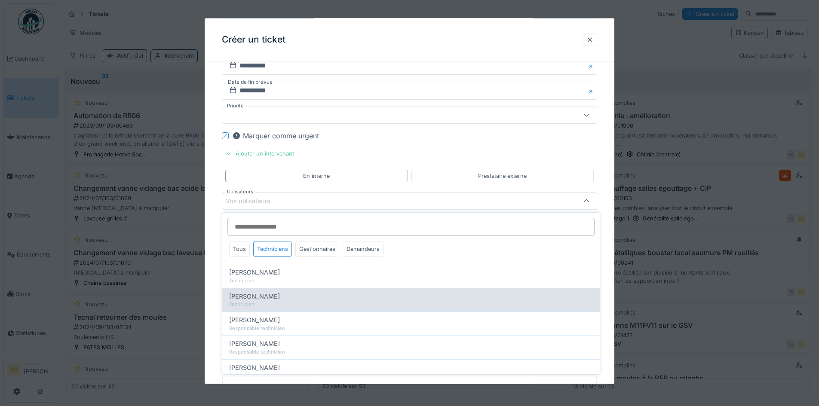
click at [267, 299] on span "[PERSON_NAME]" at bounding box center [254, 296] width 51 height 9
type input "****"
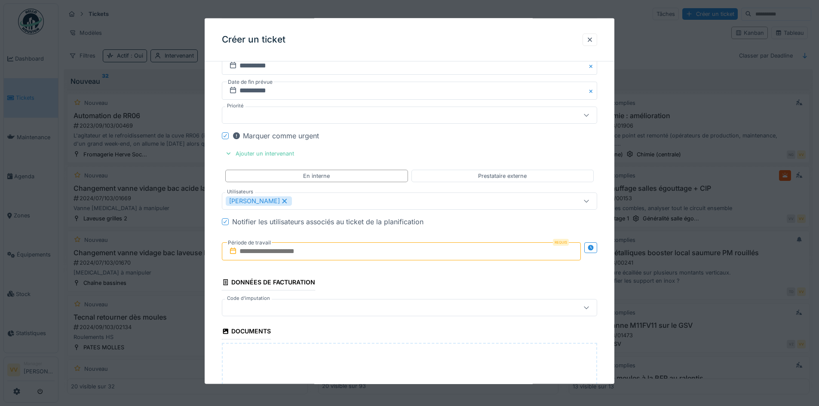
click at [441, 251] on input "text" at bounding box center [401, 251] width 359 height 18
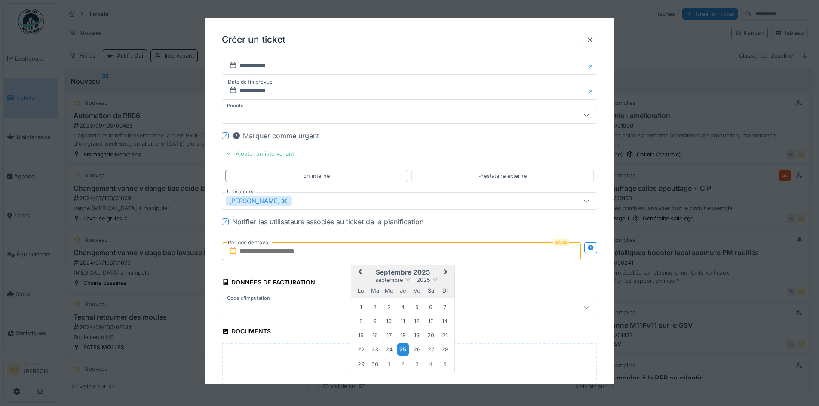
click at [402, 348] on div "25" at bounding box center [403, 349] width 12 height 12
click at [419, 351] on div "26" at bounding box center [417, 350] width 12 height 12
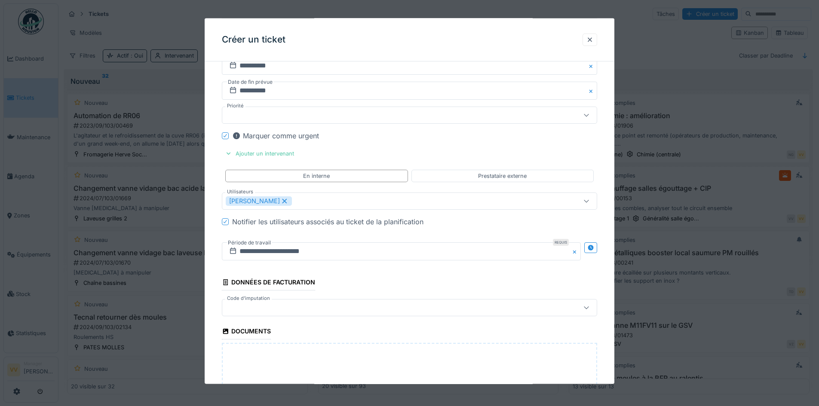
click at [419, 351] on div "Déposez directement des fichiers ici, ou cliquez pour sélectionner des fichiers" at bounding box center [409, 407] width 375 height 129
click at [577, 252] on button "Close" at bounding box center [575, 251] width 9 height 18
click at [324, 251] on input "text" at bounding box center [401, 251] width 359 height 18
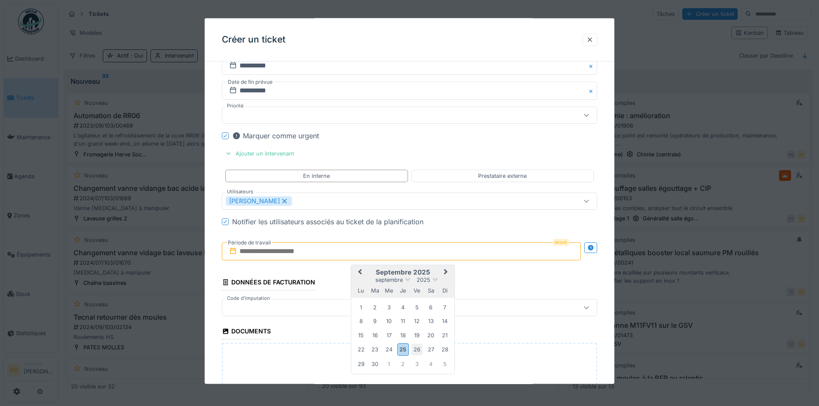
click at [418, 350] on div "26" at bounding box center [417, 350] width 12 height 12
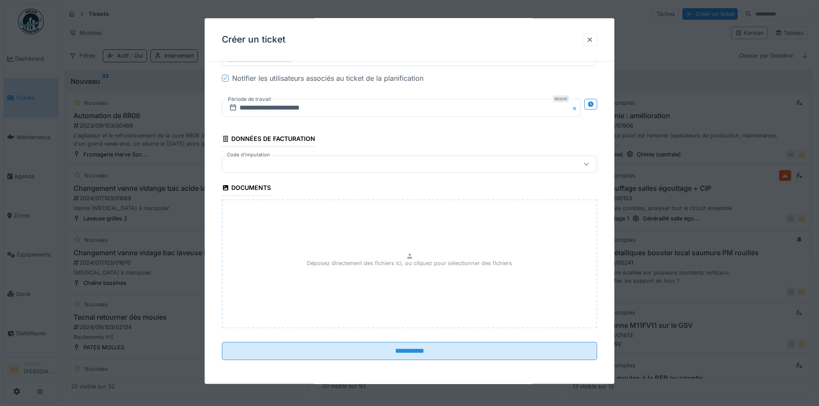
scroll to position [5, 0]
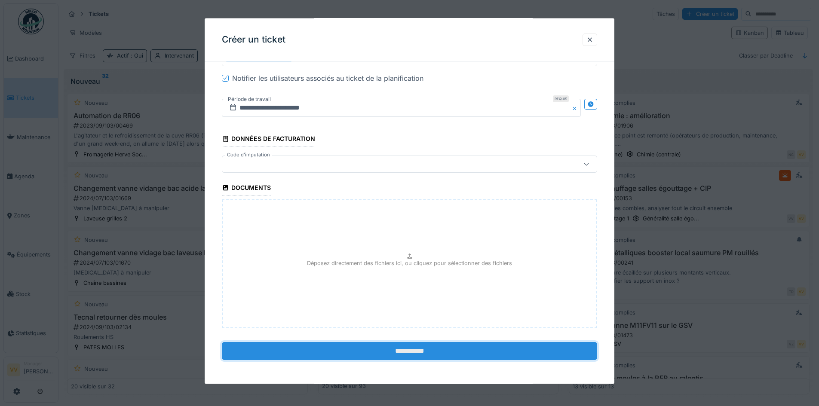
click at [405, 351] on input "**********" at bounding box center [409, 351] width 375 height 18
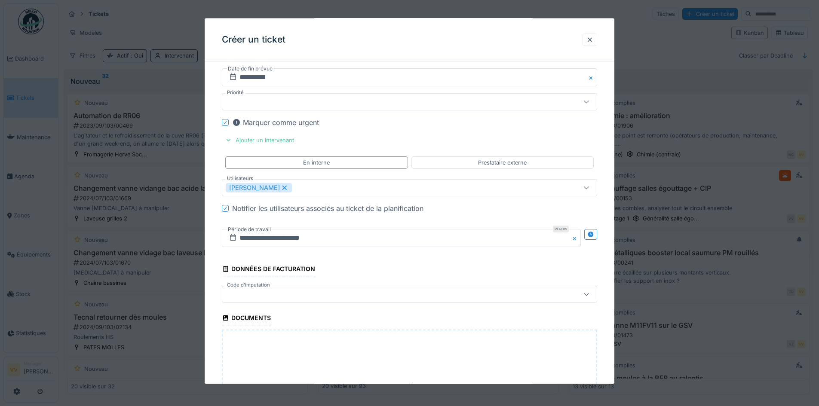
scroll to position [857, 0]
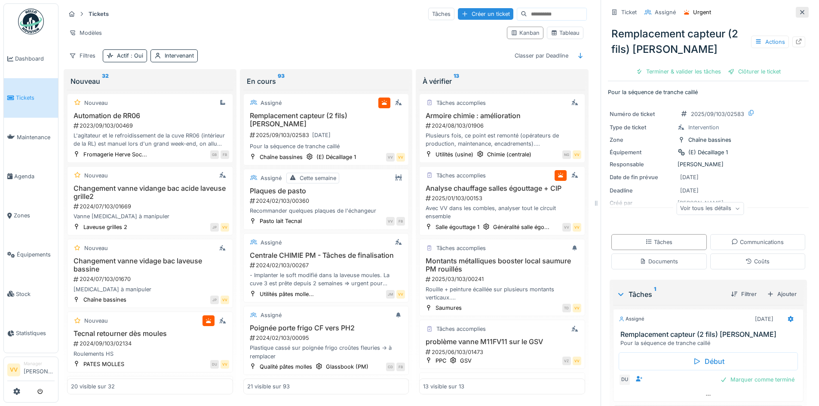
click at [798, 9] on icon at bounding box center [801, 12] width 7 height 6
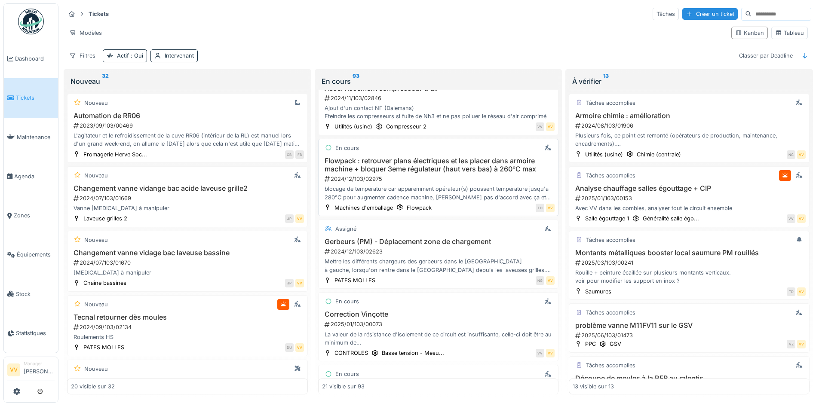
scroll to position [602, 0]
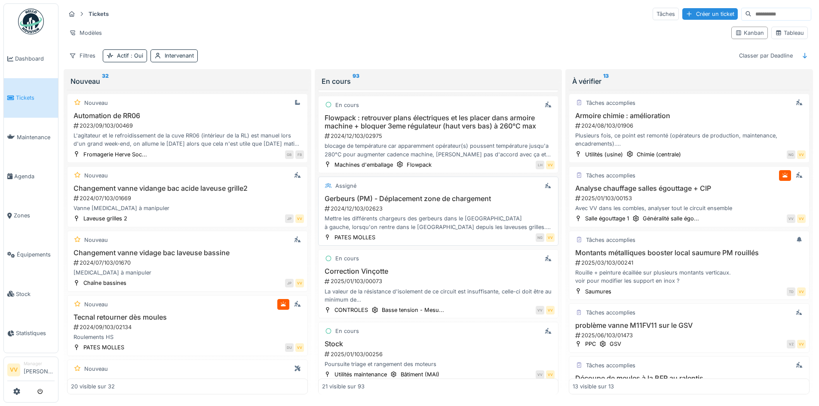
click at [475, 211] on div "2024/12/103/02623" at bounding box center [439, 209] width 231 height 8
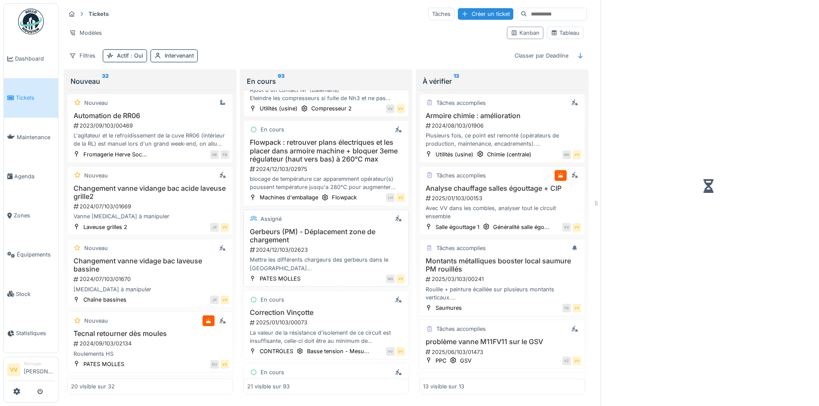
scroll to position [658, 0]
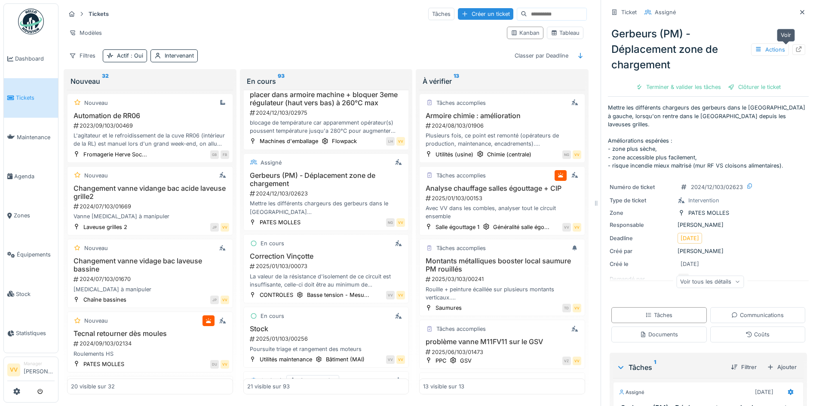
click at [795, 49] on icon at bounding box center [798, 49] width 7 height 6
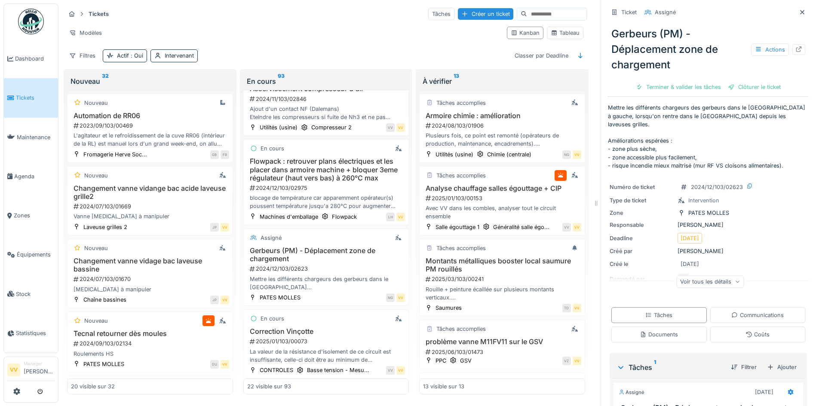
scroll to position [745, 0]
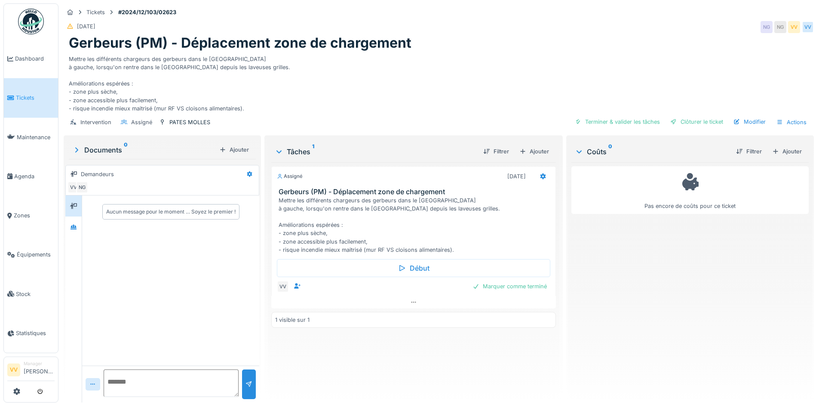
click at [158, 383] on textarea at bounding box center [171, 384] width 135 height 28
type textarea "**********"
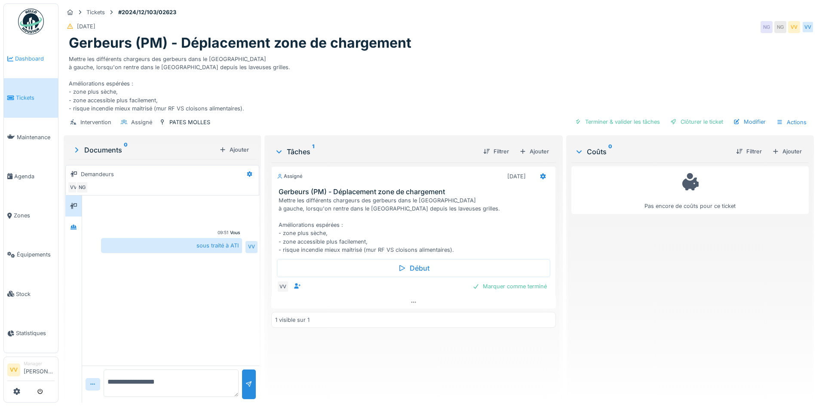
click at [31, 61] on span "Dashboard" at bounding box center [35, 59] width 40 height 8
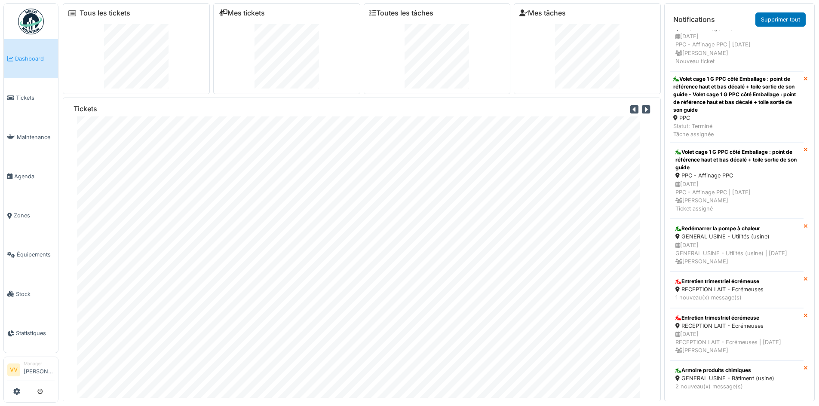
scroll to position [181, 0]
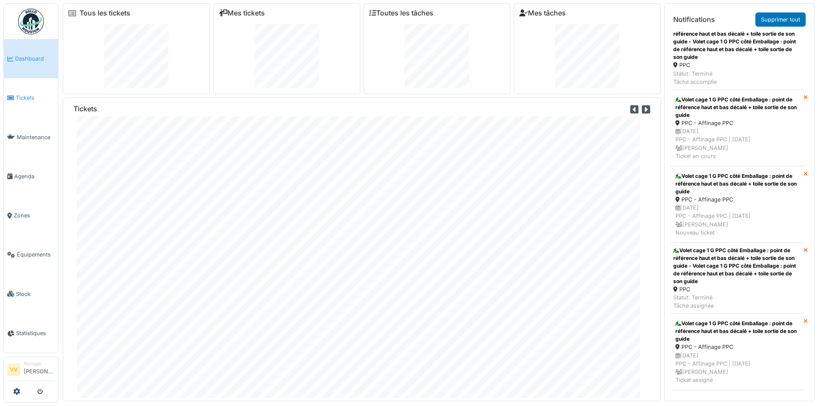
click at [21, 99] on span "Tickets" at bounding box center [35, 98] width 39 height 8
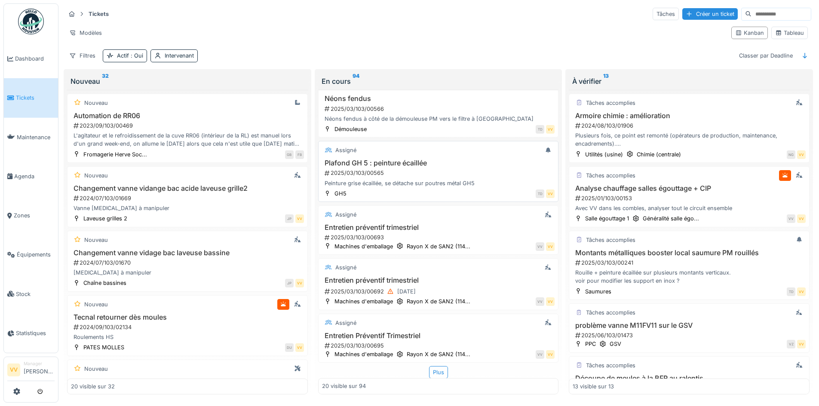
scroll to position [5, 0]
click at [431, 368] on div "Plus" at bounding box center [438, 372] width 19 height 12
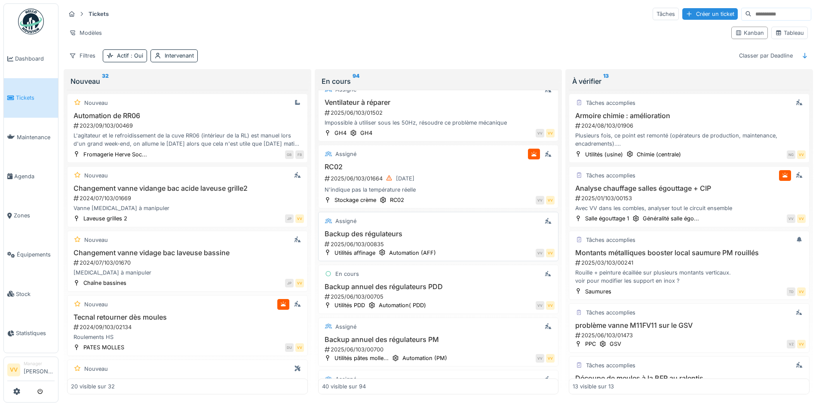
scroll to position [1734, 0]
click at [25, 94] on span "Tickets" at bounding box center [35, 98] width 39 height 8
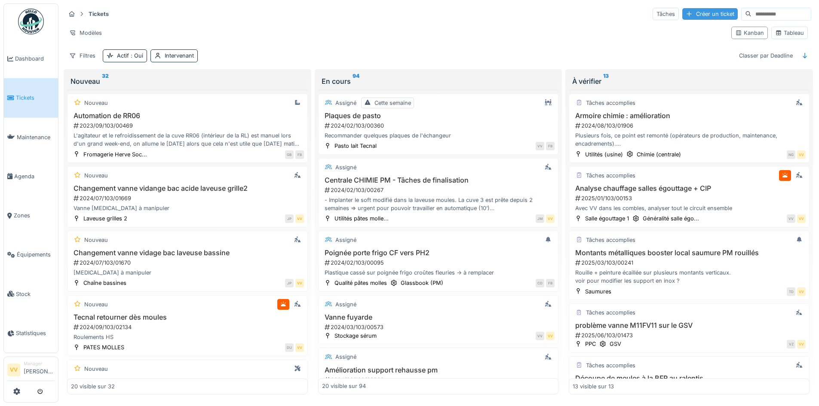
click at [685, 15] on div at bounding box center [688, 14] width 7 height 8
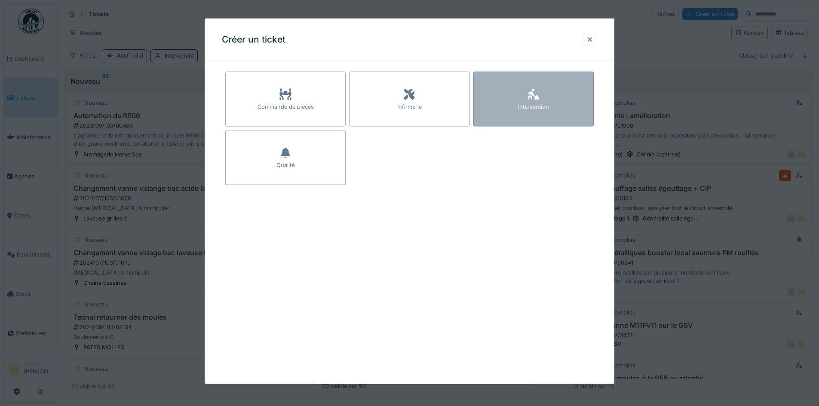
click at [547, 104] on div "Intervention" at bounding box center [533, 107] width 31 height 8
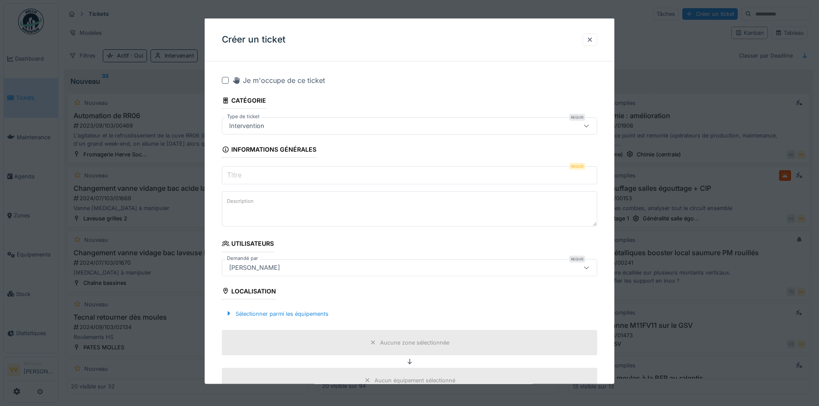
click at [349, 128] on div "Intervention" at bounding box center [388, 125] width 324 height 9
click at [303, 171] on input "Titre" at bounding box center [409, 175] width 375 height 18
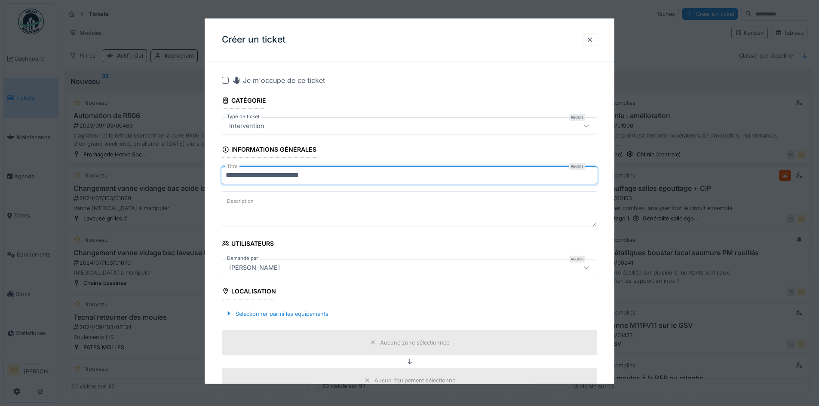
type input "**********"
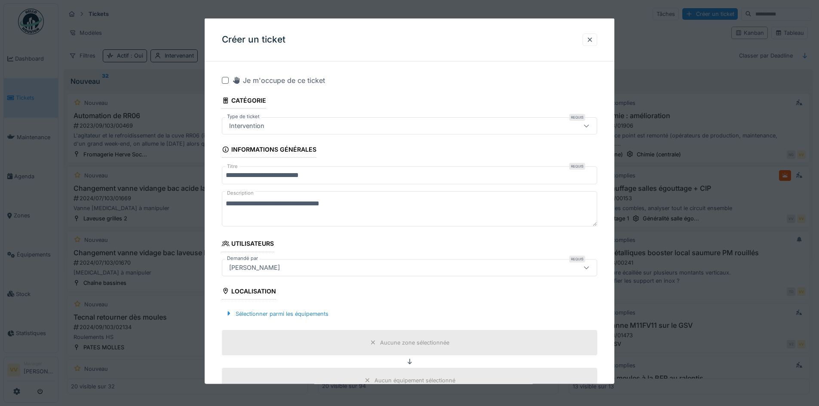
type textarea "**********"
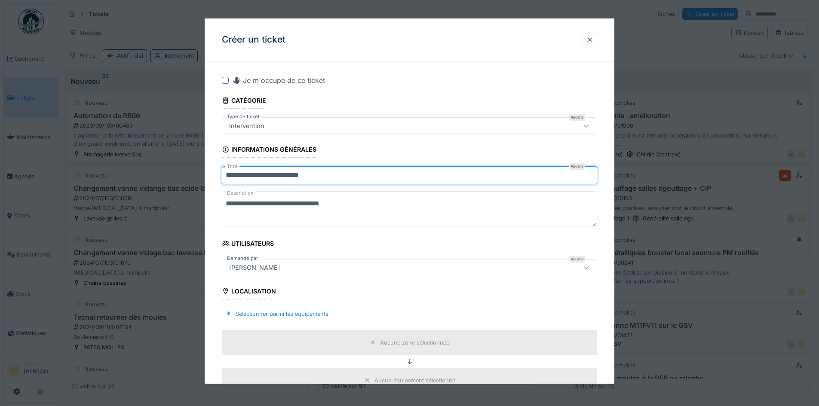
click at [389, 178] on input "**********" at bounding box center [409, 175] width 375 height 18
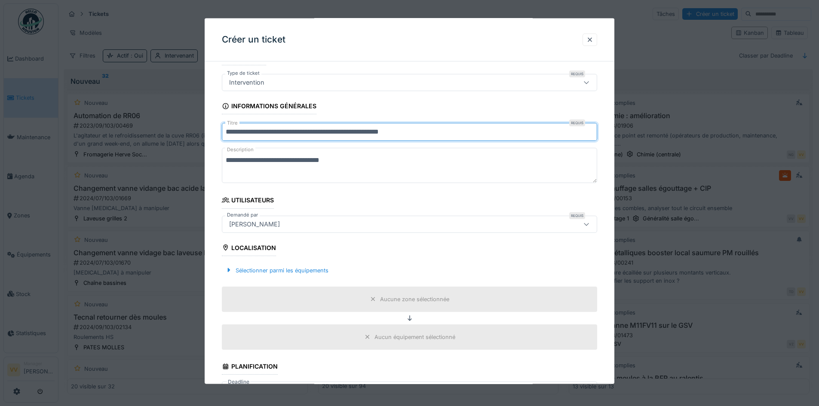
scroll to position [129, 0]
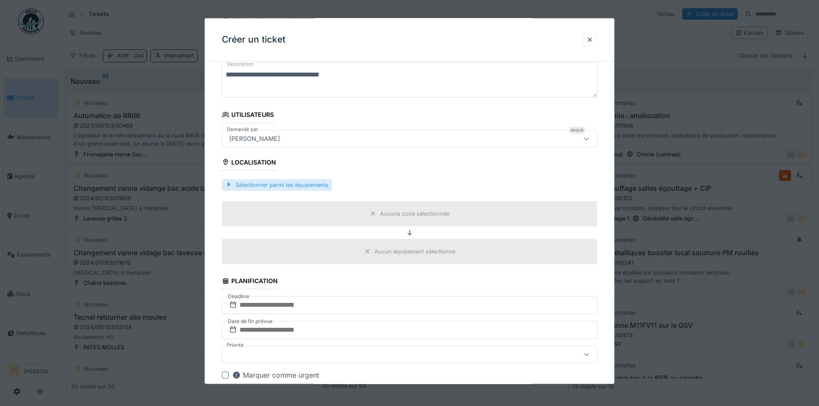
type input "**********"
click at [257, 187] on div "Sélectionner parmi les équipements" at bounding box center [277, 185] width 110 height 12
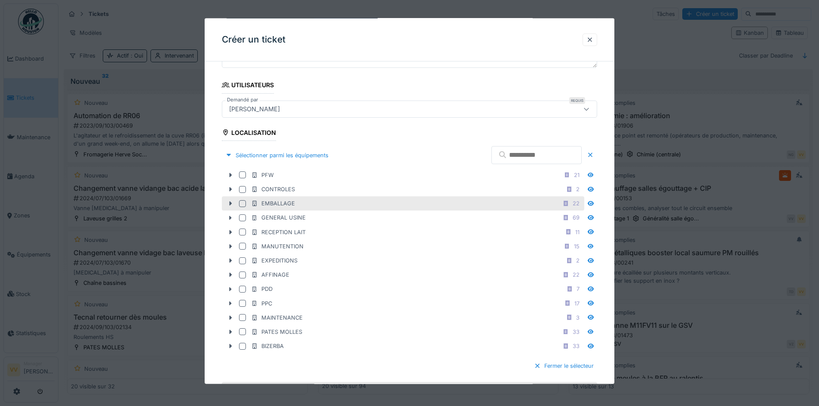
scroll to position [172, 0]
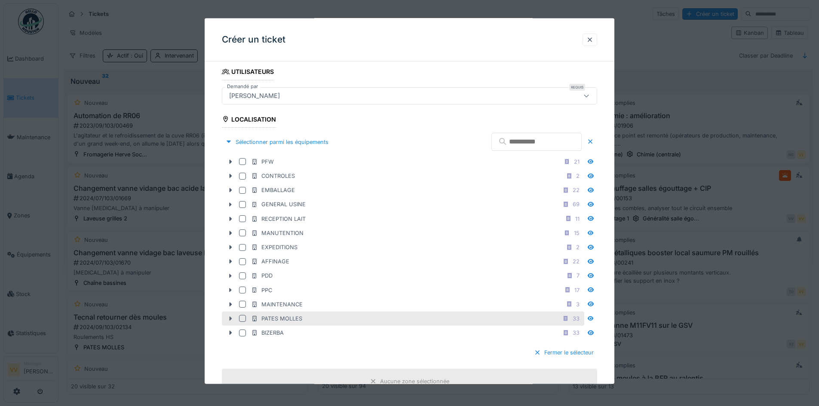
click at [228, 320] on icon at bounding box center [230, 319] width 7 height 6
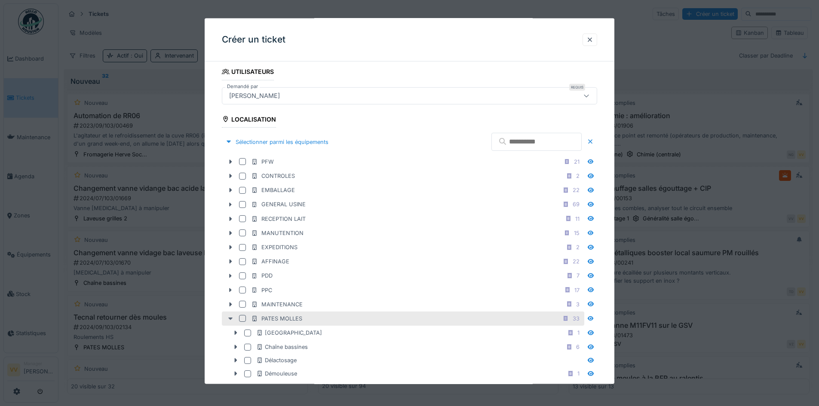
click at [228, 320] on icon at bounding box center [230, 319] width 7 height 6
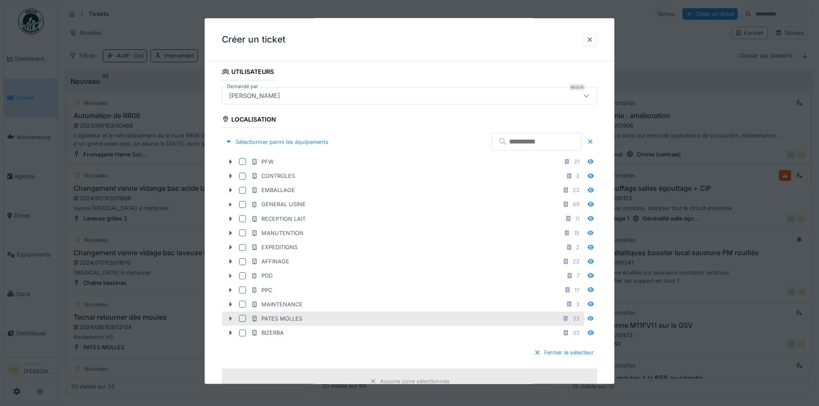
click at [228, 320] on icon at bounding box center [230, 319] width 7 height 6
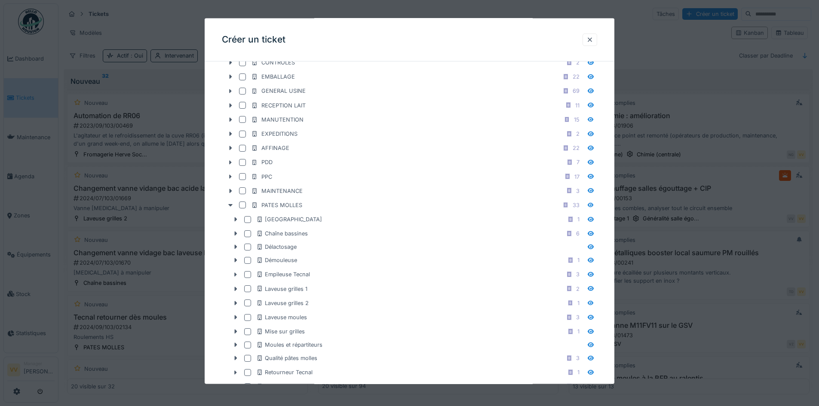
scroll to position [301, 0]
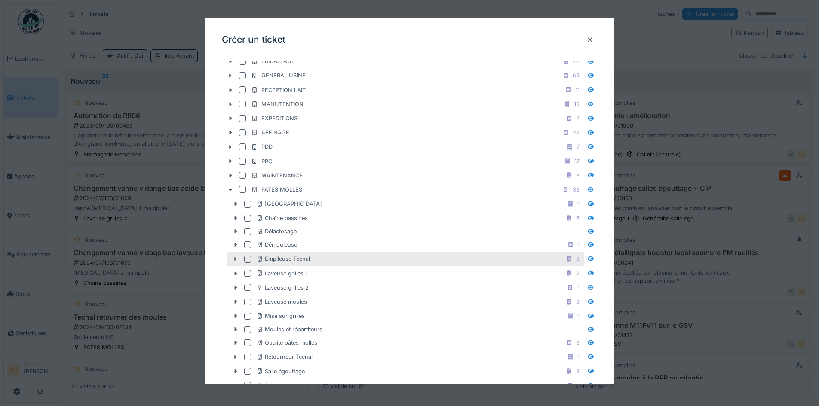
click at [234, 259] on icon at bounding box center [235, 259] width 7 height 6
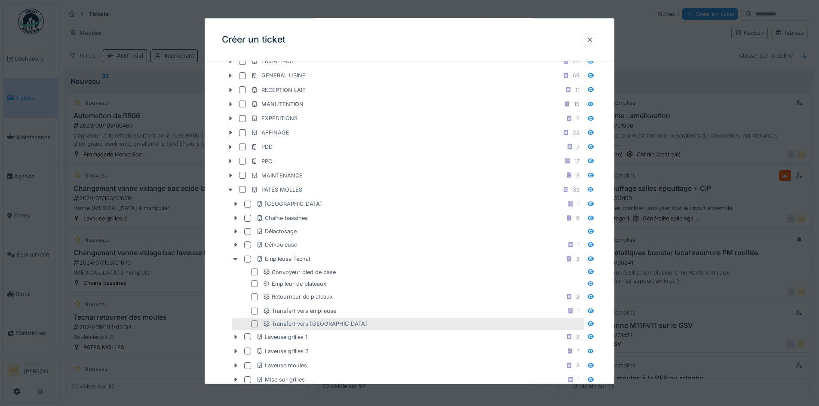
click at [252, 323] on div at bounding box center [254, 323] width 7 height 7
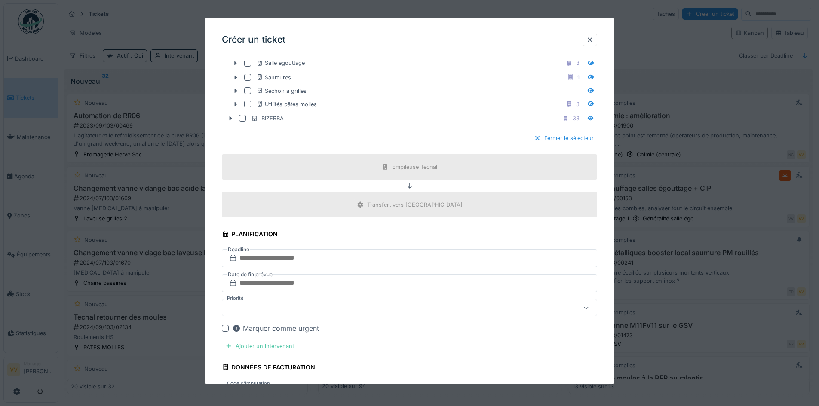
scroll to position [688, 0]
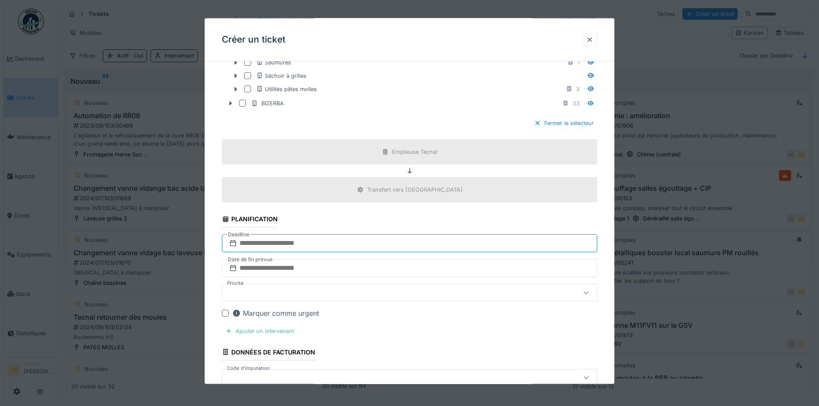
click at [343, 242] on input "text" at bounding box center [409, 243] width 375 height 18
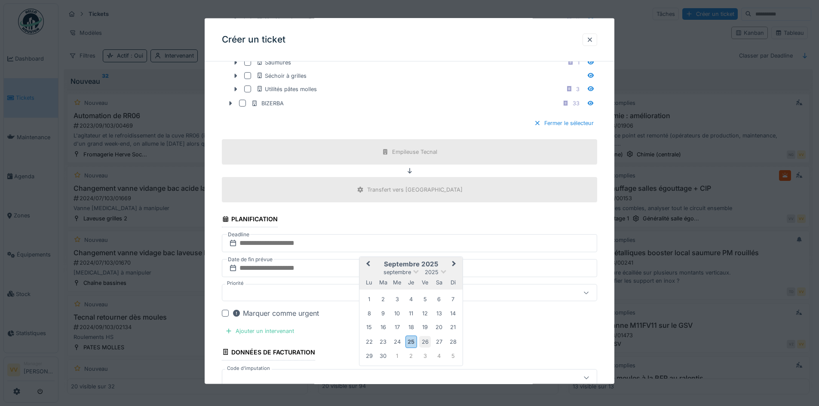
click at [424, 343] on div "26" at bounding box center [425, 342] width 12 height 12
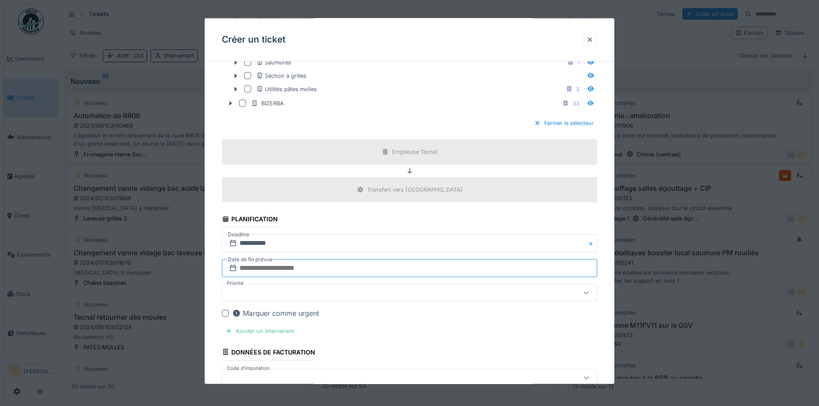
click at [370, 269] on input "text" at bounding box center [409, 268] width 375 height 18
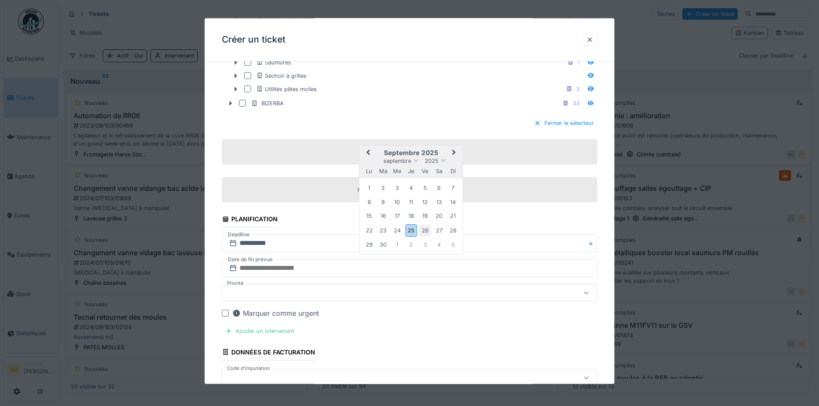
click at [424, 229] on div "26" at bounding box center [425, 230] width 12 height 12
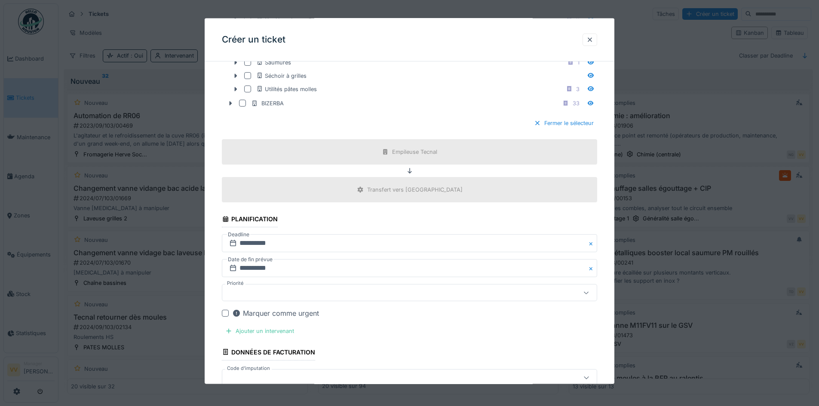
click at [280, 333] on div "Ajouter un intervenant" at bounding box center [260, 331] width 76 height 12
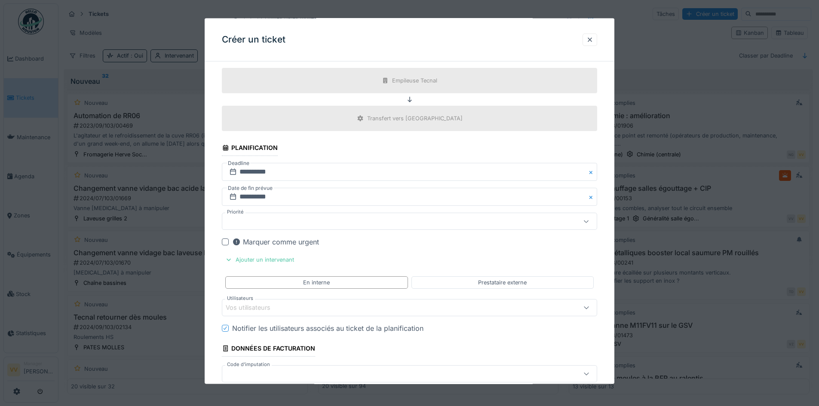
scroll to position [774, 0]
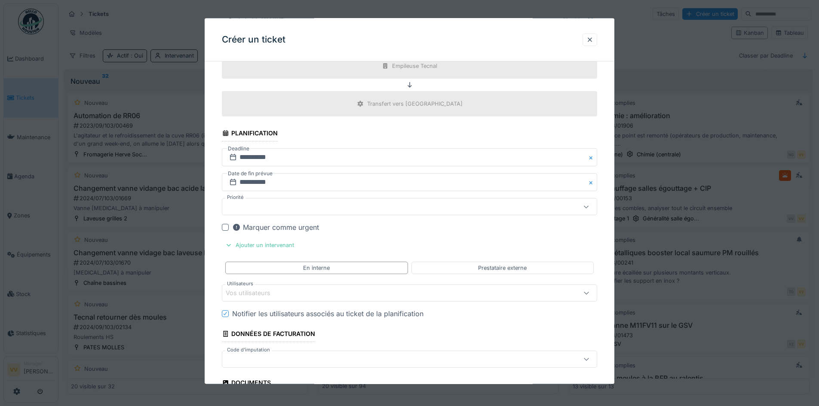
click at [390, 289] on div "Vos utilisateurs" at bounding box center [388, 292] width 324 height 9
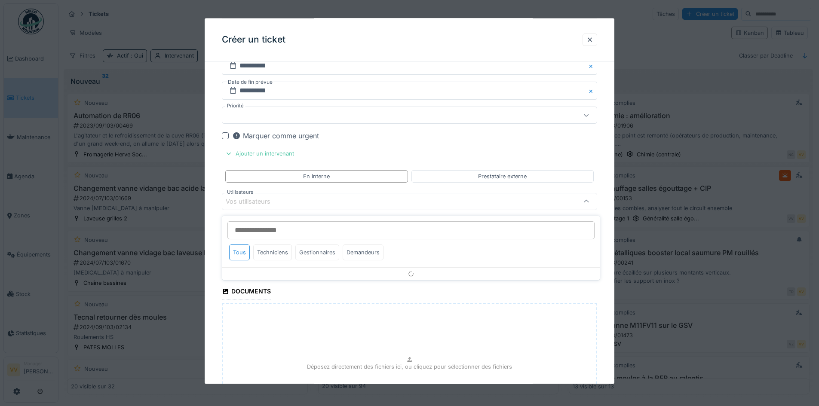
scroll to position [865, 0]
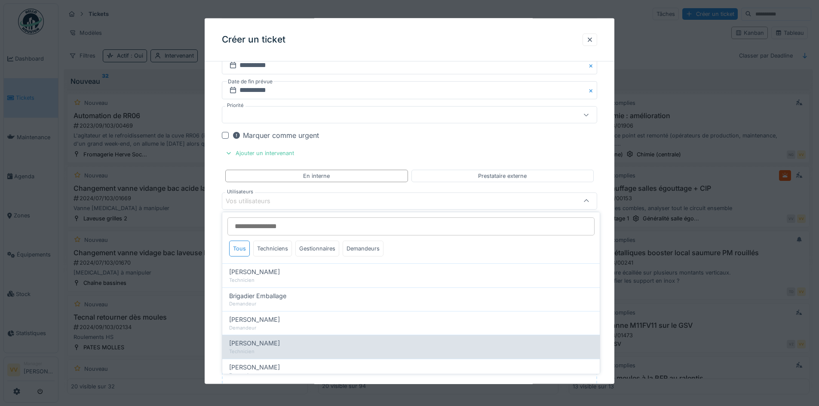
click at [262, 348] on span "[PERSON_NAME]" at bounding box center [254, 343] width 51 height 9
type input "****"
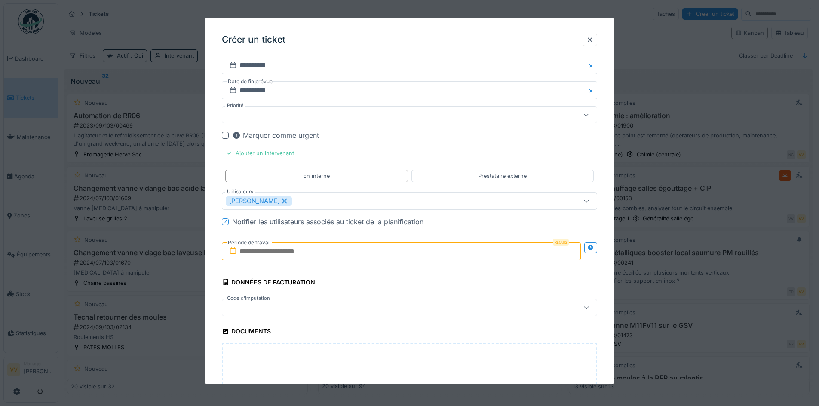
click at [320, 249] on input "text" at bounding box center [401, 251] width 359 height 18
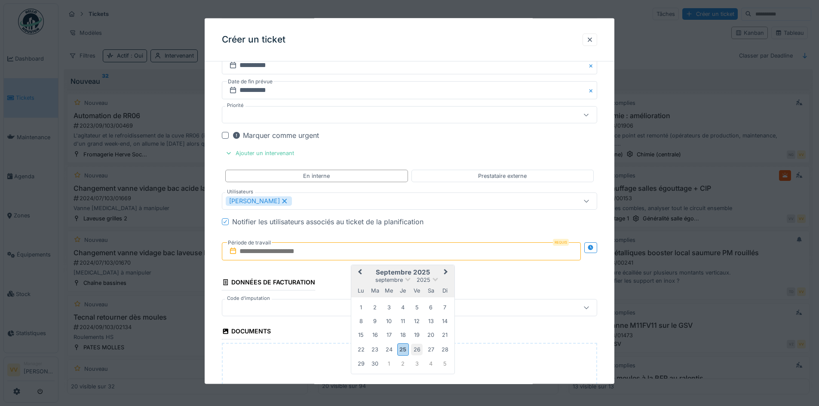
click at [416, 349] on div "26" at bounding box center [417, 349] width 12 height 12
click at [417, 352] on div "26" at bounding box center [417, 349] width 12 height 12
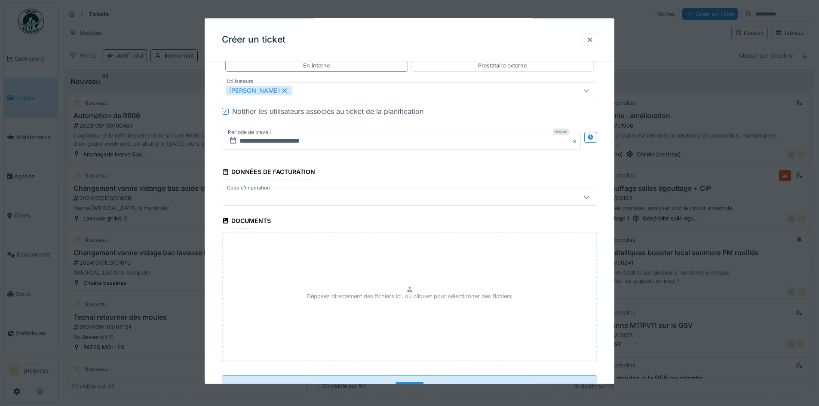
scroll to position [994, 0]
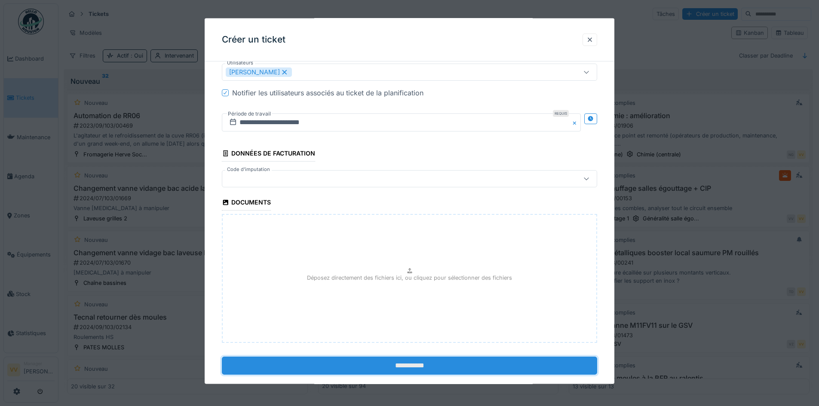
click at [425, 370] on input "**********" at bounding box center [409, 366] width 375 height 18
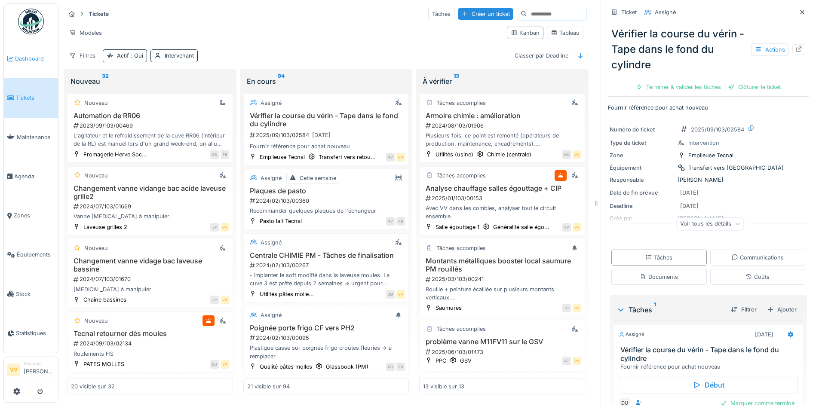
click at [28, 52] on link "Dashboard" at bounding box center [31, 58] width 54 height 39
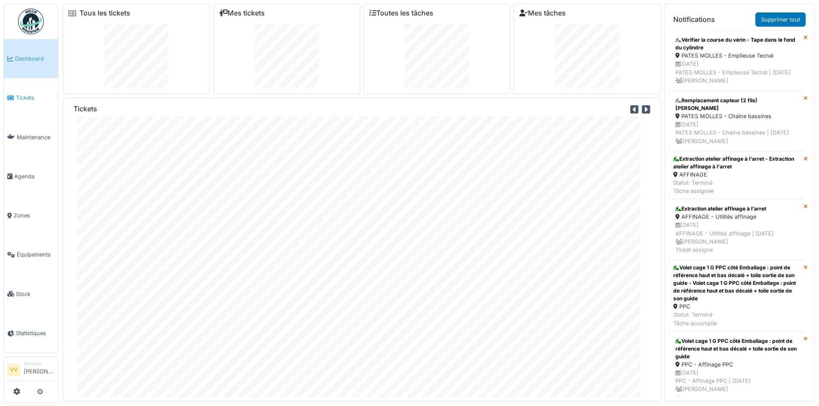
click at [24, 101] on link "Tickets" at bounding box center [31, 97] width 54 height 39
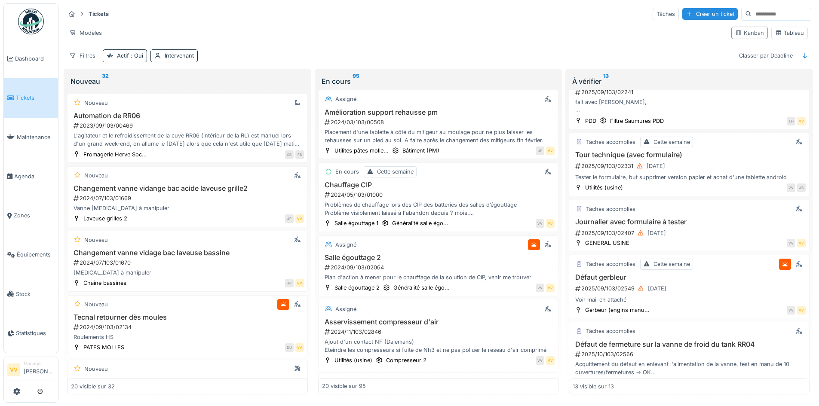
scroll to position [559, 0]
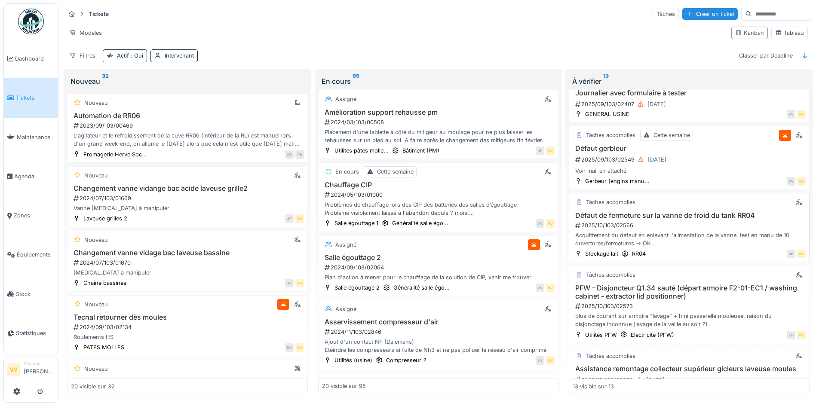
click at [697, 230] on div "Défaut de fermeture sur la vanne de froid du tank RR04 2025/10/103/02566 Acquit…" at bounding box center [688, 229] width 233 height 37
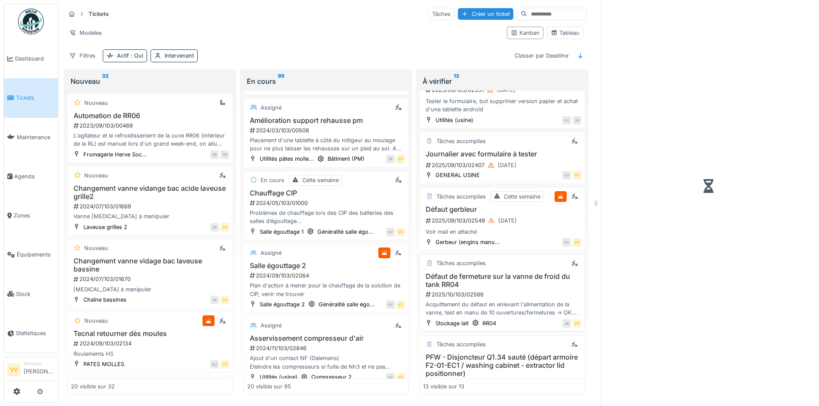
scroll to position [631, 0]
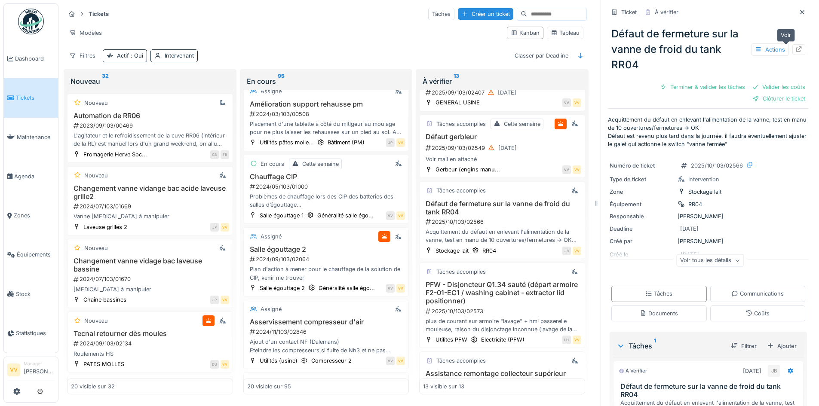
click at [796, 49] on icon at bounding box center [799, 49] width 6 height 6
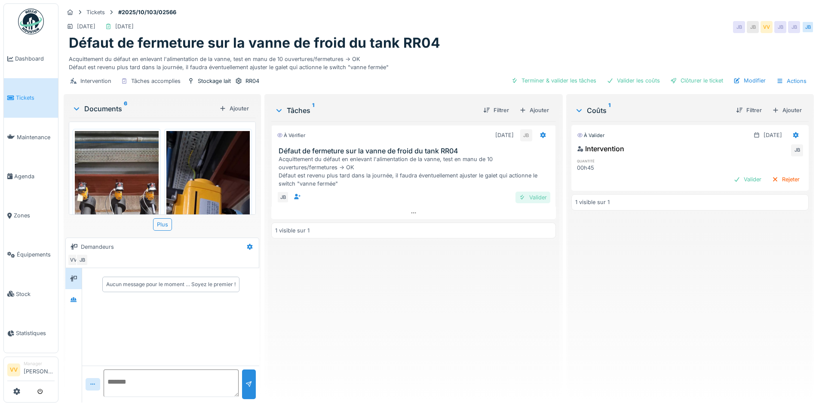
click at [528, 195] on div "Valider" at bounding box center [532, 198] width 35 height 12
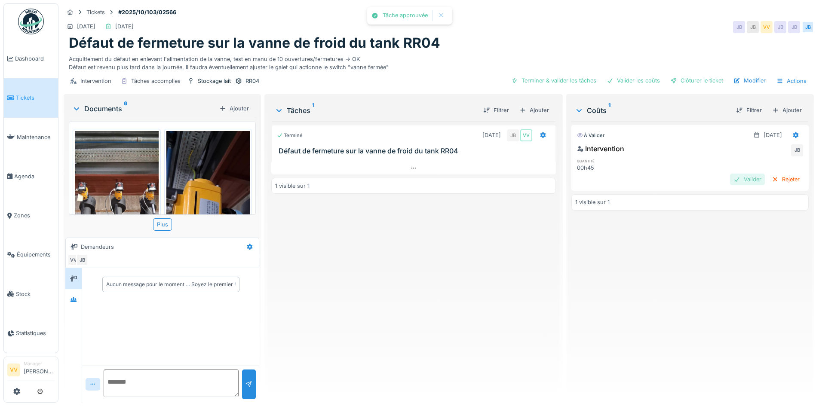
click at [730, 177] on div "Valider" at bounding box center [747, 180] width 35 height 12
click at [689, 78] on div "Clôturer le ticket" at bounding box center [697, 81] width 60 height 12
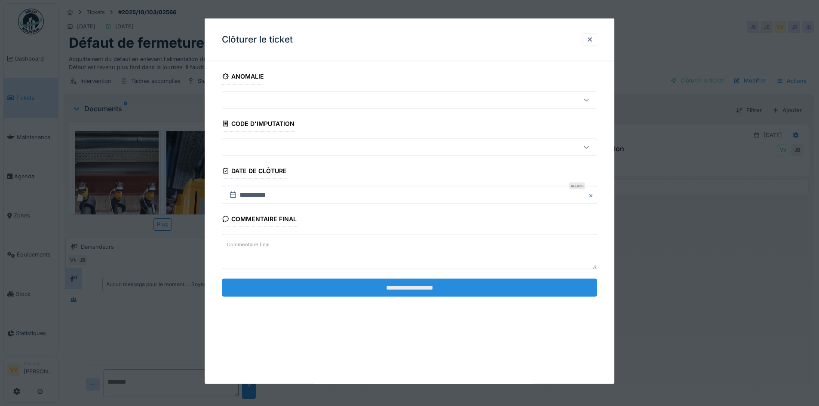
click at [416, 284] on input "**********" at bounding box center [409, 287] width 375 height 18
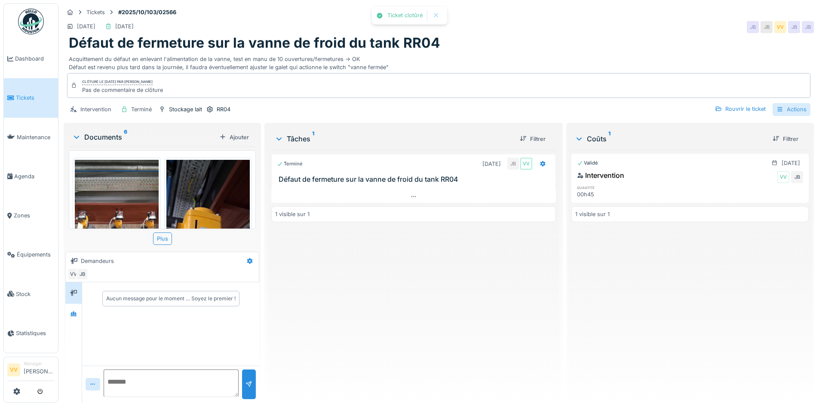
click at [789, 108] on div "Actions" at bounding box center [791, 109] width 38 height 12
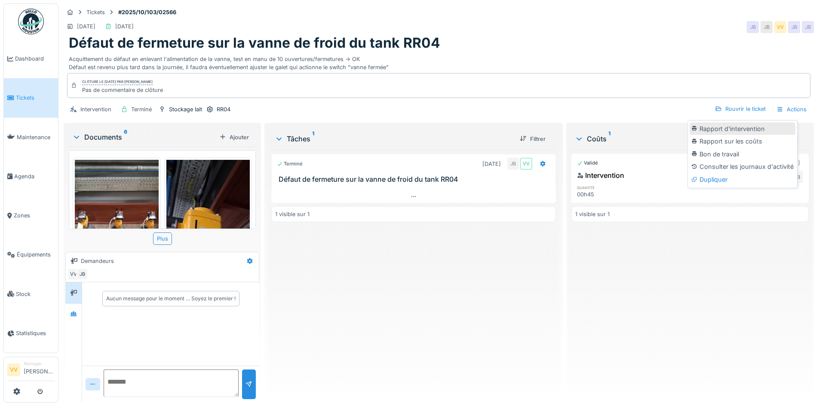
click at [761, 126] on div "Rapport d'intervention" at bounding box center [742, 128] width 106 height 13
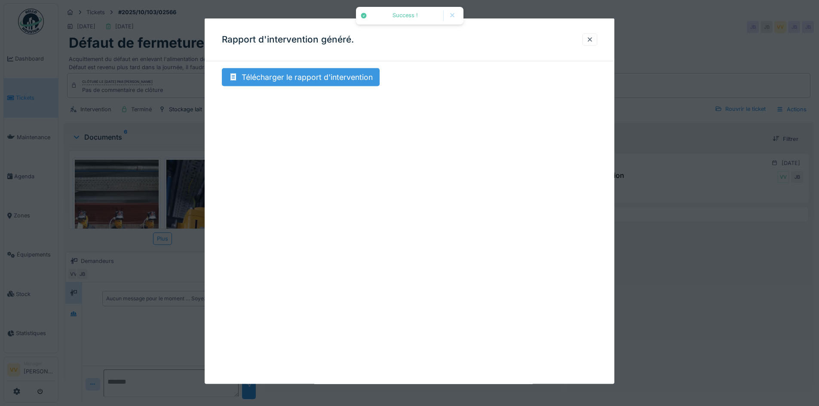
click at [292, 70] on div "Télécharger le rapport d'intervention" at bounding box center [301, 77] width 158 height 18
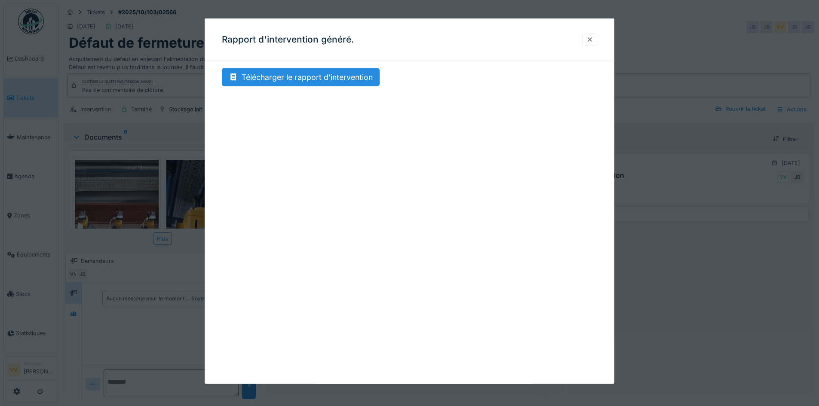
click at [593, 38] on div at bounding box center [589, 39] width 7 height 8
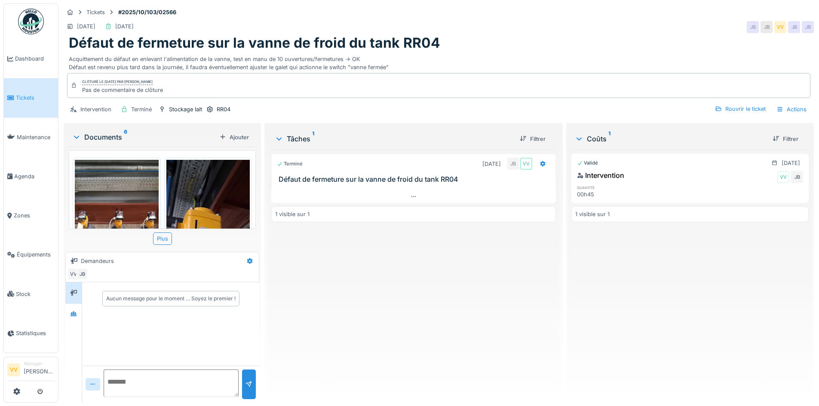
click at [133, 196] on img at bounding box center [117, 250] width 84 height 181
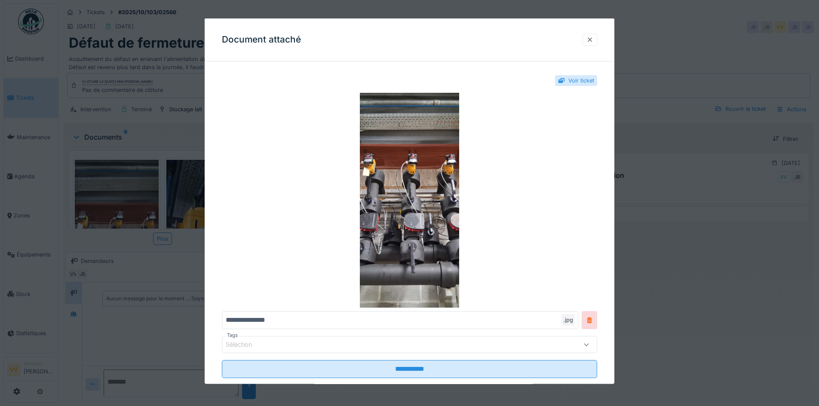
click at [597, 41] on div at bounding box center [589, 39] width 15 height 12
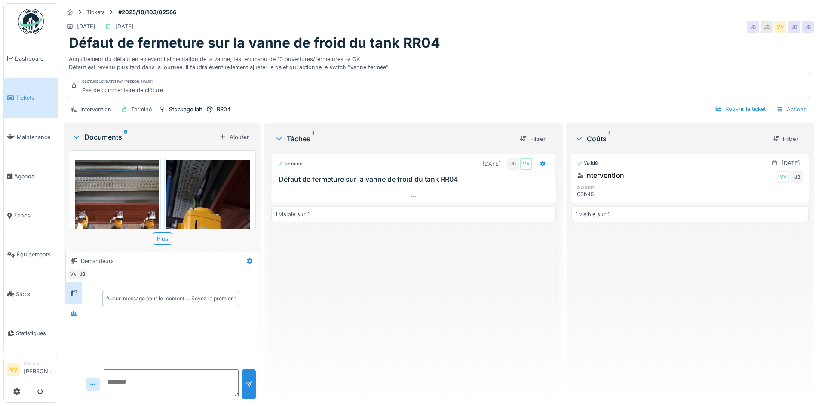
click at [219, 201] on img at bounding box center [208, 250] width 84 height 181
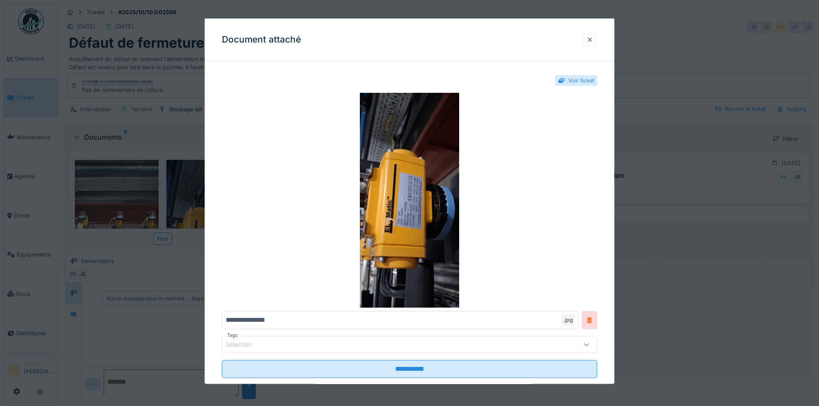
click at [593, 38] on div at bounding box center [589, 39] width 7 height 8
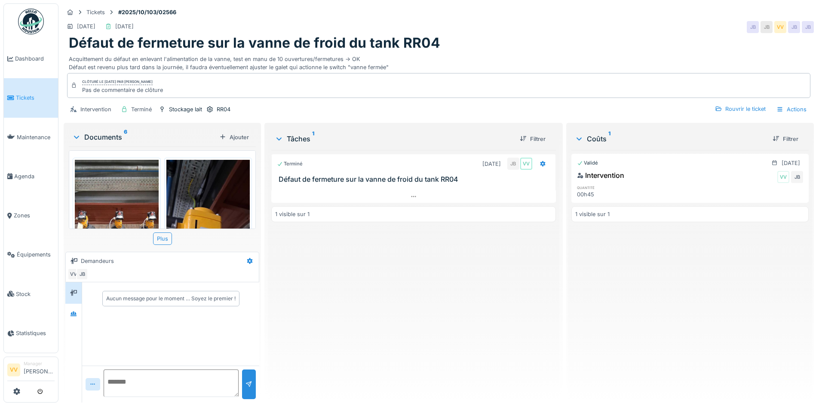
click at [426, 269] on div "Terminé 24/09/2025 JB VV Défaut de fermeture sur la vanne de froid du tank RR04…" at bounding box center [413, 273] width 284 height 246
click at [36, 88] on link "Tickets" at bounding box center [31, 97] width 54 height 39
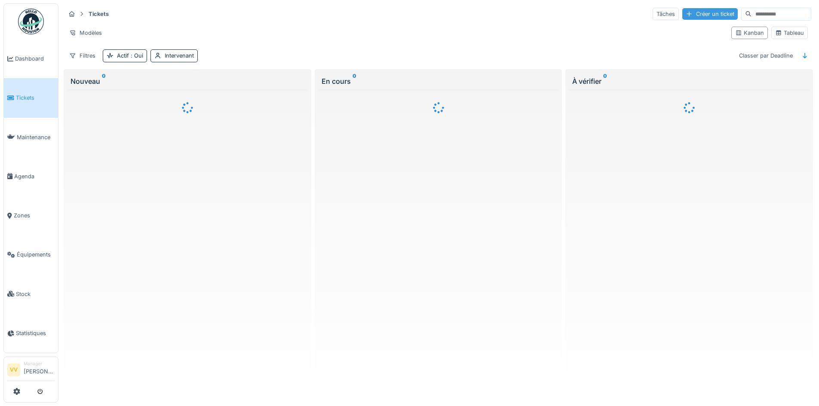
click at [691, 12] on div "Créer un ticket" at bounding box center [709, 14] width 55 height 12
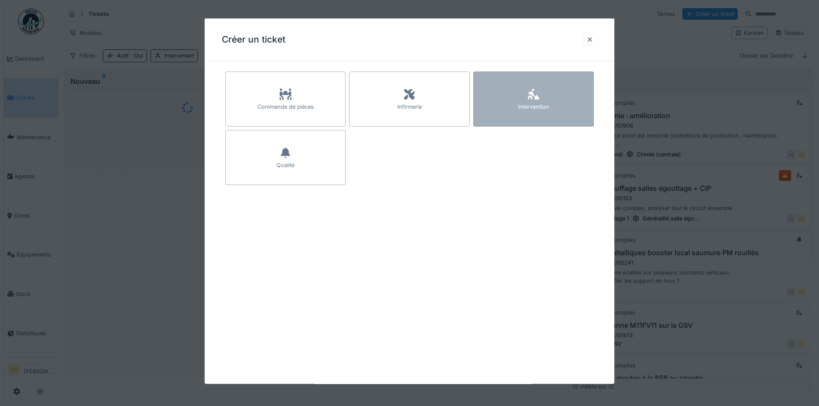
click at [565, 90] on div "Intervention" at bounding box center [533, 99] width 120 height 55
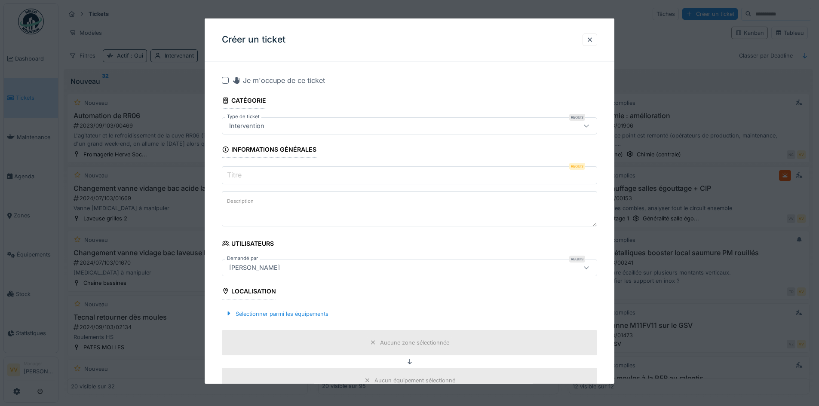
click at [310, 177] on input "Titre" at bounding box center [409, 175] width 375 height 18
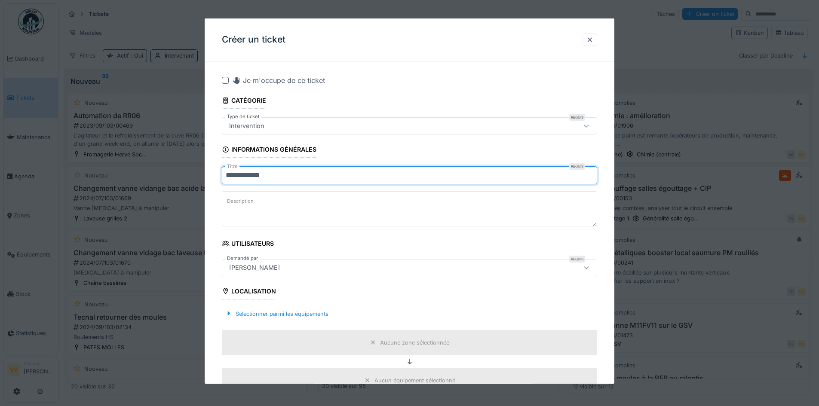
type input "**********"
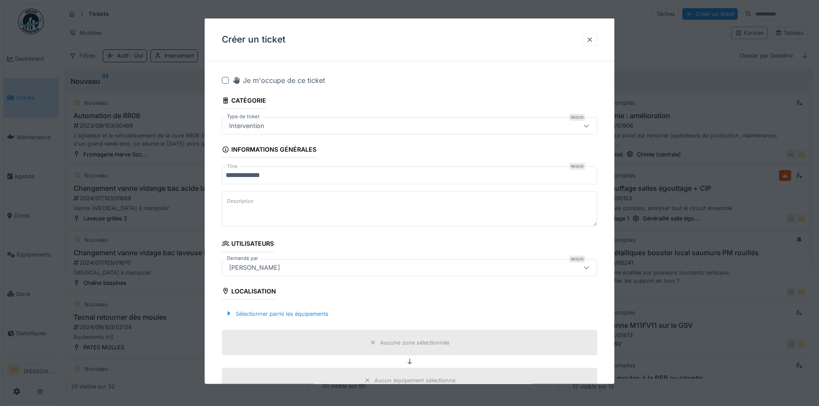
click at [340, 204] on textarea "Description" at bounding box center [409, 208] width 375 height 35
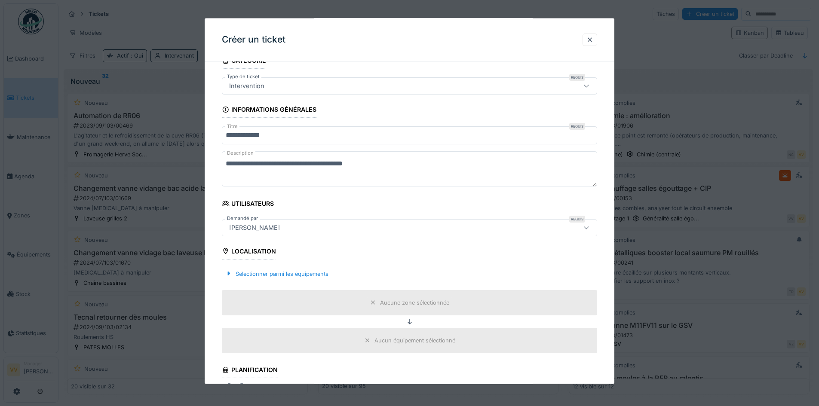
scroll to position [86, 0]
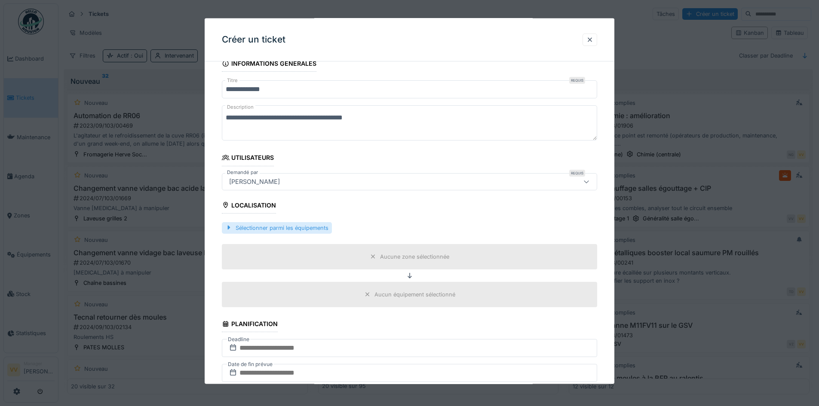
type textarea "**********"
click at [319, 229] on div "Sélectionner parmi les équipements" at bounding box center [277, 228] width 110 height 12
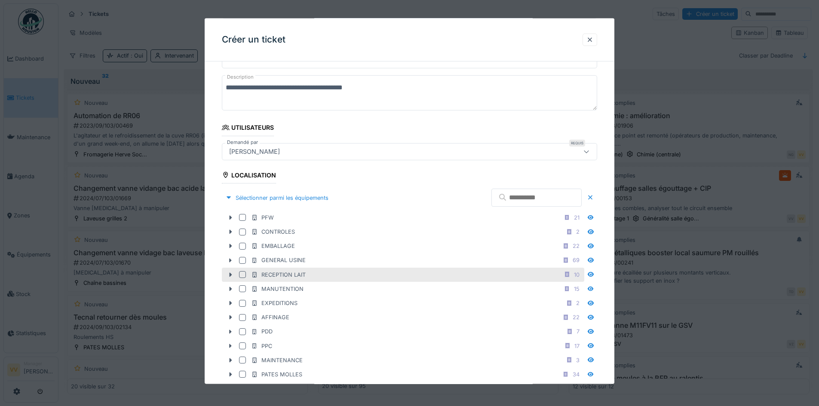
scroll to position [172, 0]
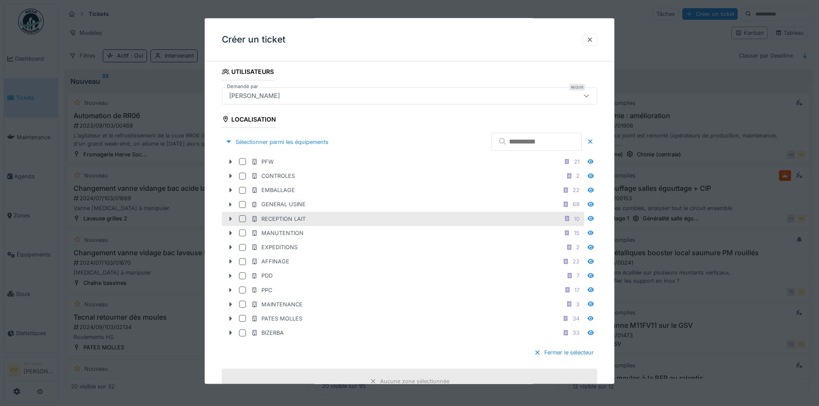
click at [228, 221] on icon at bounding box center [230, 219] width 7 height 6
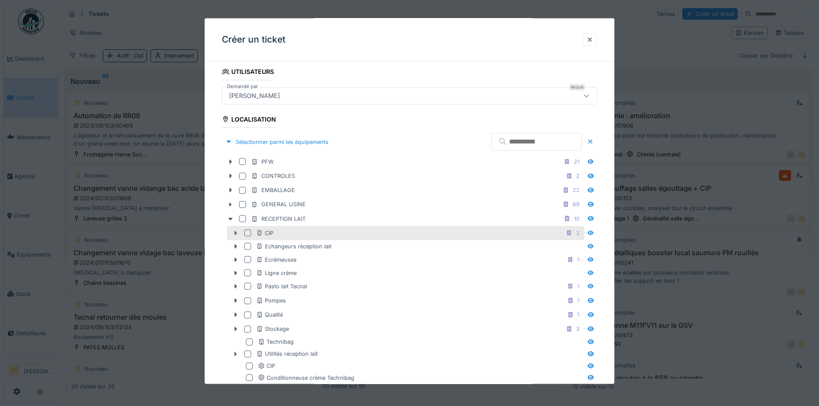
click at [233, 232] on icon at bounding box center [235, 233] width 7 height 6
click at [249, 232] on div at bounding box center [247, 232] width 7 height 7
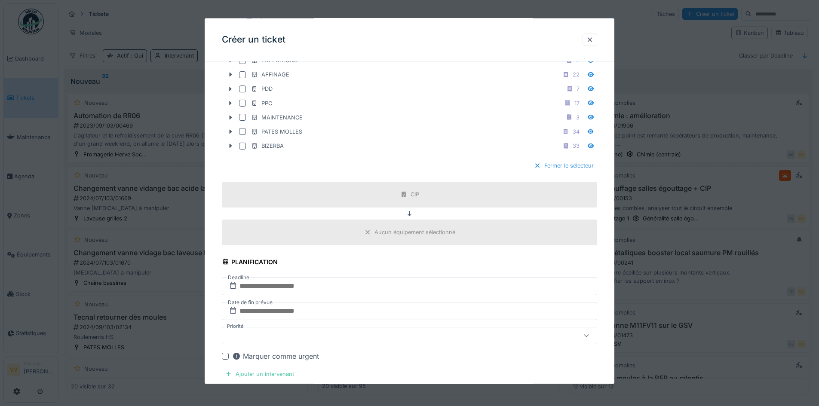
scroll to position [816, 0]
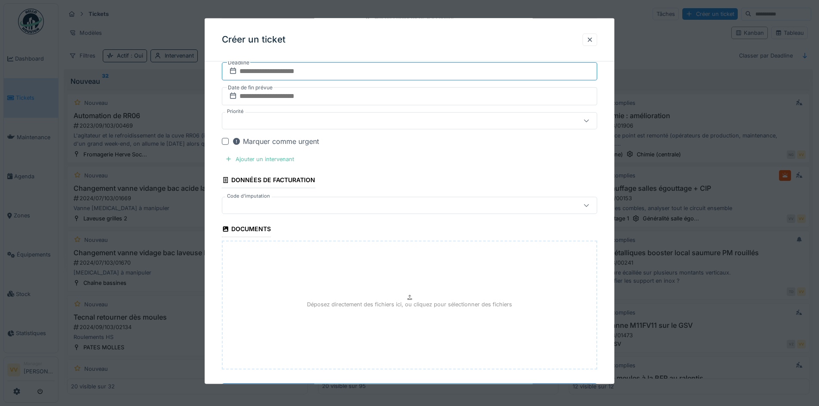
click at [347, 71] on input "text" at bounding box center [409, 71] width 375 height 18
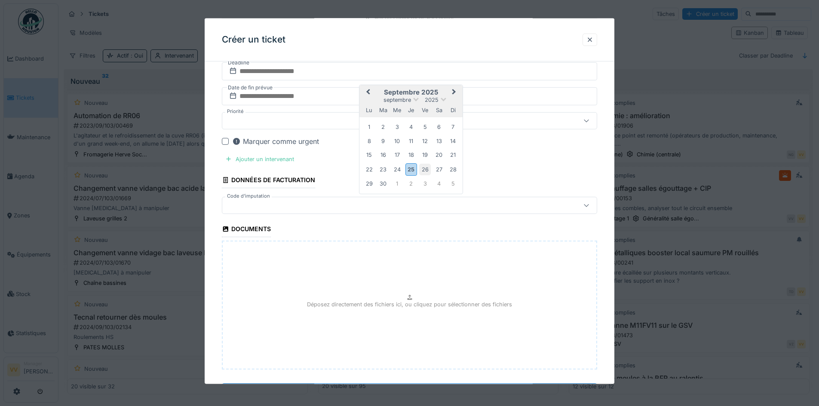
click at [426, 168] on div "26" at bounding box center [425, 169] width 12 height 12
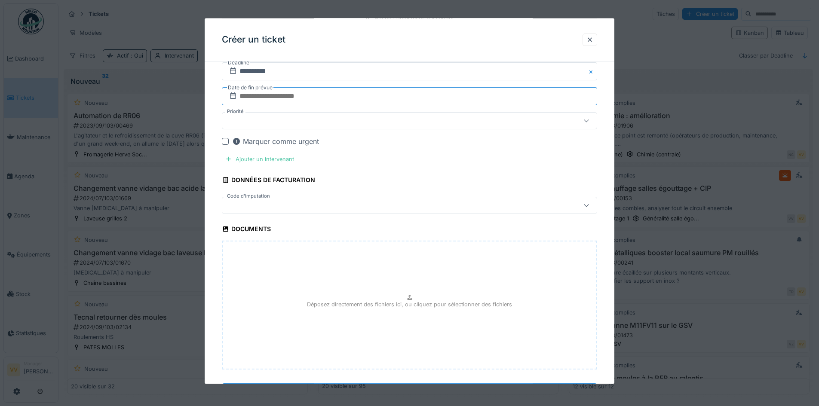
click at [377, 95] on input "text" at bounding box center [409, 96] width 375 height 18
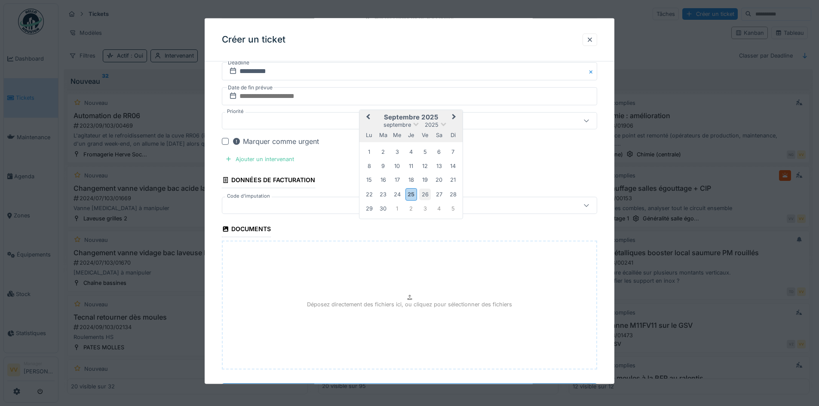
click at [425, 194] on div "26" at bounding box center [425, 194] width 12 height 12
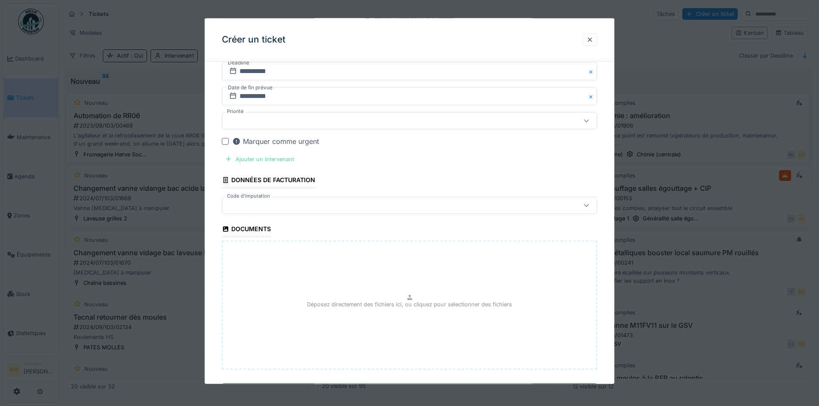
click at [281, 156] on div "Ajouter un intervenant" at bounding box center [260, 159] width 76 height 12
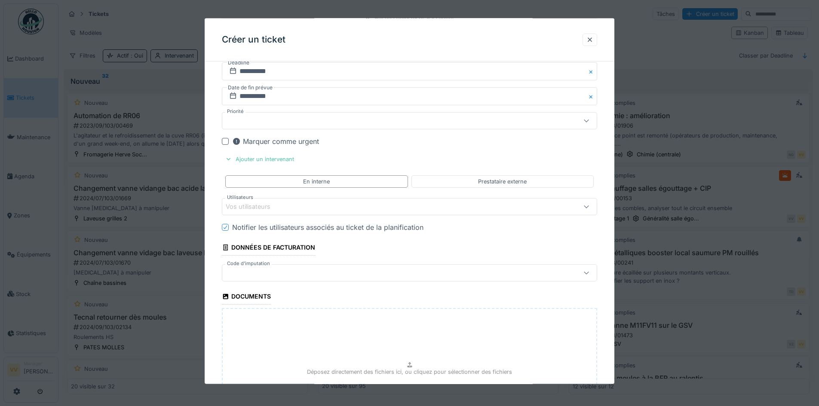
click at [285, 214] on div "Vos utilisateurs" at bounding box center [409, 206] width 375 height 17
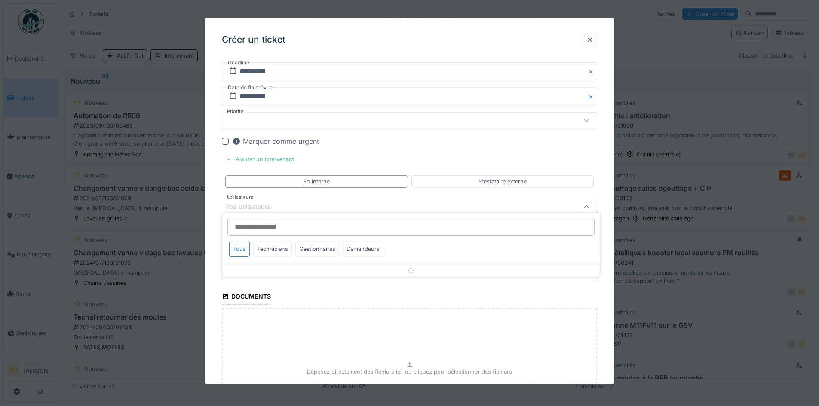
scroll to position [822, 0]
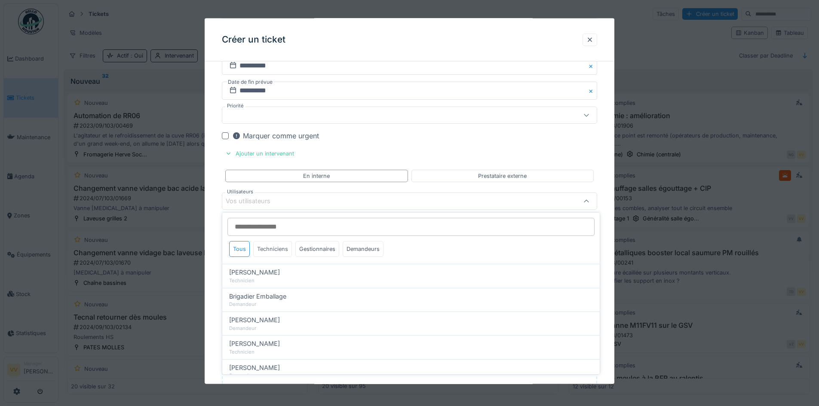
click at [281, 249] on div "Techniciens" at bounding box center [272, 249] width 39 height 16
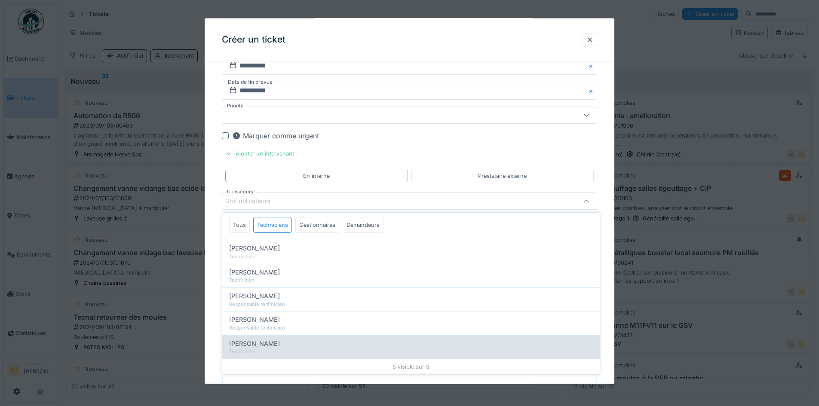
click at [266, 342] on div "[PERSON_NAME]" at bounding box center [411, 343] width 364 height 9
type input "****"
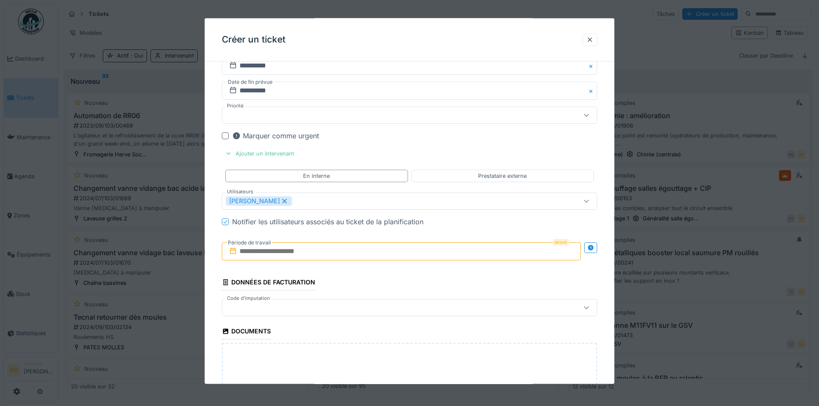
click at [297, 249] on input "text" at bounding box center [401, 251] width 359 height 18
click at [417, 345] on div "26" at bounding box center [417, 350] width 12 height 12
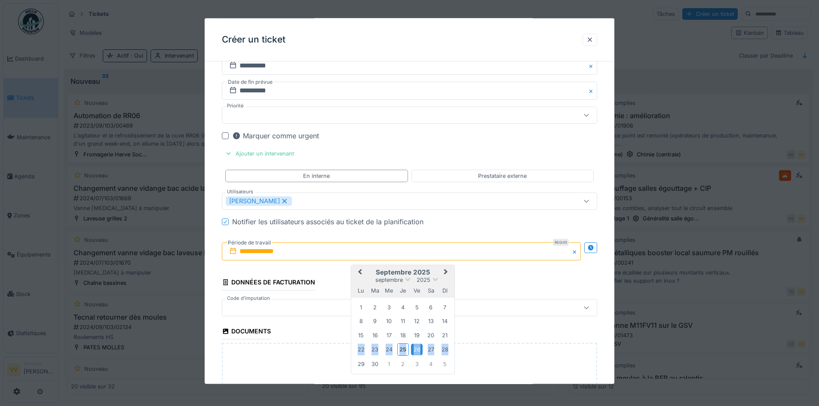
click at [417, 345] on div "26" at bounding box center [417, 350] width 12 height 12
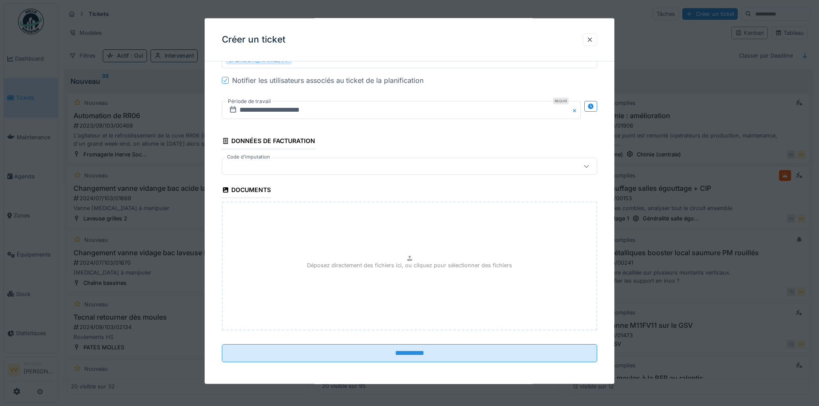
scroll to position [966, 0]
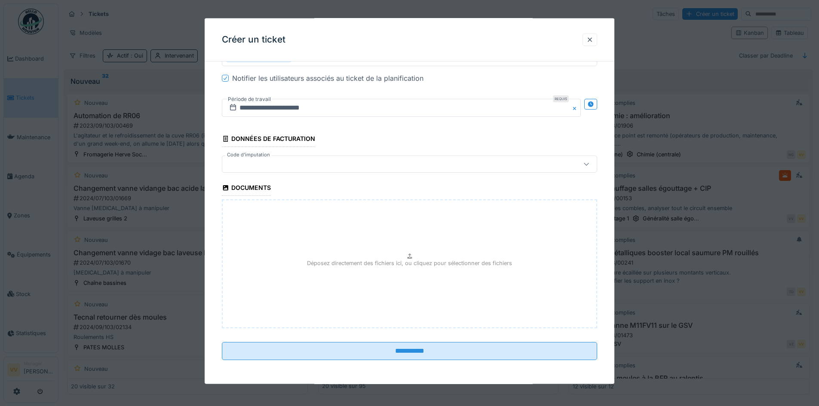
click at [394, 271] on div "Déposez directement des fichiers ici, ou cliquez pour sélectionner des fichiers" at bounding box center [409, 263] width 375 height 129
type input "**********"
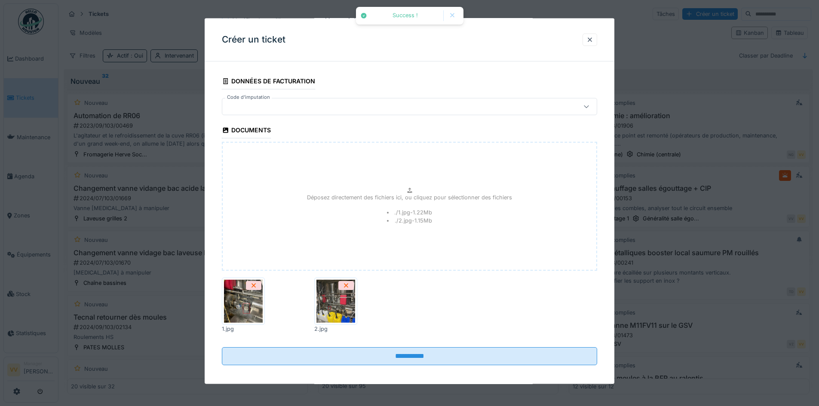
scroll to position [1028, 0]
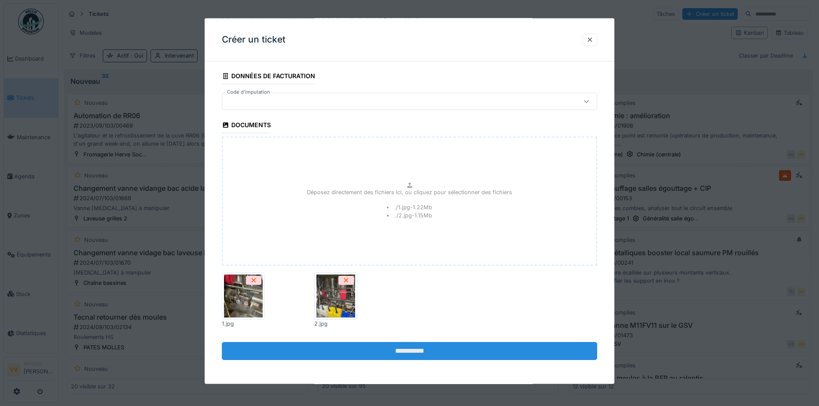
click at [408, 350] on input "**********" at bounding box center [409, 351] width 375 height 18
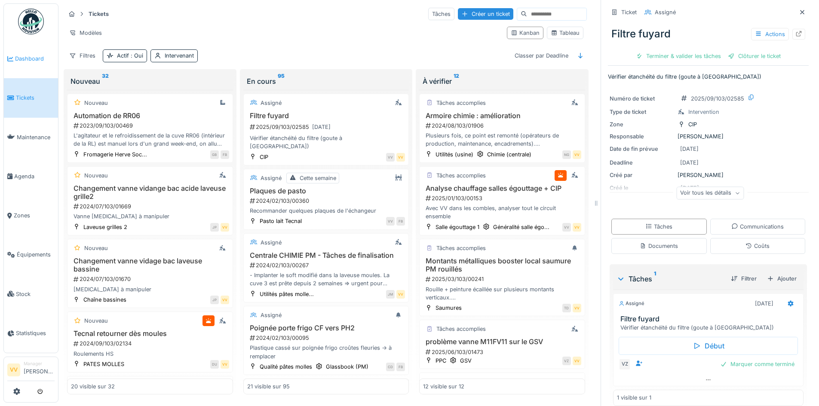
click at [19, 59] on span "Dashboard" at bounding box center [35, 59] width 40 height 8
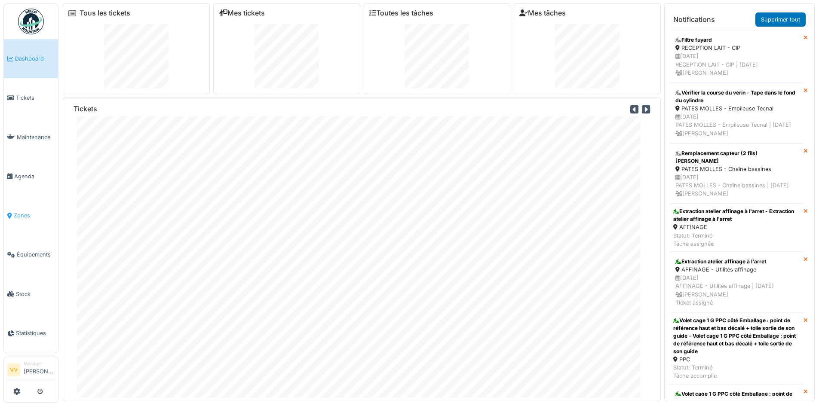
click at [26, 211] on span "Zones" at bounding box center [34, 215] width 41 height 8
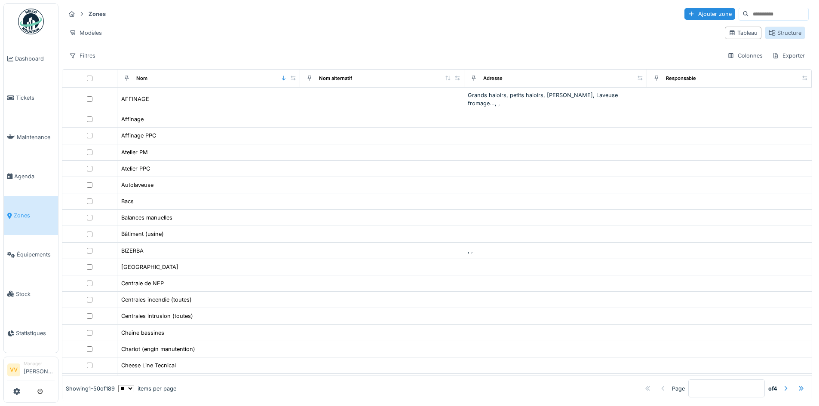
click at [771, 31] on div "Structure" at bounding box center [784, 33] width 33 height 8
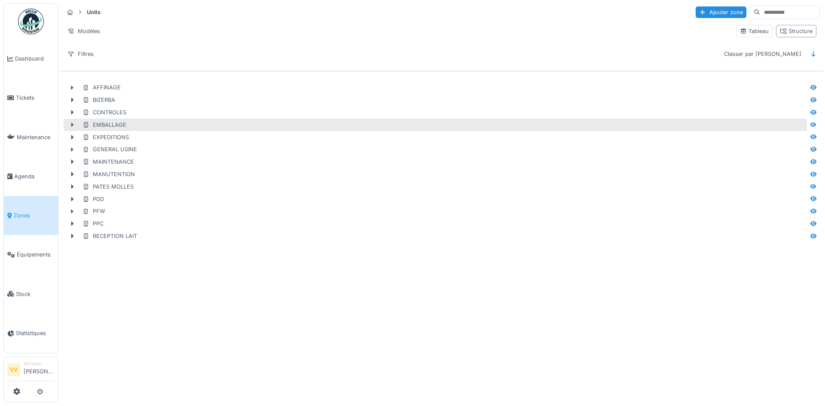
click at [72, 124] on icon at bounding box center [72, 125] width 3 height 4
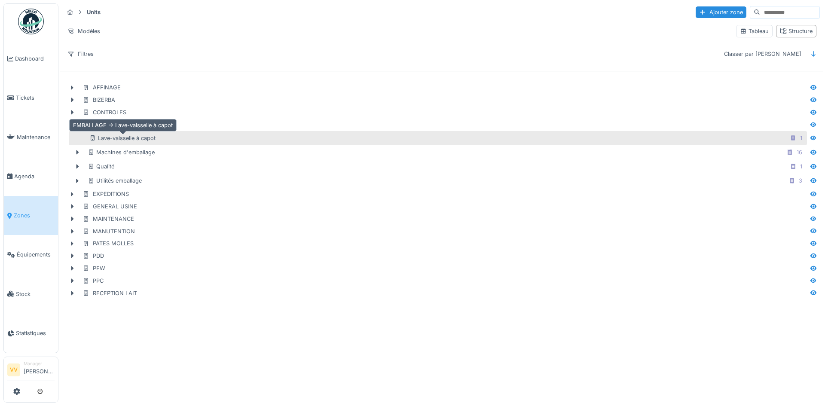
click at [141, 137] on div "Lave-vaisselle à capot" at bounding box center [122, 138] width 66 height 8
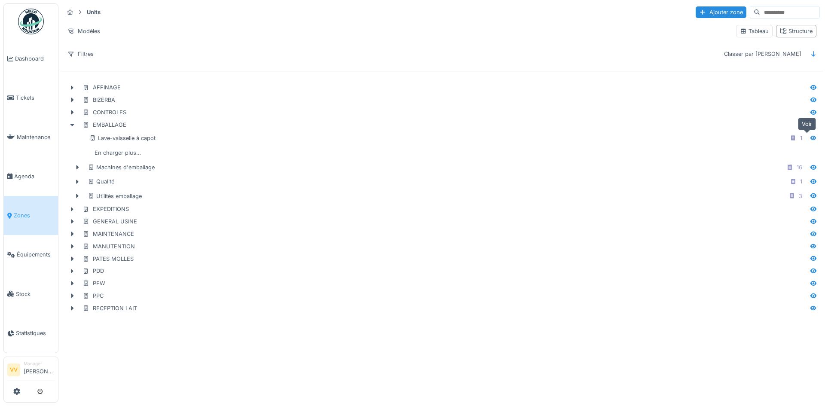
click at [810, 138] on icon at bounding box center [813, 138] width 7 height 6
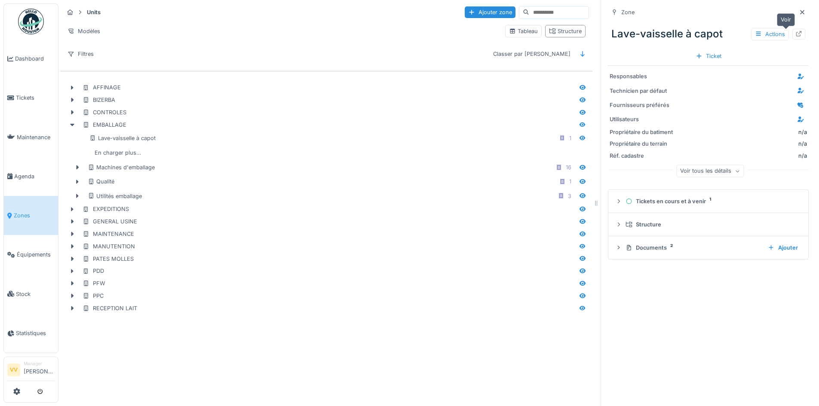
click at [796, 33] on icon at bounding box center [799, 34] width 6 height 6
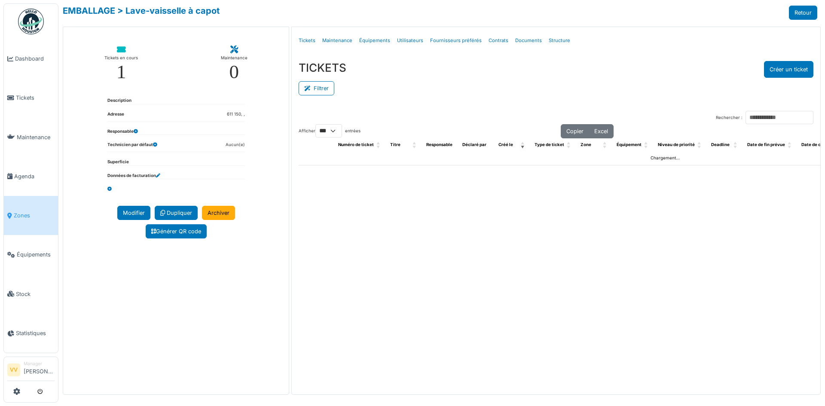
select select "***"
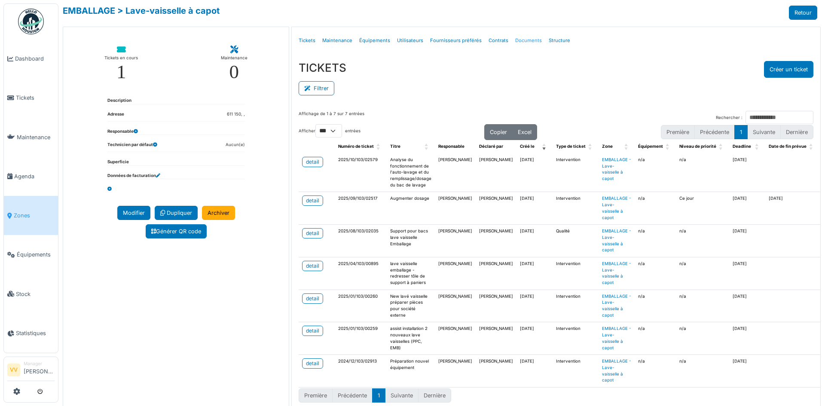
click at [519, 38] on link "Documents" at bounding box center [529, 41] width 34 height 20
select select "***"
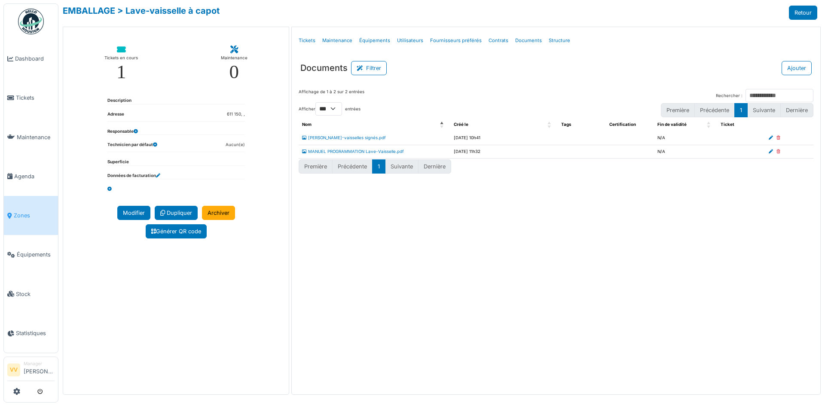
click at [125, 57] on div "Tickets en cours" at bounding box center [121, 58] width 34 height 9
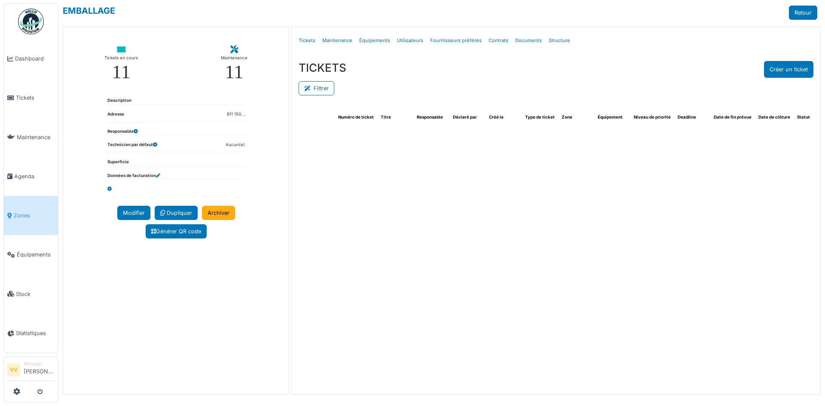
select select "***"
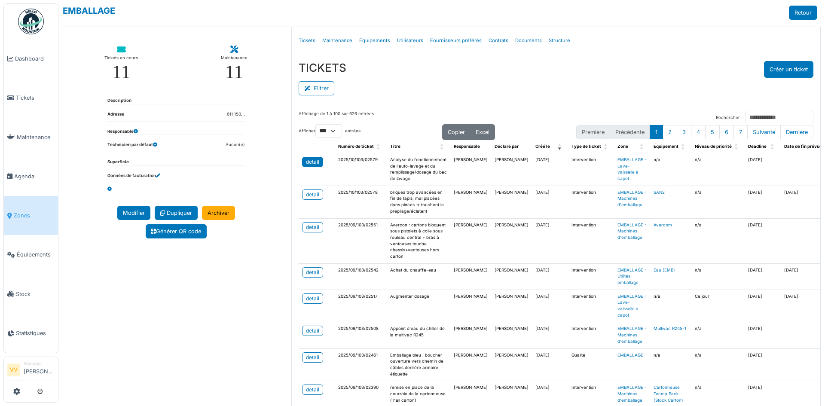
click at [307, 163] on div "detail" at bounding box center [312, 162] width 13 height 8
click at [12, 50] on link "Dashboard" at bounding box center [31, 58] width 54 height 39
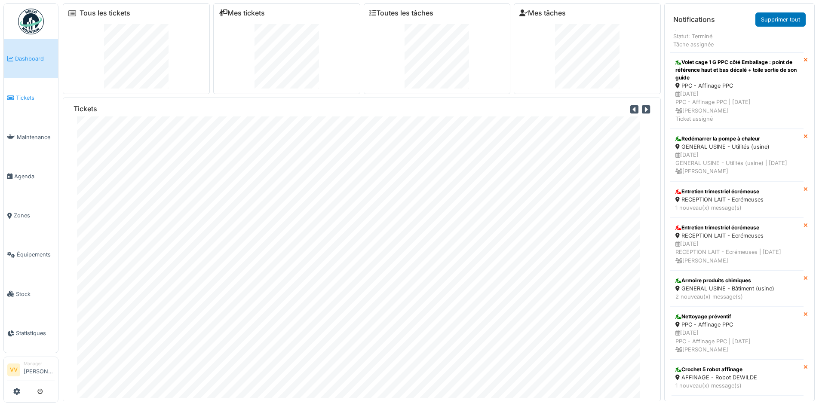
click at [26, 97] on span "Tickets" at bounding box center [35, 98] width 39 height 8
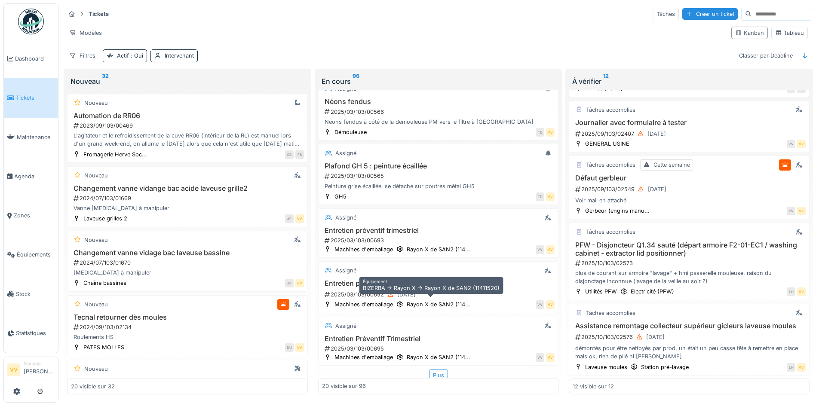
scroll to position [1046, 0]
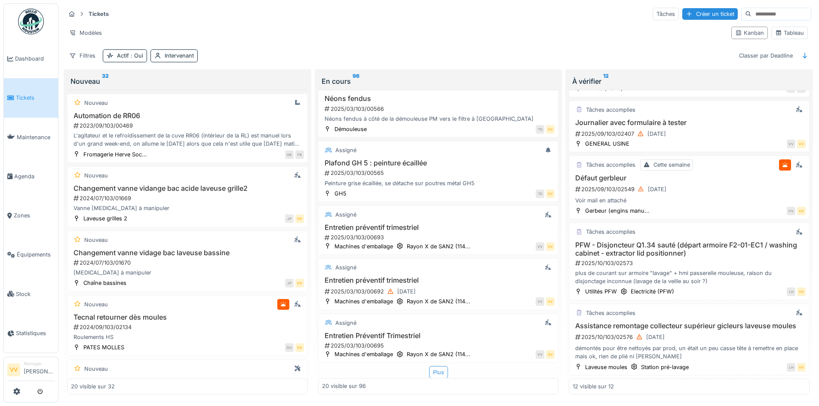
click at [429, 366] on div "Plus" at bounding box center [438, 372] width 19 height 12
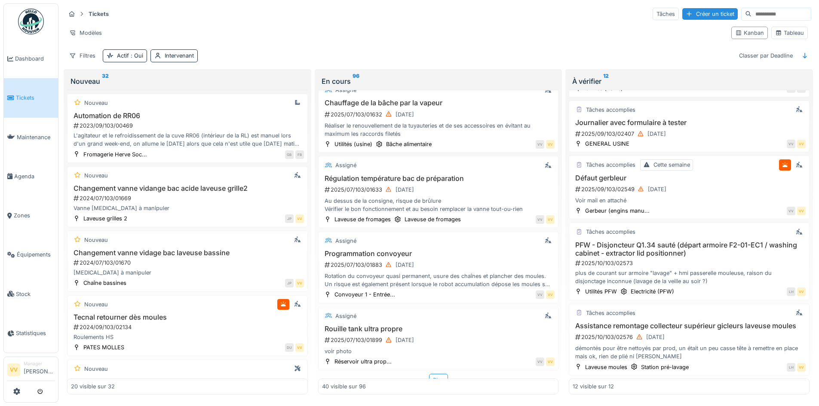
scroll to position [2378, 0]
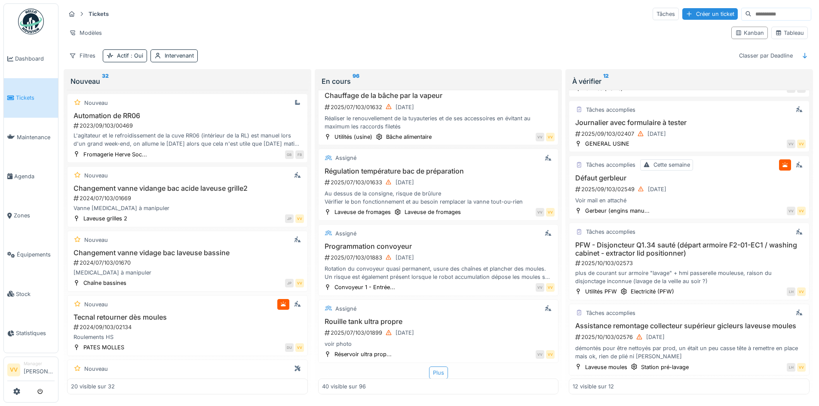
click at [429, 367] on div "Plus" at bounding box center [438, 373] width 19 height 12
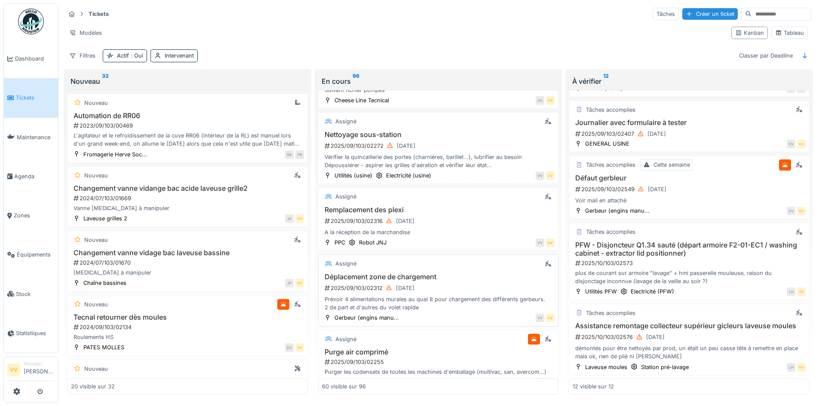
scroll to position [3767, 0]
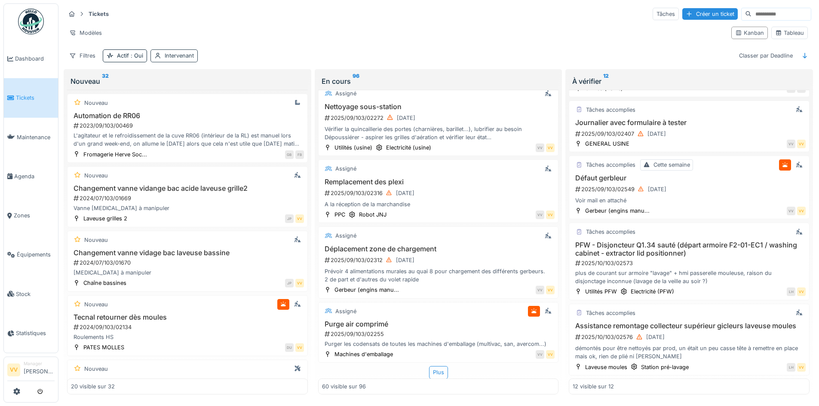
click at [180, 52] on div "Intervenant" at bounding box center [179, 56] width 29 height 8
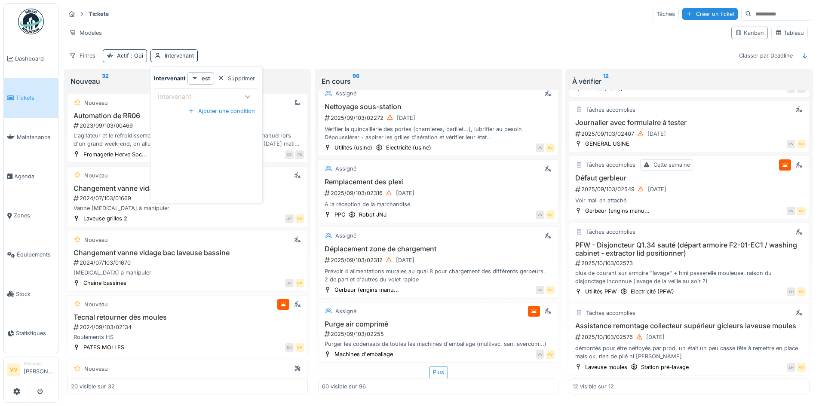
click at [213, 88] on div "Intervenant" at bounding box center [206, 96] width 104 height 17
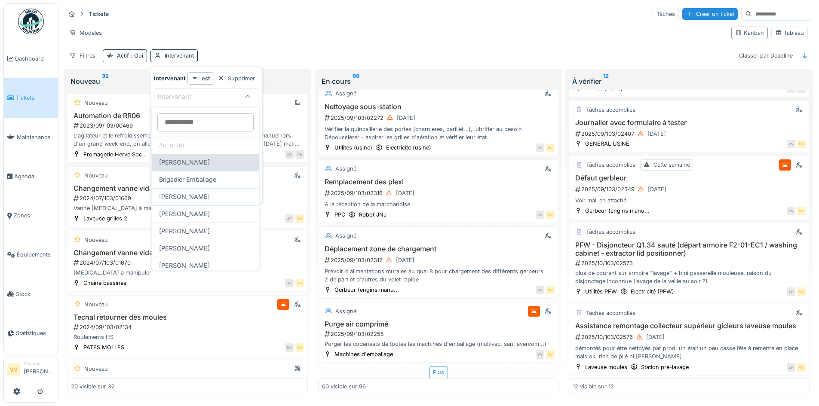
click at [191, 161] on span "[PERSON_NAME]" at bounding box center [184, 162] width 51 height 9
type input "*****"
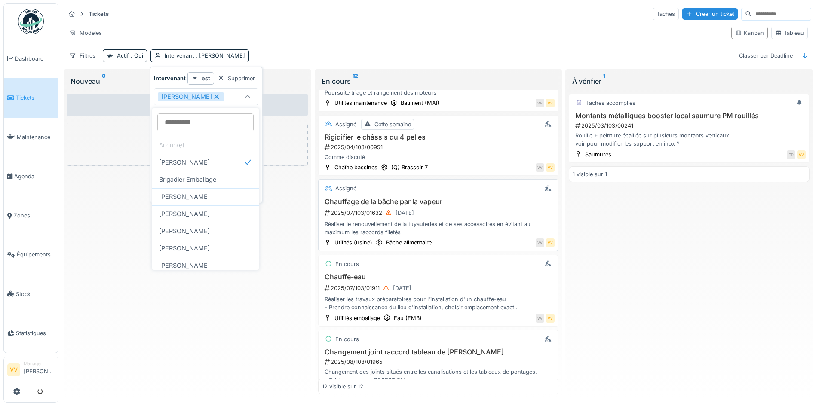
scroll to position [86, 0]
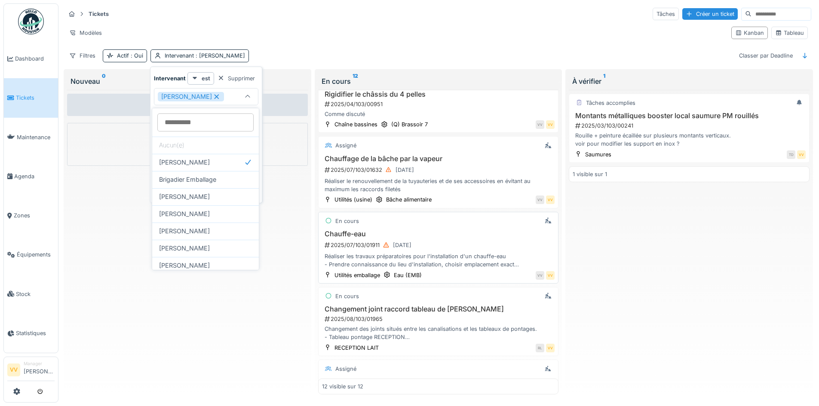
click at [487, 250] on div "2025/07/103/01911 [DATE]" at bounding box center [439, 245] width 231 height 11
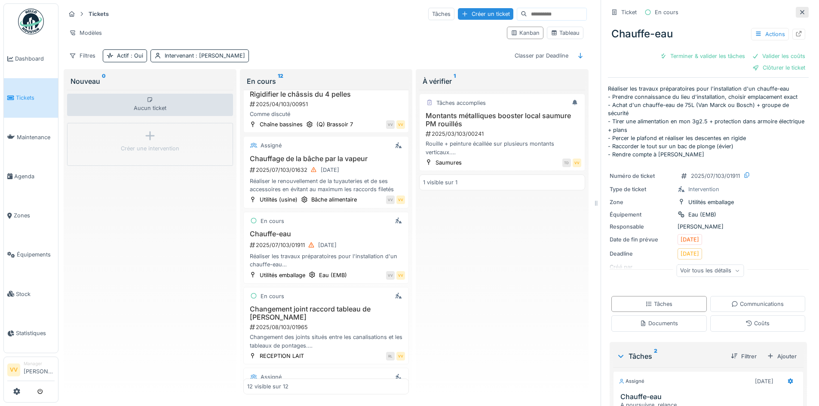
click at [798, 12] on icon at bounding box center [801, 12] width 7 height 6
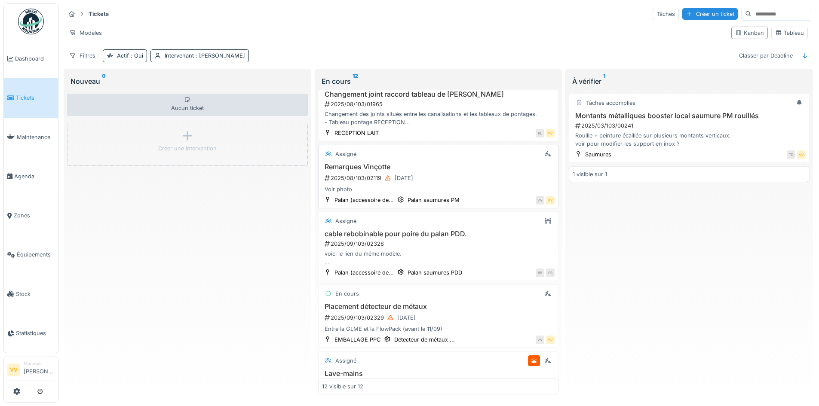
scroll to position [344, 0]
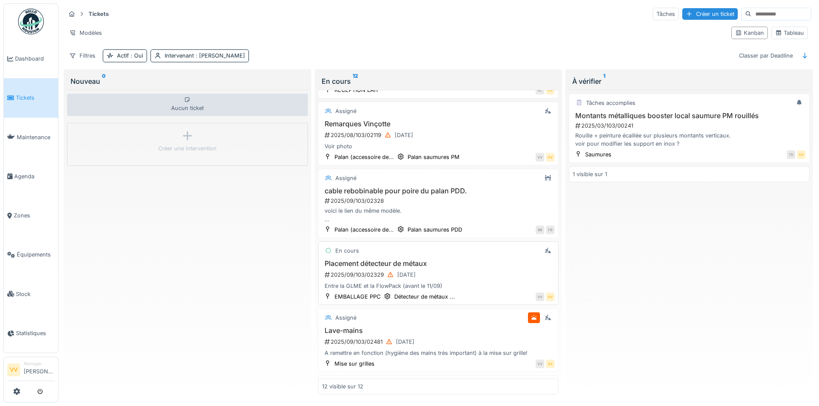
click at [462, 280] on div "2025/09/103/02329 [DATE]" at bounding box center [439, 274] width 231 height 11
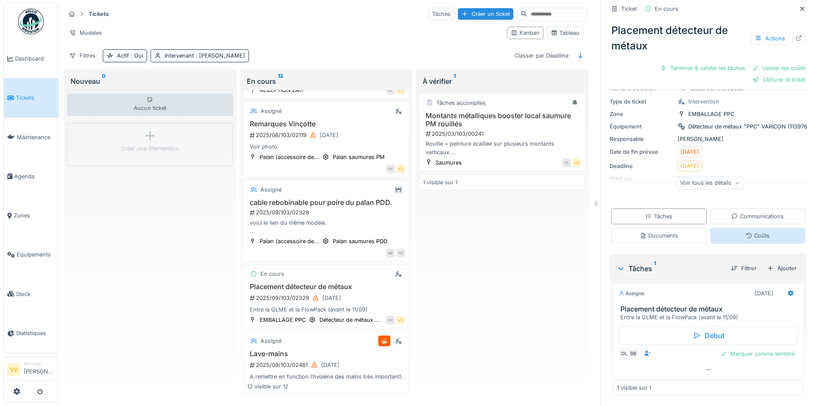
scroll to position [38, 0]
click at [678, 65] on div "Terminer & valider les tâches" at bounding box center [702, 68] width 92 height 12
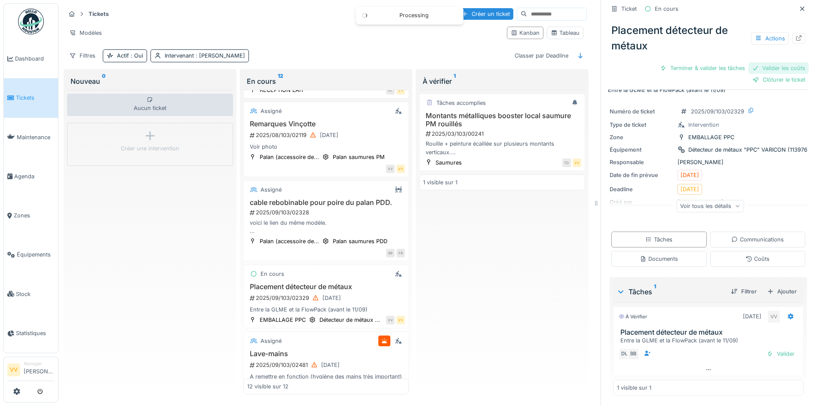
scroll to position [0, 0]
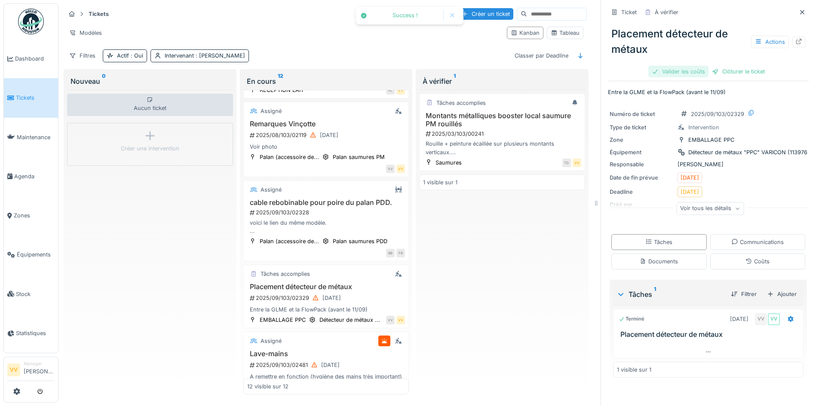
click at [682, 70] on div "Valider les coûts" at bounding box center [678, 72] width 60 height 12
click at [700, 70] on div "Clôturer le ticket" at bounding box center [708, 72] width 60 height 12
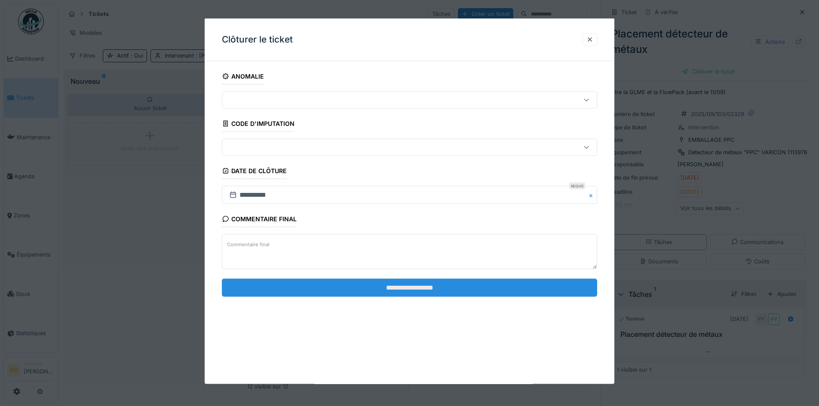
click at [506, 290] on input "**********" at bounding box center [409, 287] width 375 height 18
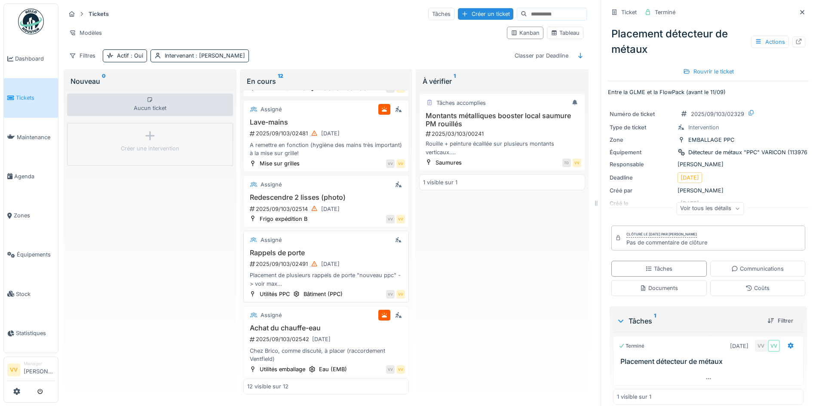
scroll to position [595, 0]
click at [316, 321] on h3 "Achat du chauffe-eau" at bounding box center [326, 325] width 158 height 8
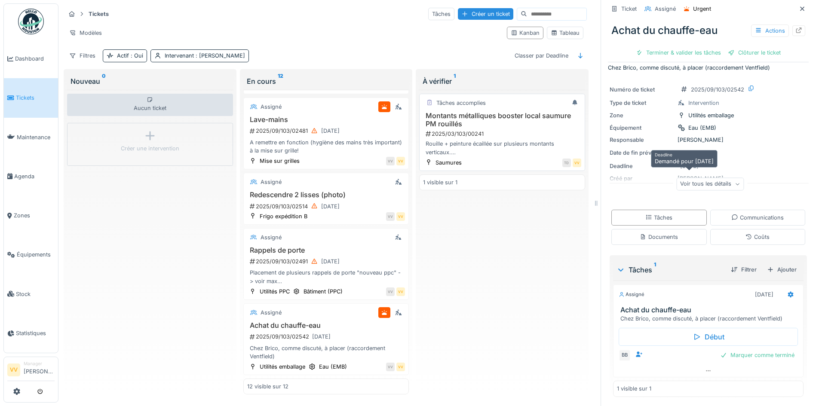
scroll to position [11, 0]
click at [800, 6] on icon at bounding box center [802, 8] width 4 height 4
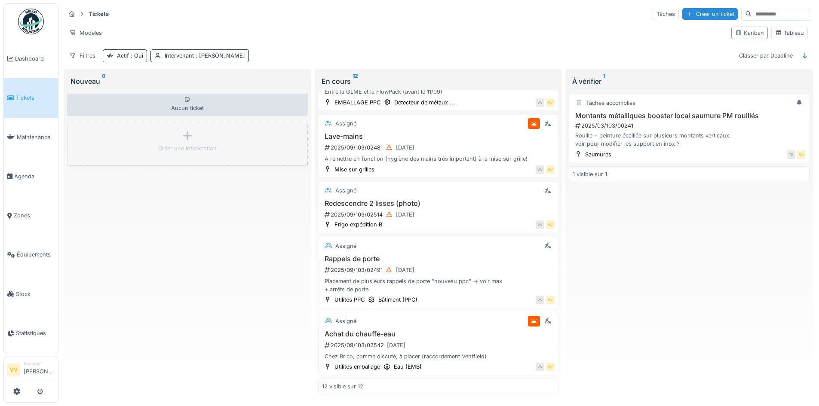
scroll to position [5, 0]
click at [218, 327] on div "Aucun ticket Créer une intervention" at bounding box center [187, 242] width 241 height 305
